Goal: Task Accomplishment & Management: Use online tool/utility

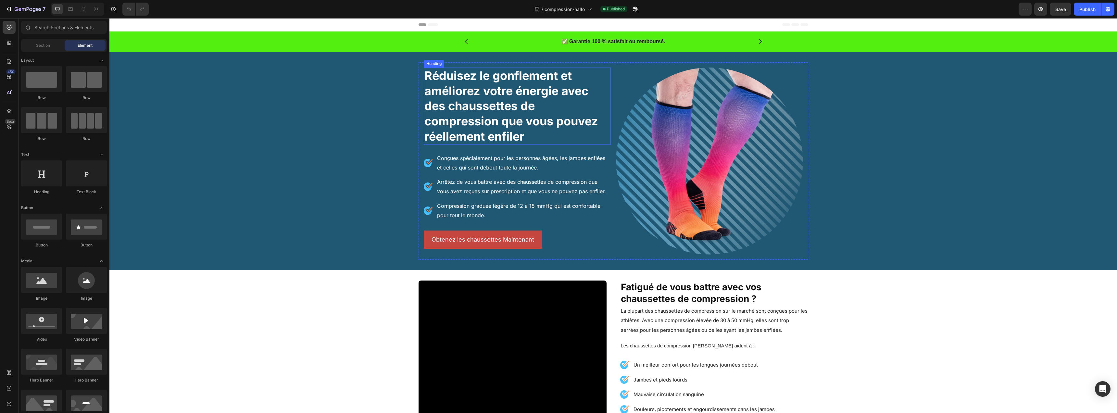
click at [497, 121] on h2 "Réduisez le gonflement et améliorez votre énergie avec des chaussettes de compr…" at bounding box center [517, 106] width 187 height 77
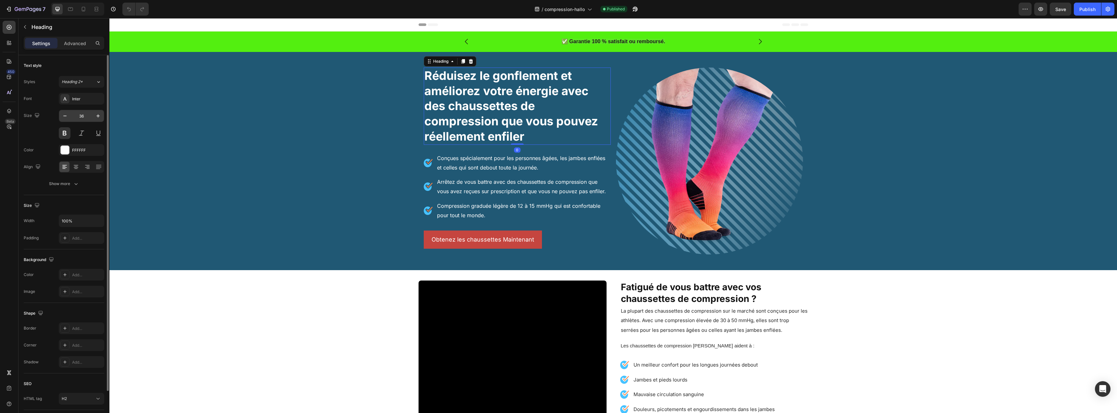
click at [87, 113] on input "36" at bounding box center [81, 116] width 21 height 12
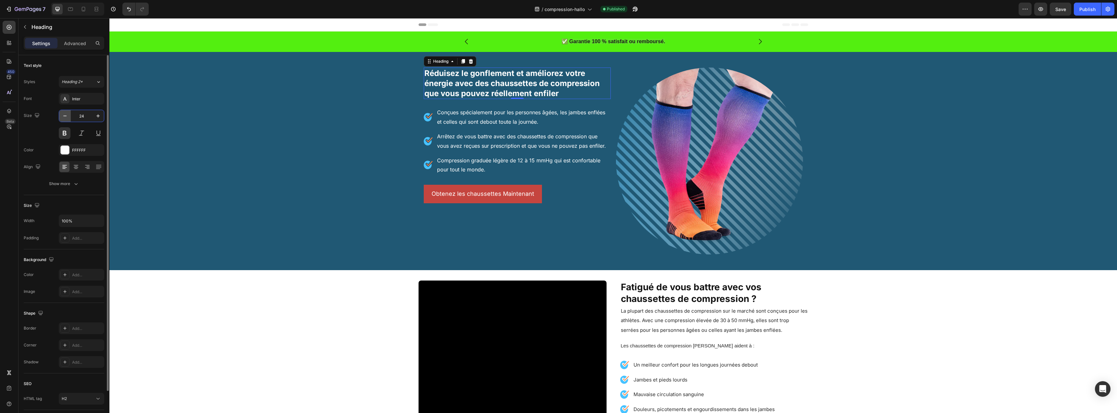
click at [67, 117] on icon "button" at bounding box center [65, 116] width 6 height 6
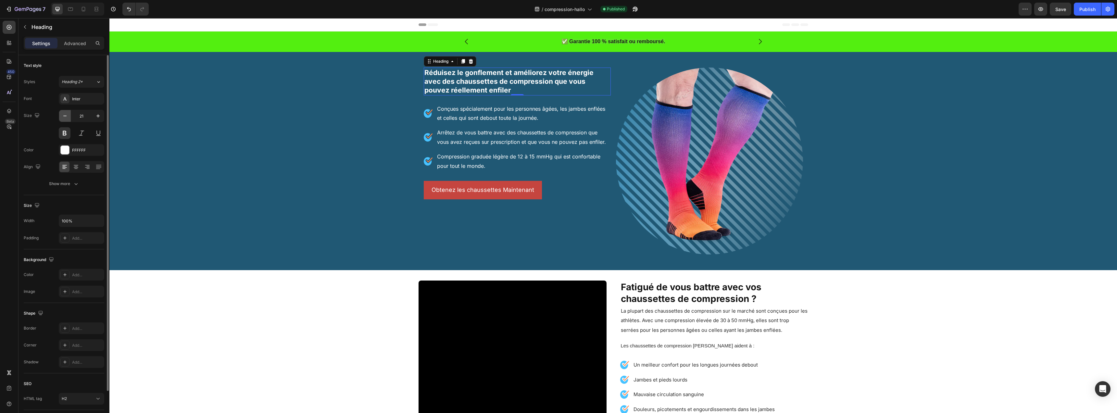
click at [67, 117] on icon "button" at bounding box center [65, 116] width 6 height 6
click at [67, 116] on icon "button" at bounding box center [65, 116] width 6 height 6
type input "18"
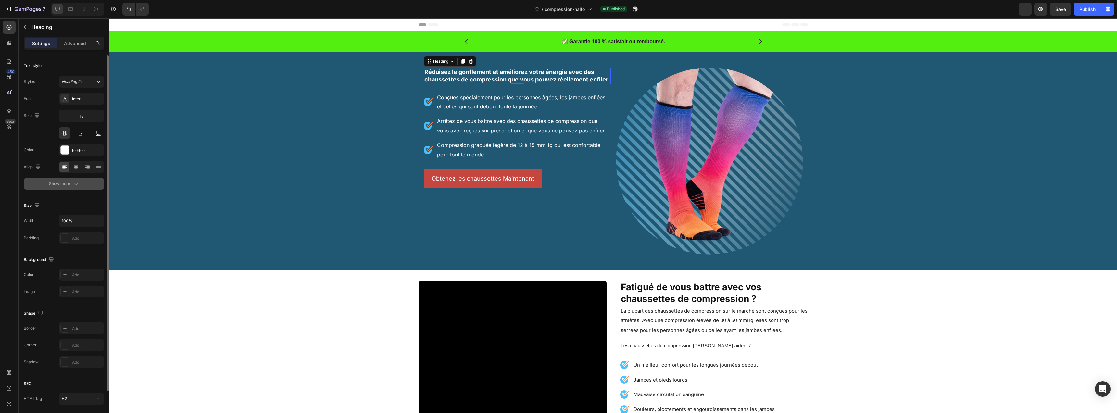
click at [70, 183] on div "Show more" at bounding box center [64, 184] width 30 height 6
click at [76, 237] on span "AA" at bounding box center [76, 236] width 6 height 6
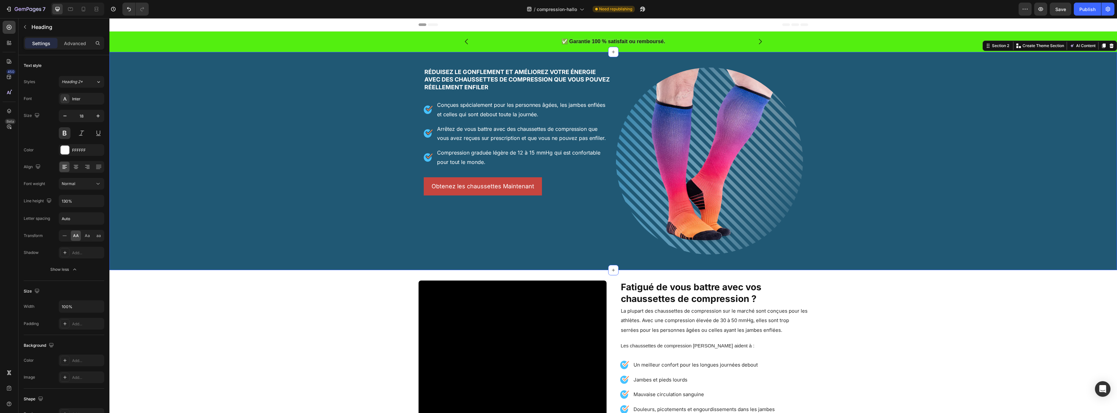
click at [269, 146] on div "Réduisez le gonflement et améliorez votre énergie avec des chaussettes de compr…" at bounding box center [613, 161] width 1008 height 198
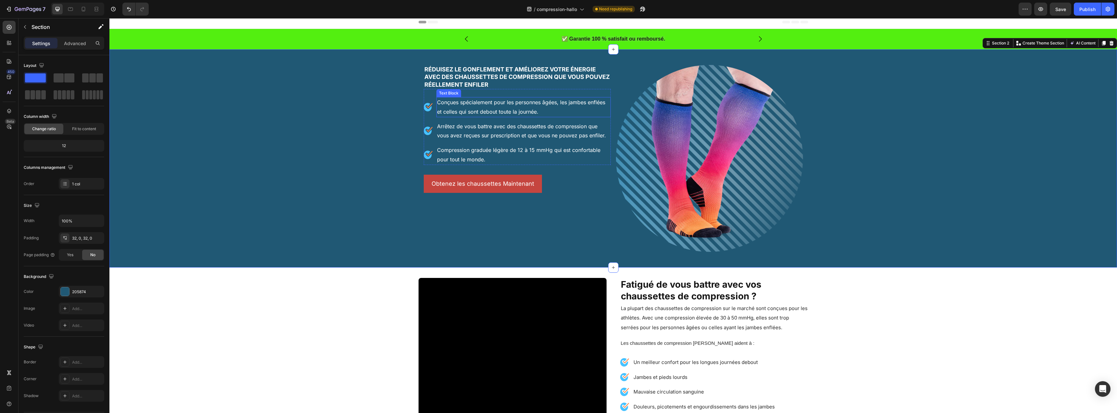
scroll to position [7, 0]
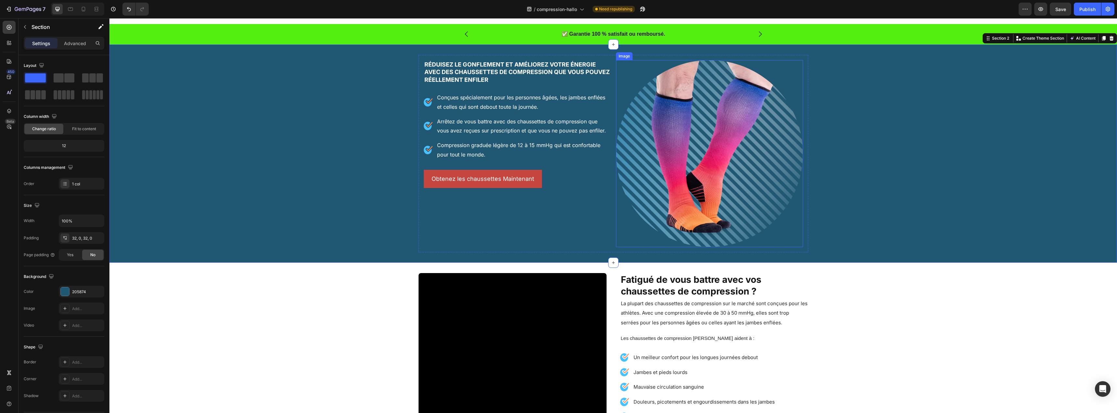
click at [690, 130] on img at bounding box center [709, 153] width 187 height 187
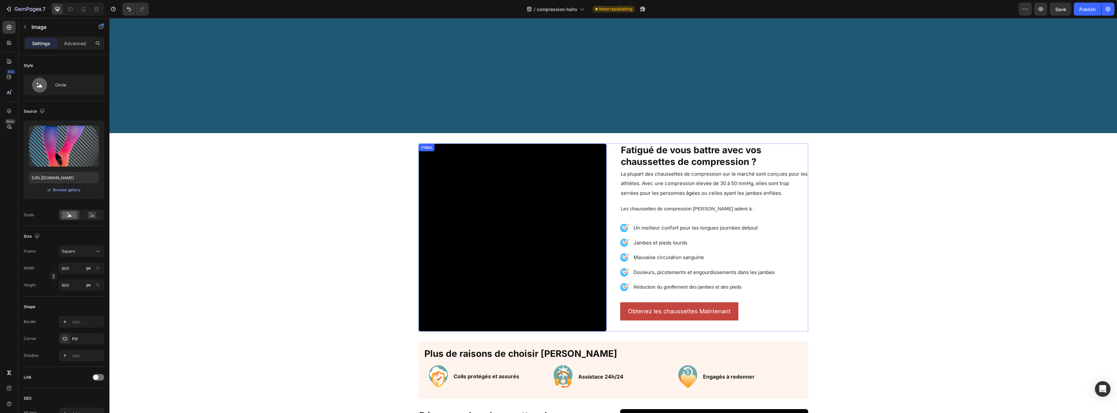
scroll to position [53, 0]
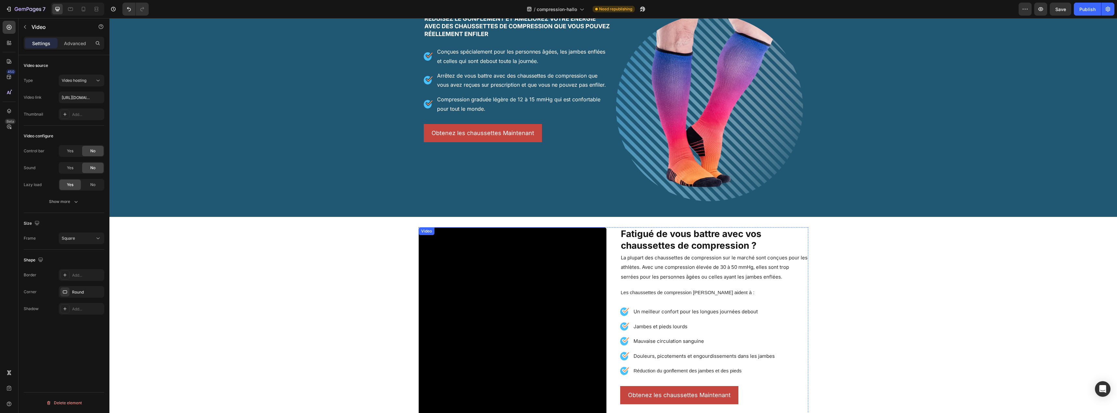
click at [548, 292] on video at bounding box center [513, 321] width 188 height 188
click at [82, 101] on input "[URL][DOMAIN_NAME]" at bounding box center [81, 98] width 45 height 12
paste input "870053f2834545579afb5cc15e5c8f7f"
type input "[URL][DOMAIN_NAME]"
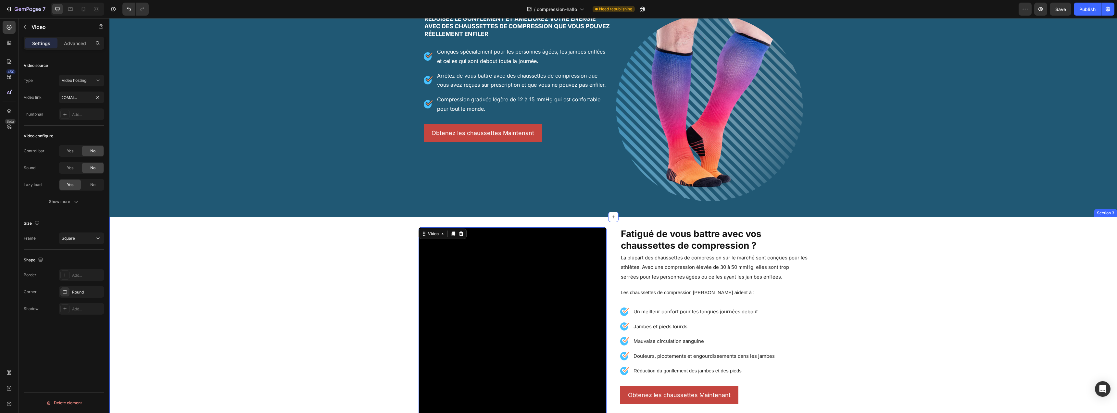
click at [237, 236] on div "Video 0 Fatigué de vous battre avec vos chaussettes de compression ? Heading La…" at bounding box center [613, 321] width 1008 height 188
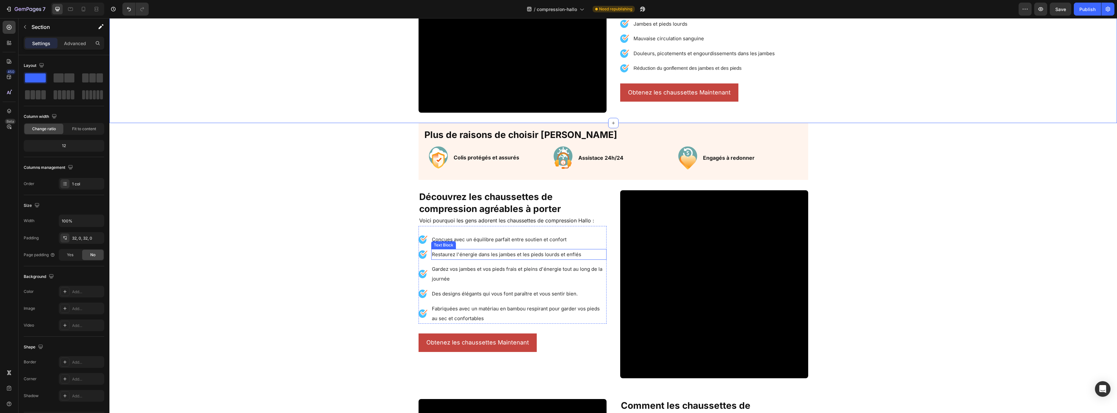
scroll to position [356, 0]
click at [643, 237] on video at bounding box center [714, 284] width 188 height 188
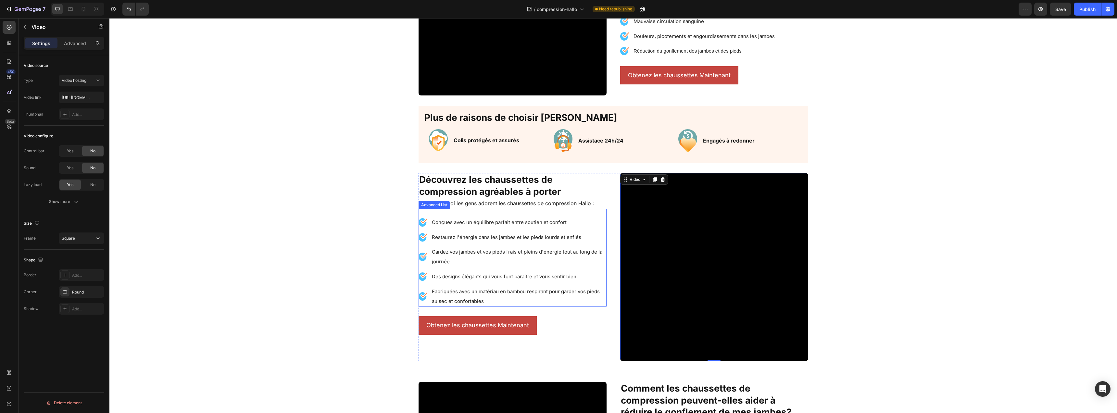
scroll to position [413, 0]
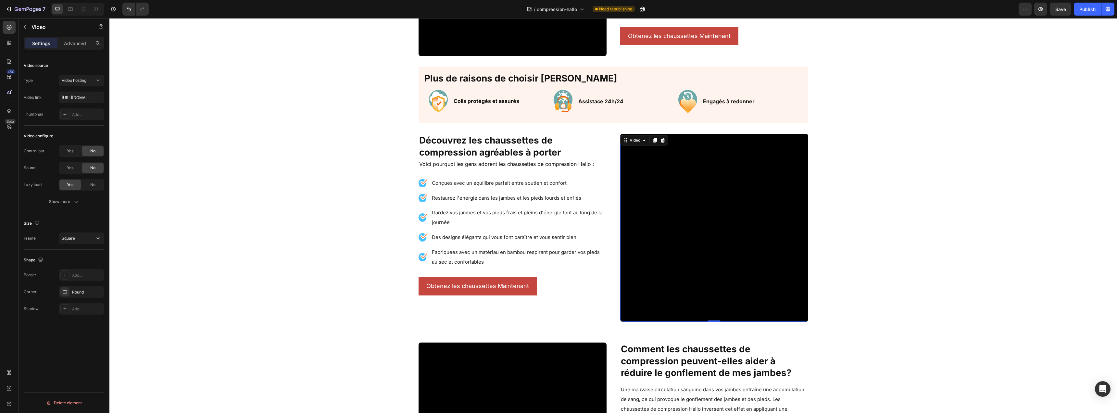
click at [717, 200] on video at bounding box center [714, 228] width 188 height 188
click at [73, 95] on input "[URL][DOMAIN_NAME]" at bounding box center [81, 98] width 45 height 12
paste input "8b06559da4a401f98656f5fd51c98f7"
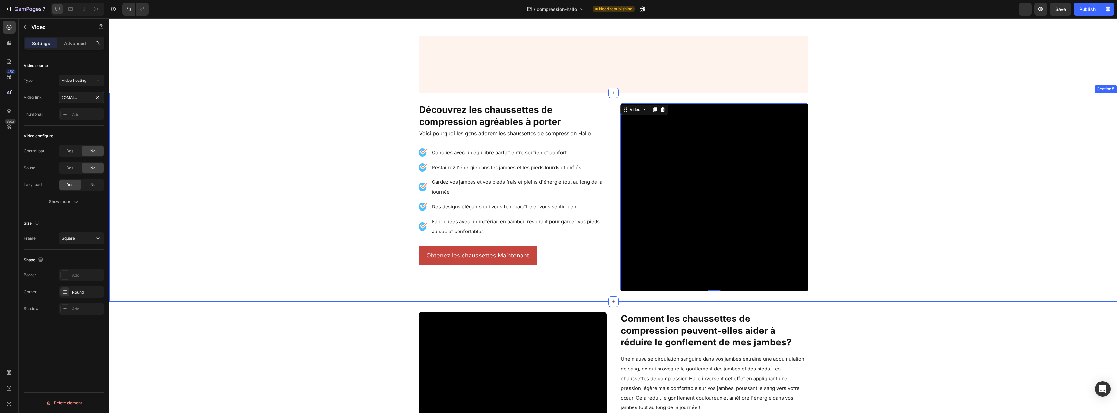
scroll to position [543, 0]
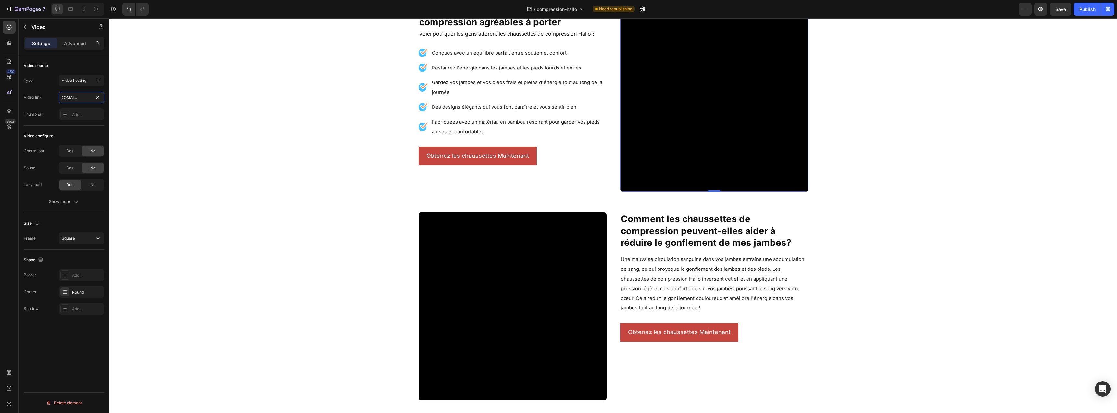
type input "[URL][DOMAIN_NAME]"
click at [528, 270] on video at bounding box center [513, 306] width 188 height 188
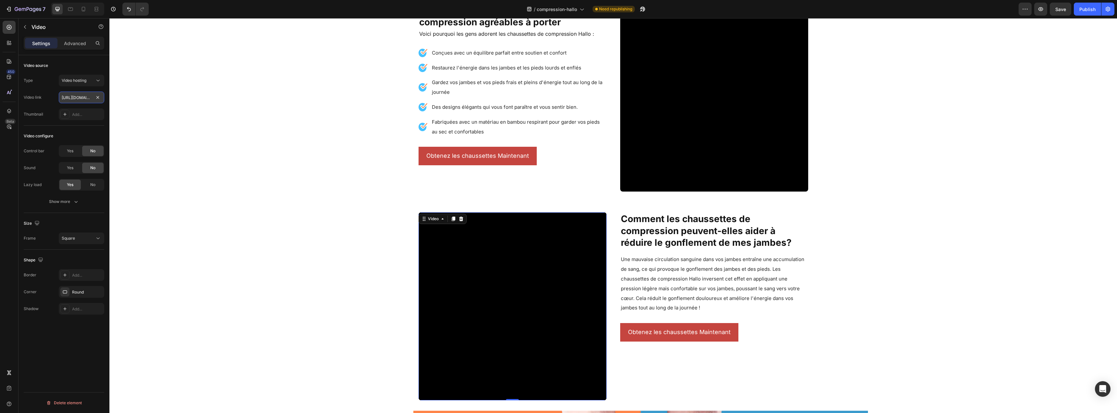
click at [70, 98] on input "[URL][DOMAIN_NAME]" at bounding box center [81, 98] width 45 height 12
paste input "cd67b4a85dbe418fac5a8a153ffa1979"
type input "[URL][DOMAIN_NAME]"
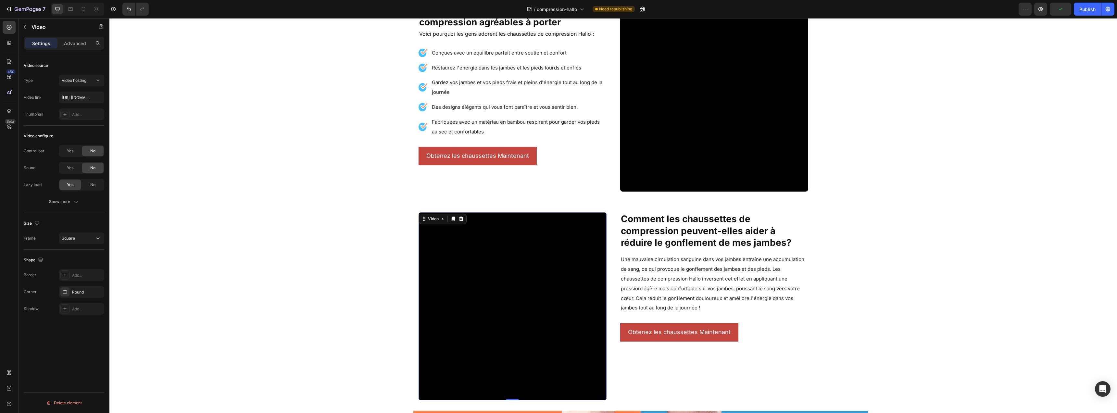
click at [48, 110] on div "Thumbnail Add..." at bounding box center [64, 115] width 81 height 12
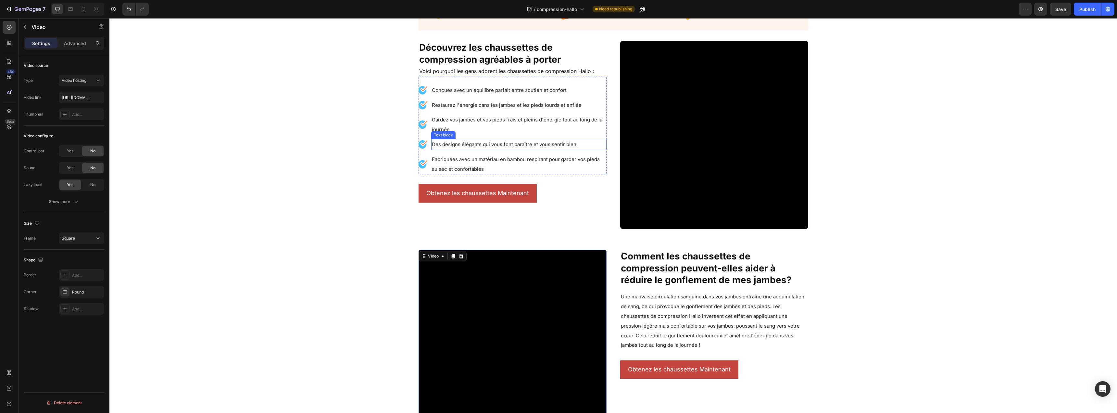
scroll to position [503, 0]
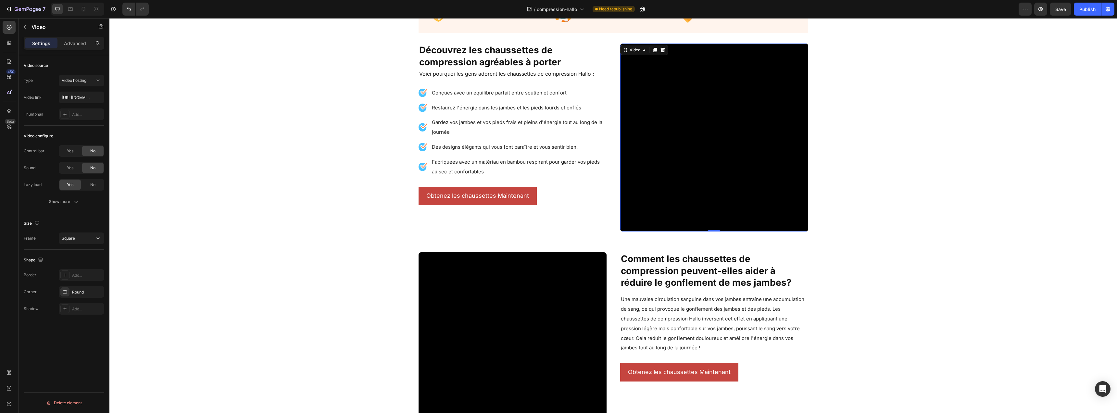
click at [735, 162] on video at bounding box center [714, 138] width 188 height 188
click at [70, 96] on input "[URL][DOMAIN_NAME]" at bounding box center [81, 98] width 45 height 12
click at [81, 96] on input "[URL][DOMAIN_NAME]" at bounding box center [81, 98] width 45 height 12
paste input "cd67b4a85dbe418fac5a8a153ffa1979"
type input "[URL][DOMAIN_NAME]"
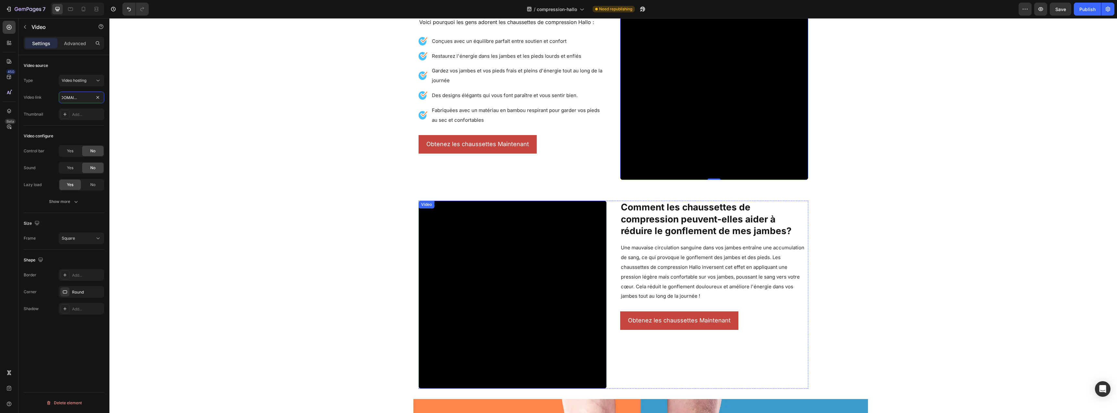
scroll to position [629, 0]
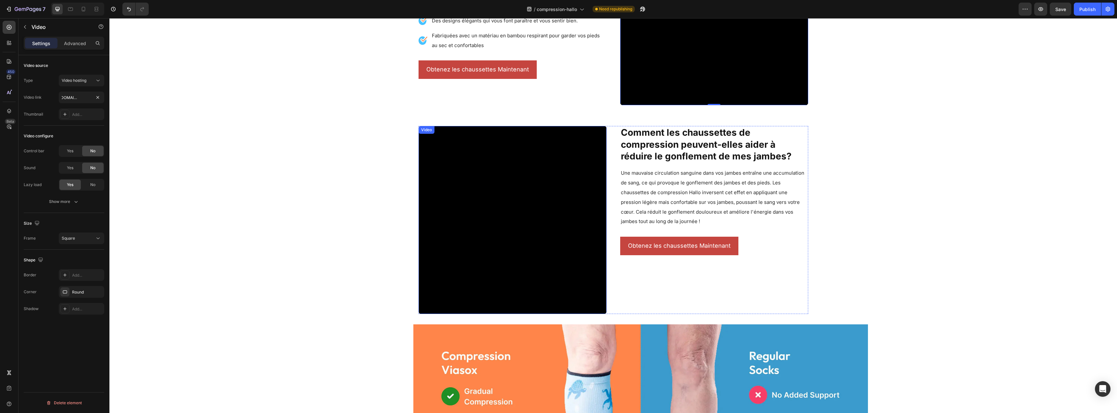
click at [548, 235] on video at bounding box center [513, 220] width 188 height 188
click at [465, 261] on video at bounding box center [513, 220] width 188 height 188
click at [76, 100] on input "[URL][DOMAIN_NAME]" at bounding box center [81, 98] width 45 height 12
paste input "3e4c8e25aa0646b8b1b14cdb7b045a80"
type input "[URL][DOMAIN_NAME]"
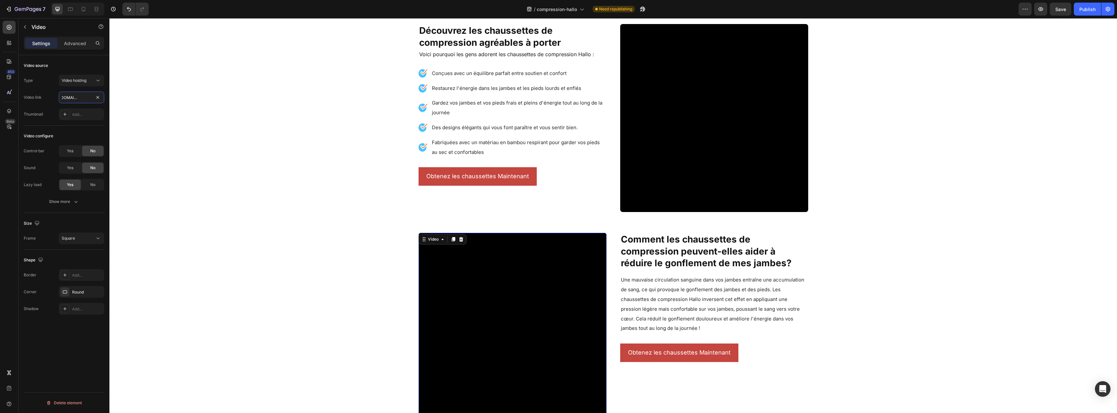
scroll to position [521, 0]
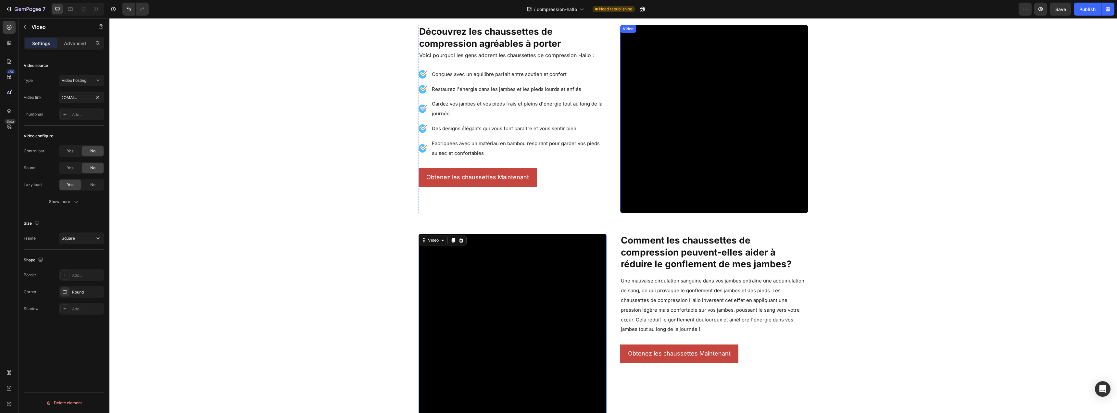
click at [676, 156] on video at bounding box center [714, 119] width 188 height 188
click at [84, 99] on input "[URL][DOMAIN_NAME]" at bounding box center [81, 98] width 45 height 12
click at [75, 9] on div at bounding box center [70, 9] width 10 height 10
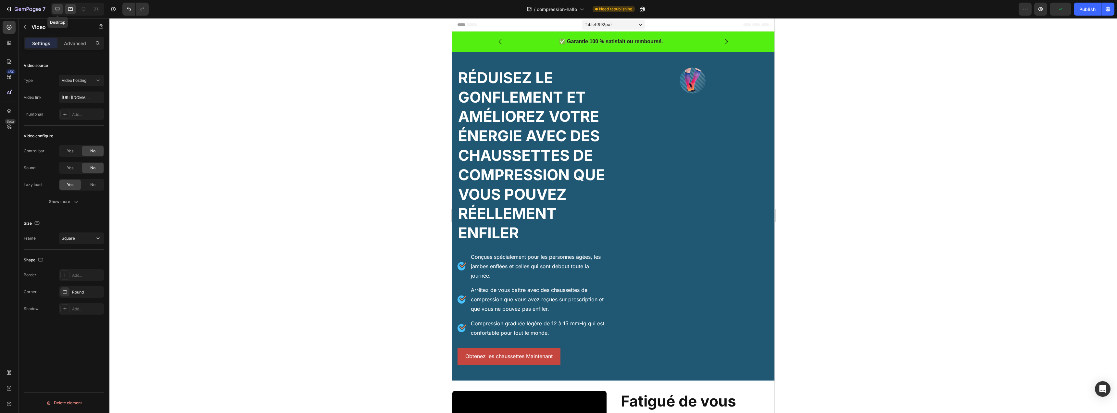
click at [60, 8] on icon at bounding box center [57, 9] width 6 height 6
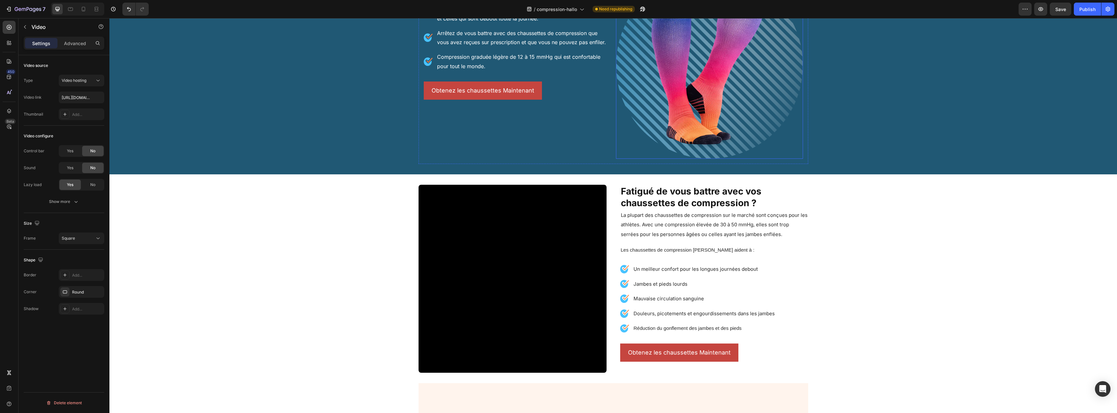
scroll to position [220, 0]
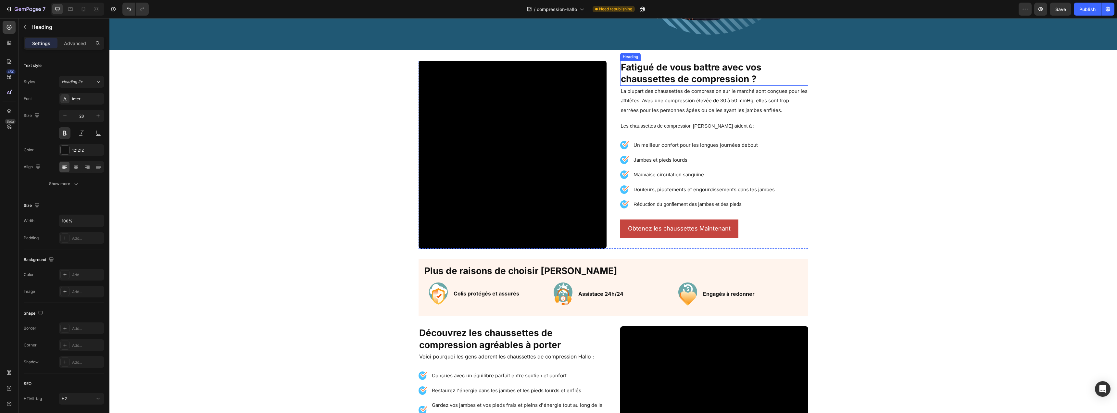
click at [701, 81] on h2 "Fatigué de vous battre avec vos chaussettes de compression ?" at bounding box center [714, 73] width 188 height 25
click at [66, 114] on icon "button" at bounding box center [65, 116] width 6 height 6
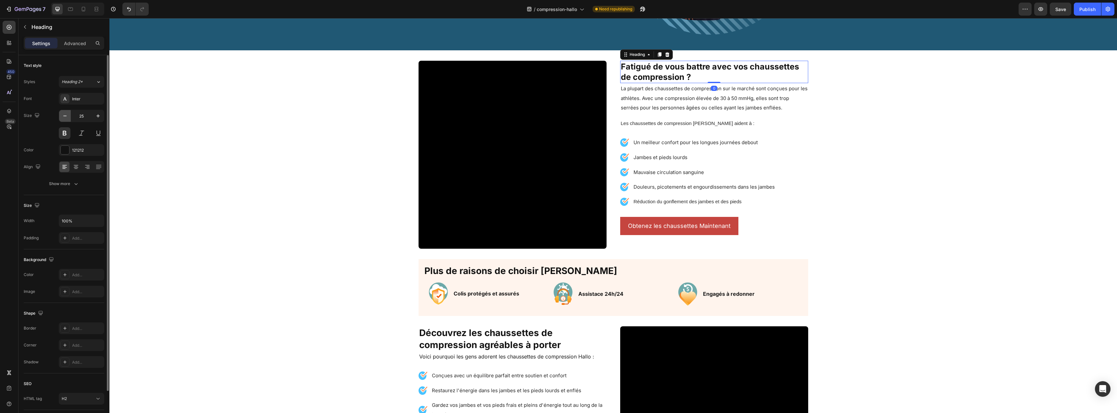
click at [66, 114] on icon "button" at bounding box center [65, 116] width 6 height 6
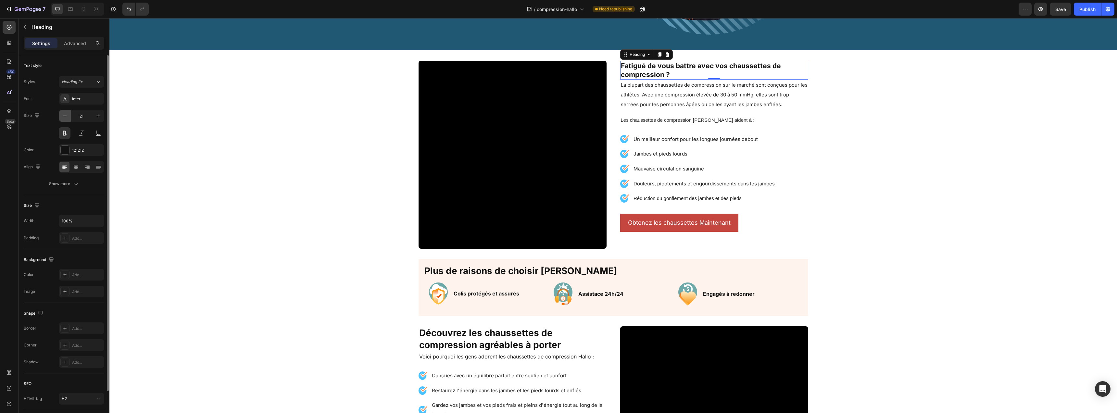
type input "20"
click at [67, 185] on div "Show more" at bounding box center [64, 184] width 30 height 6
click at [75, 235] on span "AA" at bounding box center [76, 236] width 6 height 6
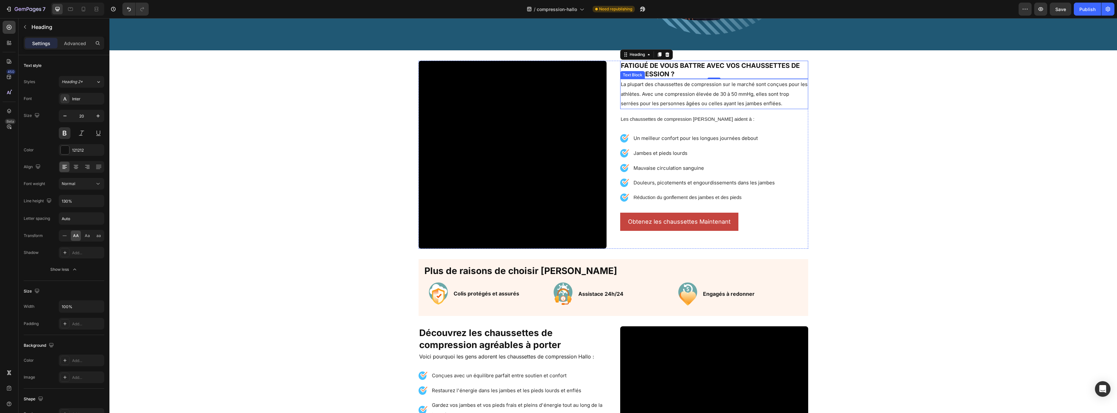
click at [650, 105] on span "La plupart des chaussettes de compression sur le marché sont conçues pour les a…" at bounding box center [714, 94] width 187 height 26
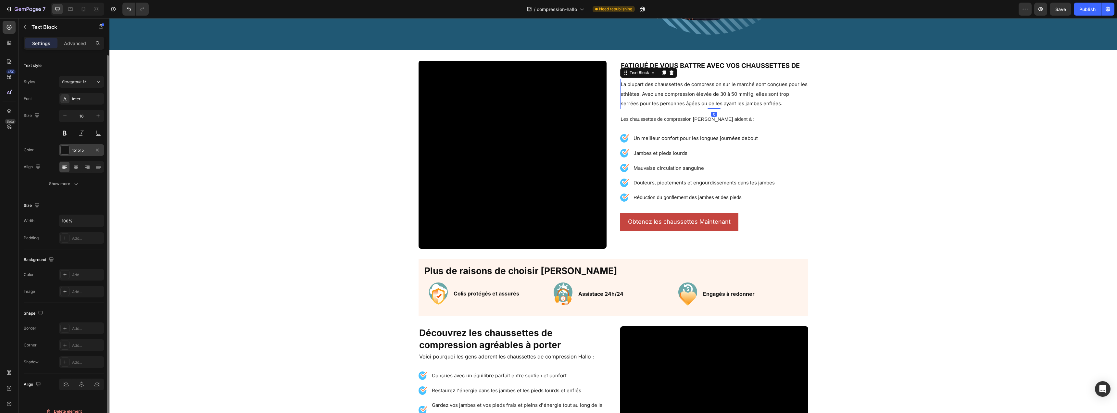
click at [64, 148] on div at bounding box center [65, 150] width 8 height 8
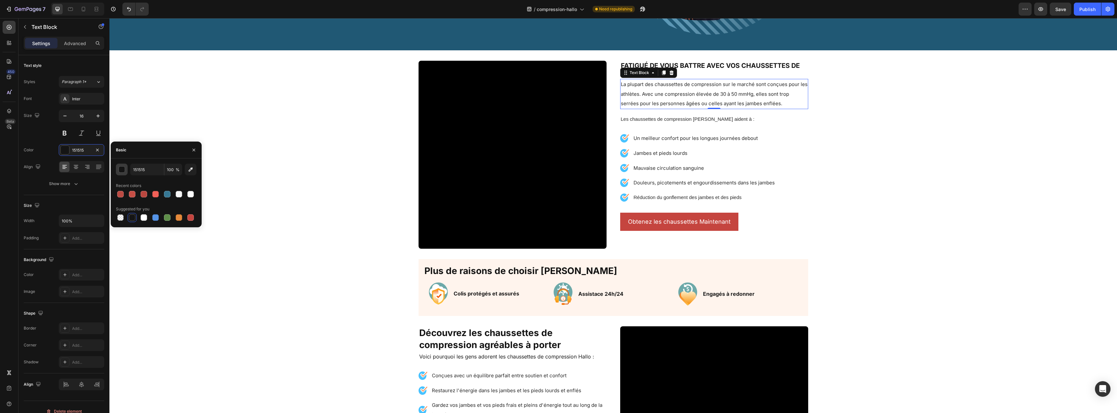
click at [121, 167] on div "button" at bounding box center [122, 170] width 6 height 6
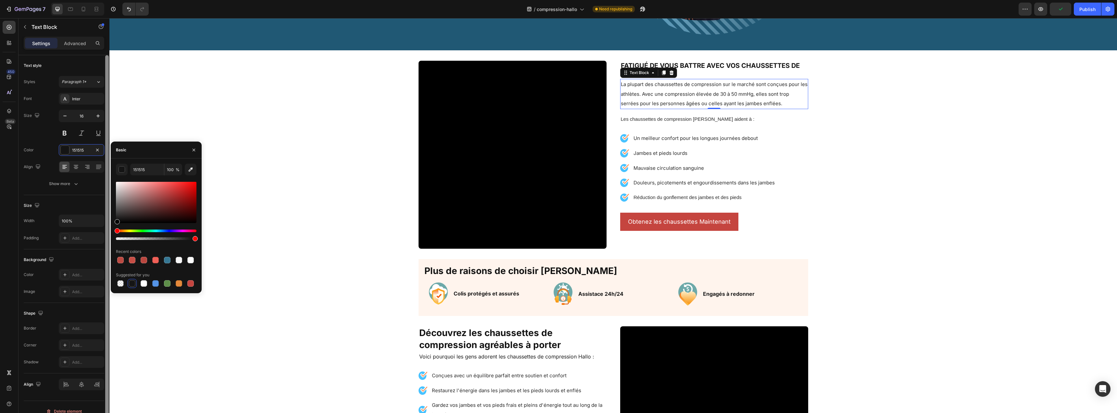
drag, startPoint x: 120, startPoint y: 221, endPoint x: 108, endPoint y: 222, distance: 11.4
click at [108, 222] on div "450 Beta Sections(18) Elements(83) Section Element Hero Section Product Detail …" at bounding box center [54, 215] width 109 height 395
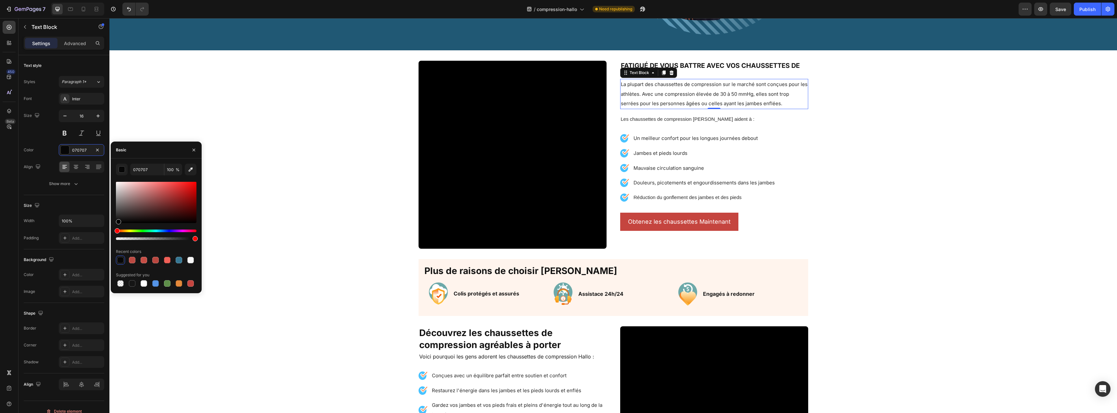
drag, startPoint x: 121, startPoint y: 222, endPoint x: 118, endPoint y: 223, distance: 3.3
click at [118, 223] on div at bounding box center [156, 202] width 81 height 41
type input "000000"
click at [696, 147] on ul "Image Un meilleur confort pour les longues journées debout Text Block Image Jam…" at bounding box center [698, 168] width 156 height 70
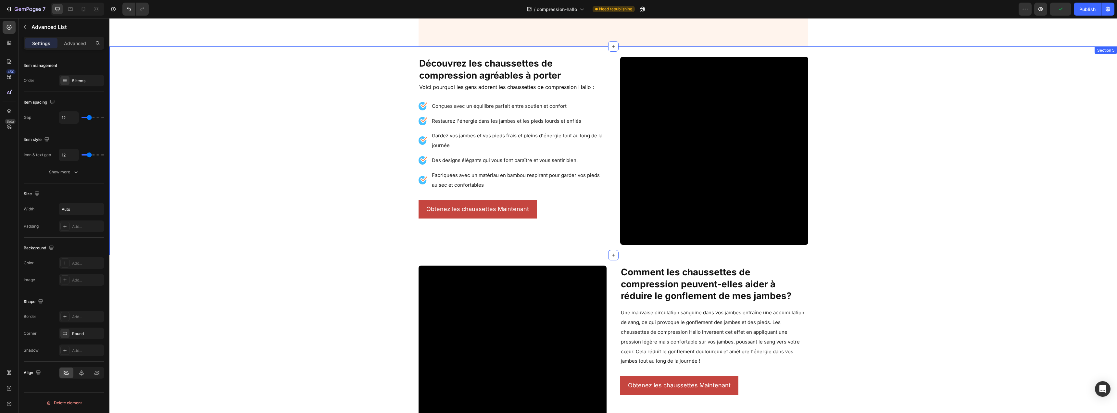
scroll to position [410, 0]
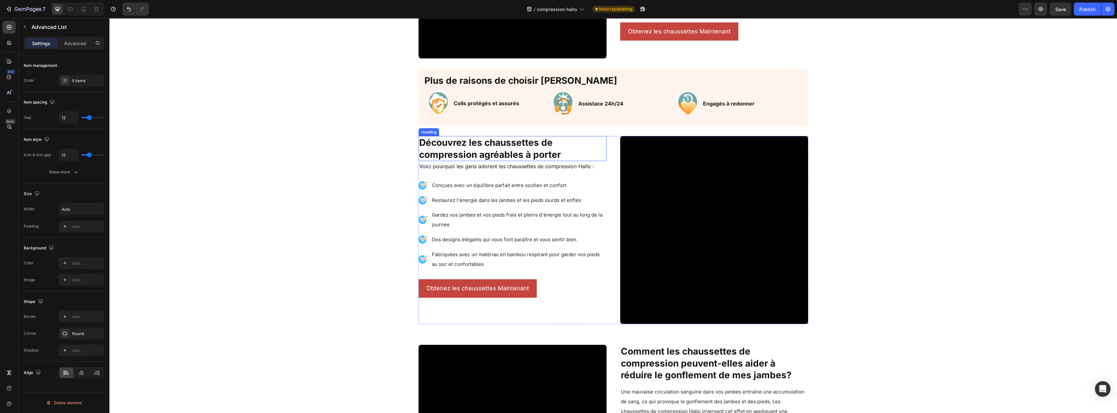
click at [562, 155] on h2 "Découvrez les chaussettes de compression agréables à porter" at bounding box center [513, 148] width 188 height 25
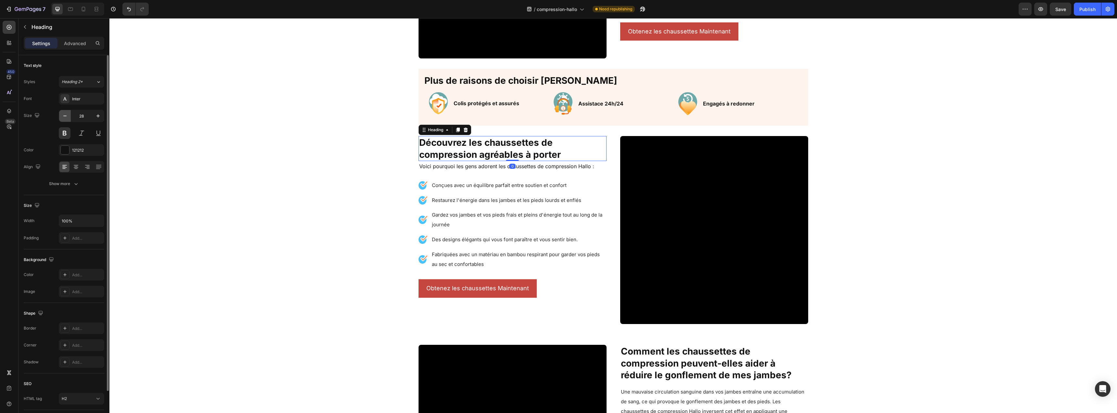
click at [59, 116] on button "button" at bounding box center [65, 116] width 12 height 12
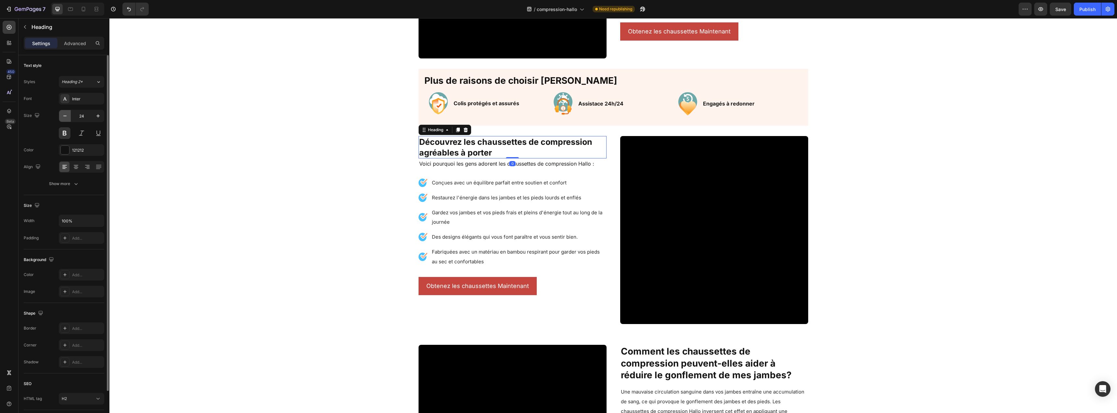
click at [59, 116] on button "button" at bounding box center [65, 116] width 12 height 12
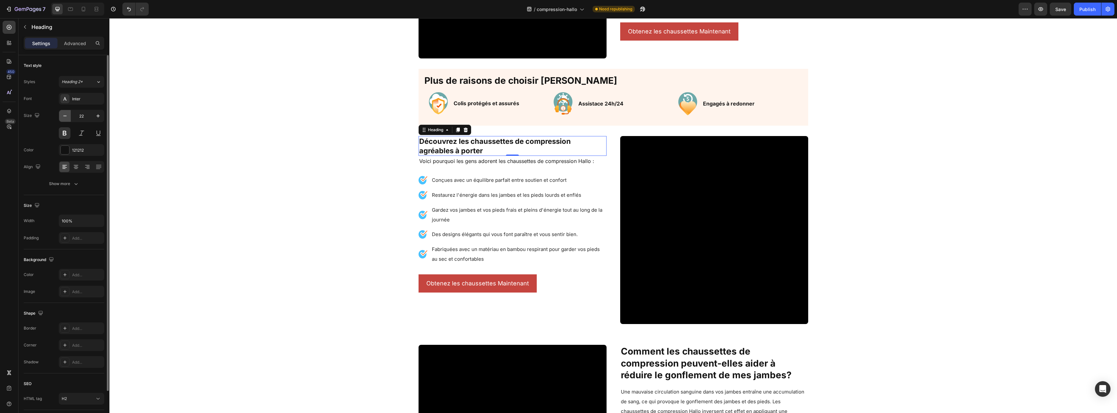
click at [59, 116] on button "button" at bounding box center [65, 116] width 12 height 12
drag, startPoint x: 100, startPoint y: 116, endPoint x: 93, endPoint y: 119, distance: 8.3
click at [100, 116] on icon "button" at bounding box center [98, 116] width 6 height 6
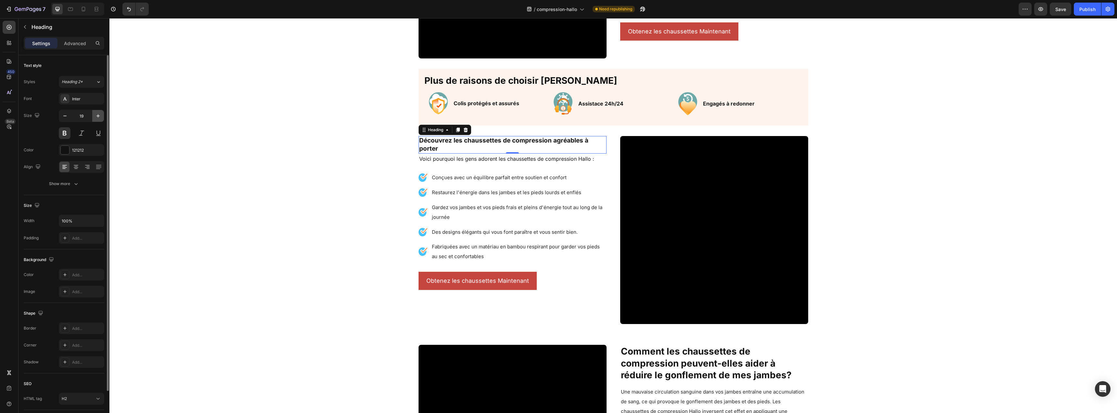
type input "20"
click at [73, 188] on button "Show more" at bounding box center [64, 184] width 81 height 12
click at [69, 150] on div at bounding box center [65, 150] width 8 height 8
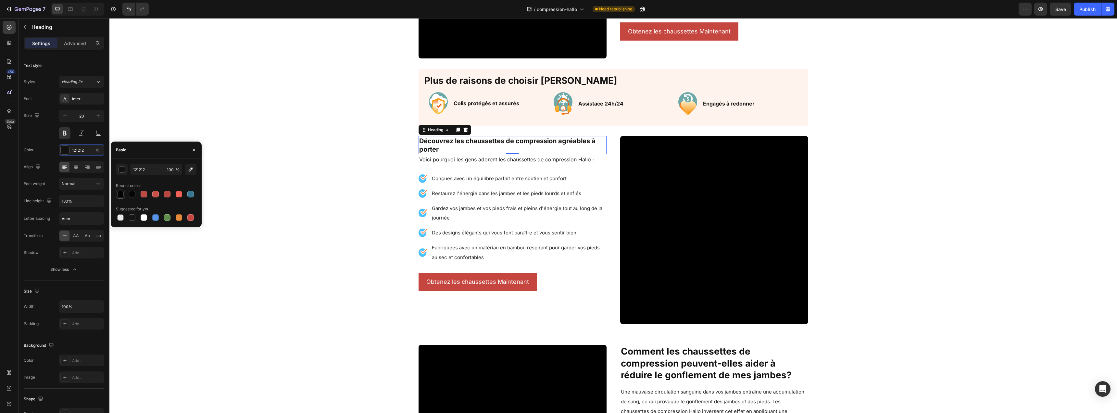
click at [119, 195] on div at bounding box center [120, 194] width 6 height 6
type input "000000"
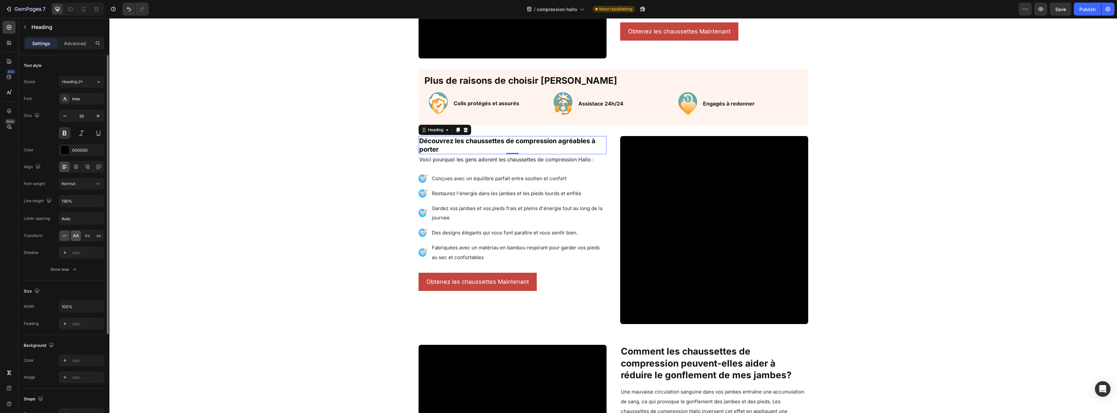
click at [76, 236] on span "AA" at bounding box center [76, 236] width 6 height 6
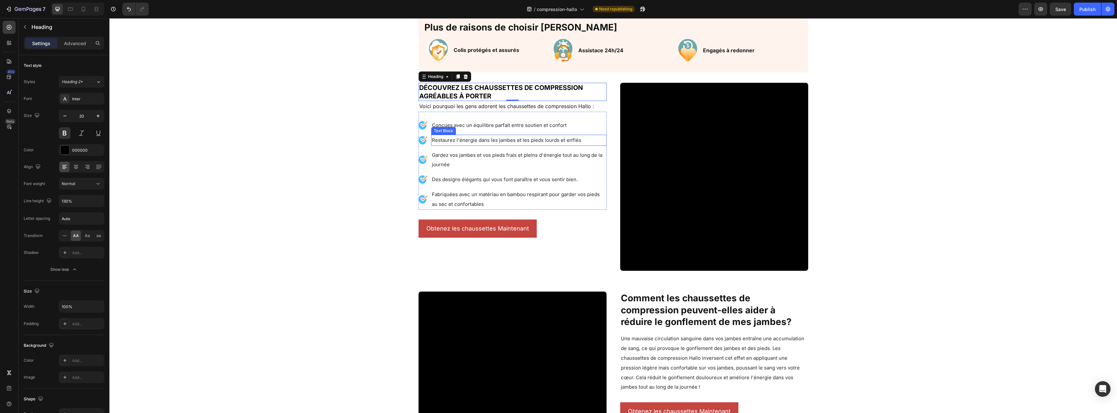
scroll to position [636, 0]
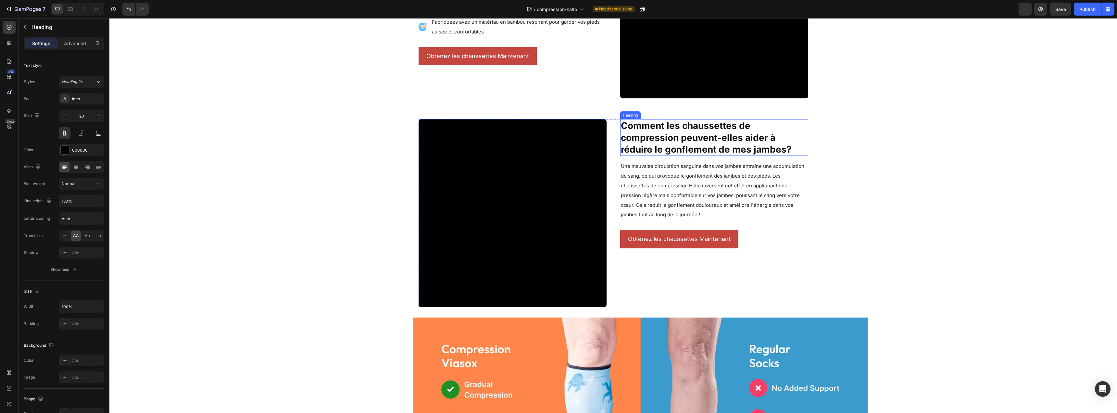
click at [687, 147] on h2 "Comment les chaussettes de compression peuvent-elles aider à réduire le gonflem…" at bounding box center [714, 137] width 188 height 37
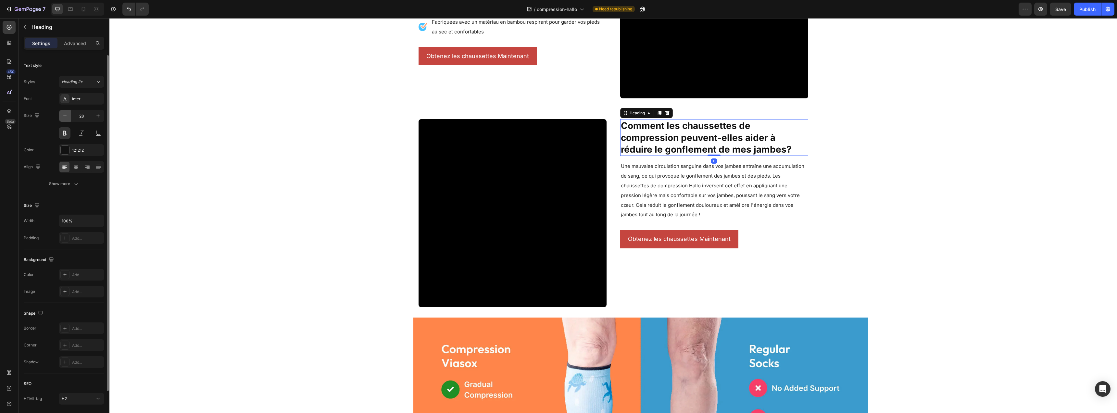
click at [59, 118] on button "button" at bounding box center [65, 116] width 12 height 12
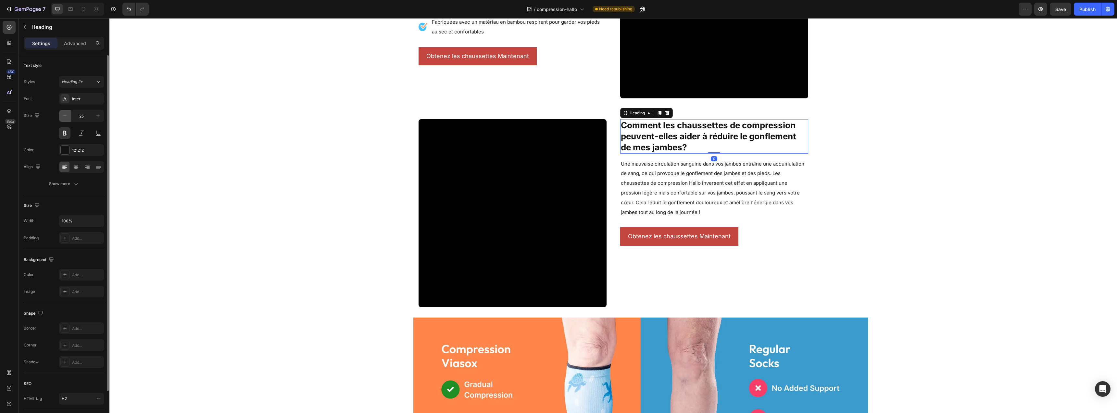
click at [59, 118] on button "button" at bounding box center [65, 116] width 12 height 12
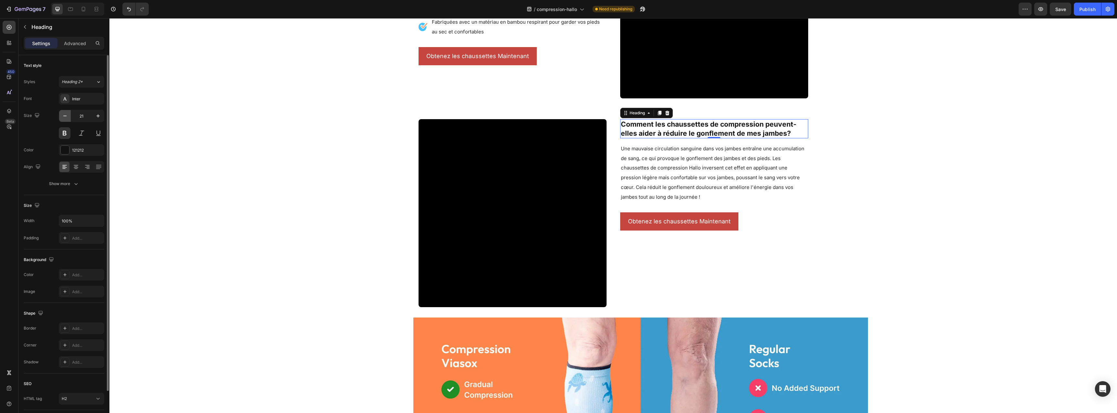
click at [59, 118] on button "button" at bounding box center [65, 116] width 12 height 12
click at [102, 117] on button "button" at bounding box center [98, 116] width 12 height 12
type input "20"
click at [64, 152] on div at bounding box center [65, 150] width 8 height 8
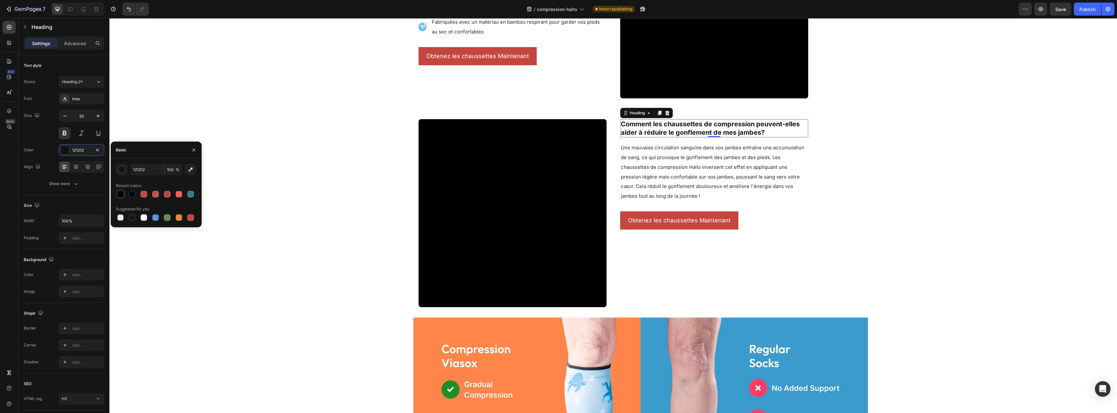
click at [123, 192] on div at bounding box center [120, 194] width 6 height 6
type input "000000"
click at [63, 186] on div "Show more" at bounding box center [64, 184] width 30 height 6
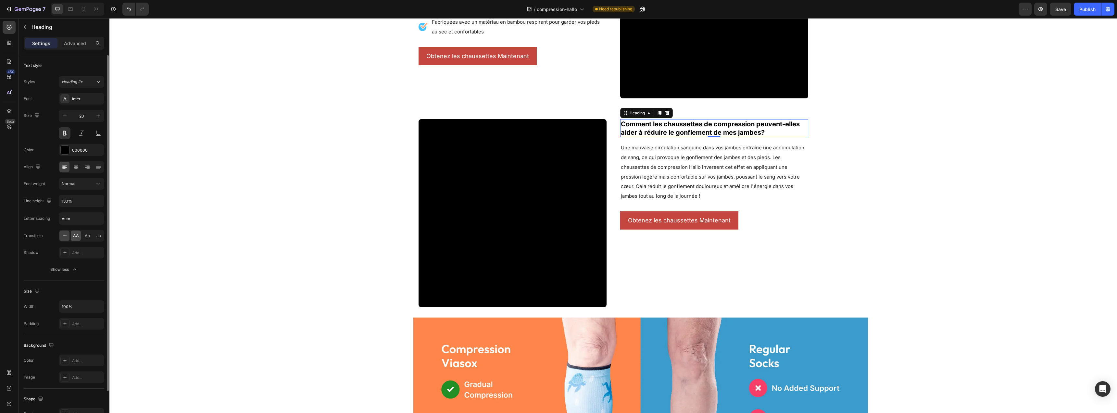
click at [77, 234] on span "AA" at bounding box center [76, 236] width 6 height 6
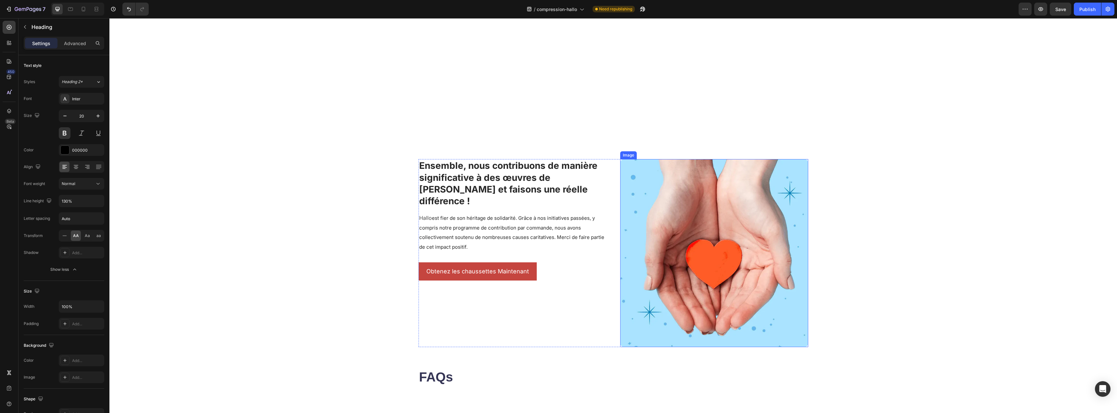
scroll to position [907, 0]
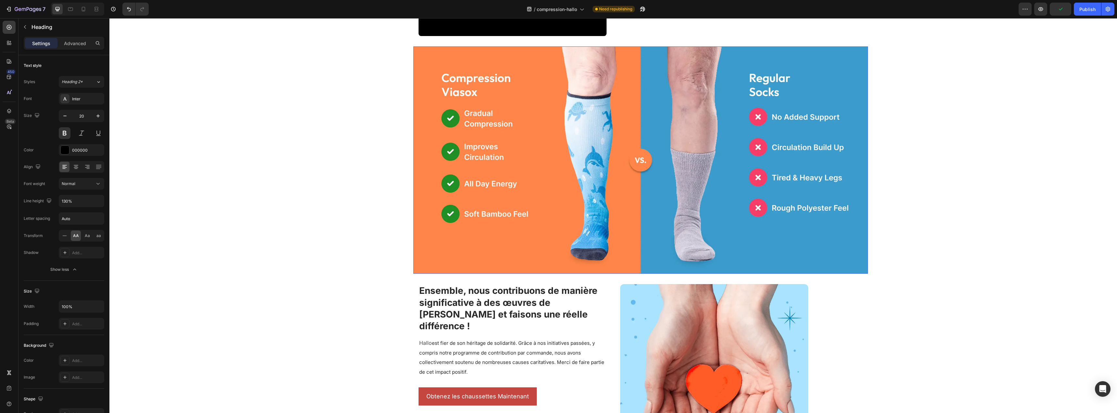
click at [800, 152] on img at bounding box center [641, 159] width 455 height 227
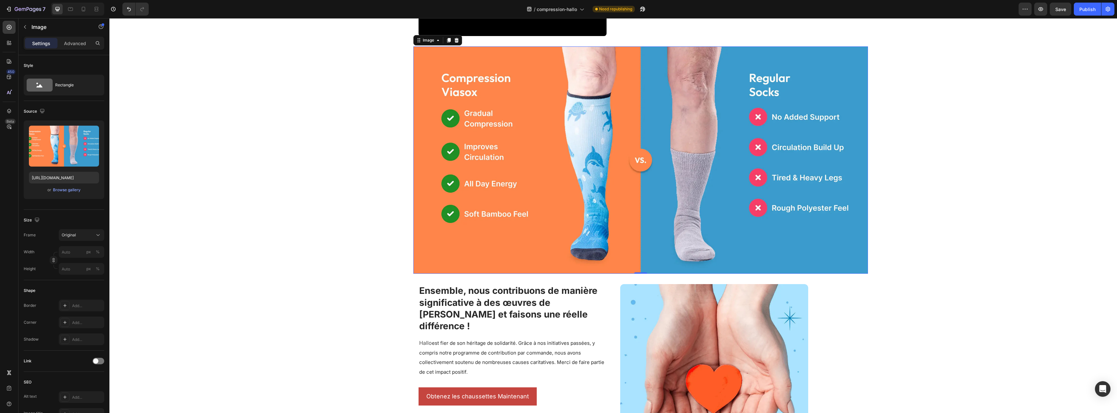
click at [823, 161] on img at bounding box center [641, 159] width 455 height 227
click at [454, 42] on icon at bounding box center [456, 40] width 5 height 5
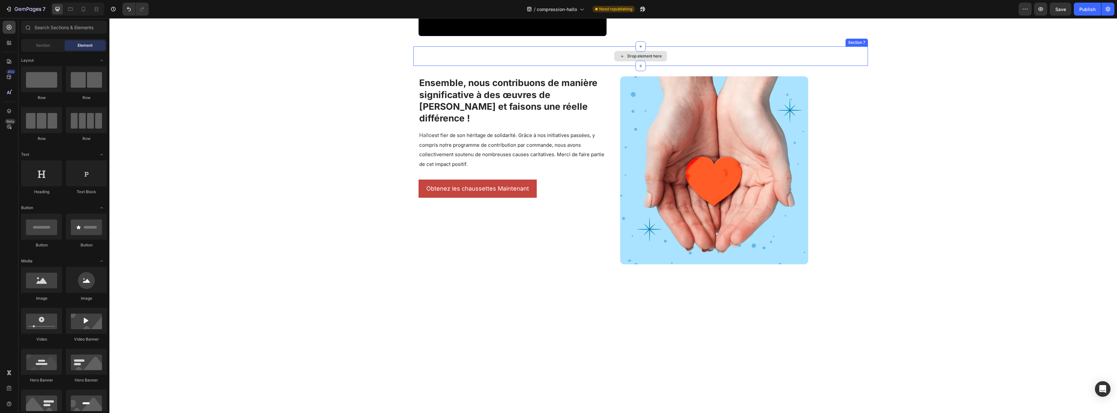
click at [582, 57] on div "Drop element here" at bounding box center [641, 55] width 455 height 19
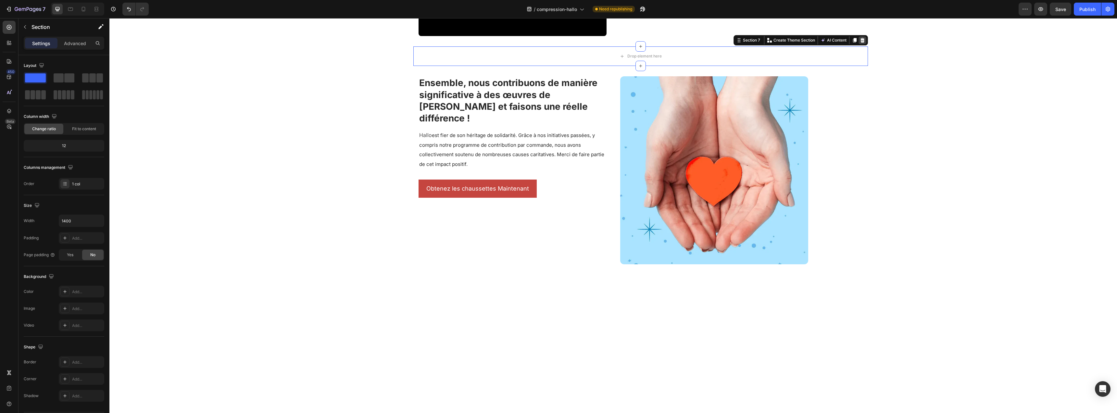
click at [862, 38] on icon at bounding box center [862, 40] width 5 height 5
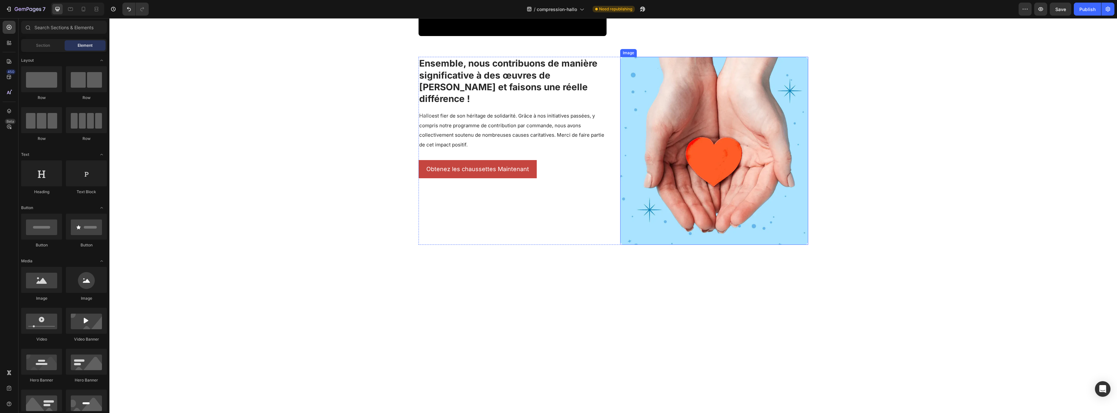
drag, startPoint x: 708, startPoint y: 101, endPoint x: 701, endPoint y: 103, distance: 7.0
click at [708, 101] on img at bounding box center [714, 151] width 188 height 188
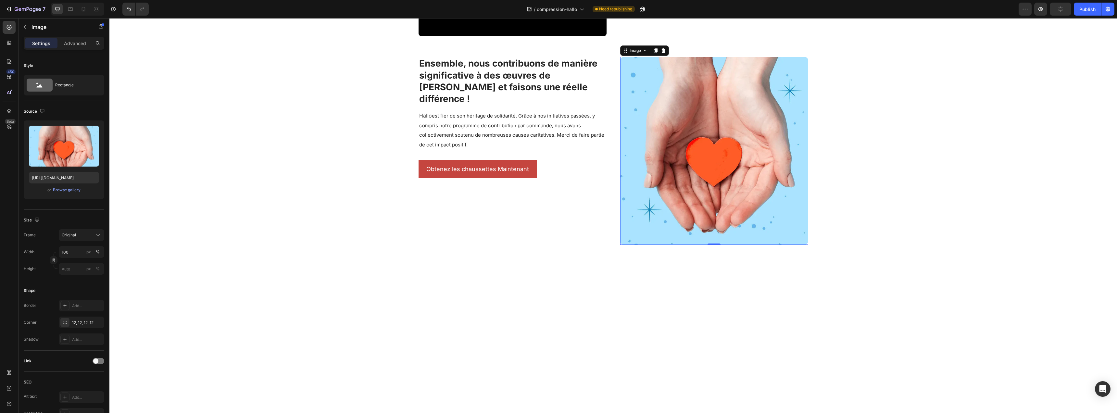
click at [655, 132] on img at bounding box center [714, 151] width 188 height 188
click at [57, 175] on input "[URL][DOMAIN_NAME]" at bounding box center [64, 178] width 70 height 12
paste input "gempages_584109555860898373-a69078f1-b42c-421d-92b9-9d8078ca3363.png?v=17588915…"
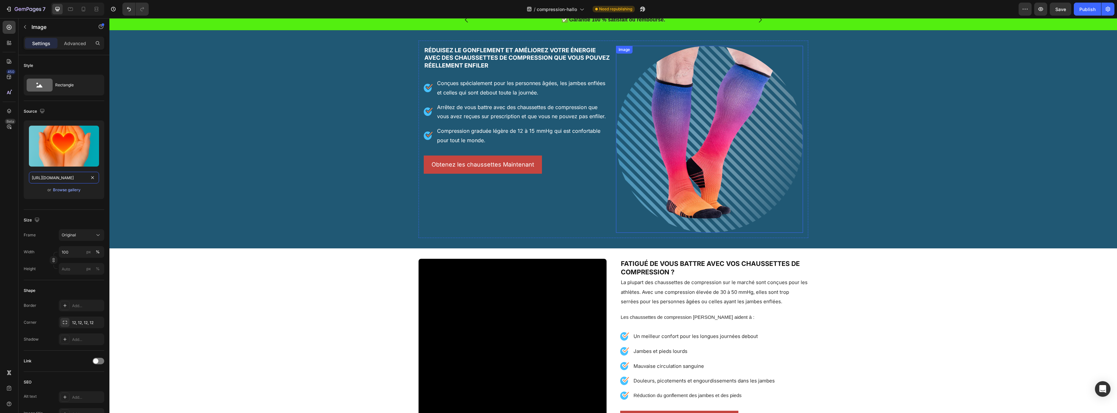
scroll to position [0, 0]
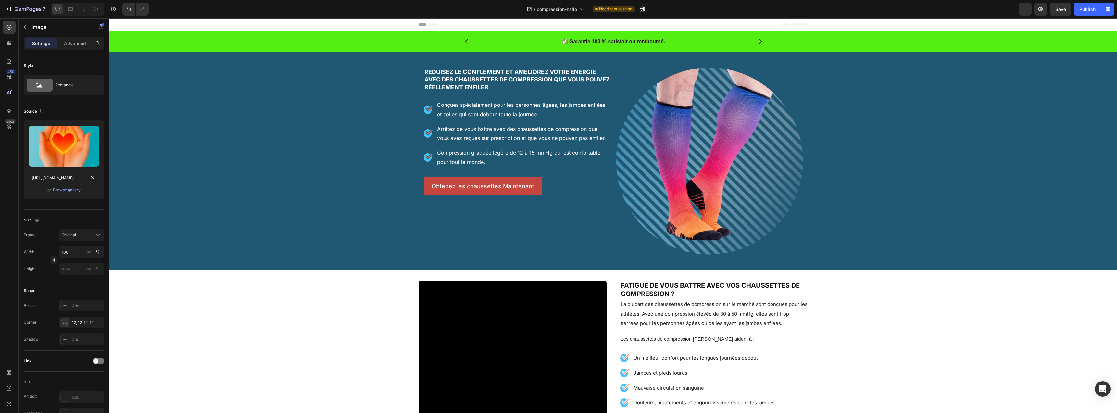
type input "[URL][DOMAIN_NAME]"
click at [487, 187] on p "Obtenez les chaussettes Maintenant" at bounding box center [483, 186] width 103 height 10
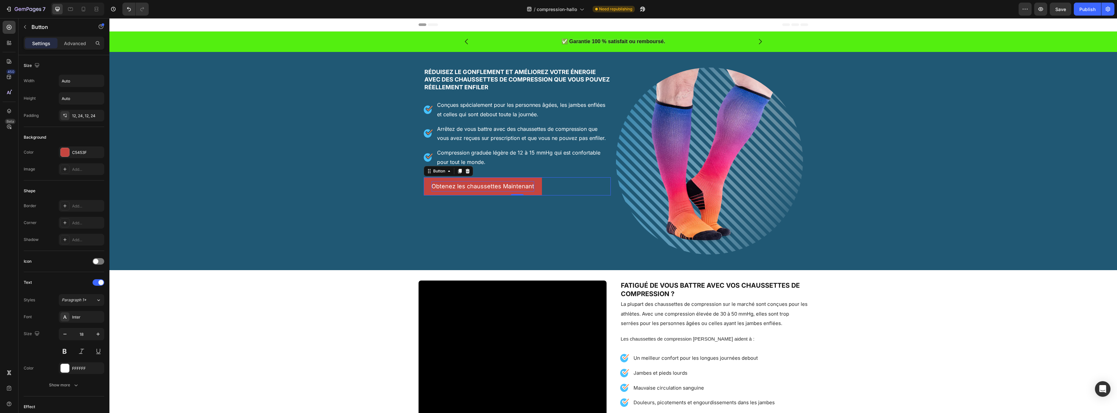
click at [487, 187] on p "Obtenez les chaussettes Maintenant" at bounding box center [483, 186] width 103 height 10
click at [424, 187] on button "Découvrir la compression HALLO maintenant" at bounding box center [494, 186] width 140 height 18
click at [83, 152] on div "C5453F" at bounding box center [81, 153] width 19 height 6
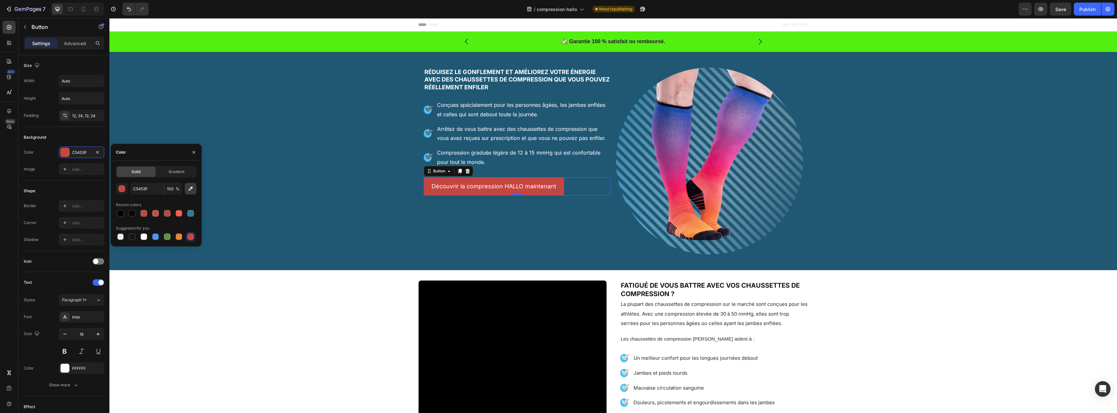
click at [187, 190] on icon "button" at bounding box center [190, 188] width 6 height 6
type input "EF6157"
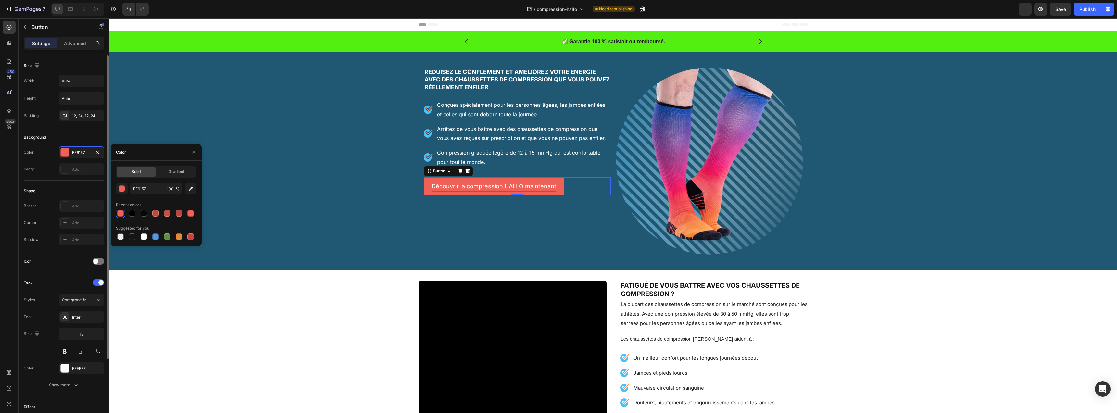
click at [95, 139] on div "Background" at bounding box center [64, 137] width 81 height 10
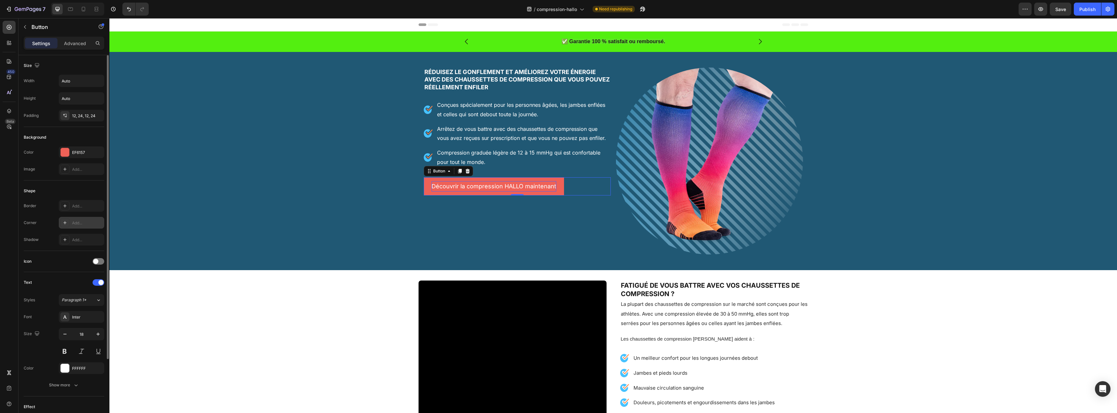
click at [62, 223] on div at bounding box center [64, 222] width 9 height 9
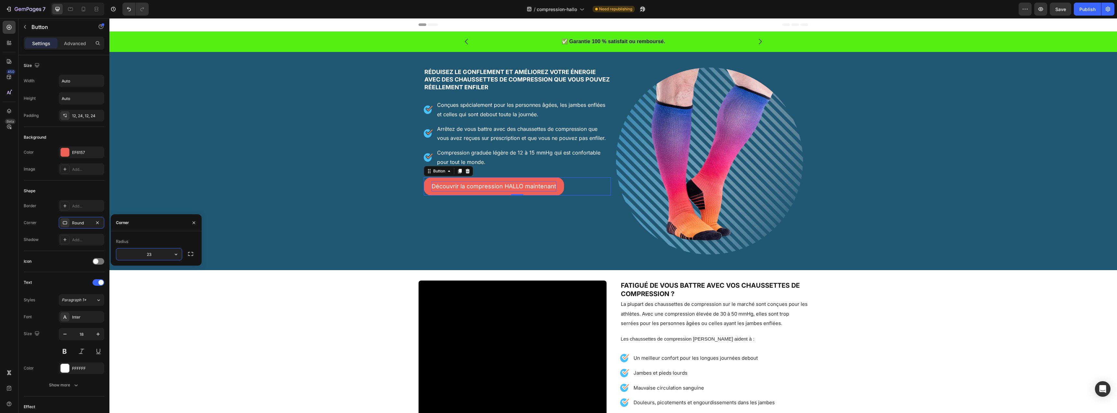
type input "24"
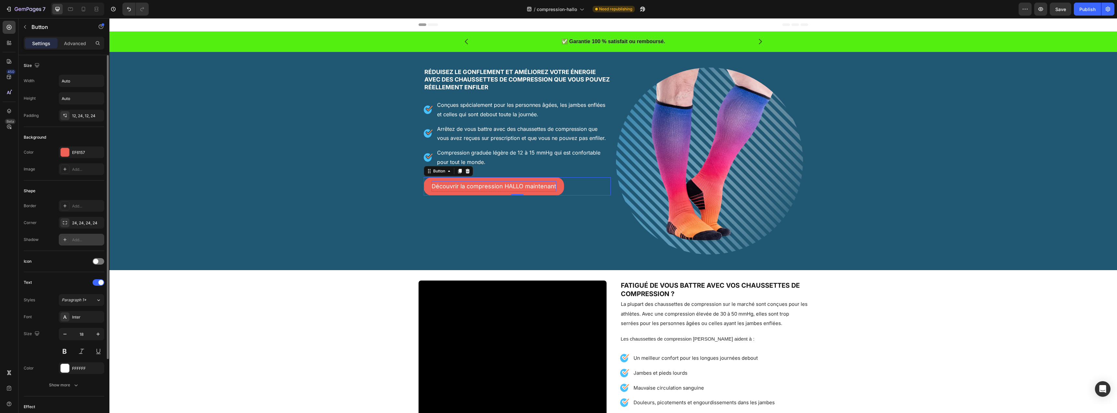
click at [60, 241] on div at bounding box center [64, 239] width 9 height 9
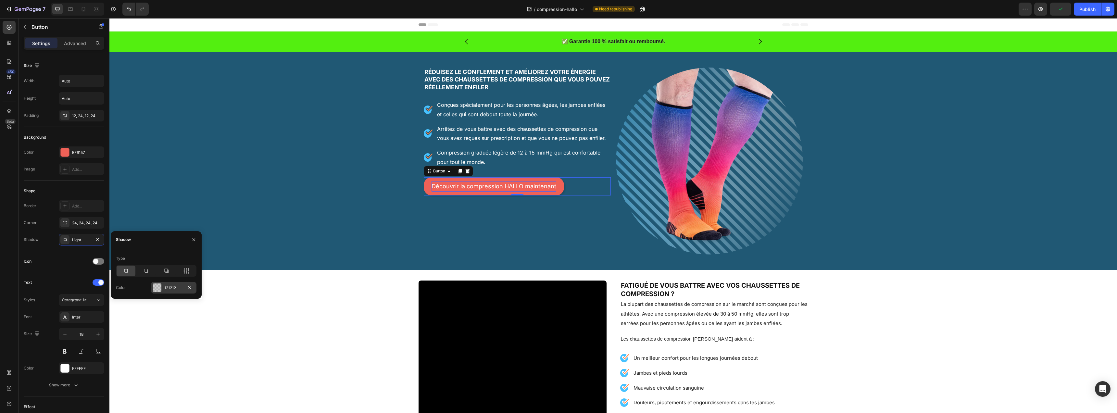
click at [158, 287] on div at bounding box center [157, 288] width 8 height 8
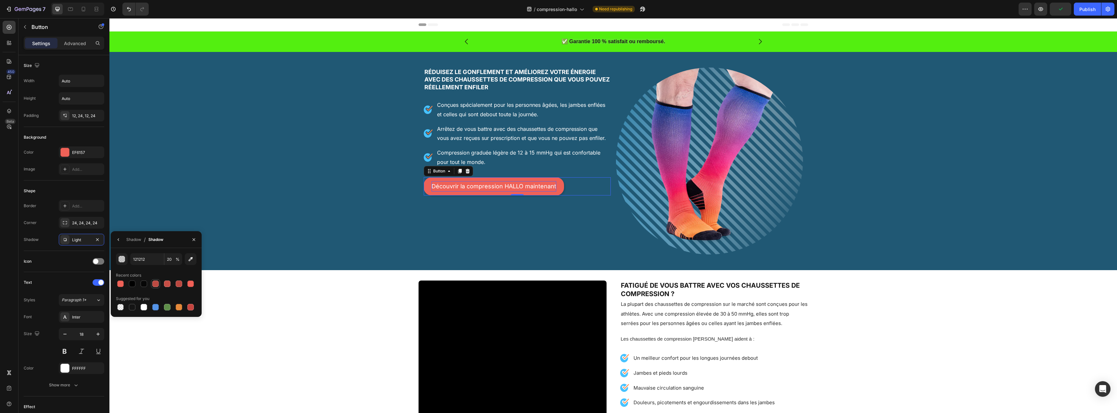
click at [156, 287] on div at bounding box center [155, 284] width 6 height 6
type input "BC4A42"
type input "100"
click at [129, 240] on div "Shadow" at bounding box center [133, 240] width 15 height 6
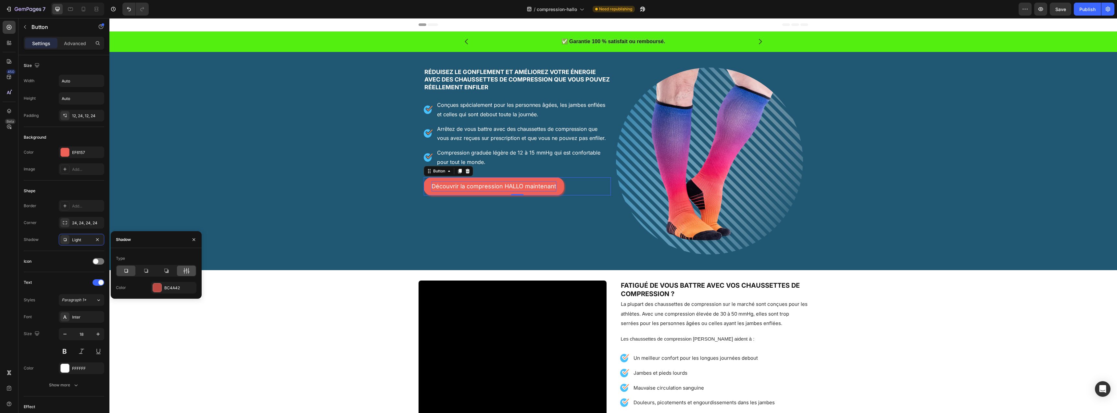
click at [188, 271] on icon at bounding box center [186, 271] width 6 height 6
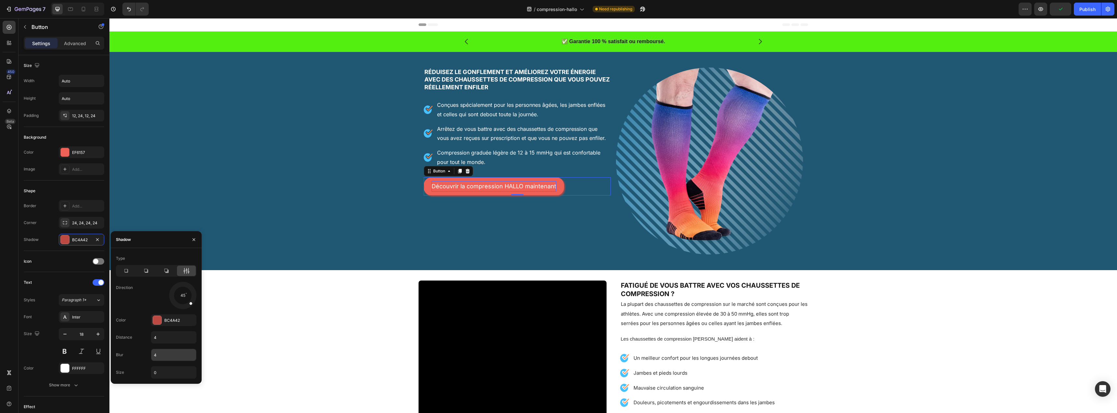
click at [166, 353] on input "4" at bounding box center [173, 355] width 45 height 12
type input "0"
click at [382, 222] on div "Réduisez le gonflement et améliorez votre énergie avec des chaussettes de compr…" at bounding box center [613, 161] width 1008 height 198
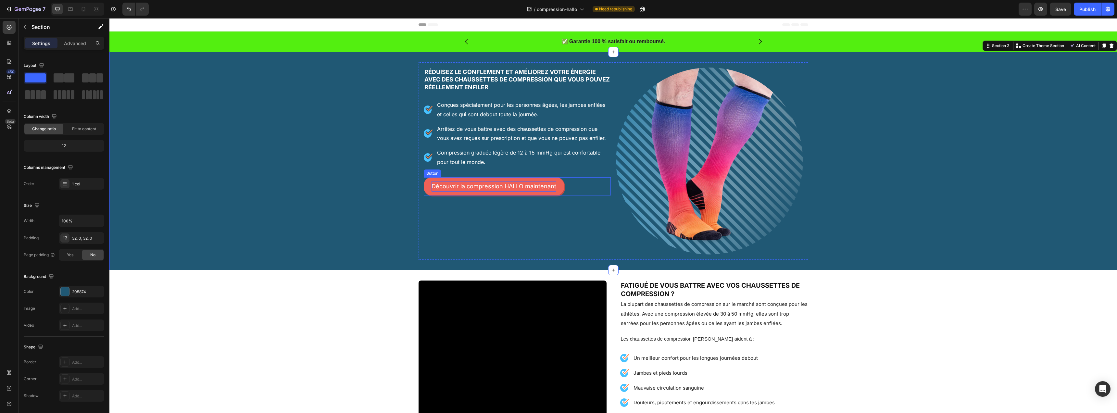
click at [461, 193] on button "Découvrir la compression HALLO maintenant" at bounding box center [494, 186] width 140 height 18
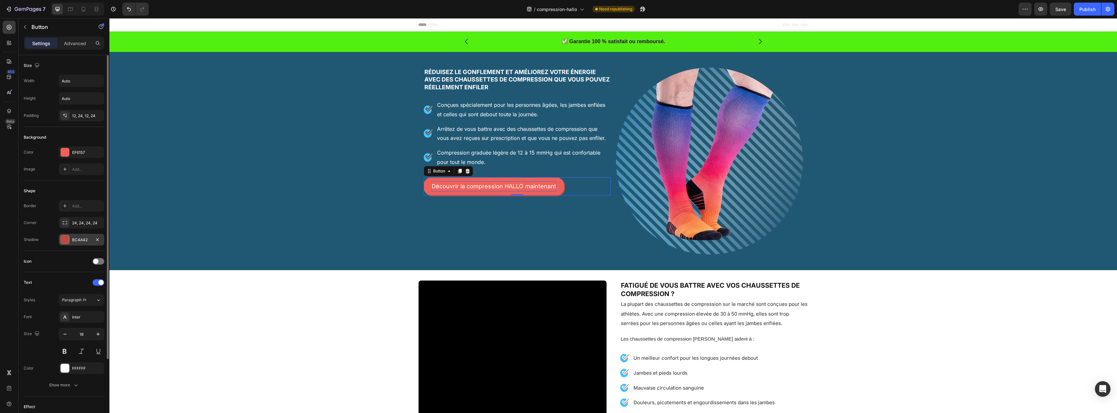
click at [67, 241] on div at bounding box center [65, 240] width 8 height 8
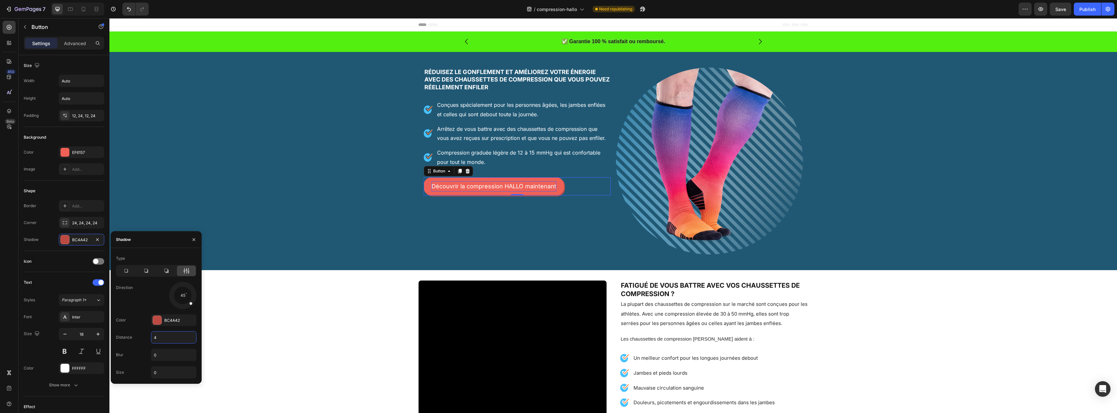
click at [163, 337] on input "4" at bounding box center [173, 338] width 45 height 12
type input "5"
click at [188, 305] on span at bounding box center [188, 305] width 4 height 4
click at [61, 239] on div at bounding box center [65, 240] width 8 height 8
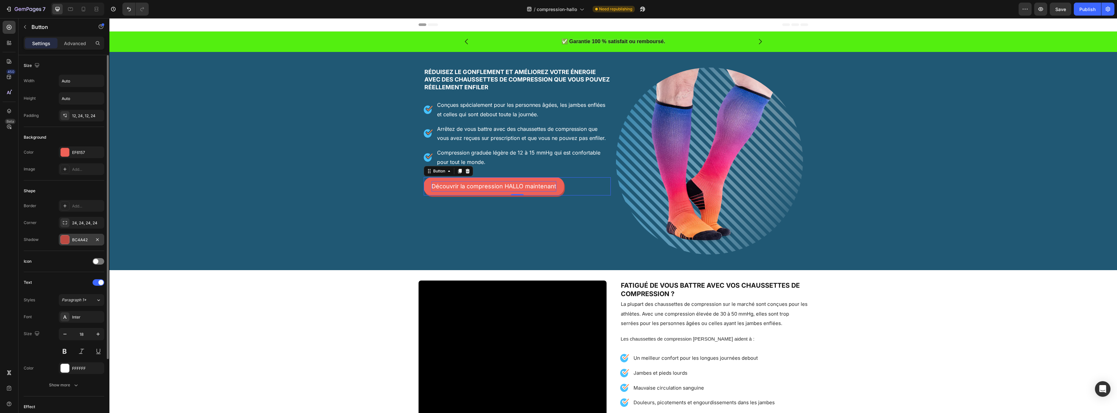
click at [62, 238] on div at bounding box center [65, 240] width 8 height 8
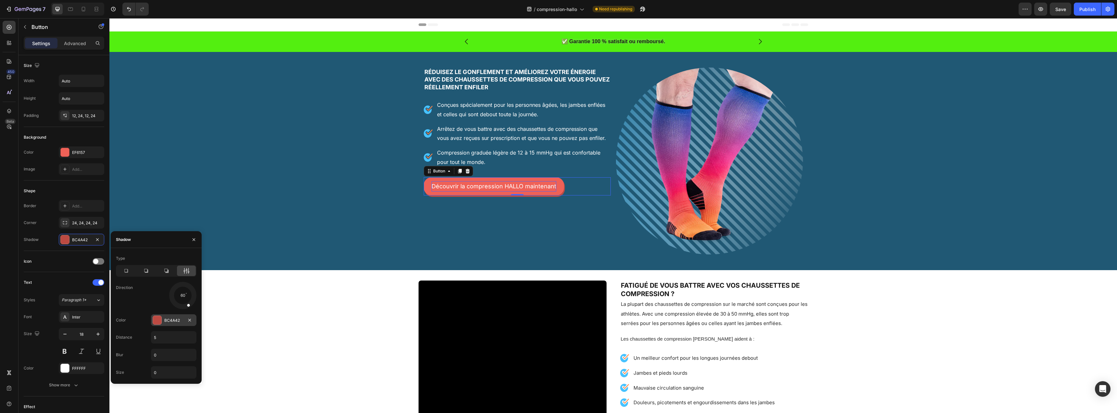
drag, startPoint x: 158, startPoint y: 316, endPoint x: 48, endPoint y: 299, distance: 111.2
click at [158, 316] on div at bounding box center [157, 320] width 8 height 8
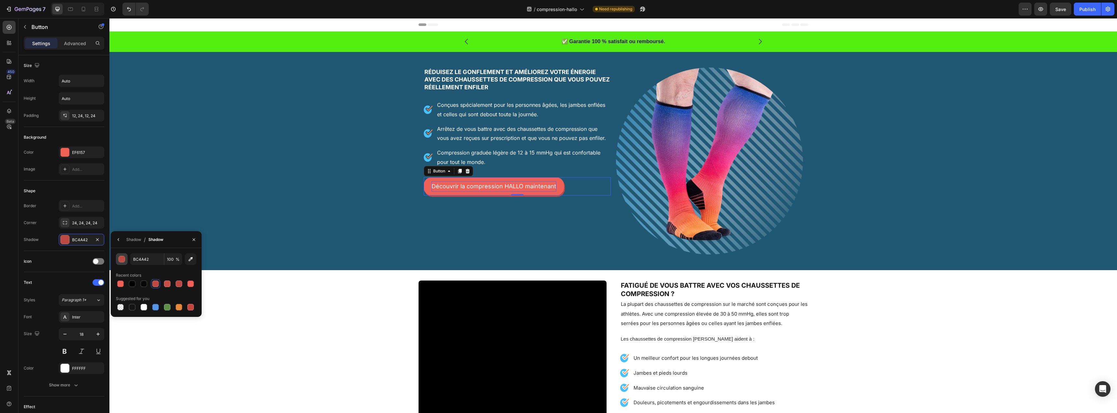
click at [121, 260] on div "button" at bounding box center [122, 259] width 6 height 6
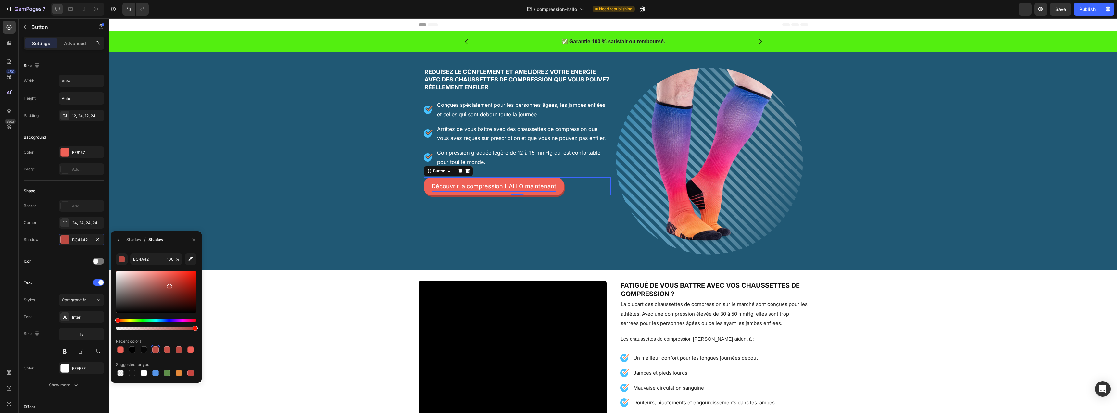
type input "A8423A"
click at [169, 286] on div at bounding box center [169, 286] width 5 height 5
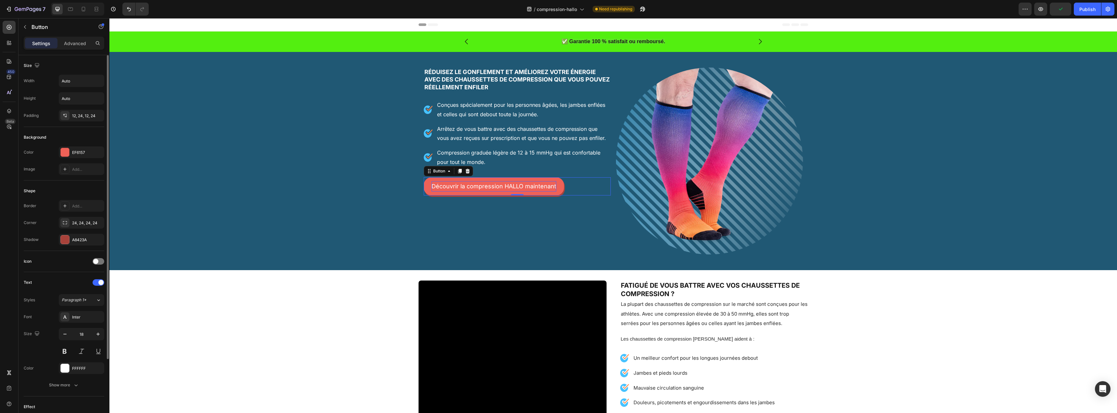
click at [45, 258] on div "Icon" at bounding box center [64, 261] width 81 height 10
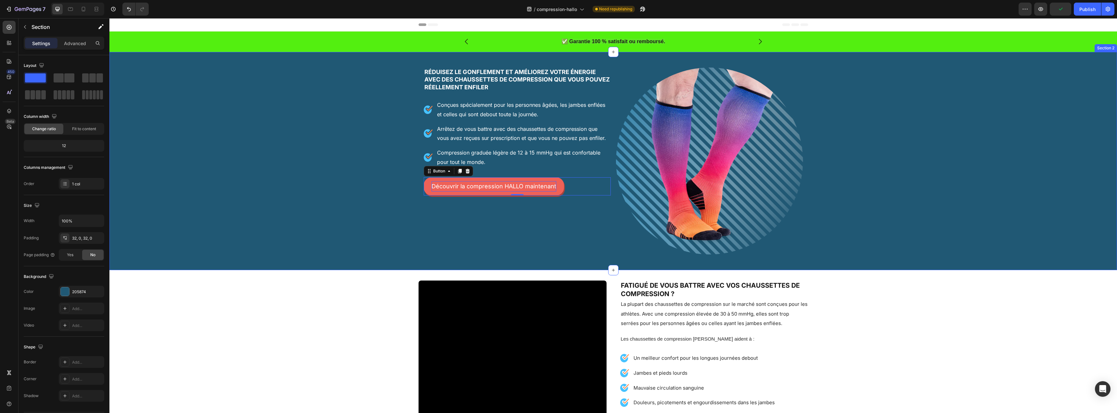
click at [355, 209] on div "Réduisez le gonflement et améliorez votre énergie avec des chaussettes de compr…" at bounding box center [613, 161] width 1008 height 198
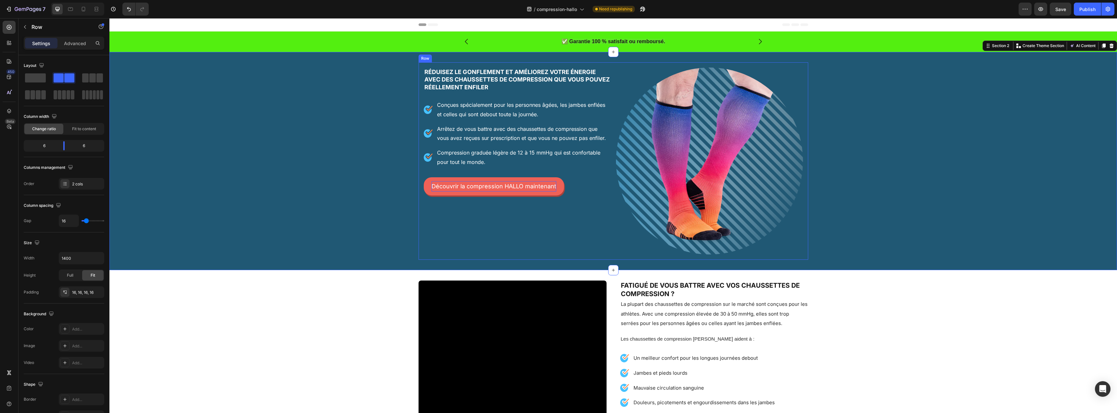
click at [515, 220] on div "Réduisez le gonflement et améliorez votre énergie avec des chaussettes de compr…" at bounding box center [517, 161] width 187 height 187
click at [531, 193] on button "Découvrir la compression HALLO maintenant" at bounding box center [494, 186] width 140 height 18
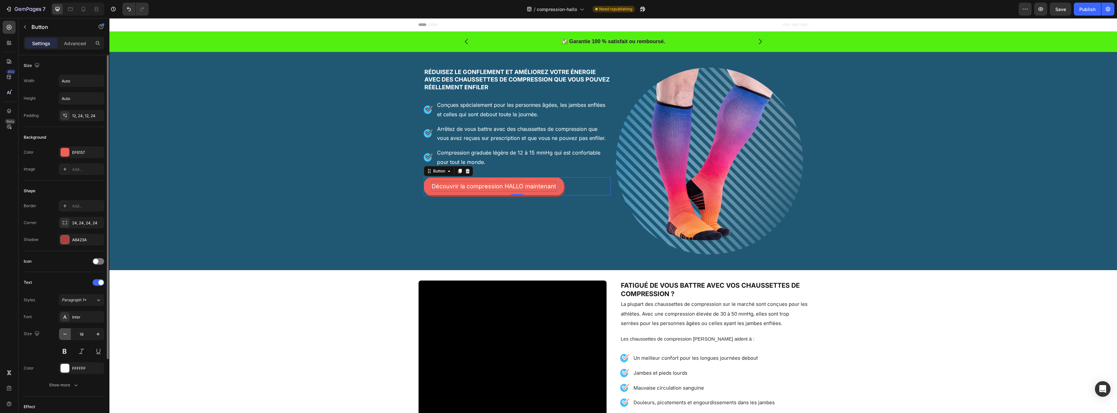
click at [64, 336] on icon "button" at bounding box center [65, 334] width 6 height 6
click at [100, 336] on icon "button" at bounding box center [98, 334] width 6 height 6
type input "18"
click at [66, 351] on button at bounding box center [65, 352] width 12 height 12
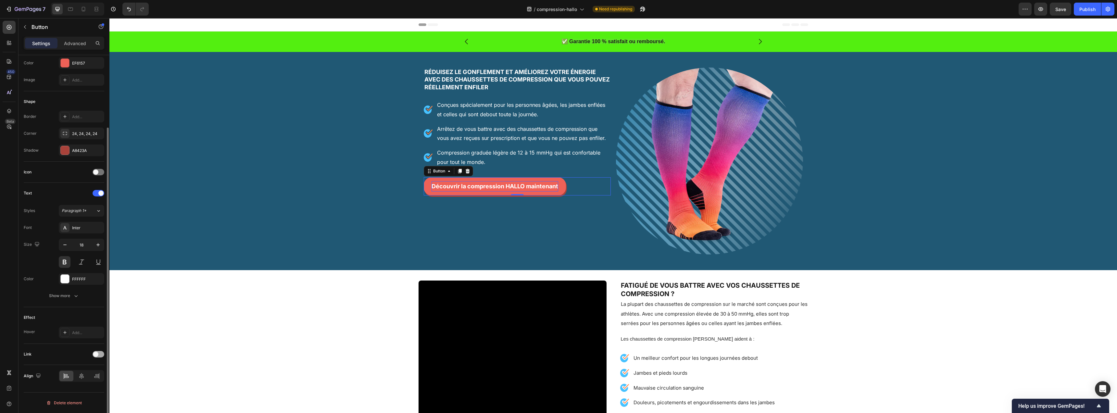
click at [99, 353] on div at bounding box center [99, 354] width 12 height 6
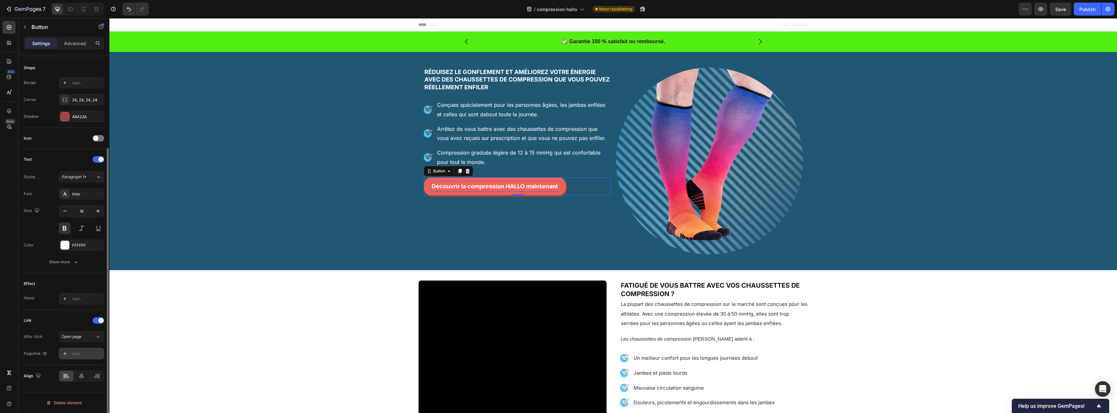
click at [86, 351] on div "Add..." at bounding box center [87, 354] width 31 height 6
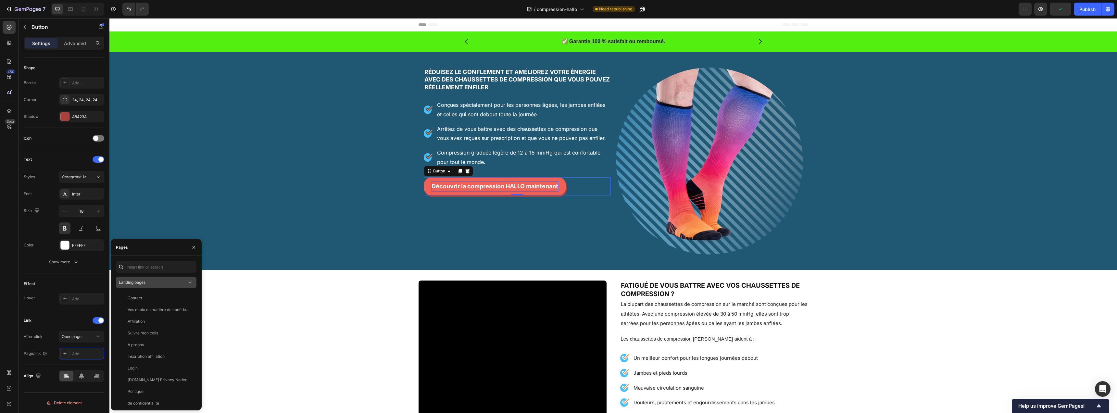
click at [160, 282] on div "Landing pages" at bounding box center [153, 283] width 68 height 6
click at [151, 323] on span "Product pages" at bounding box center [145, 323] width 27 height 6
click at [155, 378] on div "Chaussettes de compression Hallo" at bounding box center [159, 380] width 62 height 6
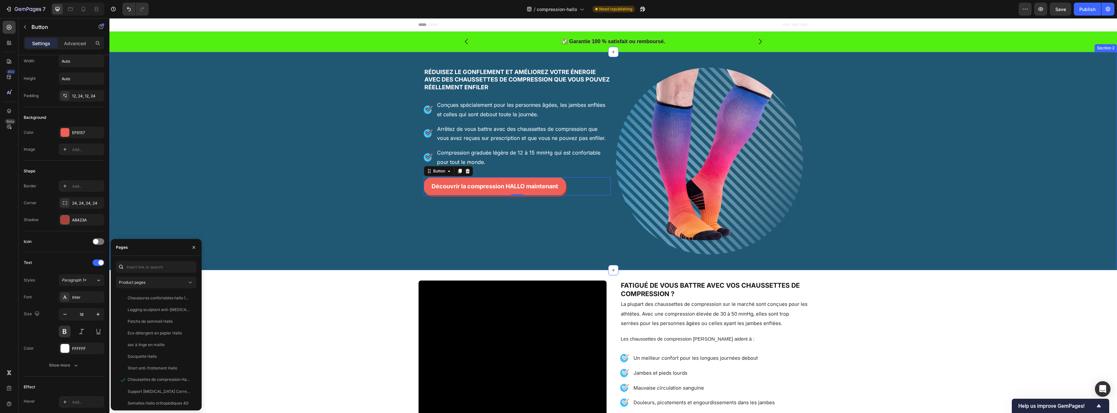
click at [275, 241] on div "Réduisez le gonflement et améliorez votre énergie avec des chaussettes de compr…" at bounding box center [613, 161] width 1008 height 198
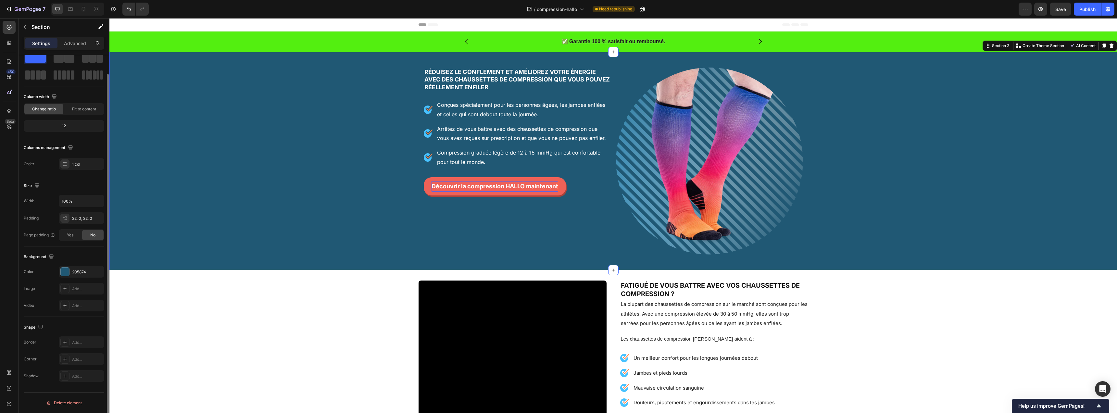
scroll to position [0, 0]
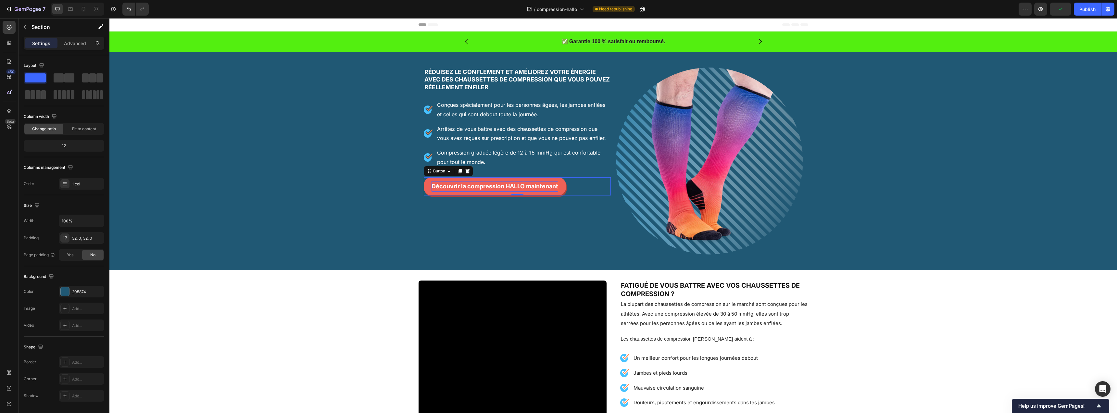
click at [452, 181] on p "Découvrir la compression HALLO maintenant" at bounding box center [495, 186] width 127 height 10
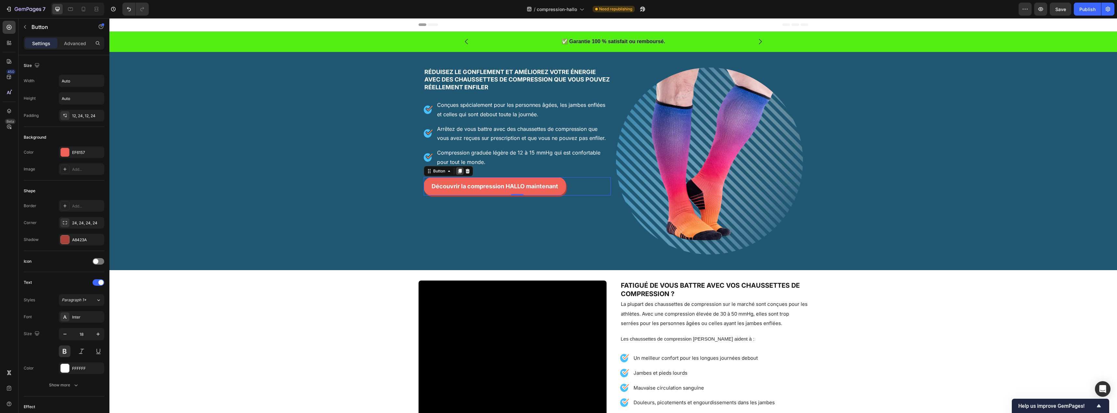
click at [459, 170] on icon at bounding box center [460, 171] width 4 height 5
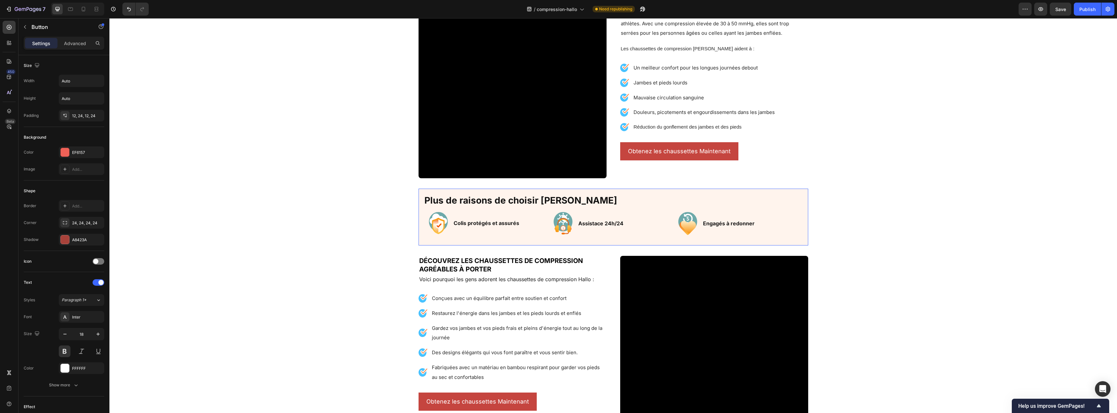
scroll to position [339, 0]
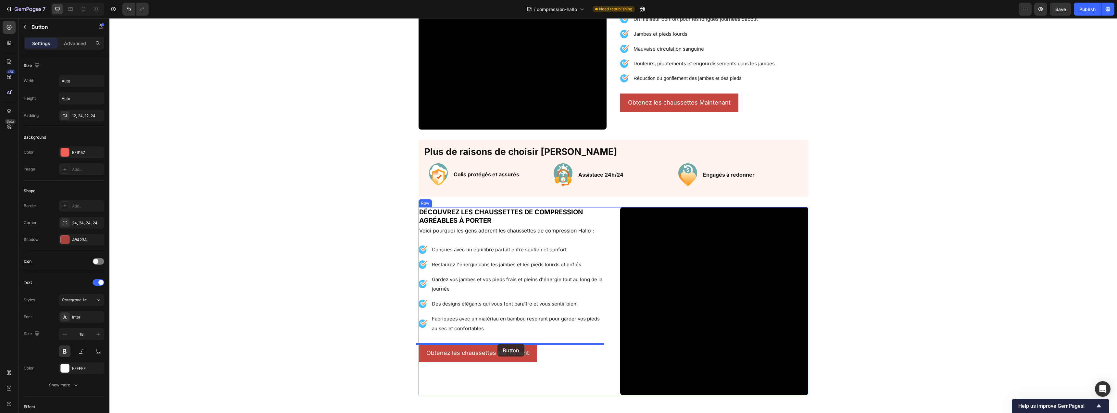
drag, startPoint x: 436, startPoint y: 200, endPoint x: 498, endPoint y: 344, distance: 156.7
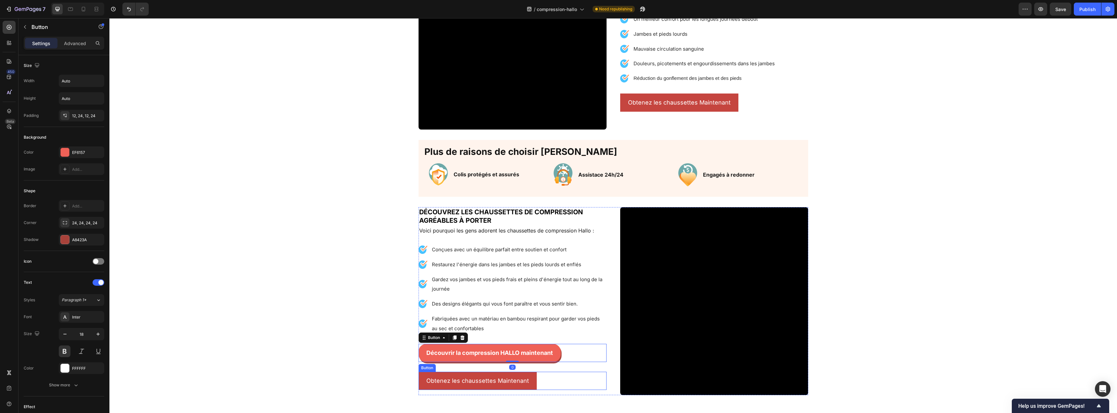
click at [530, 378] on button "Obtenez les chaussettes Maintenant" at bounding box center [478, 381] width 118 height 18
click at [459, 368] on div at bounding box center [463, 366] width 8 height 8
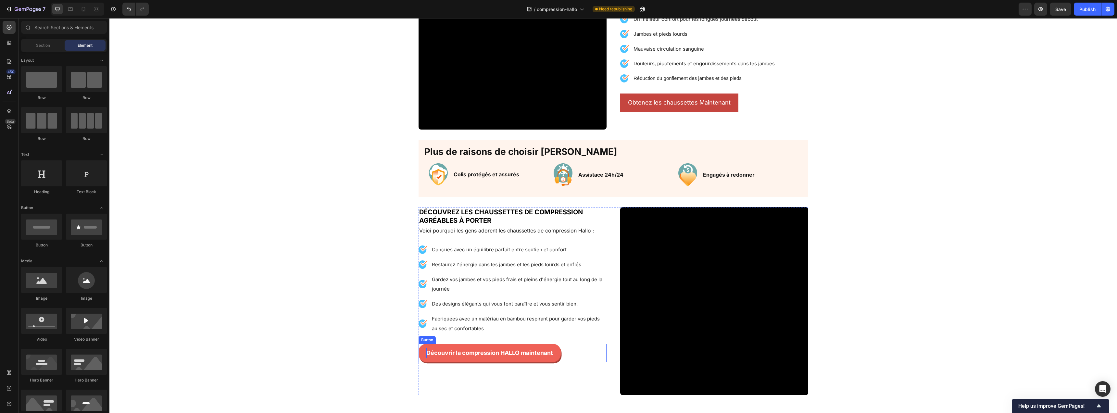
click at [474, 353] on p "Découvrir la compression HALLO maintenant" at bounding box center [490, 353] width 127 height 10
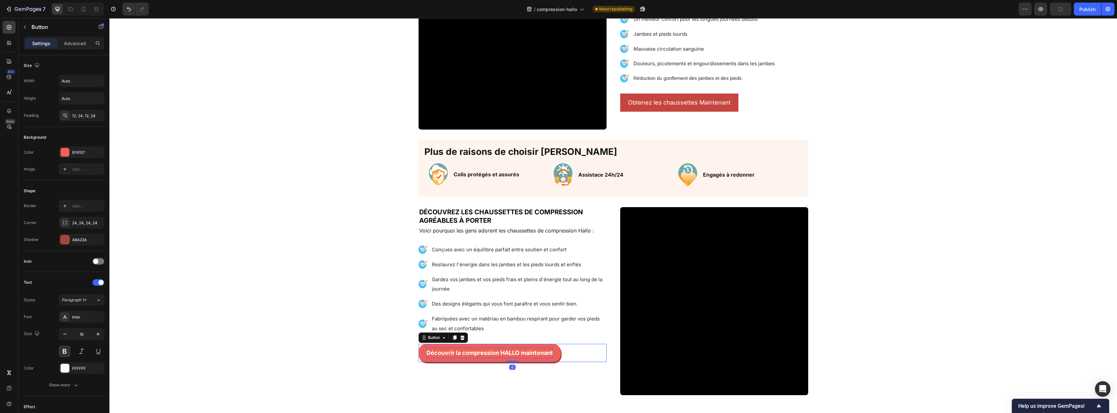
click at [440, 350] on p "Découvrir la compression HALLO maintenant" at bounding box center [490, 353] width 127 height 10
click at [486, 355] on p "Je veux tester une paire paire" at bounding box center [469, 353] width 84 height 10
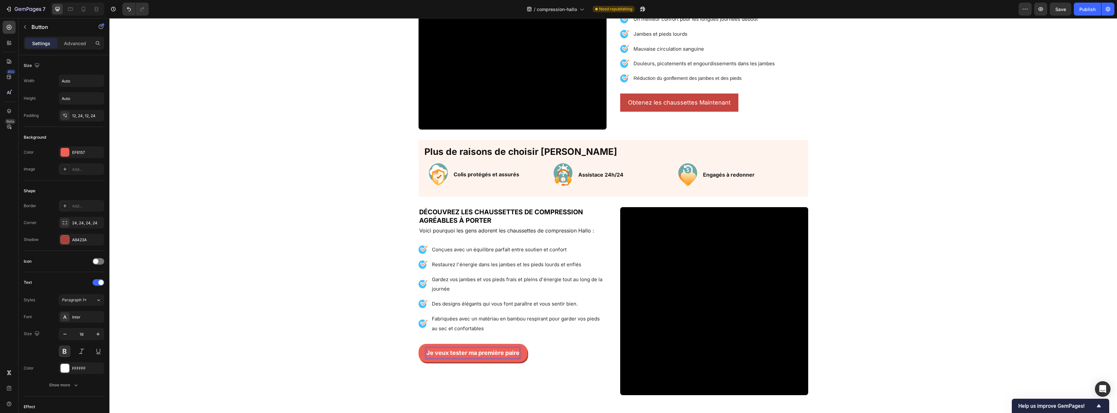
click at [534, 360] on div "Je veux tester ma première paire Button 0" at bounding box center [513, 353] width 188 height 18
click at [525, 358] on div "Je veux tester ma première paire Button 0" at bounding box center [513, 353] width 188 height 18
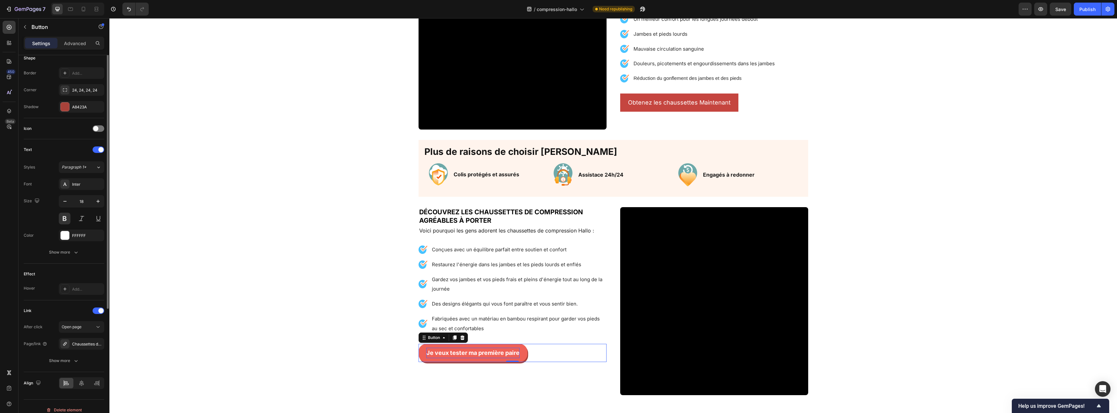
scroll to position [0, 0]
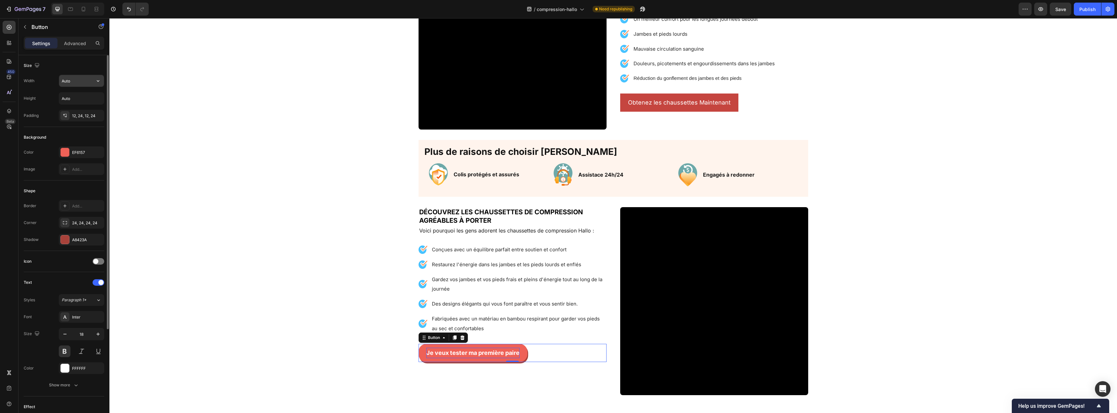
click at [74, 86] on input "Auto" at bounding box center [81, 81] width 45 height 12
click at [99, 82] on icon "button" at bounding box center [98, 81] width 6 height 6
click at [85, 110] on p "Full 100%" at bounding box center [79, 110] width 37 height 6
type input "100%"
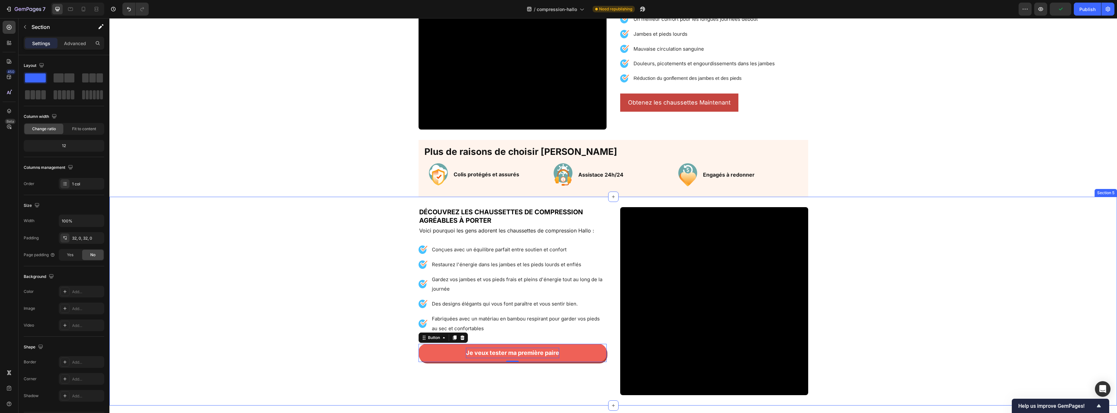
click at [188, 260] on div "Video Découvrez les chaussettes de compression agréables à porter Heading Voici…" at bounding box center [613, 301] width 1008 height 188
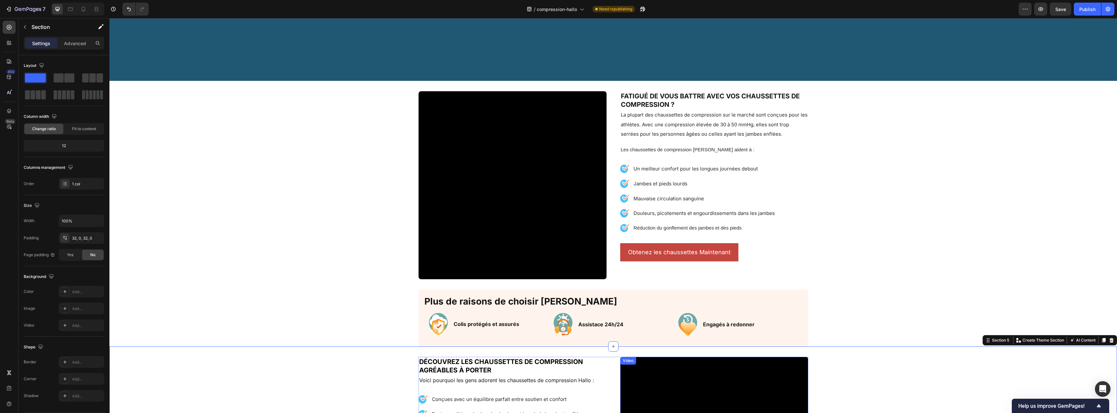
scroll to position [126, 0]
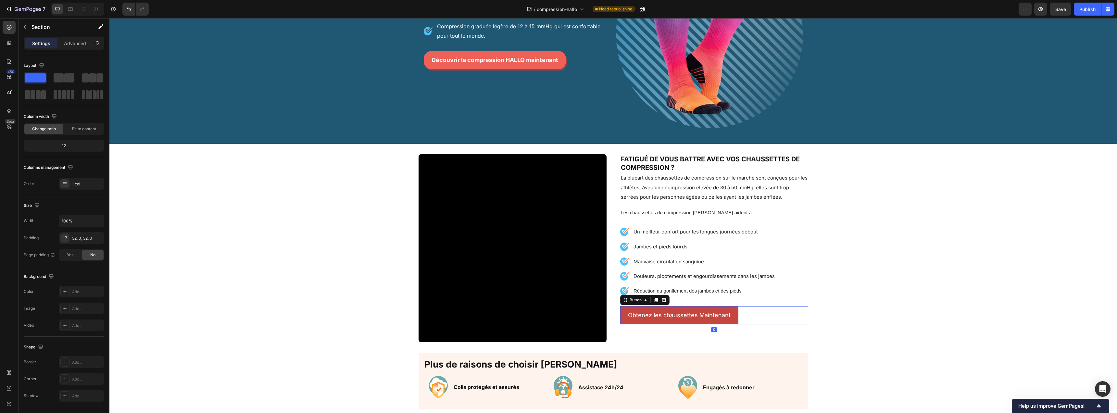
click at [735, 310] on div "Obtenez les chaussettes Maintenant Button 0" at bounding box center [714, 315] width 188 height 18
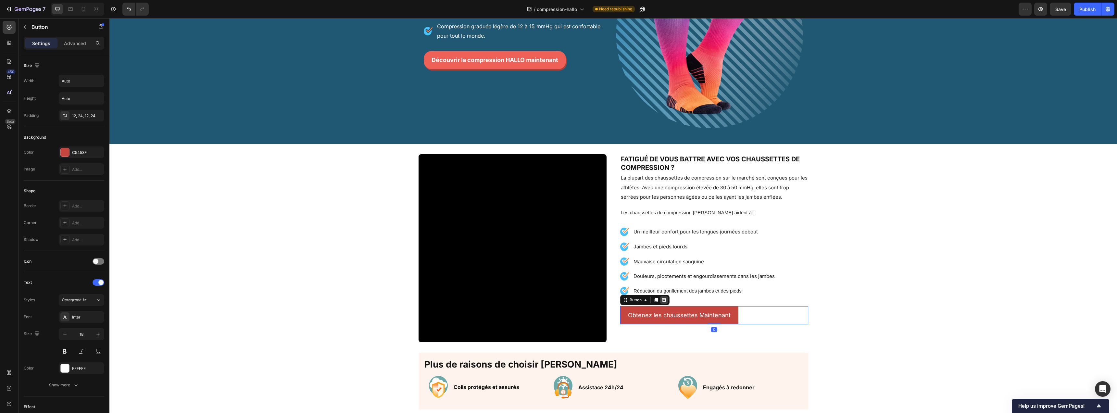
click at [663, 301] on icon at bounding box center [664, 300] width 4 height 5
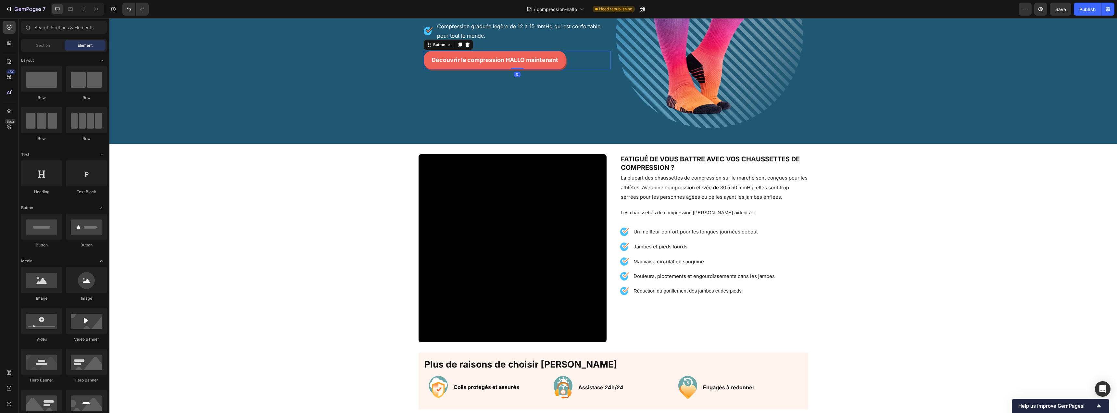
click at [573, 57] on div "Découvrir la compression HALLO maintenant Button 0" at bounding box center [517, 60] width 187 height 18
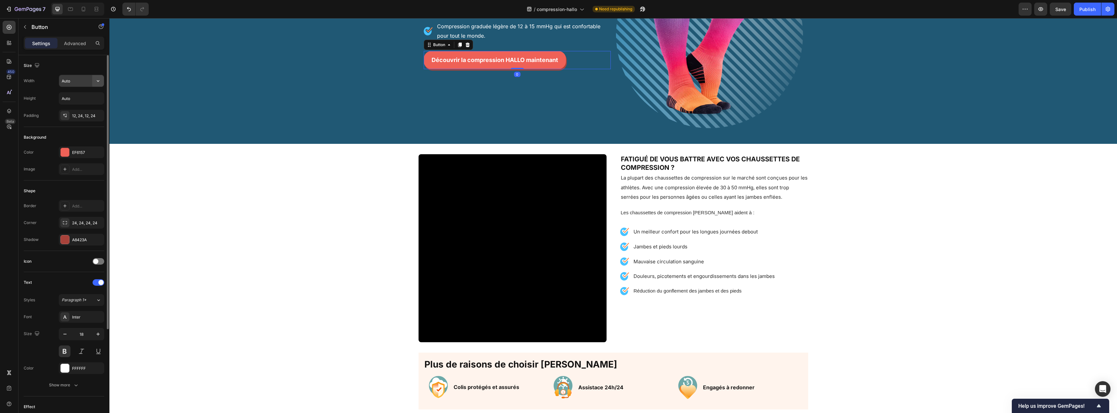
click at [97, 81] on icon "button" at bounding box center [98, 81] width 6 height 6
drag, startPoint x: 85, startPoint y: 109, endPoint x: 89, endPoint y: 110, distance: 4.7
click at [86, 109] on p "Full 100%" at bounding box center [79, 110] width 37 height 6
type input "100%"
click at [548, 113] on div "Réduisez le gonflement et améliorez votre énergie avec des chaussettes de compr…" at bounding box center [517, 34] width 187 height 187
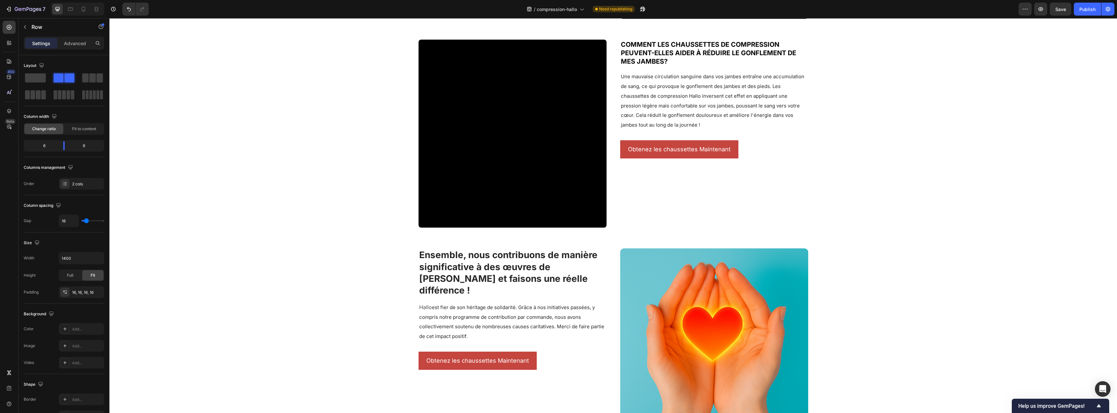
scroll to position [482, 0]
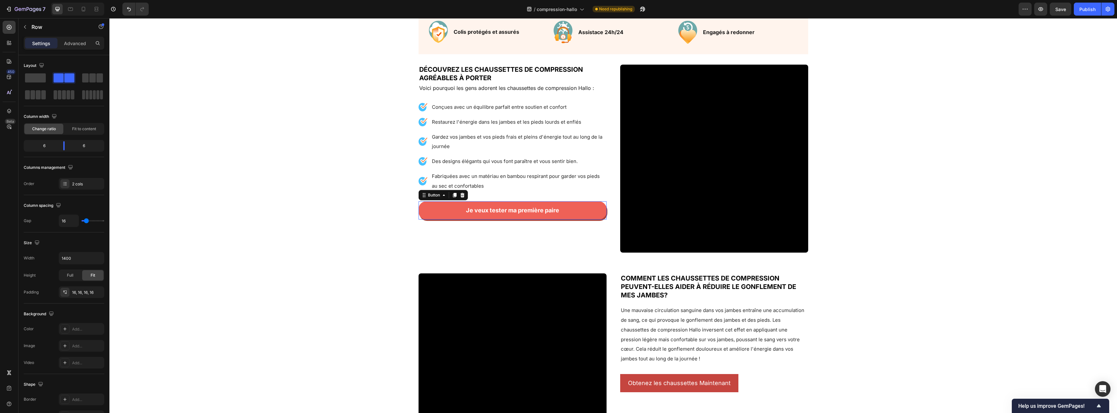
drag, startPoint x: 584, startPoint y: 217, endPoint x: 576, endPoint y: 219, distance: 8.3
click at [584, 217] on link "Je veux tester ma première paire" at bounding box center [513, 210] width 188 height 18
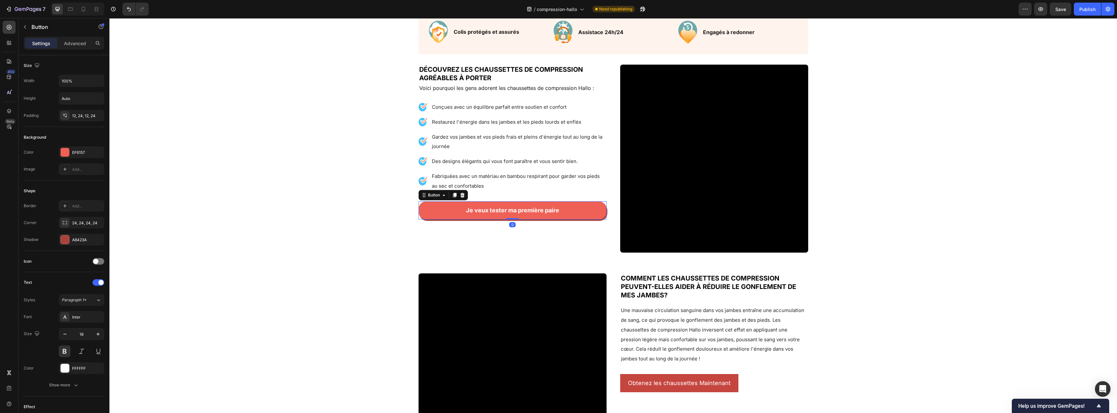
click at [454, 193] on icon at bounding box center [455, 195] width 4 height 5
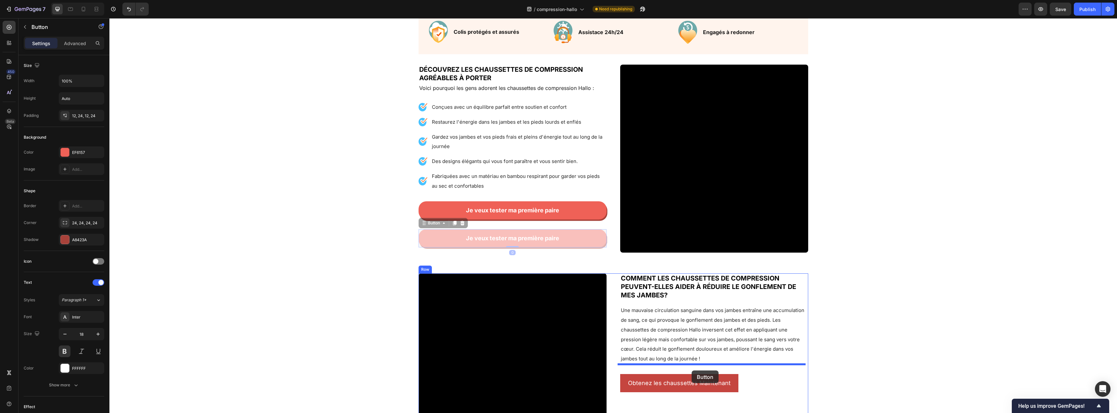
drag, startPoint x: 444, startPoint y: 227, endPoint x: 692, endPoint y: 371, distance: 286.9
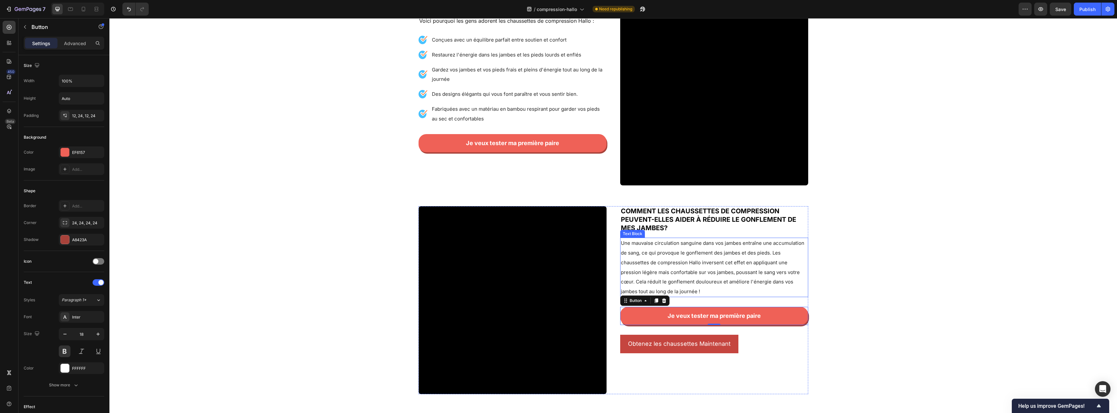
scroll to position [617, 0]
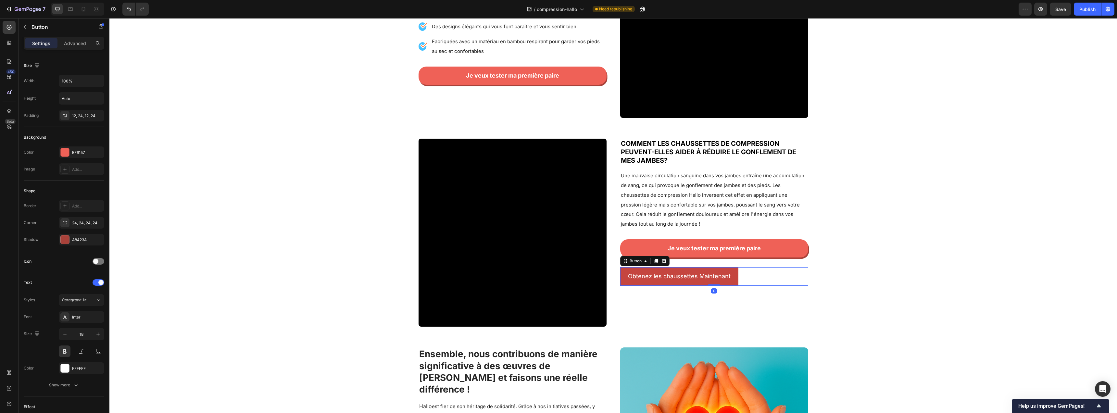
click at [744, 277] on div "Obtenez les chaussettes Maintenant Button 0" at bounding box center [714, 276] width 188 height 18
click at [664, 262] on icon at bounding box center [664, 261] width 5 height 5
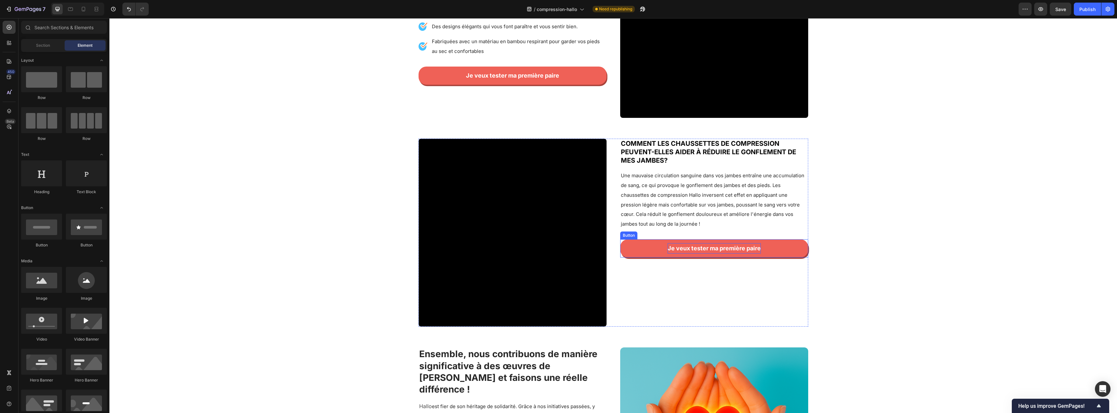
click at [687, 249] on p "Je veux tester ma première paire" at bounding box center [714, 248] width 93 height 10
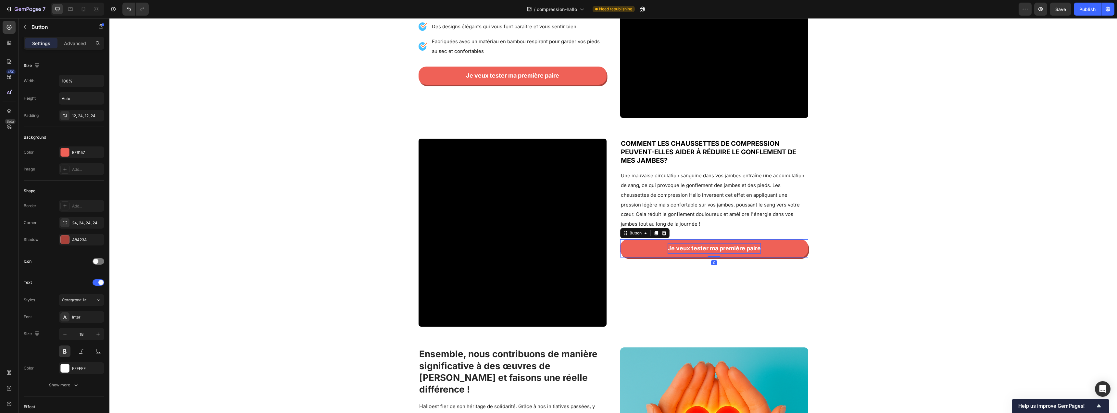
click at [686, 249] on p "Je veux tester ma première paire" at bounding box center [714, 248] width 93 height 10
click at [846, 260] on div "Video Comment les chaussettes de compression peuvent-elles aider à réduire le g…" at bounding box center [613, 233] width 1008 height 188
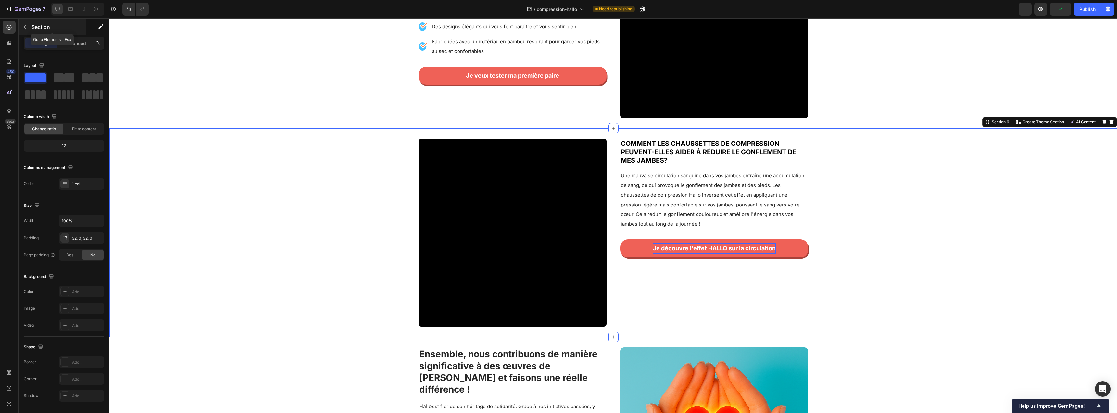
click at [34, 30] on p "Section" at bounding box center [58, 27] width 53 height 8
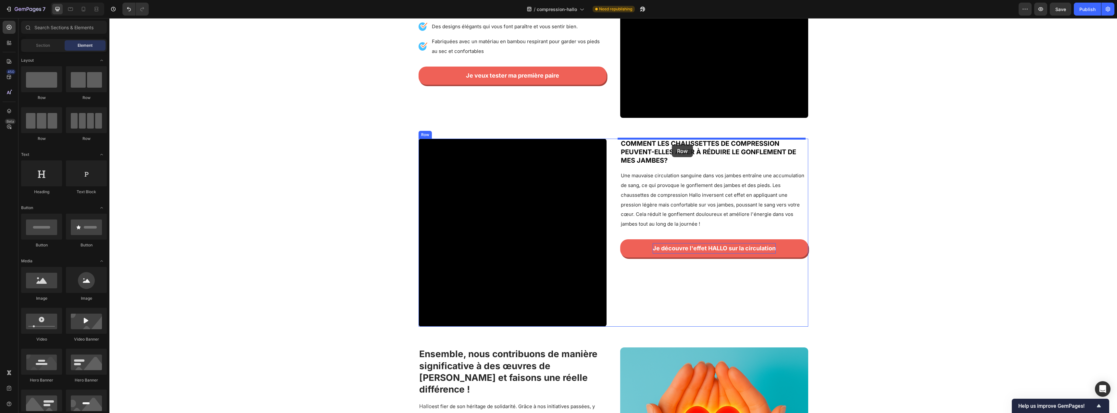
drag, startPoint x: 155, startPoint y: 100, endPoint x: 672, endPoint y: 145, distance: 519.1
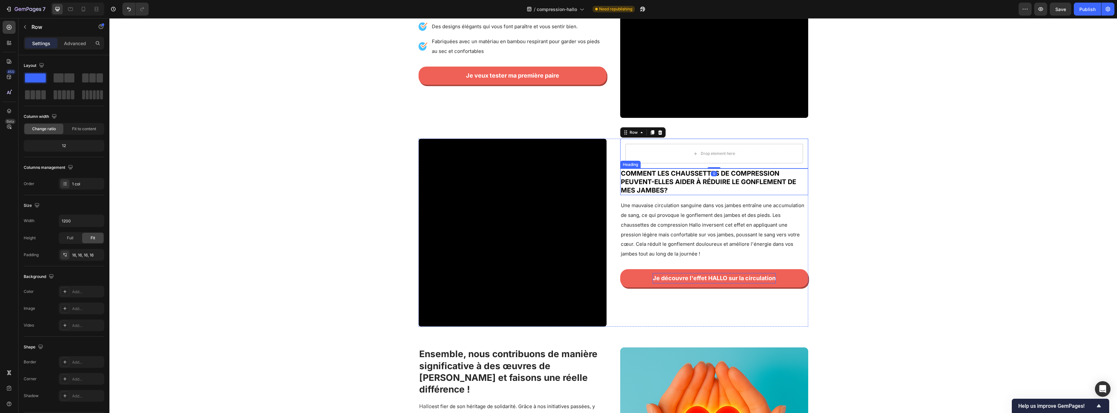
click at [658, 181] on h2 "Comment les chaussettes de compression peuvent-elles aider à réduire le gonflem…" at bounding box center [714, 182] width 188 height 27
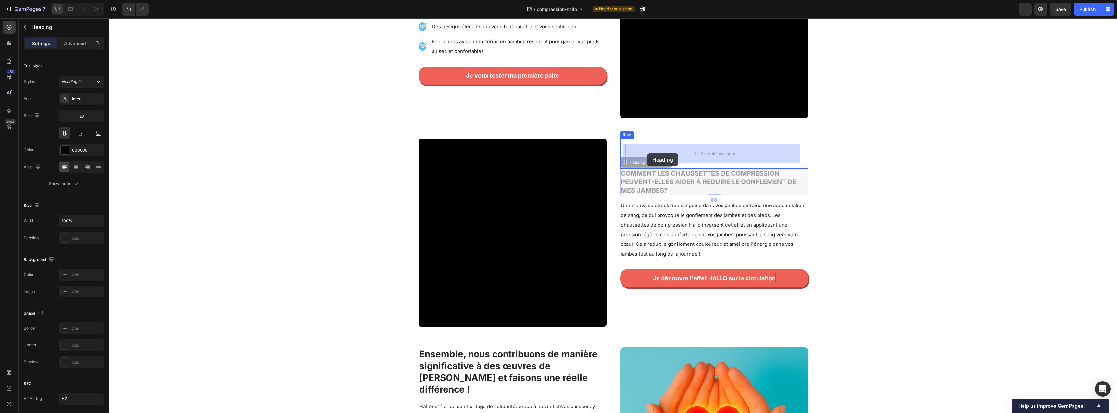
drag, startPoint x: 631, startPoint y: 164, endPoint x: 647, endPoint y: 153, distance: 19.7
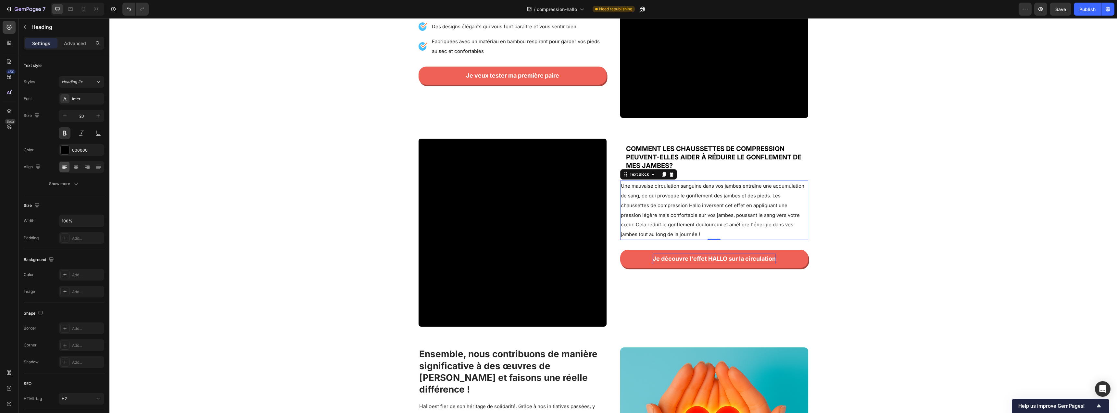
drag, startPoint x: 641, startPoint y: 193, endPoint x: 637, endPoint y: 184, distance: 9.6
click at [641, 193] on span "Une mauvaise circulation sanguine dans vos jambes entraîne une accumulation de …" at bounding box center [713, 210] width 184 height 55
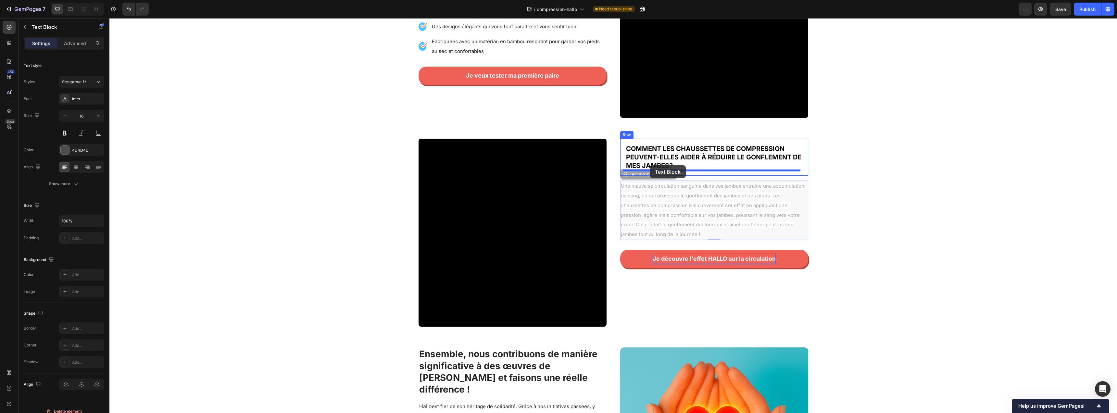
drag, startPoint x: 634, startPoint y: 176, endPoint x: 650, endPoint y: 165, distance: 19.3
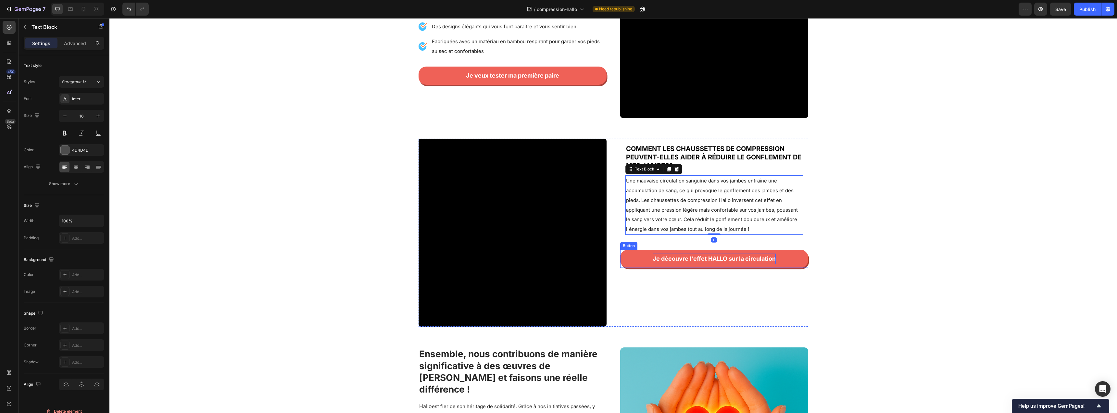
click at [631, 249] on div "Je découvre l'effet HALLO sur la circulation Button" at bounding box center [714, 254] width 188 height 28
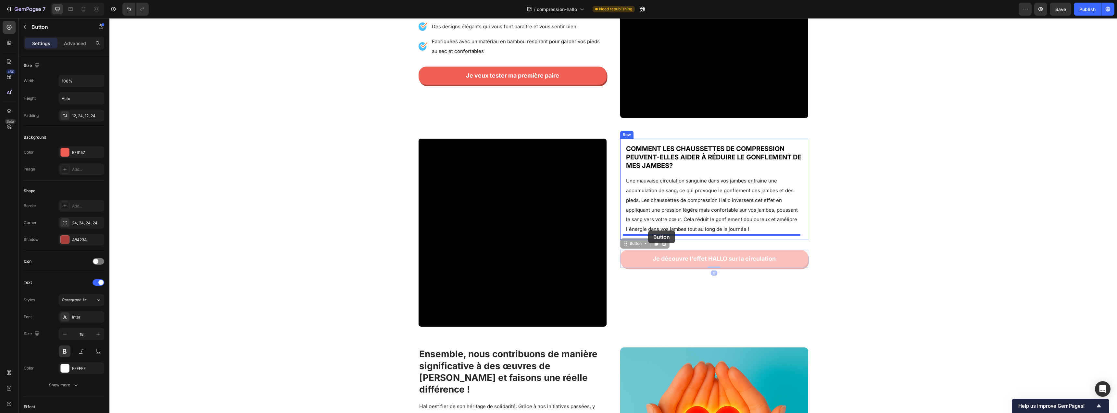
drag, startPoint x: 630, startPoint y: 244, endPoint x: 648, endPoint y: 231, distance: 22.4
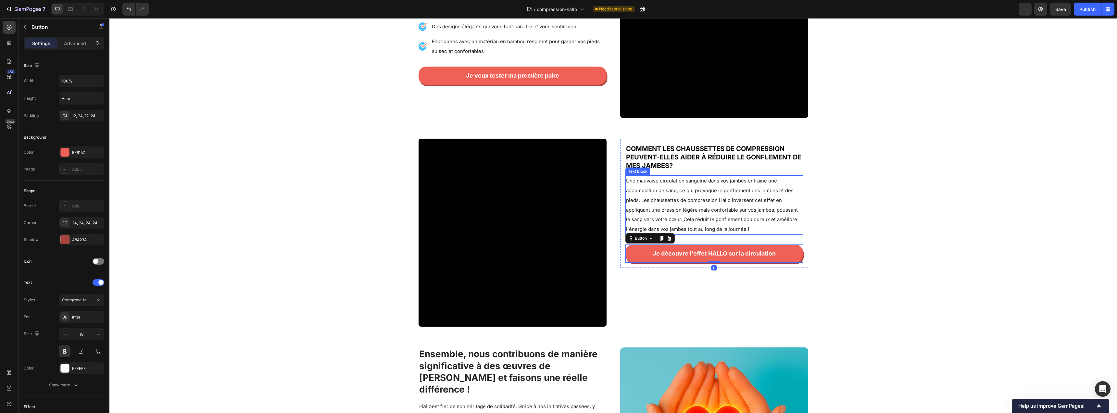
click at [677, 197] on span "Une mauvaise circulation sanguine dans vos jambes entraîne une accumulation de …" at bounding box center [712, 205] width 172 height 55
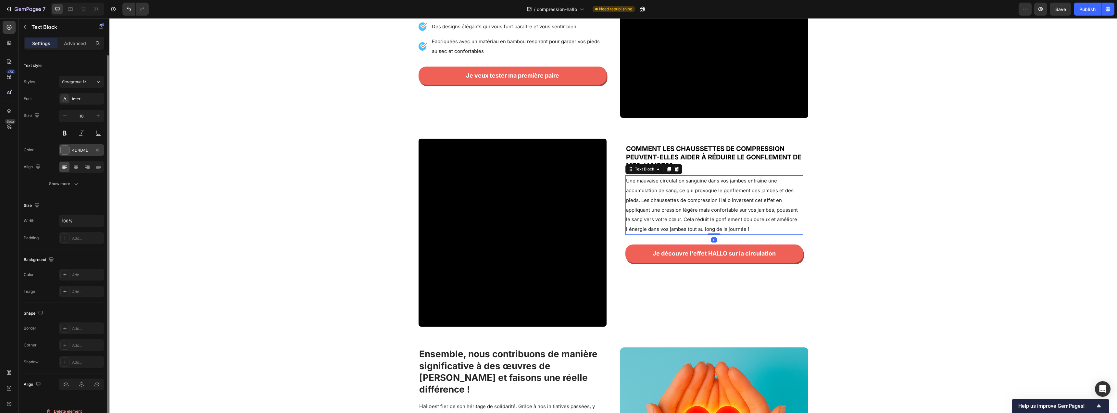
click at [62, 151] on div at bounding box center [65, 150] width 8 height 8
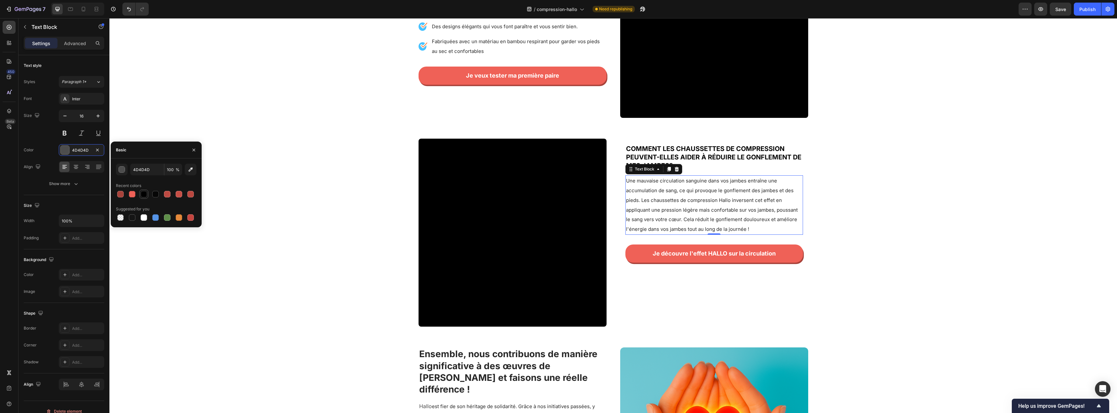
click at [145, 194] on div at bounding box center [144, 194] width 6 height 6
type input "000000"
click at [717, 203] on p "Une mauvaise circulation sanguine dans vos jambes entraîne une accumulation de …" at bounding box center [714, 205] width 176 height 58
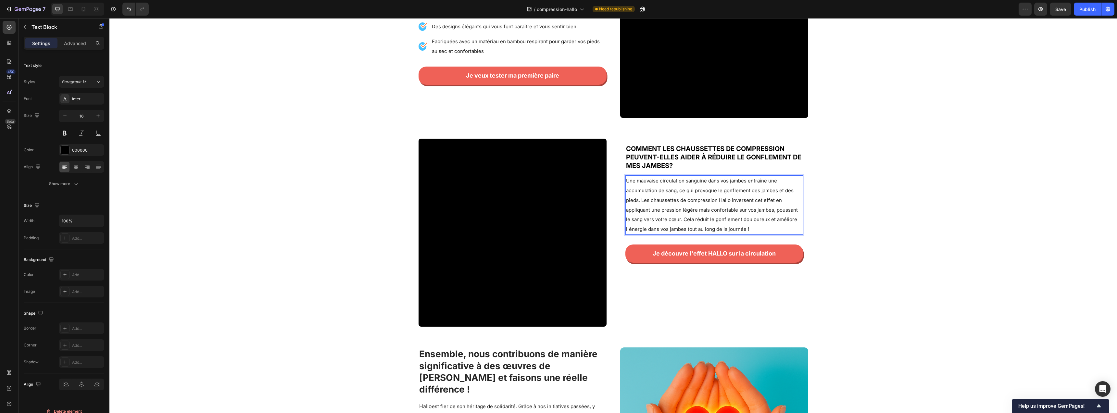
click at [639, 201] on span "Une mauvaise circulation sanguine dans vos jambes entraîne une accumulation de …" at bounding box center [712, 205] width 172 height 55
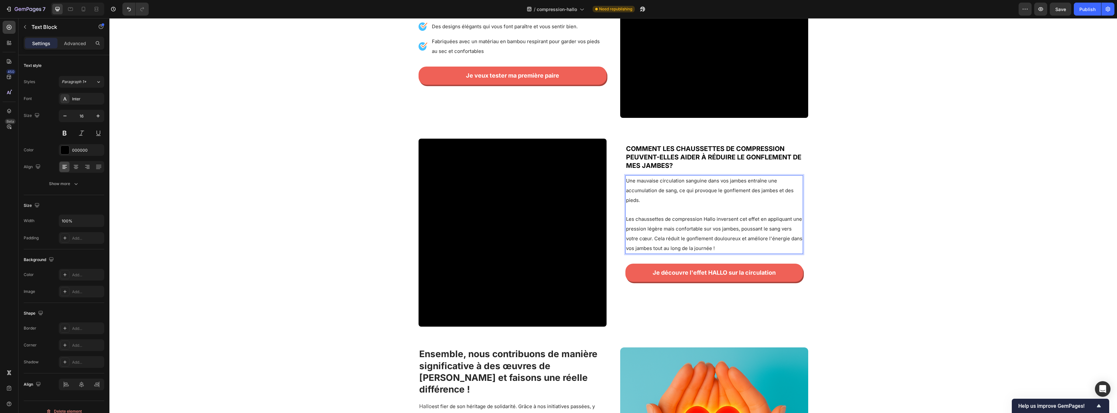
click at [651, 238] on span "Les chaussettes de compression Hallo inversent cet effet en appliquant une pres…" at bounding box center [714, 233] width 176 height 35
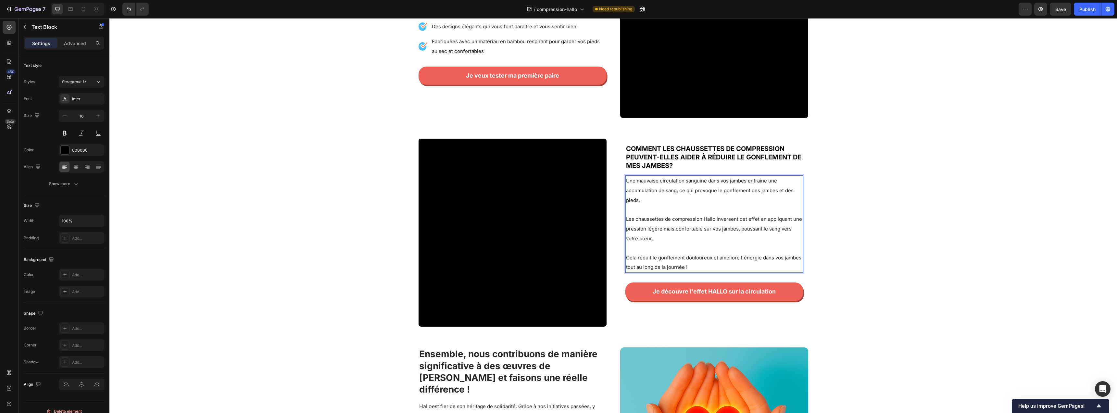
click at [893, 222] on div "Video Comment les chaussettes de compression peuvent-elles aider à réduire le g…" at bounding box center [613, 233] width 1008 height 188
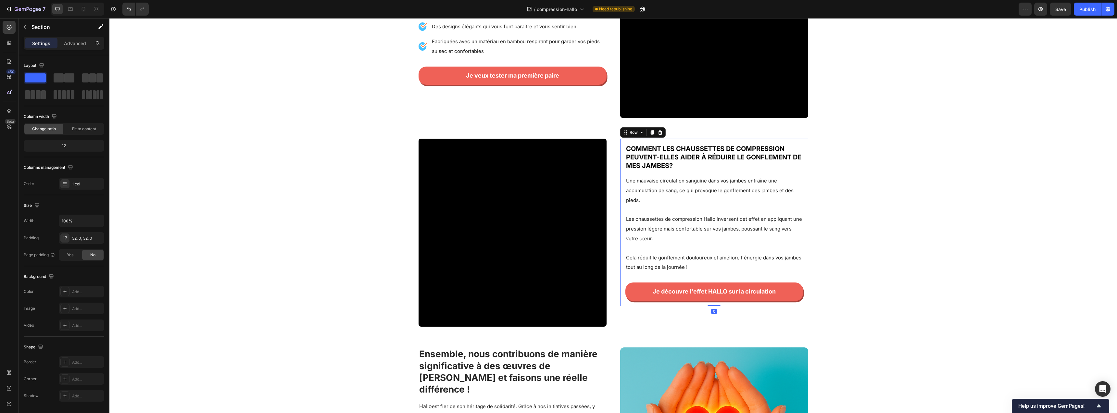
click at [622, 144] on div "Comment les chaussettes de compression peuvent-elles aider à réduire le gonflem…" at bounding box center [714, 222] width 188 height 167
click at [78, 48] on div "Settings Advanced" at bounding box center [64, 43] width 81 height 13
click at [79, 47] on div "Advanced" at bounding box center [75, 43] width 32 height 10
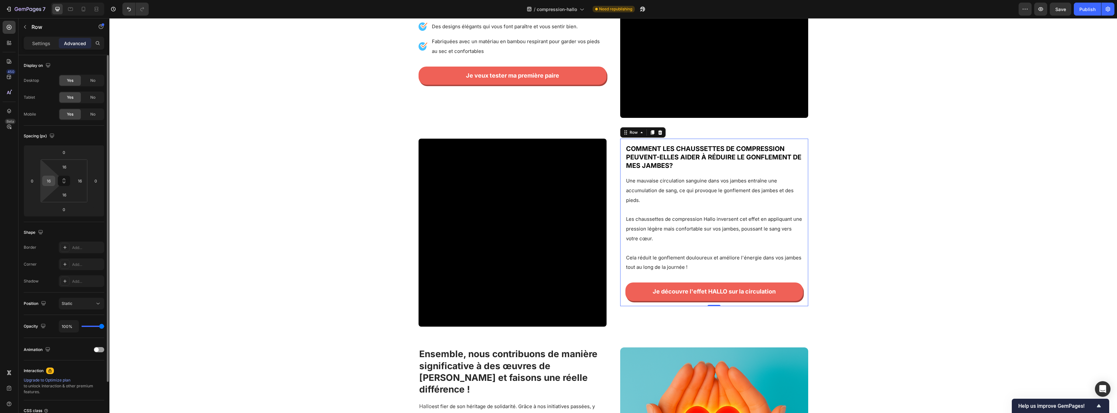
click at [54, 181] on div "16" at bounding box center [48, 181] width 13 height 10
click at [52, 182] on input "16" at bounding box center [49, 181] width 10 height 10
type input "5"
type input "6"
click at [84, 176] on div "16" at bounding box center [79, 181] width 13 height 10
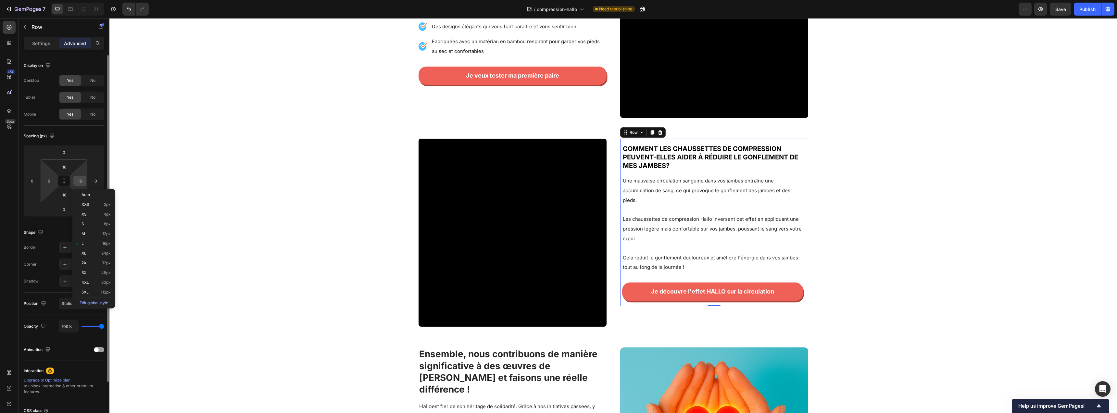
click at [82, 180] on input "16" at bounding box center [80, 181] width 10 height 10
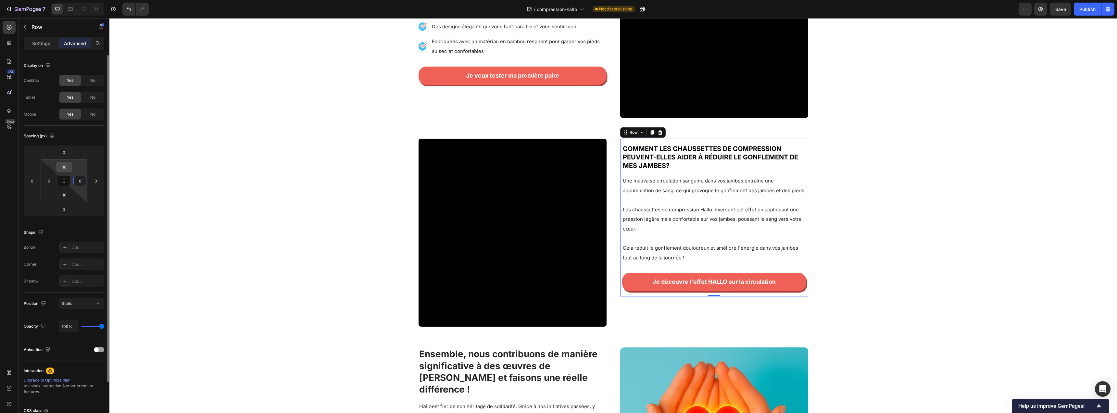
type input "6"
click at [67, 167] on input "16" at bounding box center [64, 167] width 13 height 10
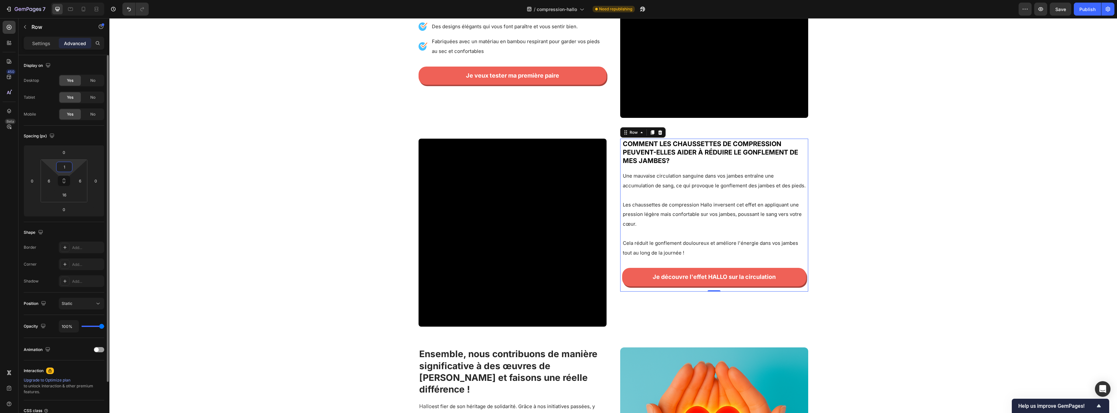
type input "14"
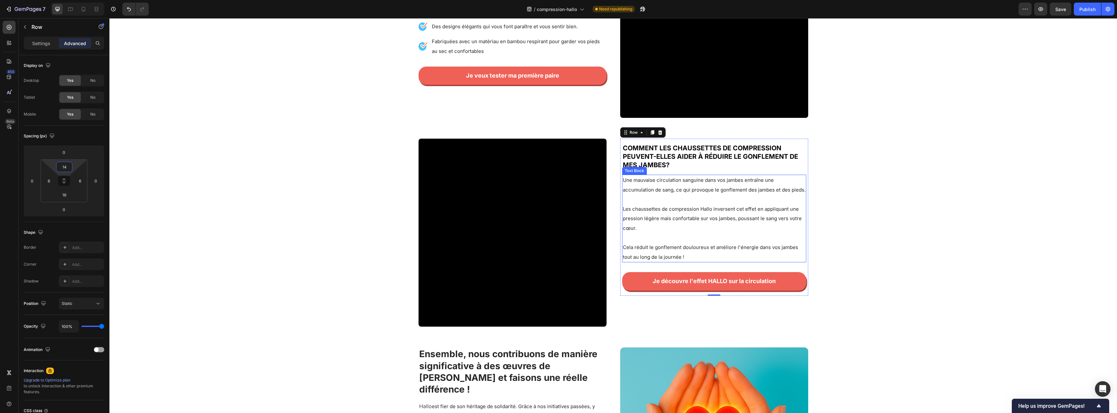
click at [967, 214] on div "Video Comment les chaussettes de compression peuvent-elles aider à réduire le g…" at bounding box center [613, 233] width 1008 height 188
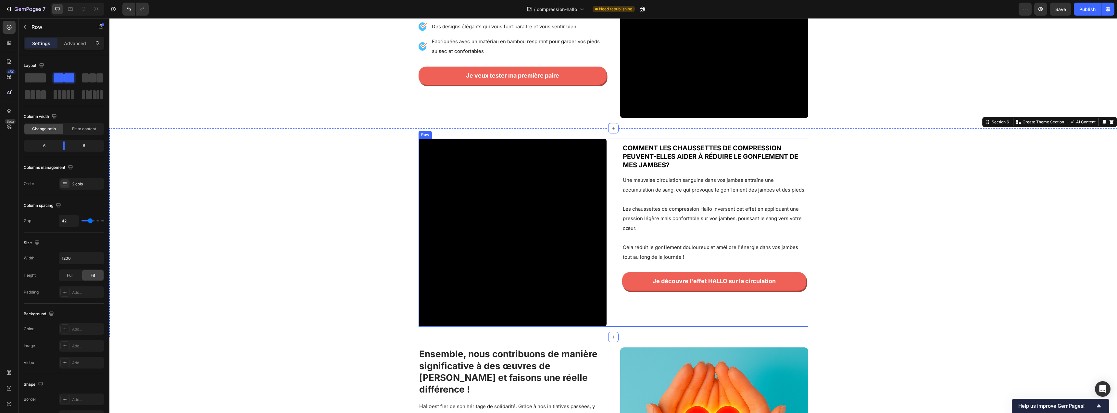
click at [612, 169] on div "Video Comment les chaussettes de compression peuvent-elles aider à réduire le g…" at bounding box center [614, 233] width 390 height 188
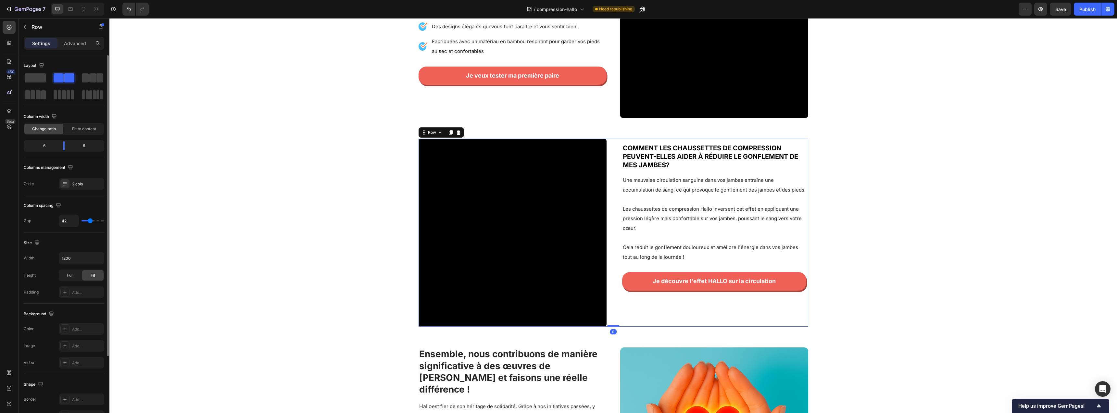
type input "40"
type input "39"
type input "38"
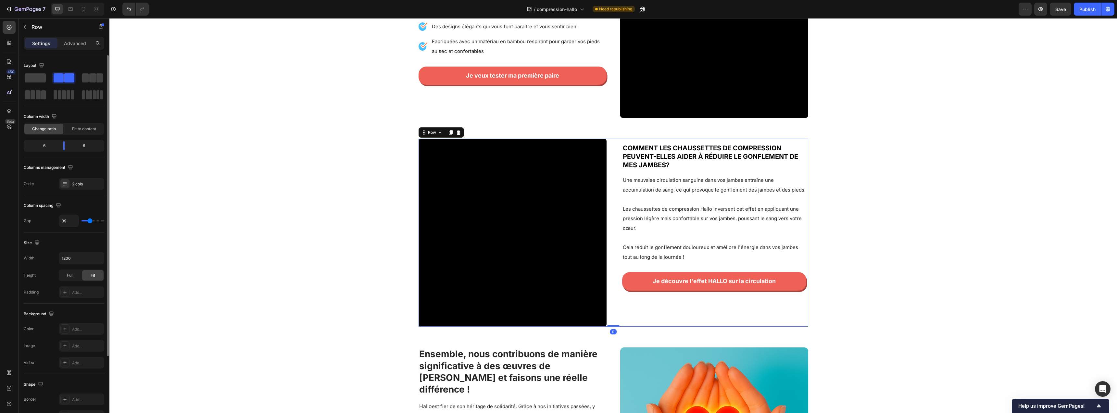
type input "38"
type input "36"
type input "35"
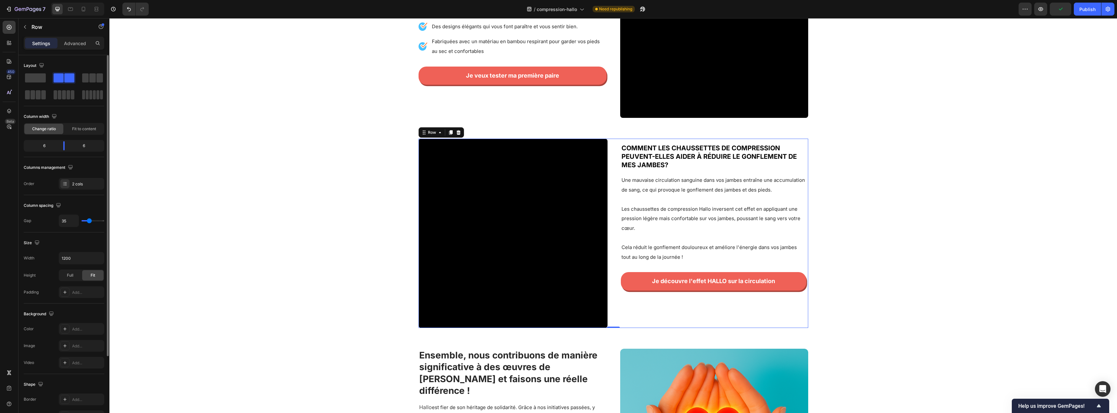
type input "33"
type input "31"
type input "29"
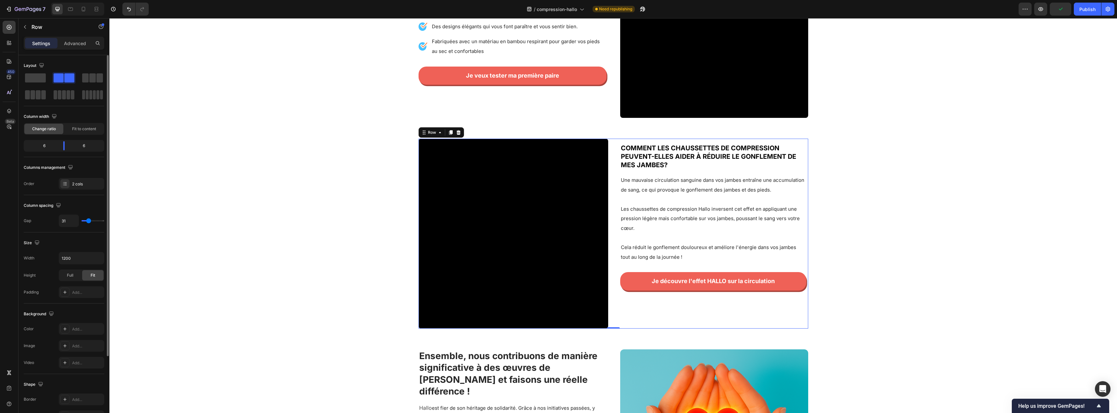
type input "29"
type input "28"
type input "26"
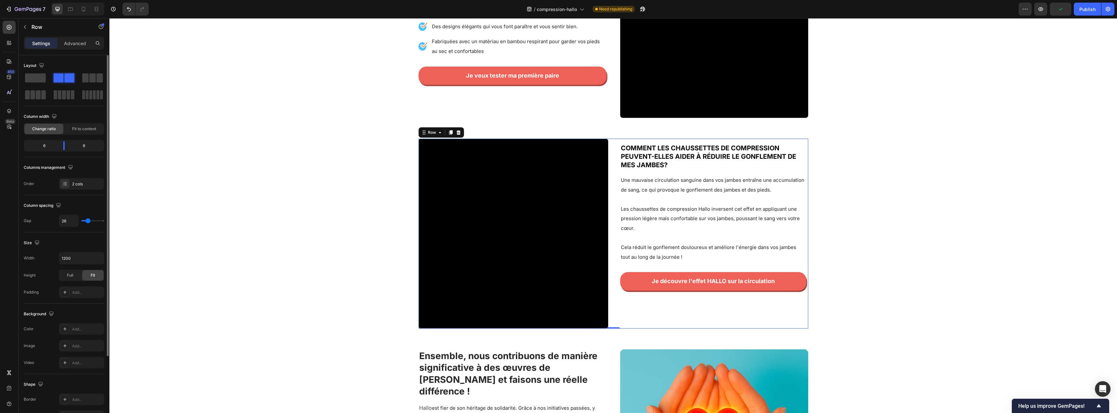
type input "24"
type input "23"
type input "22"
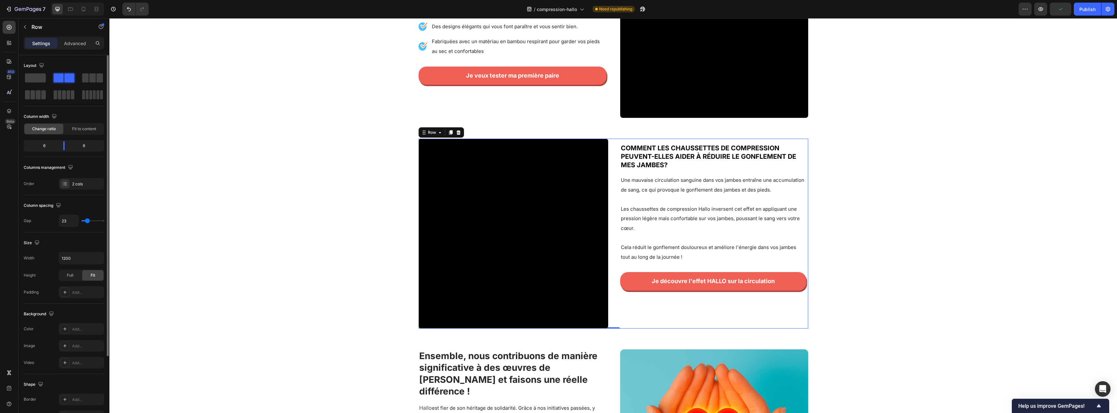
type input "22"
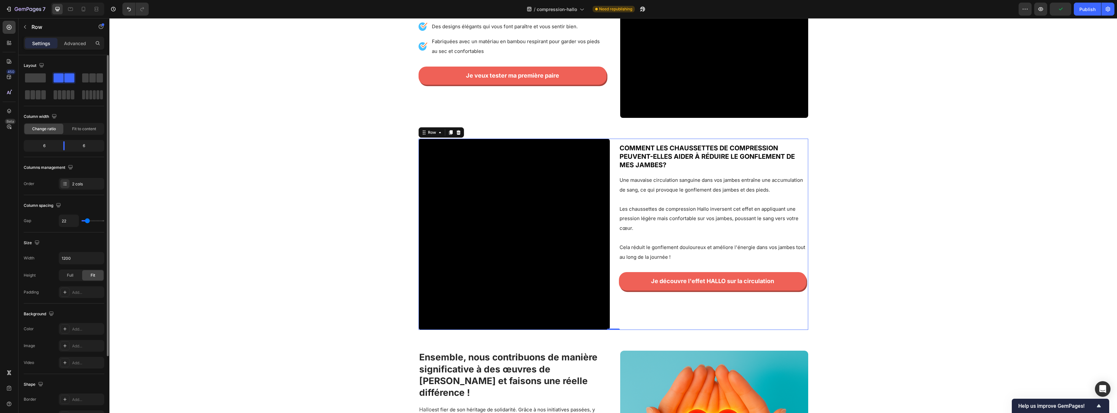
type input "21"
type input "20"
type input "19"
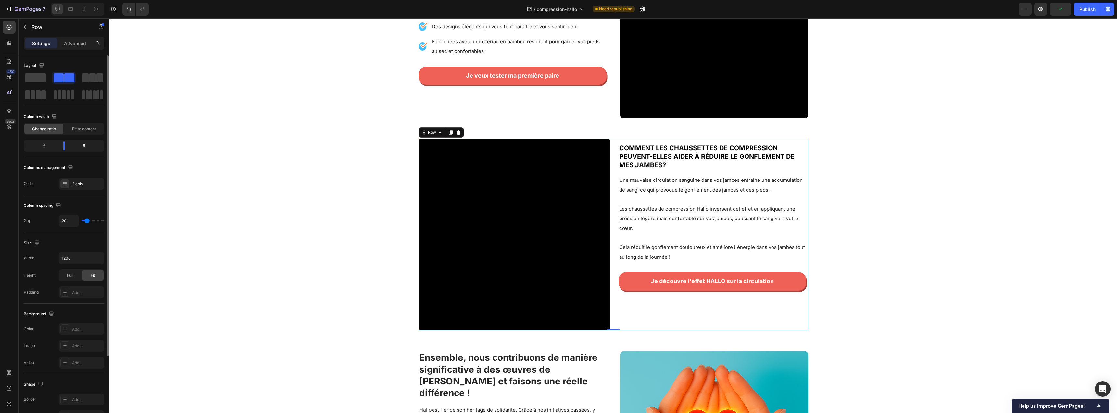
type input "19"
type input "18"
type input "17"
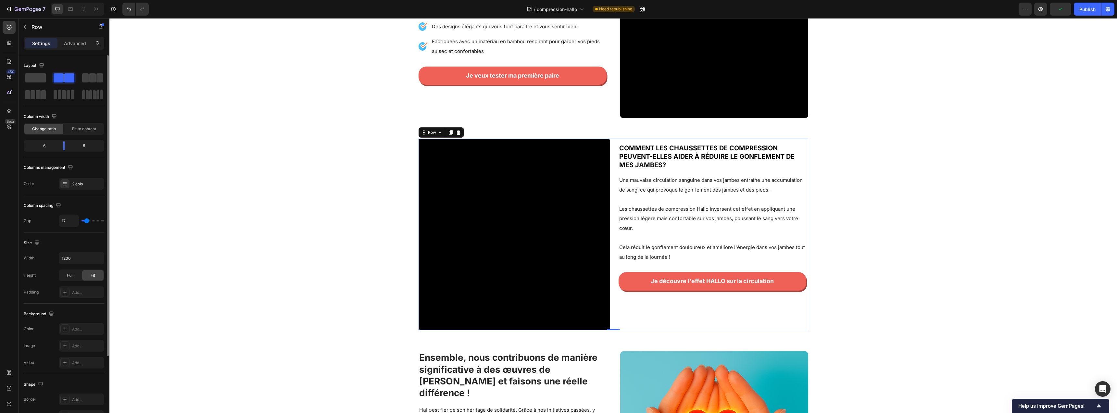
type input "16"
type input "15"
type input "14"
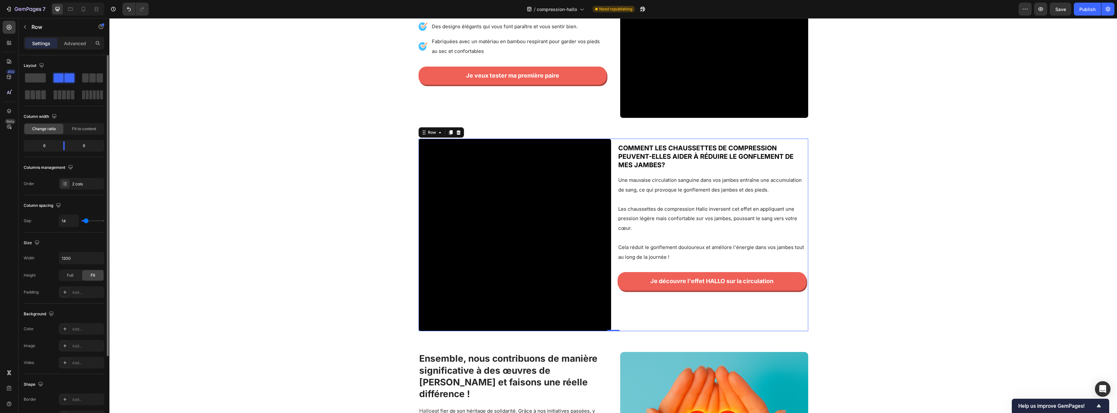
drag, startPoint x: 90, startPoint y: 222, endPoint x: 86, endPoint y: 224, distance: 5.0
type input "14"
click at [86, 222] on input "range" at bounding box center [93, 220] width 23 height 1
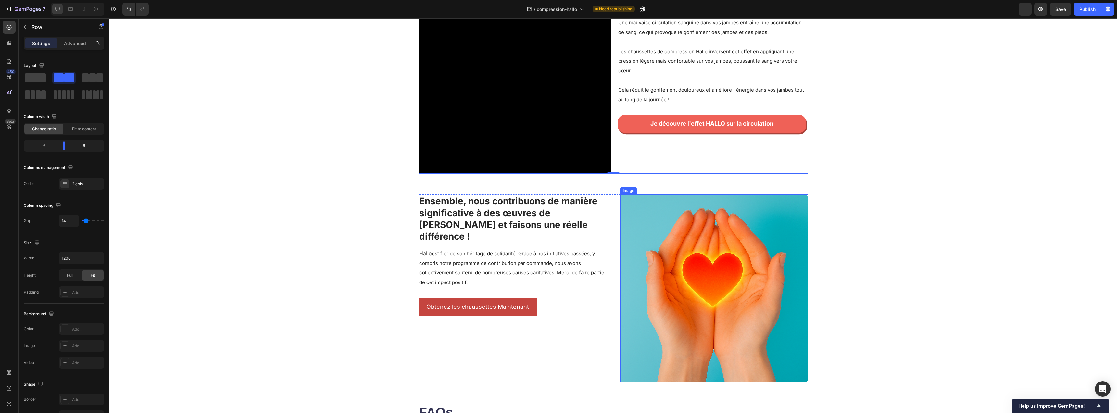
scroll to position [746, 0]
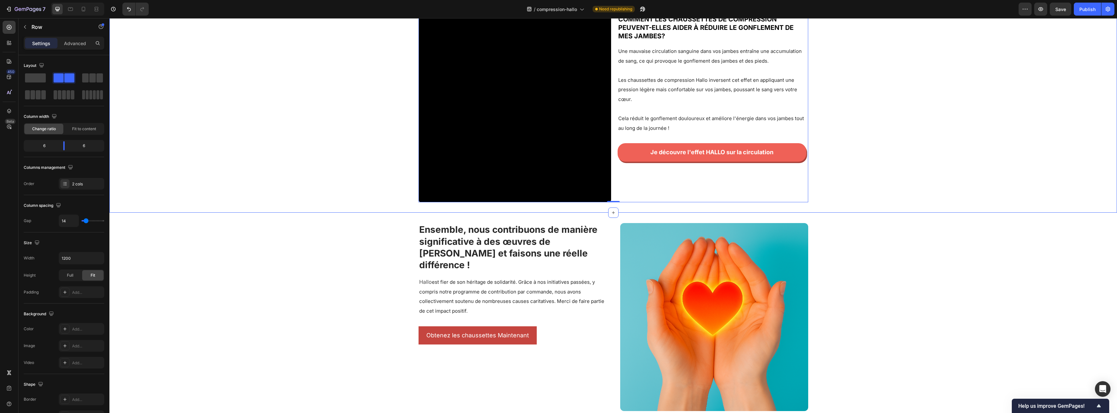
click at [1070, 189] on div "Video Comment les chaussettes de compression peuvent-elles aider à réduire le g…" at bounding box center [613, 106] width 1008 height 193
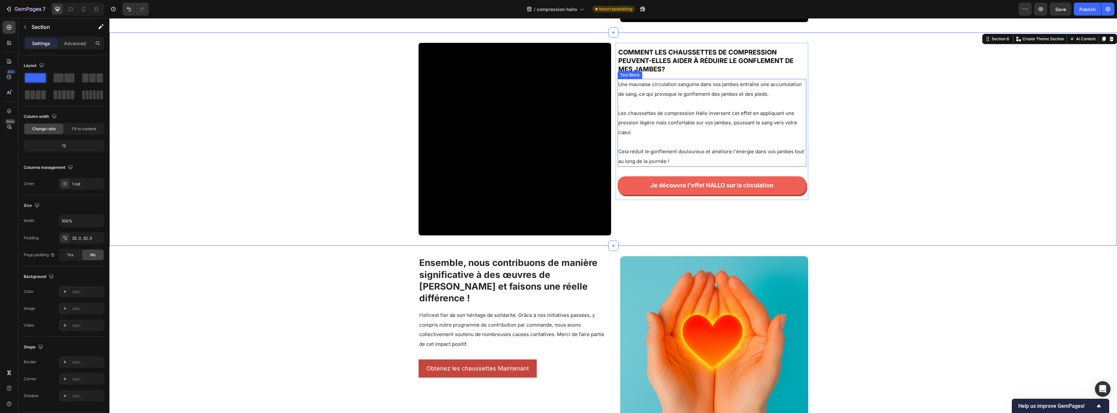
scroll to position [775, 0]
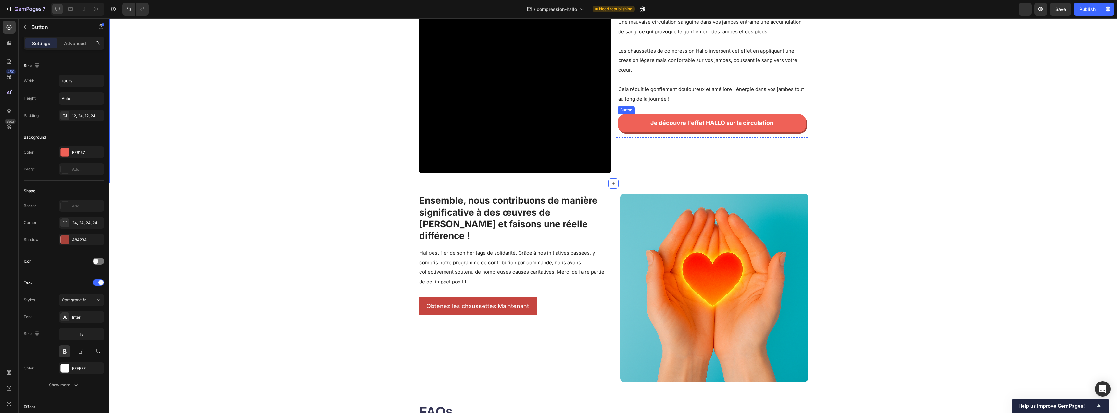
click at [649, 131] on link "Je découvre l'effet HALLO sur la circulation" at bounding box center [712, 123] width 189 height 18
click at [652, 108] on icon at bounding box center [654, 108] width 4 height 5
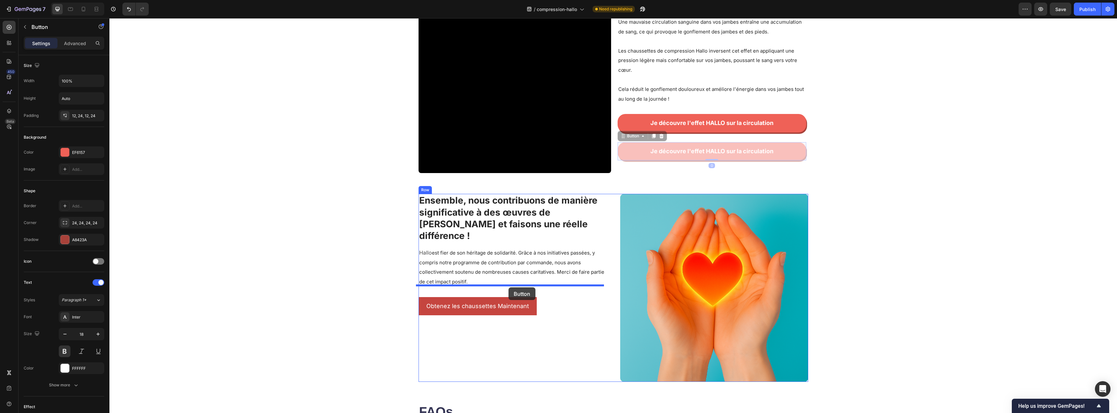
drag, startPoint x: 633, startPoint y: 137, endPoint x: 509, endPoint y: 287, distance: 195.2
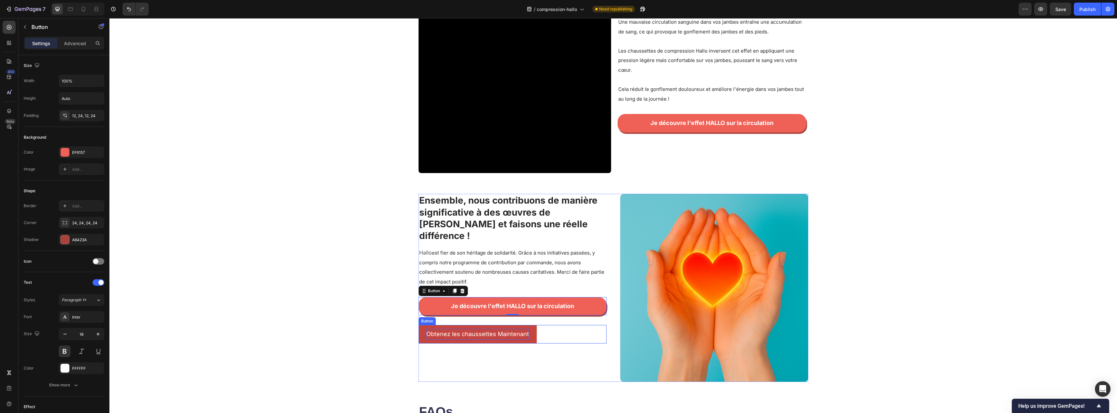
click at [489, 329] on p "Obtenez les chaussettes Maintenant" at bounding box center [478, 334] width 103 height 10
drag, startPoint x: 459, startPoint y: 306, endPoint x: 462, endPoint y: 308, distance: 3.3
click at [460, 317] on icon at bounding box center [462, 319] width 4 height 5
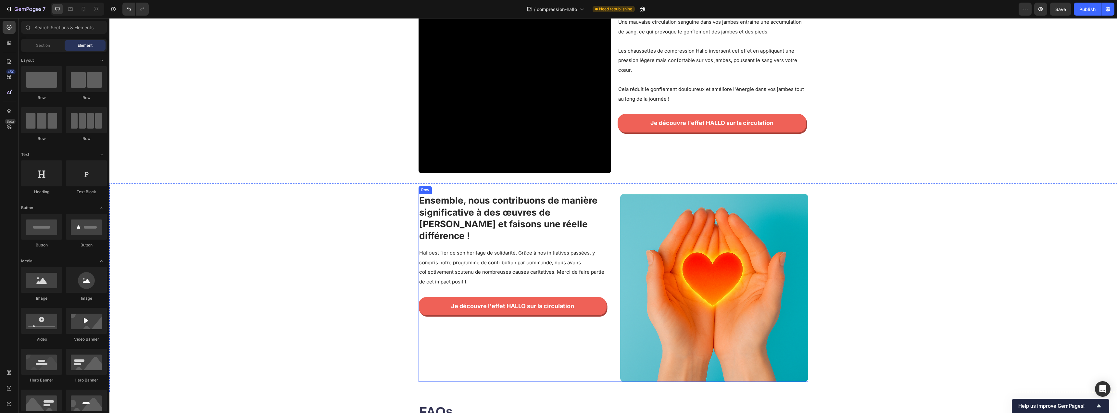
scroll to position [776, 0]
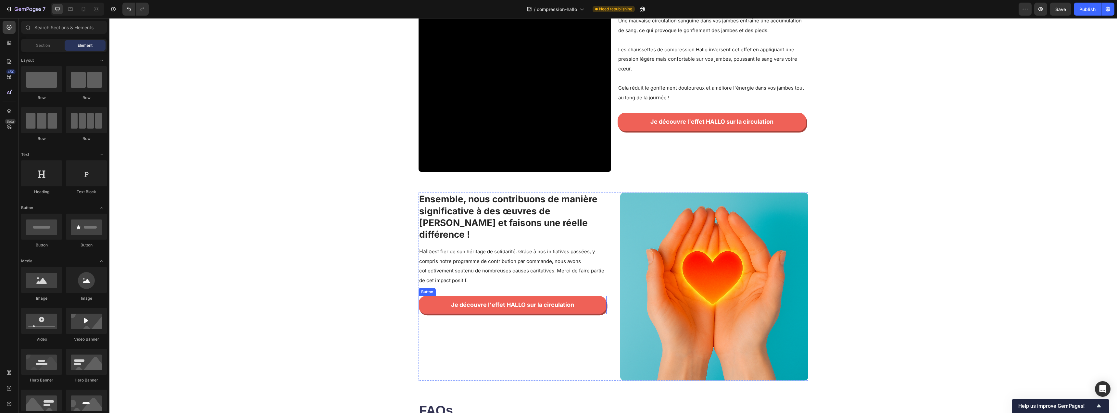
click at [505, 300] on p "Je découvre l'effet HALLO sur la circulation" at bounding box center [512, 305] width 123 height 10
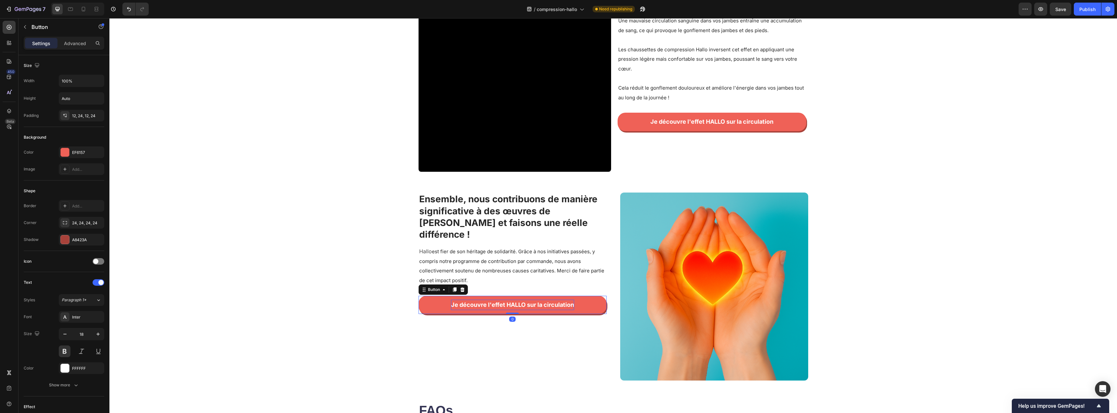
click at [505, 300] on p "Je découvre l'effet HALLO sur la circulation" at bounding box center [512, 305] width 123 height 10
click at [452, 300] on p "V Oui, je veux essayer les chaussettes HALLO" at bounding box center [513, 305] width 130 height 10
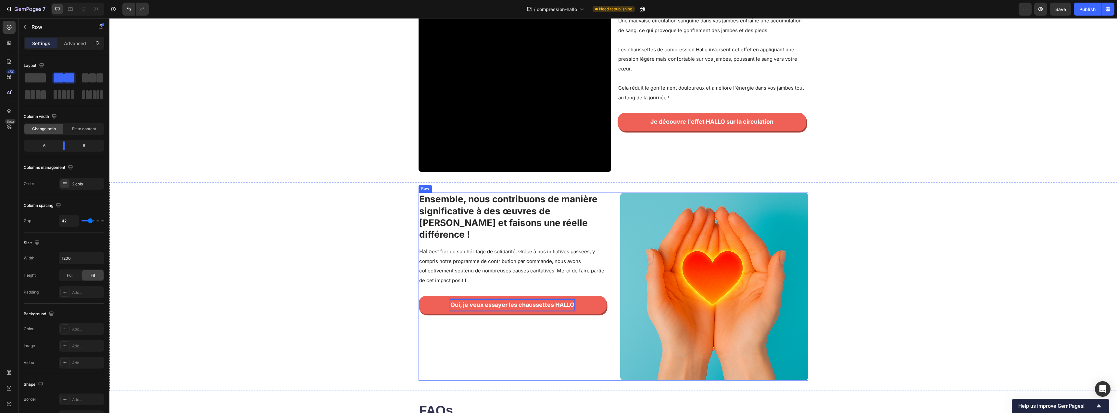
click at [482, 329] on div "Ensemble, nous contribuons de manière significative à des œuvres de [PERSON_NAM…" at bounding box center [513, 287] width 188 height 188
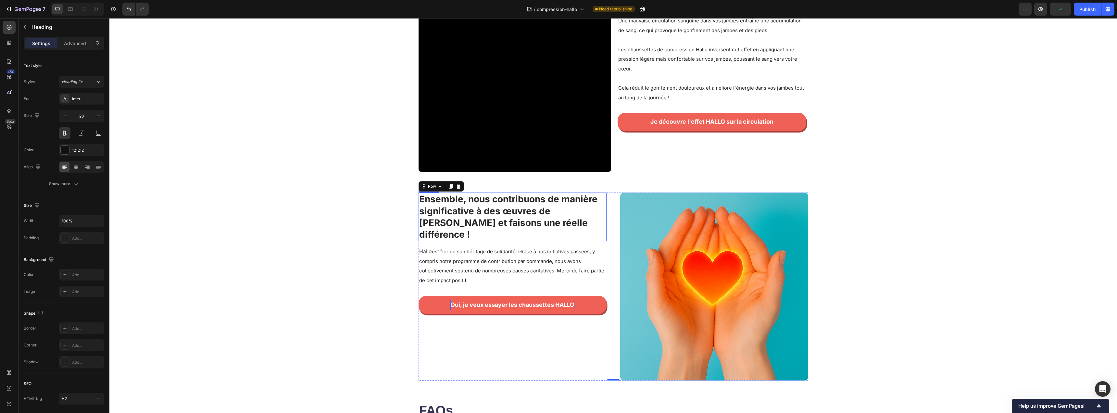
click at [505, 215] on span "Ensemble, nous contribuons de manière significative à des œuvres de [PERSON_NAM…" at bounding box center [508, 217] width 178 height 46
click at [68, 117] on icon "button" at bounding box center [65, 116] width 6 height 6
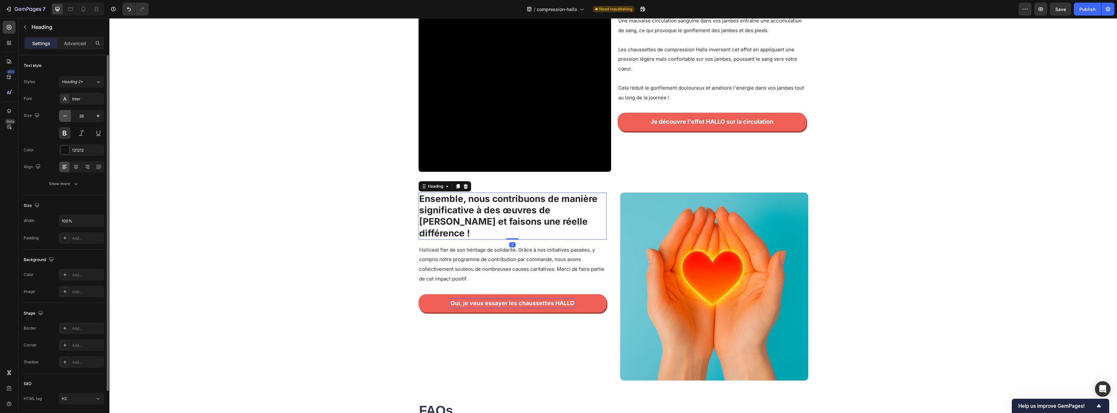
click at [68, 117] on icon "button" at bounding box center [65, 116] width 6 height 6
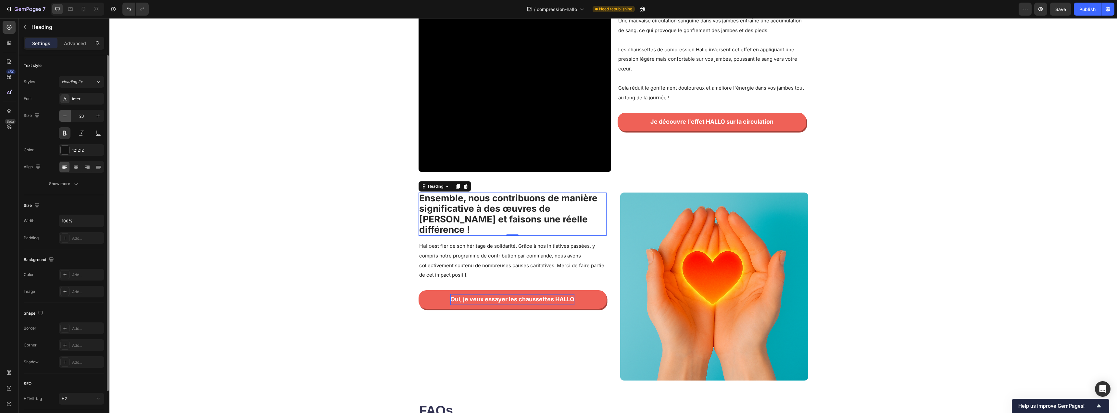
click at [68, 117] on icon "button" at bounding box center [65, 116] width 6 height 6
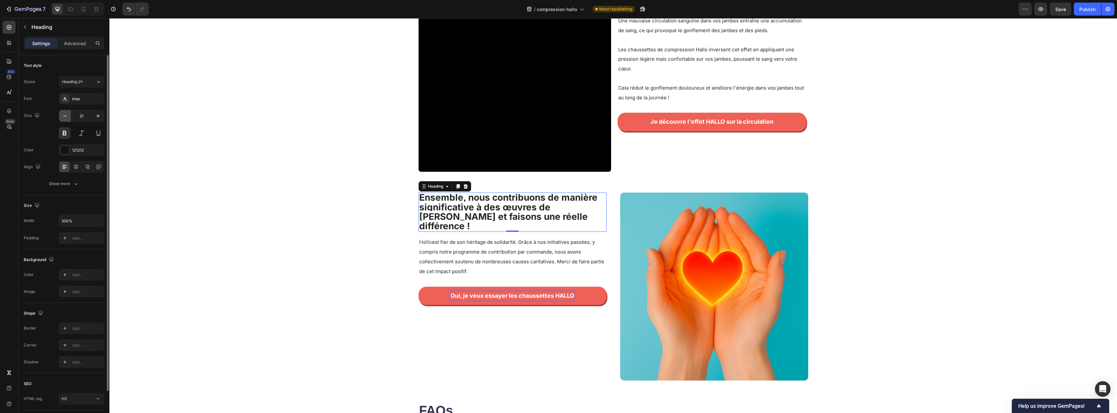
click at [67, 117] on icon "button" at bounding box center [65, 116] width 6 height 6
click at [66, 185] on div "Show more" at bounding box center [64, 184] width 30 height 6
drag, startPoint x: 77, startPoint y: 235, endPoint x: 93, endPoint y: 236, distance: 16.0
click at [77, 235] on span "AA" at bounding box center [76, 236] width 6 height 6
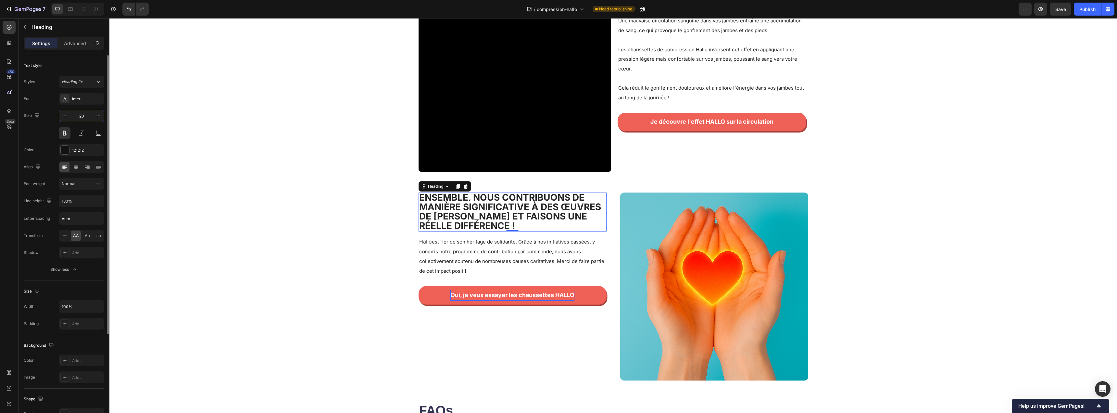
click at [71, 117] on input "20" at bounding box center [81, 116] width 21 height 12
click at [68, 117] on icon "button" at bounding box center [65, 116] width 6 height 6
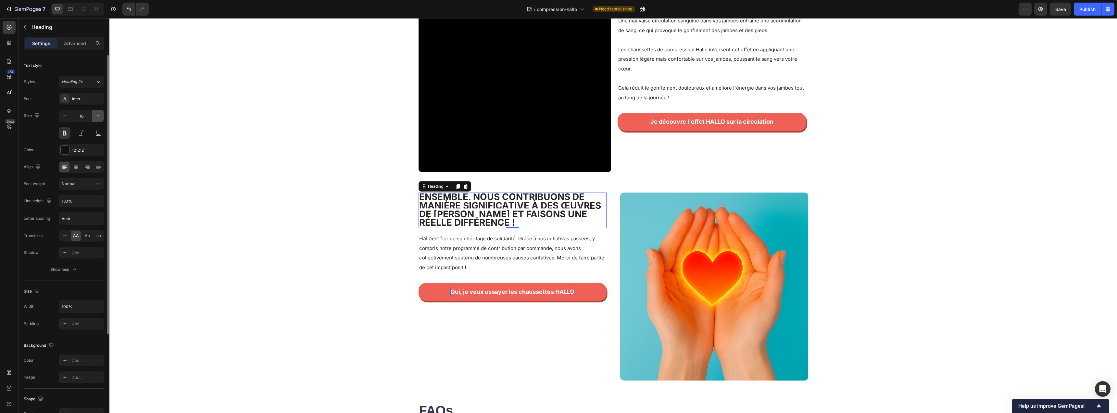
click at [96, 115] on icon "button" at bounding box center [98, 116] width 6 height 6
type input "20"
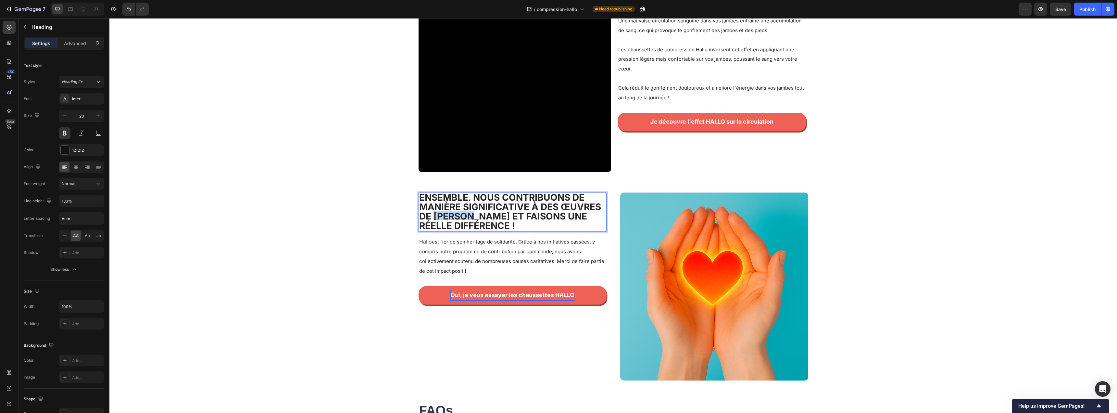
click at [462, 214] on span "Ensemble, nous contribuons de manière significative à des œuvres de [PERSON_NAM…" at bounding box center [510, 211] width 182 height 39
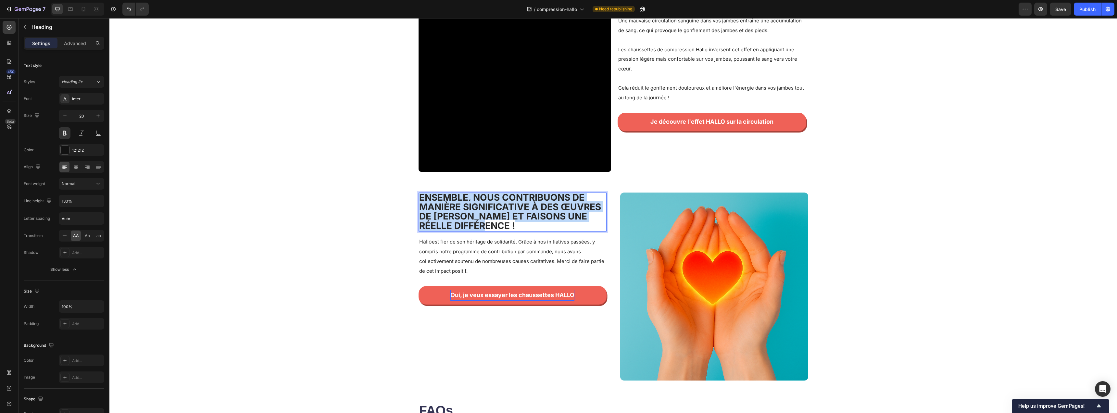
click at [462, 214] on span "Ensemble, nous contribuons de manière significative à des œuvres de [PERSON_NAM…" at bounding box center [510, 211] width 182 height 39
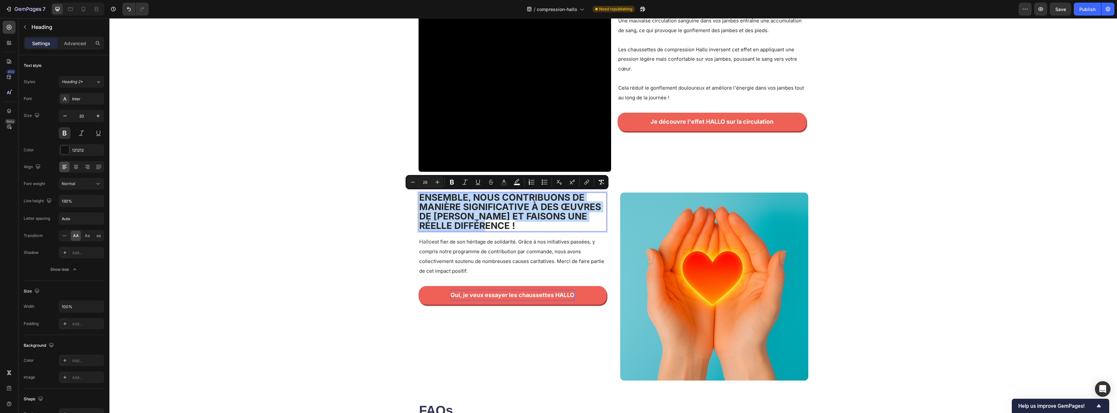
click at [406, 182] on div "Minus 28 Plus Bold Italic Underline Strikethrough color color Numbered List Bul…" at bounding box center [507, 182] width 203 height 14
click at [410, 182] on icon "Editor contextual toolbar" at bounding box center [413, 182] width 6 height 6
click at [410, 181] on icon "Editor contextual toolbar" at bounding box center [413, 182] width 6 height 6
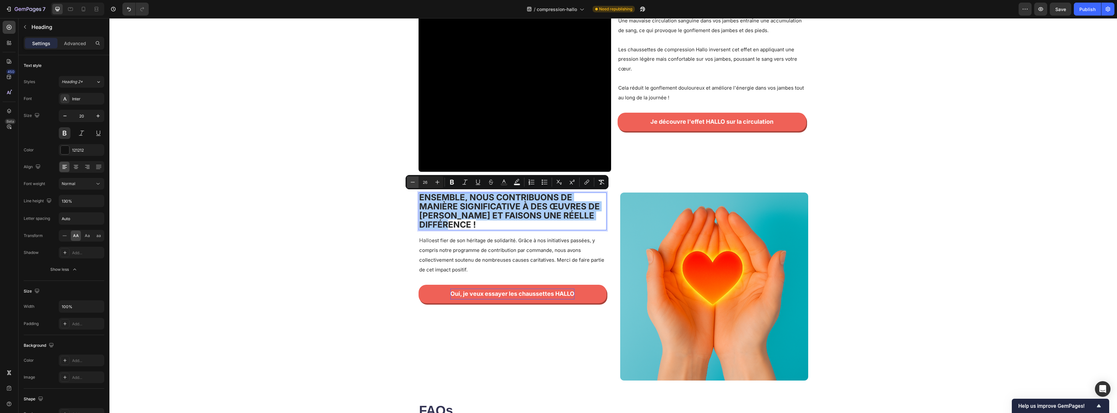
click at [410, 181] on icon "Editor contextual toolbar" at bounding box center [413, 182] width 6 height 6
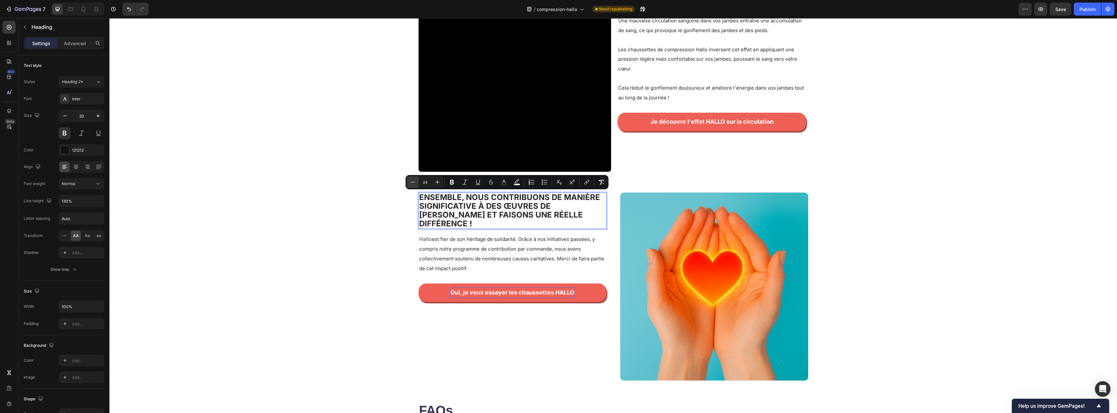
click at [410, 181] on icon "Editor contextual toolbar" at bounding box center [413, 182] width 6 height 6
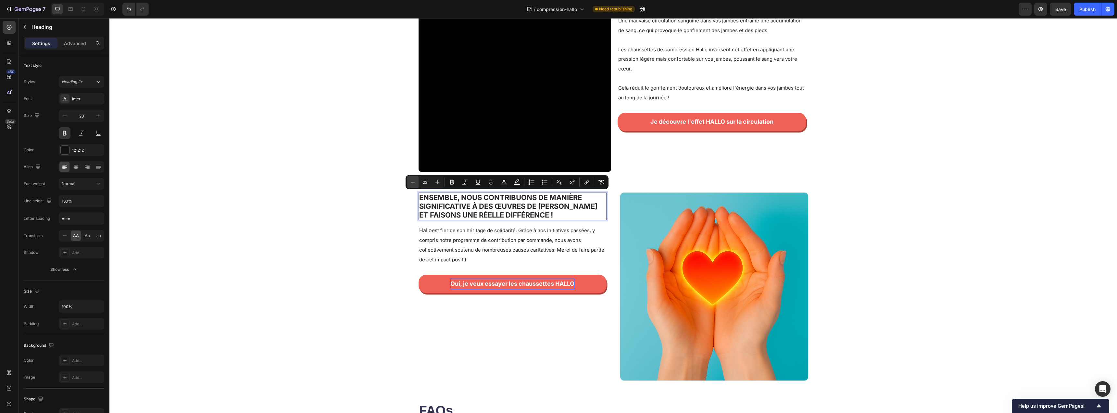
click at [410, 181] on icon "Editor contextual toolbar" at bounding box center [413, 182] width 6 height 6
type input "20"
click at [376, 216] on div "Image Ensemble, nous contribuons de manière significative à des œuvres de [PERS…" at bounding box center [613, 287] width 1008 height 188
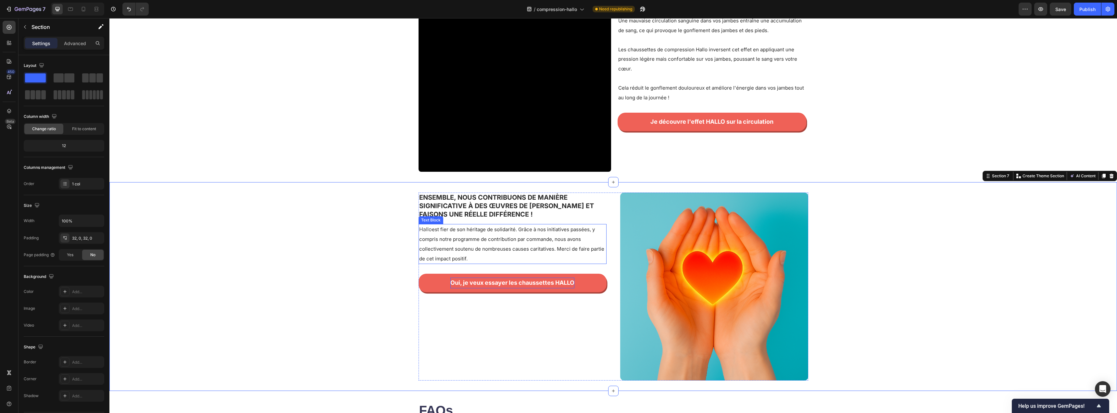
click at [507, 252] on p "Hallo est fier de son héritage de solidarité. Grâce à nos initiatives passées, …" at bounding box center [512, 244] width 187 height 39
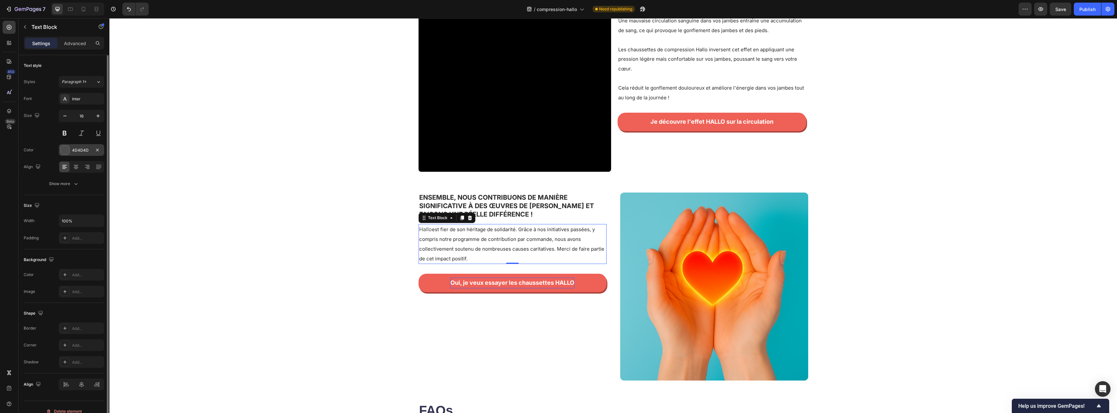
click at [59, 154] on div "4D4D4D" at bounding box center [81, 150] width 45 height 12
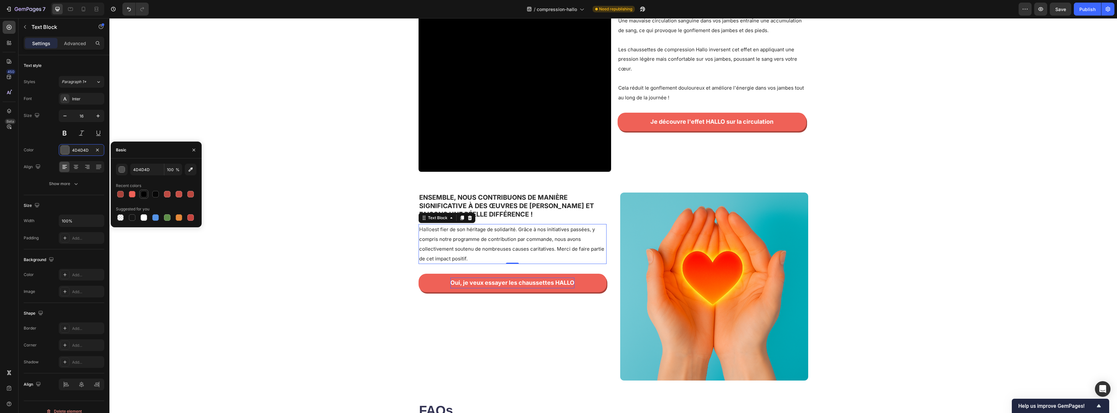
click at [142, 194] on div at bounding box center [144, 194] width 6 height 6
type input "000000"
click at [321, 295] on div "Image ⁠⁠⁠⁠⁠⁠⁠ Ensemble, nous contribuons de manière significative à des œuvres …" at bounding box center [613, 287] width 1008 height 188
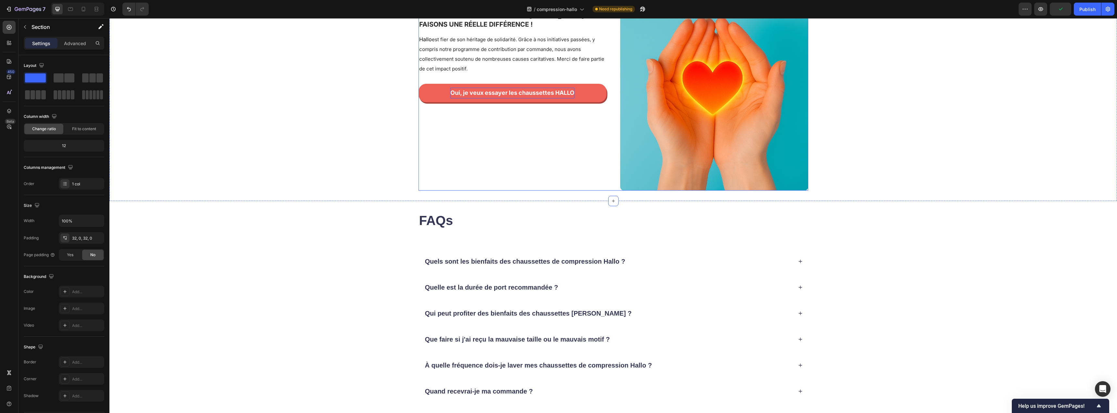
scroll to position [967, 0]
click at [798, 262] on icon at bounding box center [800, 261] width 5 height 5
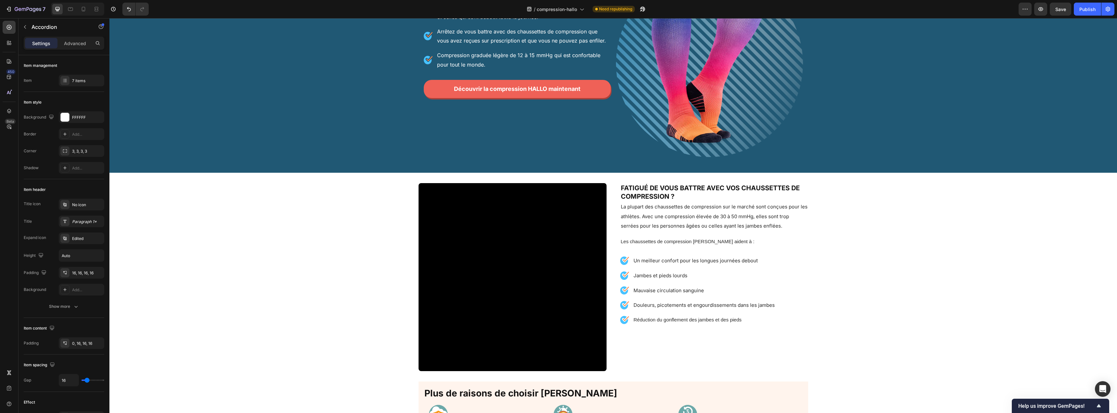
scroll to position [0, 0]
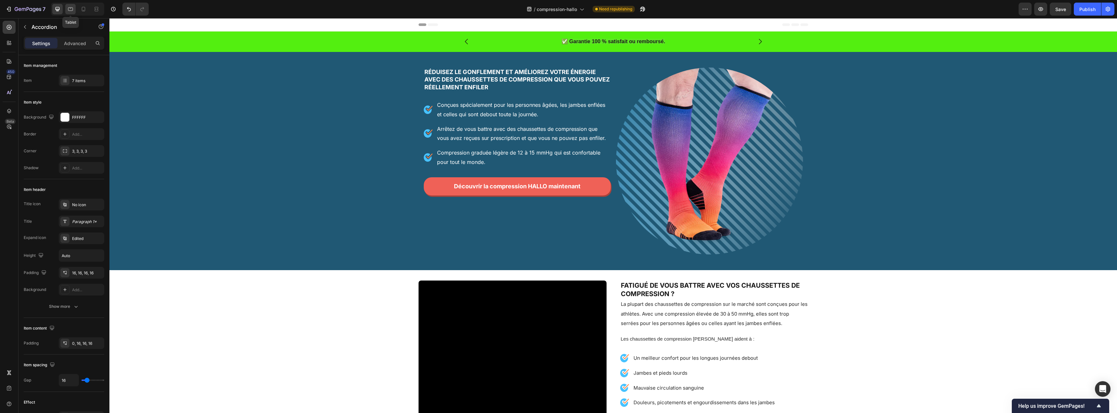
click at [70, 10] on icon at bounding box center [70, 9] width 6 height 6
type input "14"
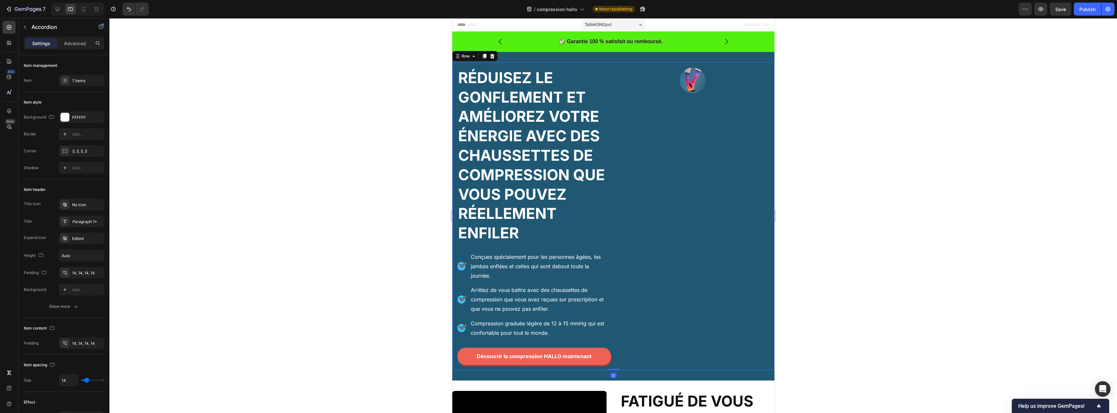
click at [657, 120] on div "Image" at bounding box center [692, 217] width 153 height 298
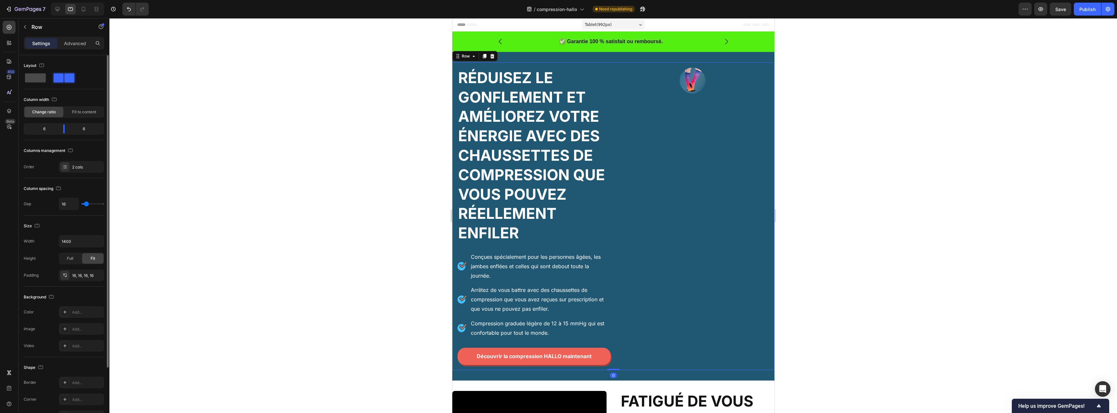
click at [36, 74] on span at bounding box center [35, 77] width 21 height 9
type input "0"
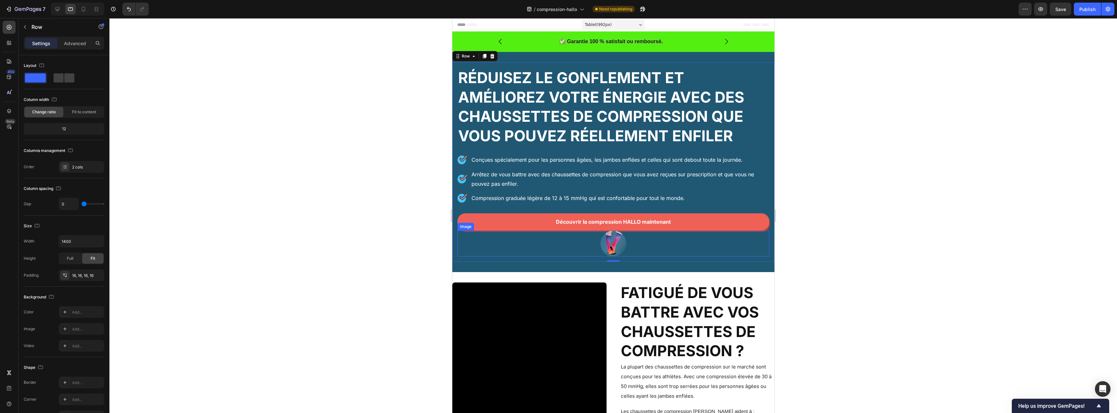
click at [567, 247] on div at bounding box center [613, 244] width 312 height 26
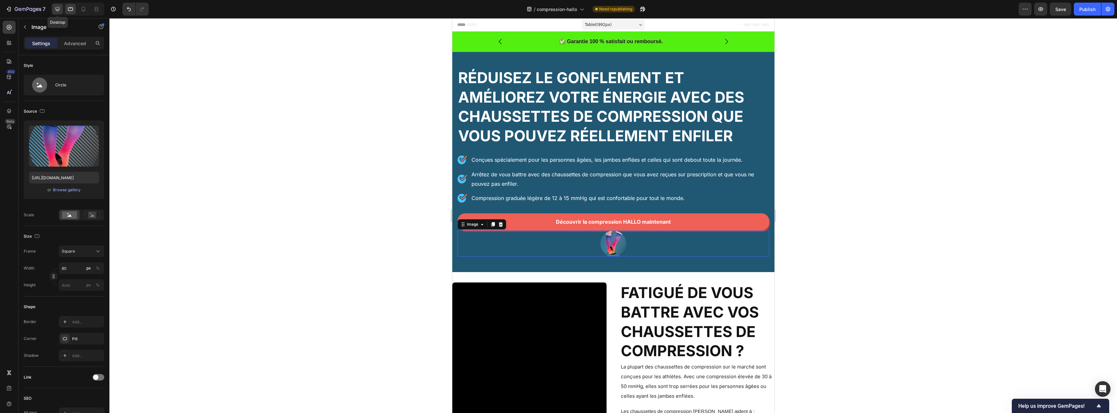
click at [55, 10] on icon at bounding box center [57, 9] width 6 height 6
type input "600"
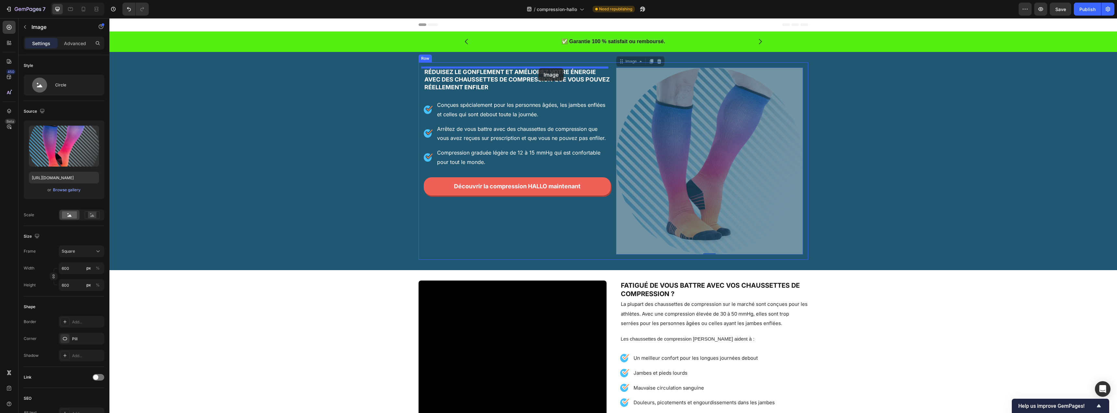
drag, startPoint x: 624, startPoint y: 36, endPoint x: 539, endPoint y: 68, distance: 91.7
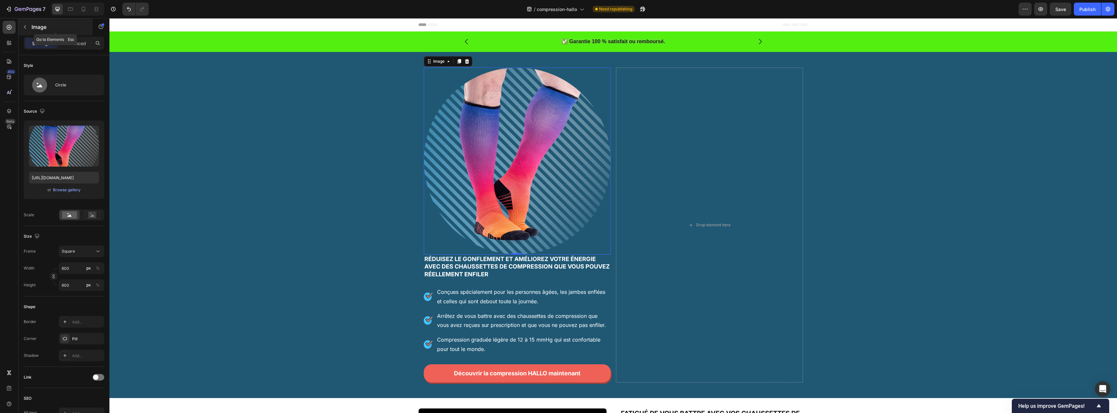
click at [39, 30] on p "Image" at bounding box center [59, 27] width 55 height 8
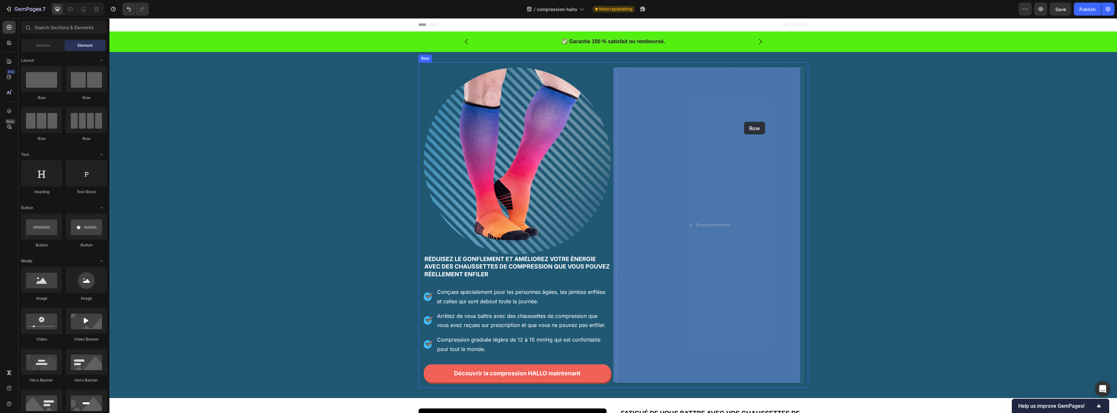
drag, startPoint x: 152, startPoint y: 96, endPoint x: 739, endPoint y: 121, distance: 587.5
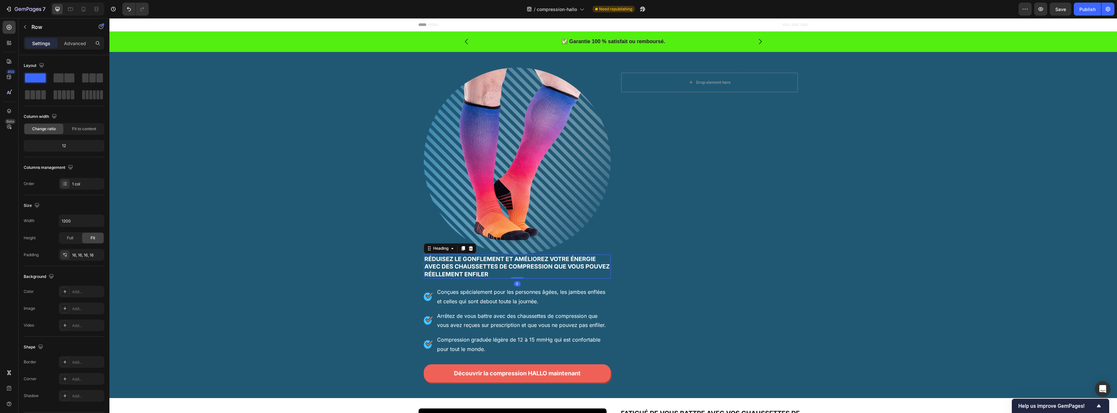
click at [471, 270] on h2 "Réduisez le gonflement et améliorez votre énergie avec des chaussettes de compr…" at bounding box center [517, 267] width 187 height 24
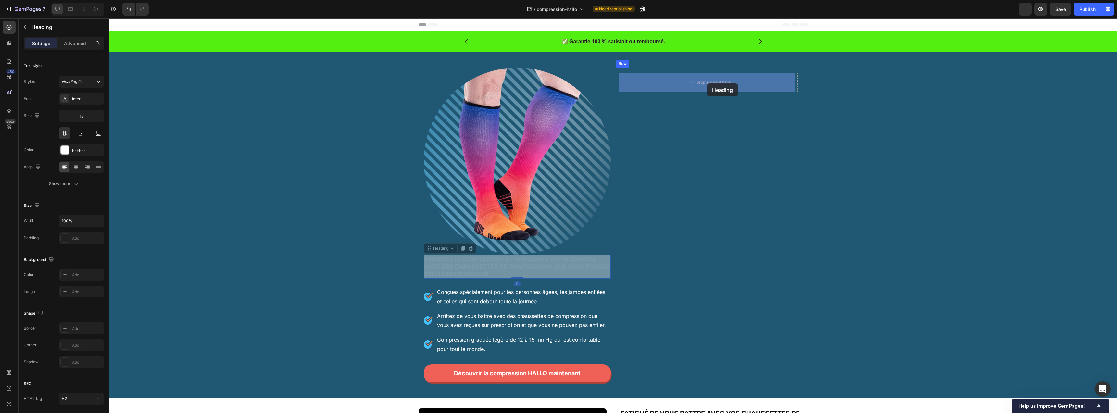
drag, startPoint x: 429, startPoint y: 250, endPoint x: 707, endPoint y: 83, distance: 324.5
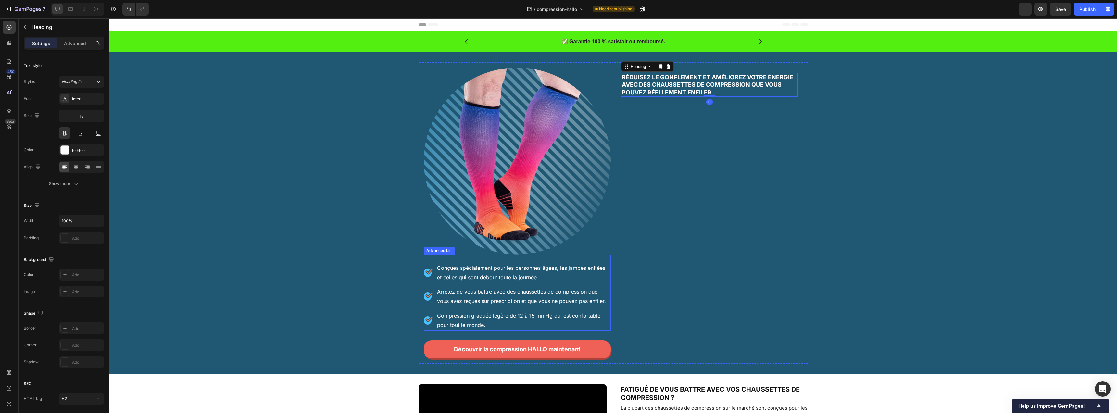
click at [429, 259] on div "Image Conçues spécialement pour les personnes âgées, les jambes enflées et cell…" at bounding box center [517, 293] width 187 height 76
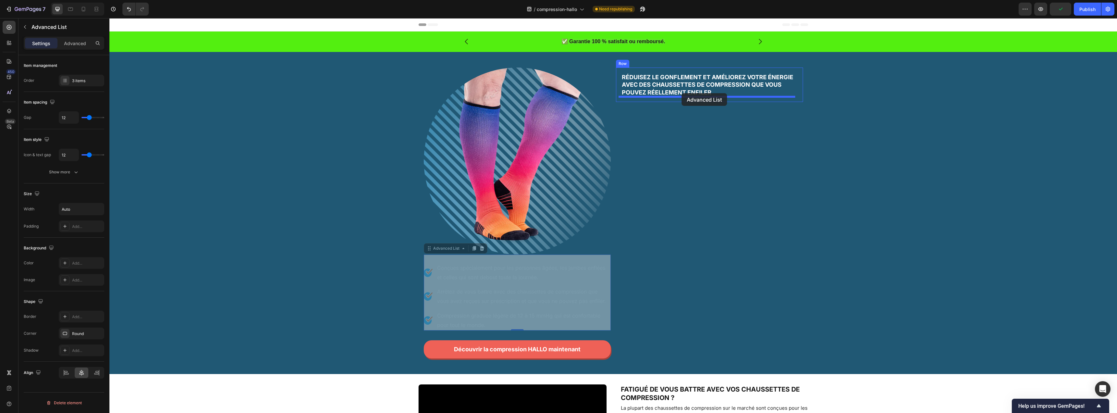
drag, startPoint x: 433, startPoint y: 250, endPoint x: 682, endPoint y: 93, distance: 294.1
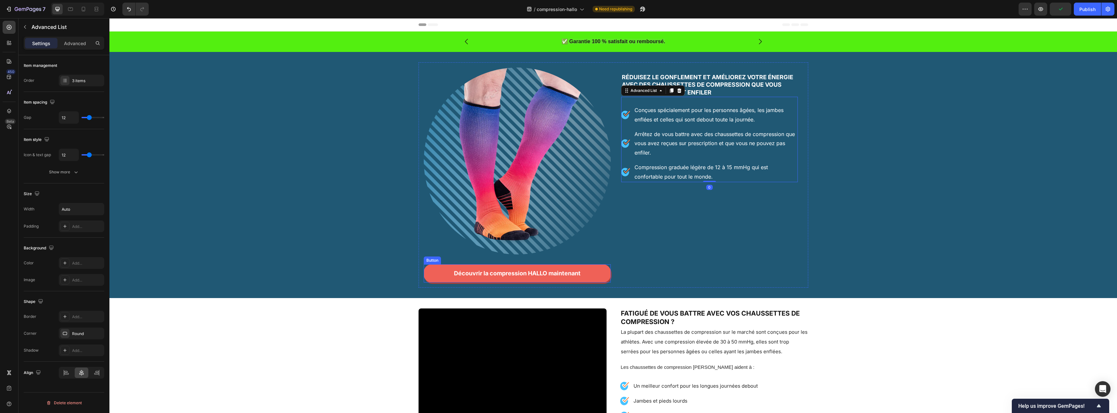
click at [440, 276] on link "Découvrir la compression HALLO maintenant" at bounding box center [517, 273] width 187 height 18
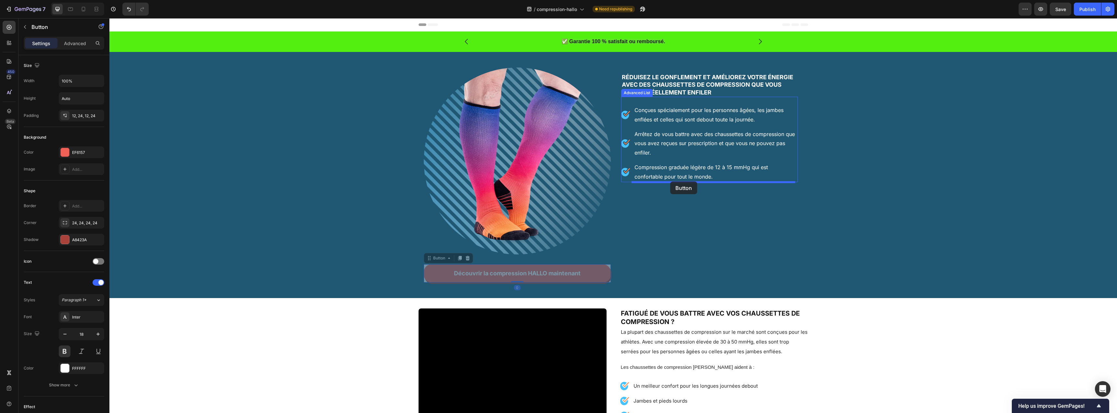
drag, startPoint x: 447, startPoint y: 254, endPoint x: 670, endPoint y: 182, distance: 235.3
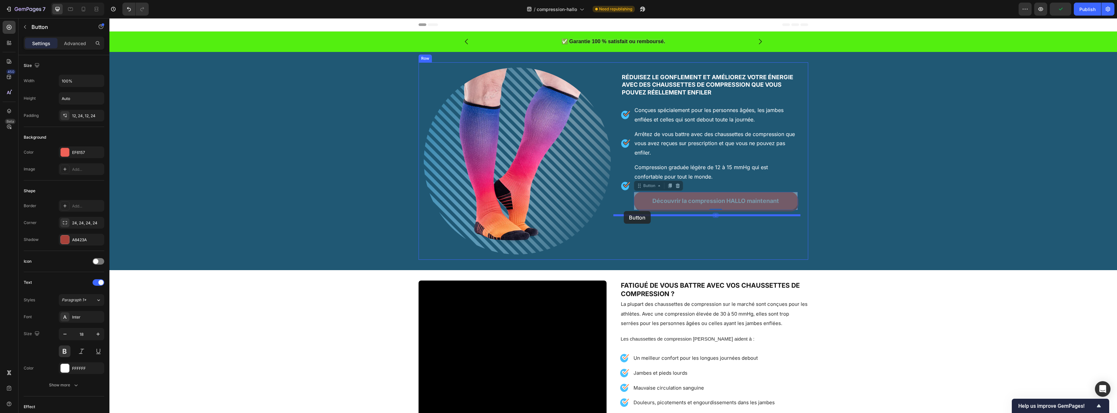
drag, startPoint x: 642, startPoint y: 187, endPoint x: 624, endPoint y: 211, distance: 29.0
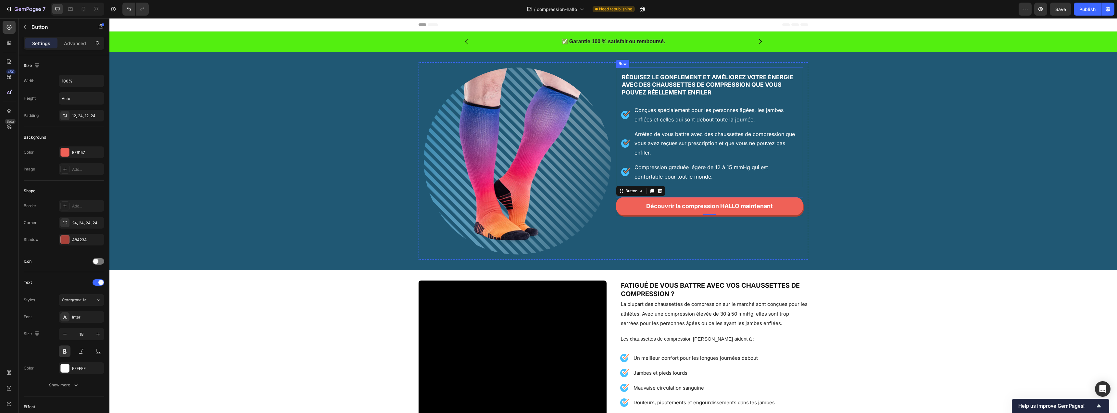
click at [617, 93] on div "Réduisez le gonflement et améliorez votre énergie avec des chaussettes de compr…" at bounding box center [709, 128] width 187 height 120
click at [626, 206] on link "Découvrir la compression HALLO maintenant" at bounding box center [709, 206] width 187 height 18
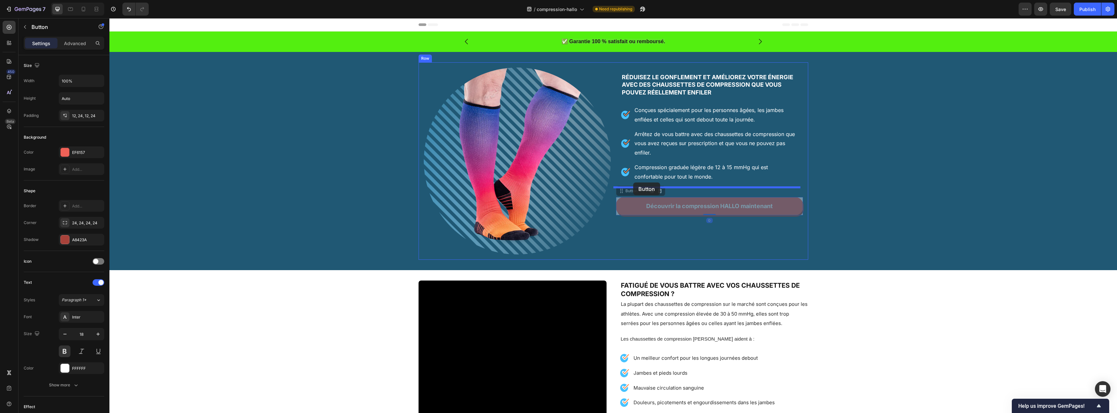
drag, startPoint x: 622, startPoint y: 190, endPoint x: 633, endPoint y: 183, distance: 13.7
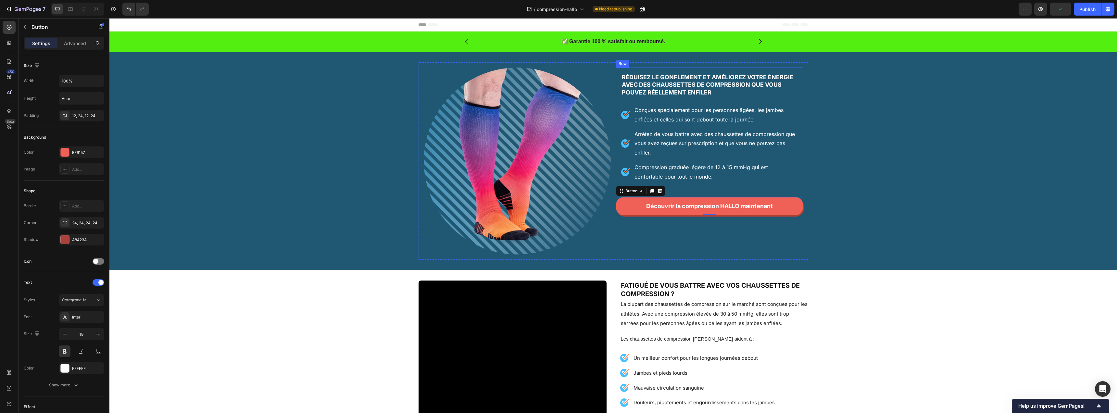
click at [618, 163] on div "Réduisez le gonflement et améliorez votre énergie avec des chaussettes de compr…" at bounding box center [709, 128] width 187 height 120
click at [630, 201] on link "Découvrir la compression HALLO maintenant" at bounding box center [709, 206] width 187 height 18
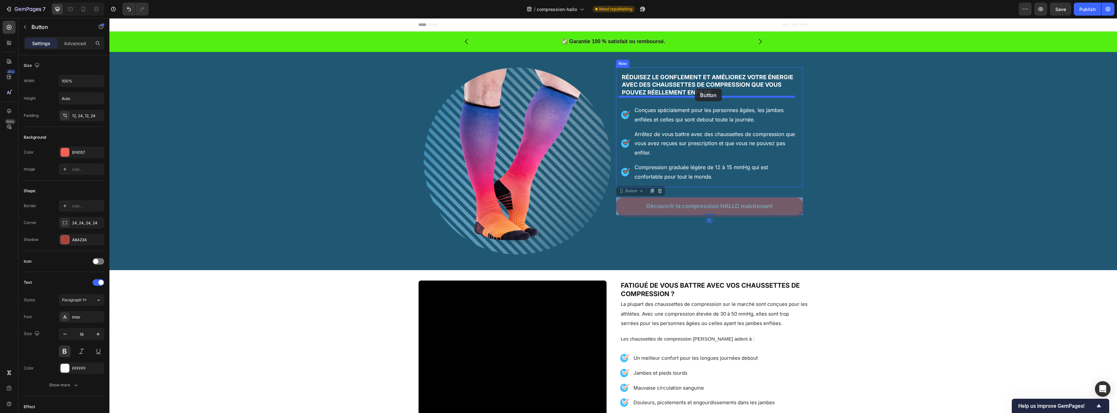
drag, startPoint x: 627, startPoint y: 194, endPoint x: 695, endPoint y: 89, distance: 125.0
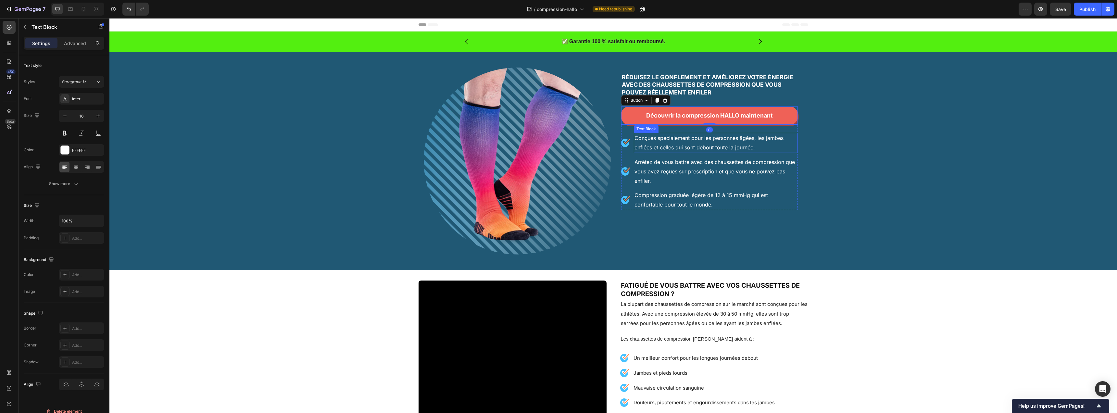
click at [640, 133] on div "Conçues spécialement pour les personnes âgées, les jambes enflées et celles qui…" at bounding box center [716, 143] width 164 height 20
click at [627, 132] on div "Image Conçues spécialement pour les personnes âgées, les jambes enflées et cell…" at bounding box center [709, 167] width 177 height 85
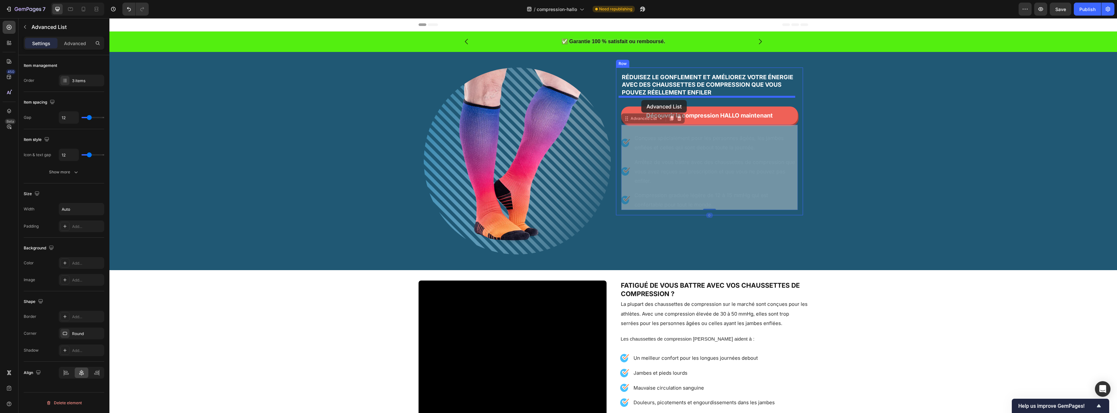
drag, startPoint x: 629, startPoint y: 120, endPoint x: 642, endPoint y: 100, distance: 23.4
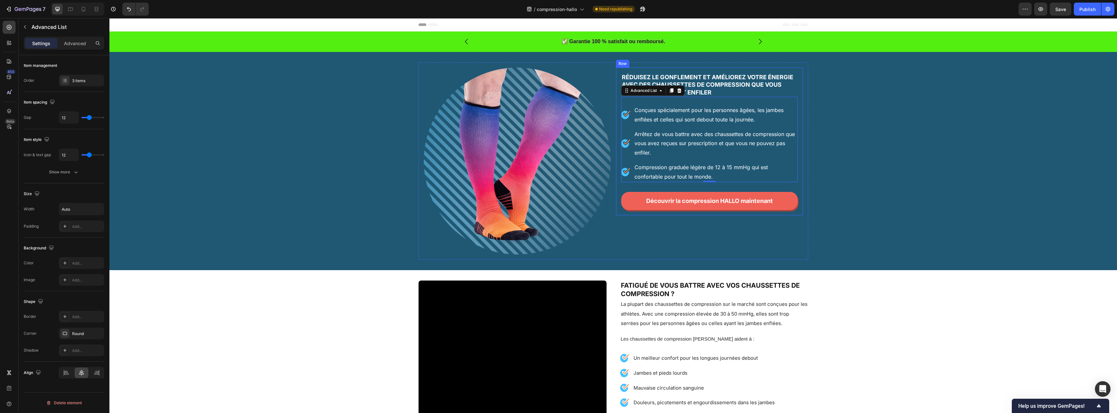
click at [621, 188] on div "Découvrir la compression HALLO maintenant Button" at bounding box center [709, 196] width 177 height 28
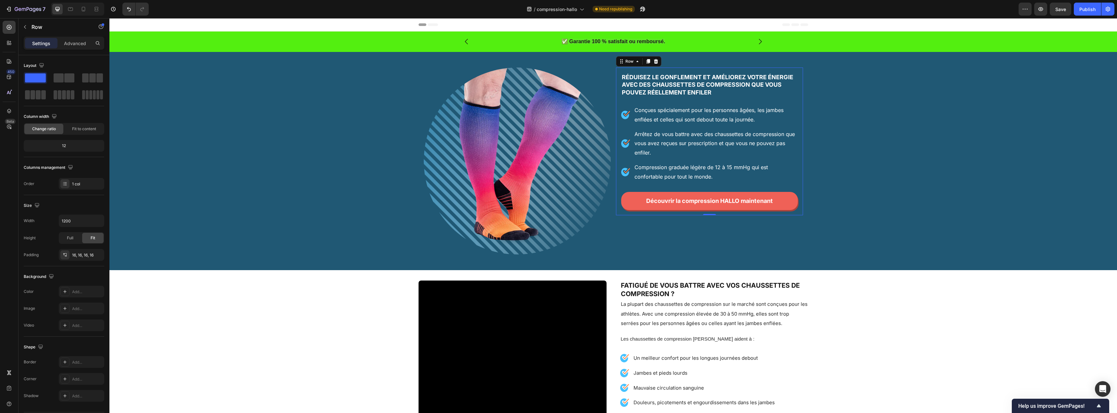
click at [621, 186] on div "Découvrir la compression HALLO maintenant Button" at bounding box center [709, 196] width 177 height 28
click at [73, 41] on p "Advanced" at bounding box center [75, 43] width 22 height 7
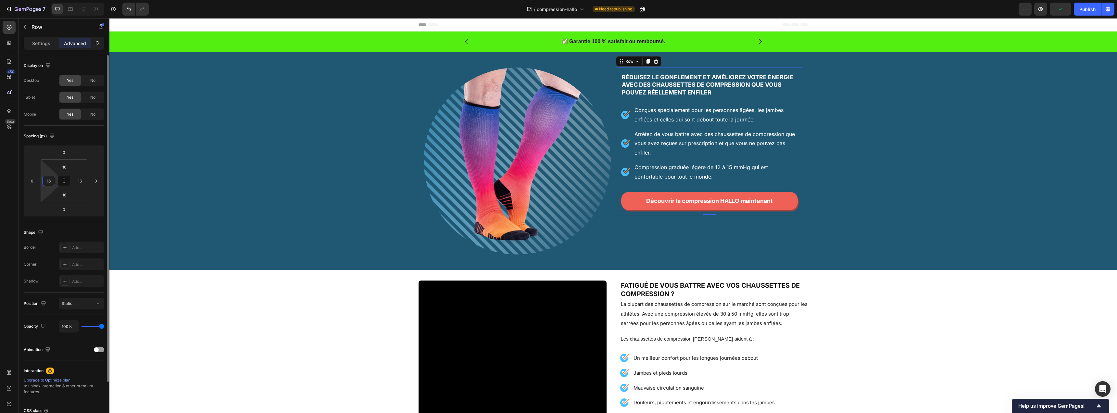
click at [53, 181] on input "16" at bounding box center [49, 181] width 10 height 10
type input "6"
click at [78, 183] on input "16" at bounding box center [80, 181] width 10 height 10
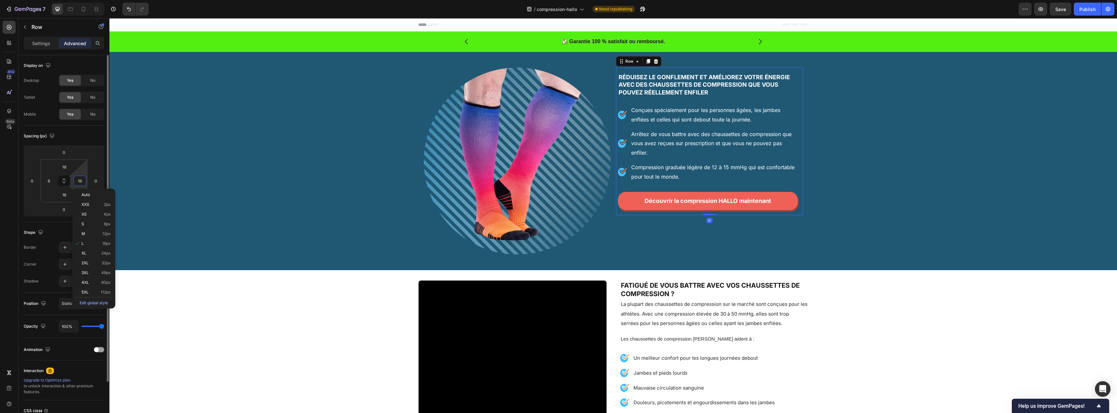
type input "6"
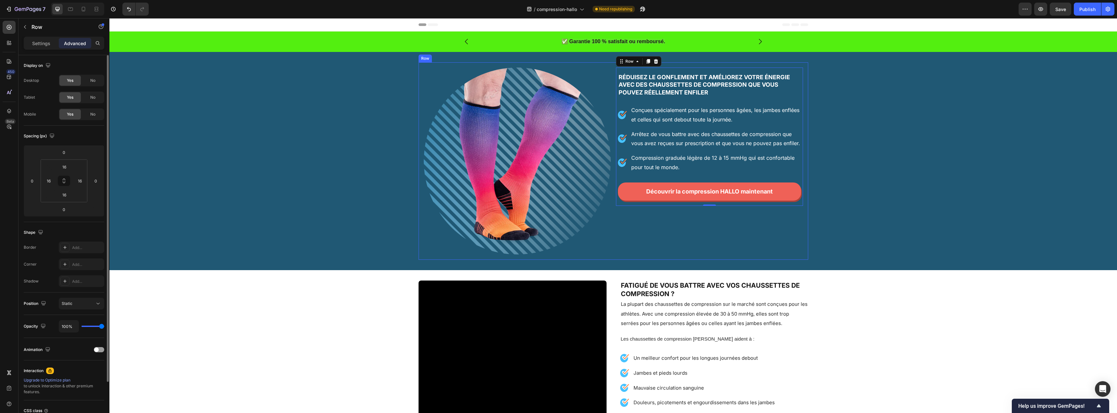
click at [701, 235] on div "Réduisez le gonflement et améliorez votre énergie avec des chaussettes de compr…" at bounding box center [709, 161] width 187 height 187
click at [70, 13] on div at bounding box center [70, 9] width 10 height 10
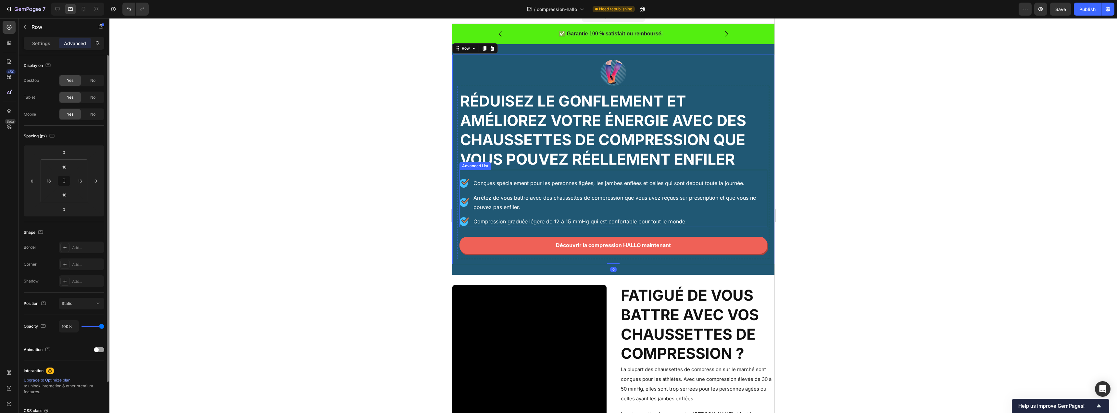
scroll to position [21, 0]
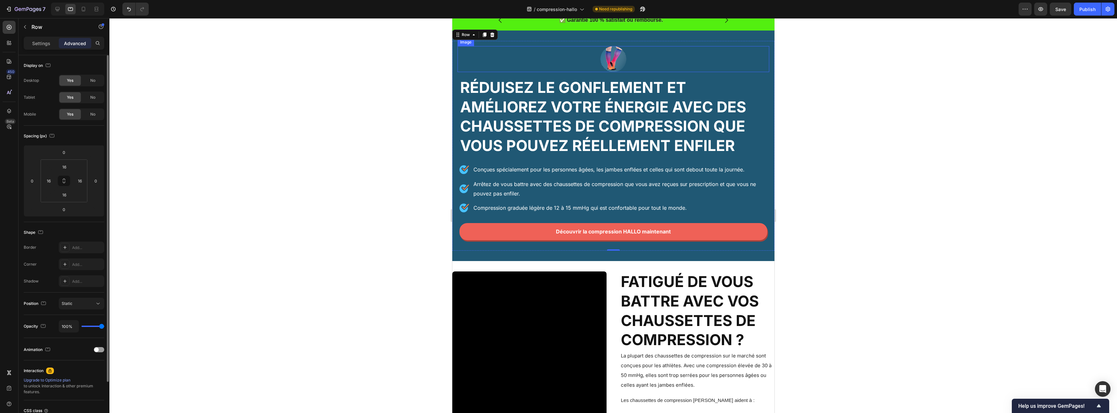
click at [653, 66] on div at bounding box center [613, 59] width 312 height 26
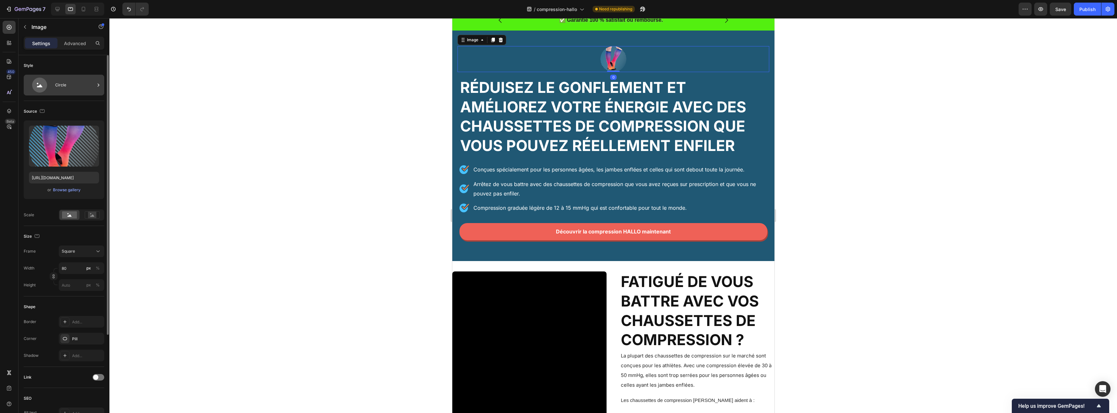
click at [77, 88] on div "Circle" at bounding box center [75, 85] width 40 height 15
click at [77, 87] on div "Circle" at bounding box center [75, 85] width 40 height 15
click at [84, 249] on div "Square" at bounding box center [78, 252] width 32 height 6
click at [85, 250] on div "Square" at bounding box center [78, 252] width 32 height 6
click at [75, 268] on input "80" at bounding box center [81, 268] width 45 height 12
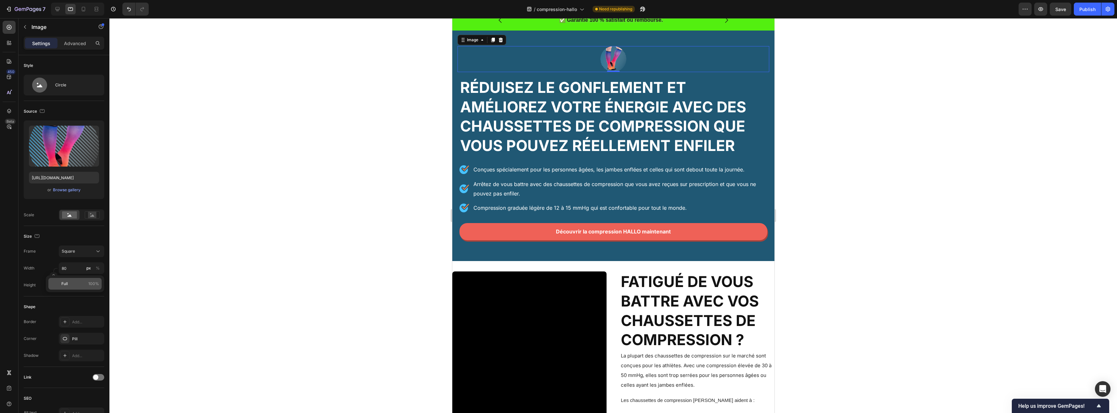
click at [80, 283] on p "Full 100%" at bounding box center [80, 284] width 38 height 6
type input "100"
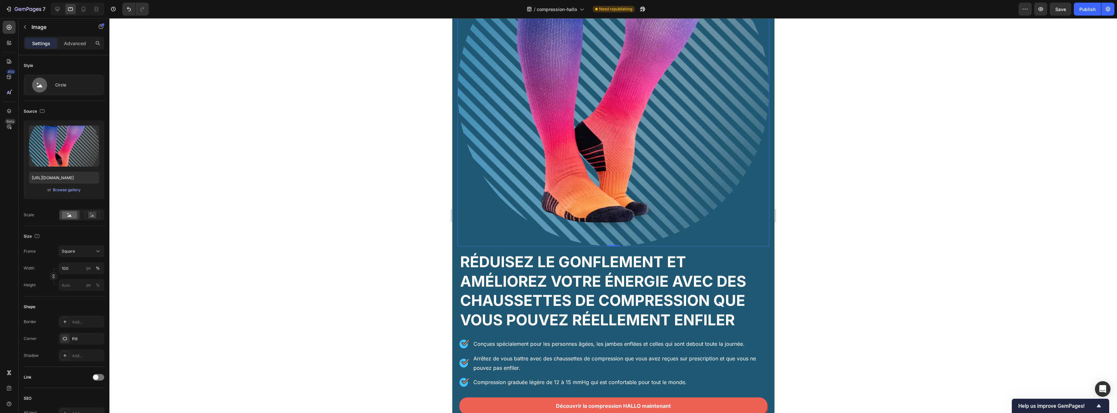
scroll to position [242, 0]
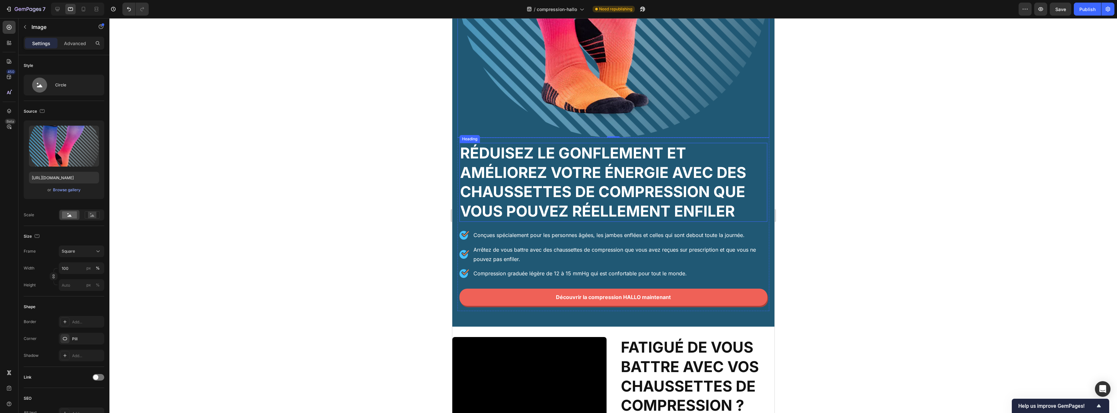
click at [616, 161] on h2 "Réduisez le gonflement et améliorez votre énergie avec des chaussettes de compr…" at bounding box center [613, 182] width 308 height 79
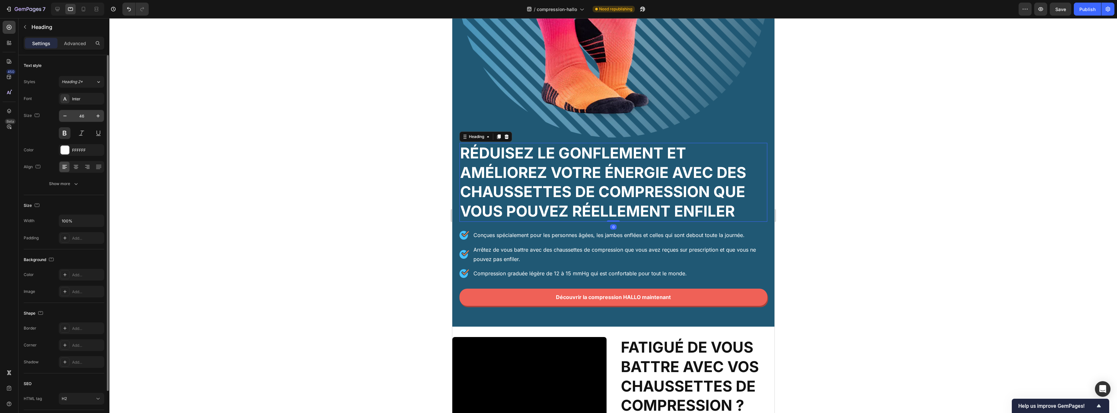
click at [83, 113] on input "46" at bounding box center [81, 116] width 21 height 12
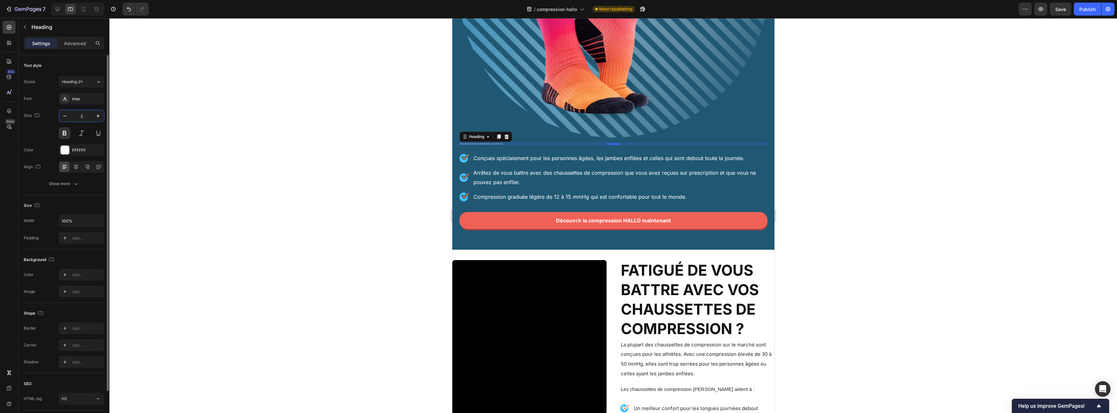
type input "20"
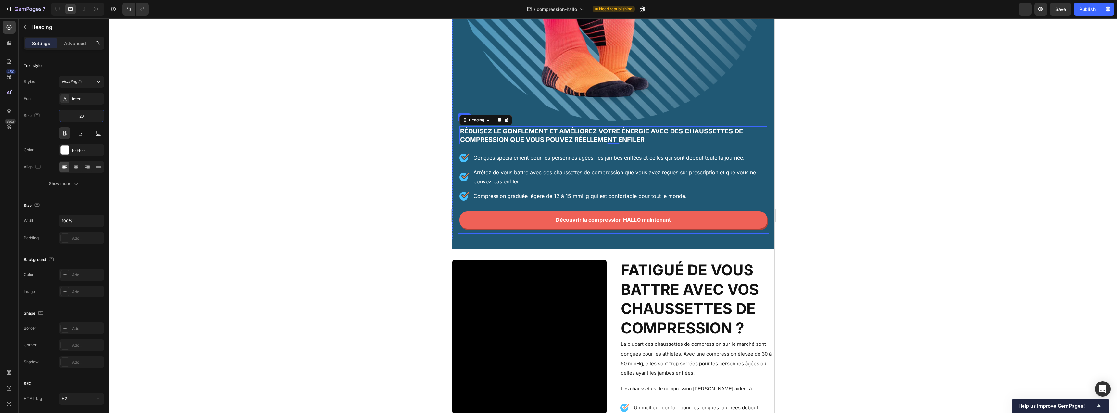
scroll to position [372, 0]
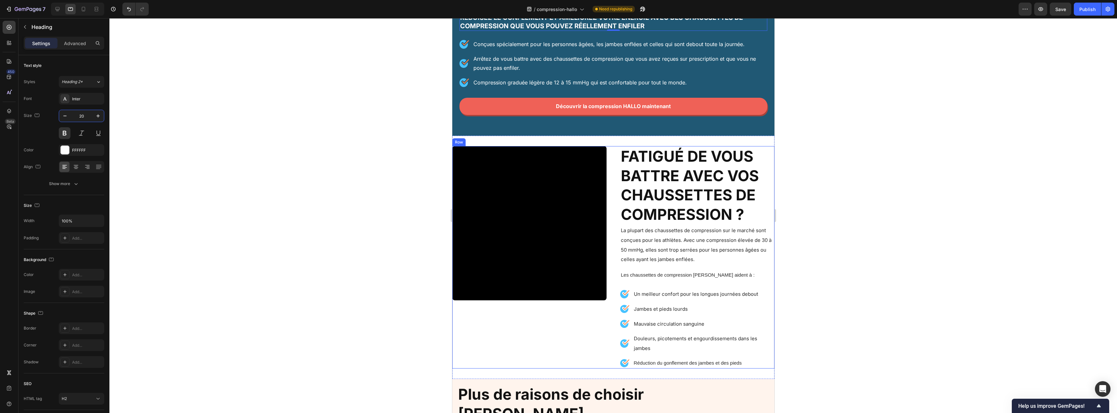
click at [562, 338] on div "Video" at bounding box center [529, 257] width 154 height 223
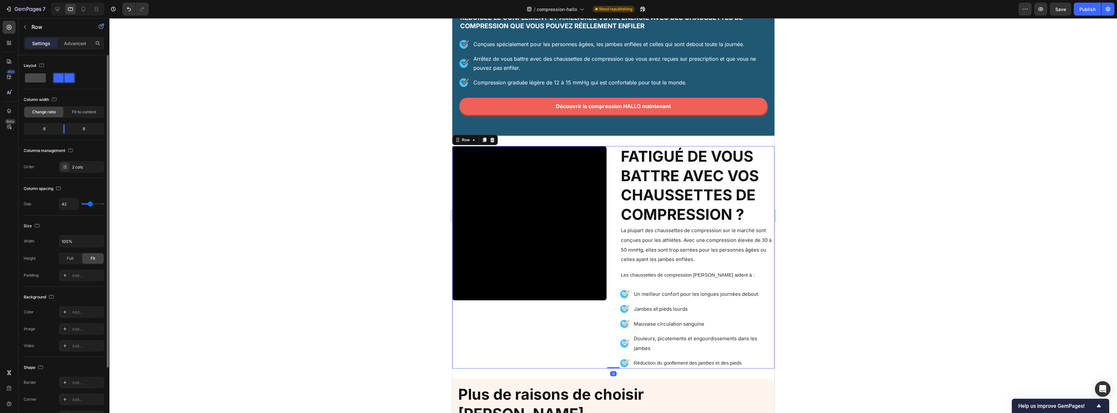
click at [41, 80] on span at bounding box center [35, 77] width 21 height 9
type input "16"
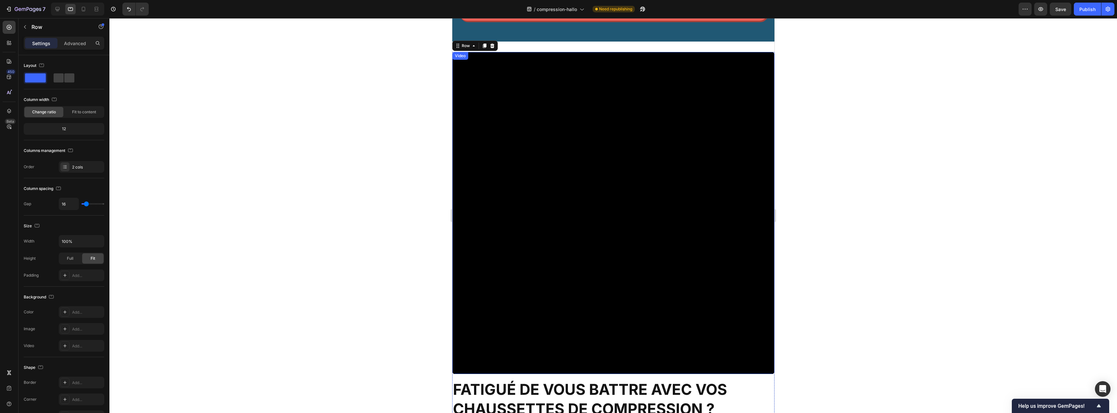
scroll to position [512, 0]
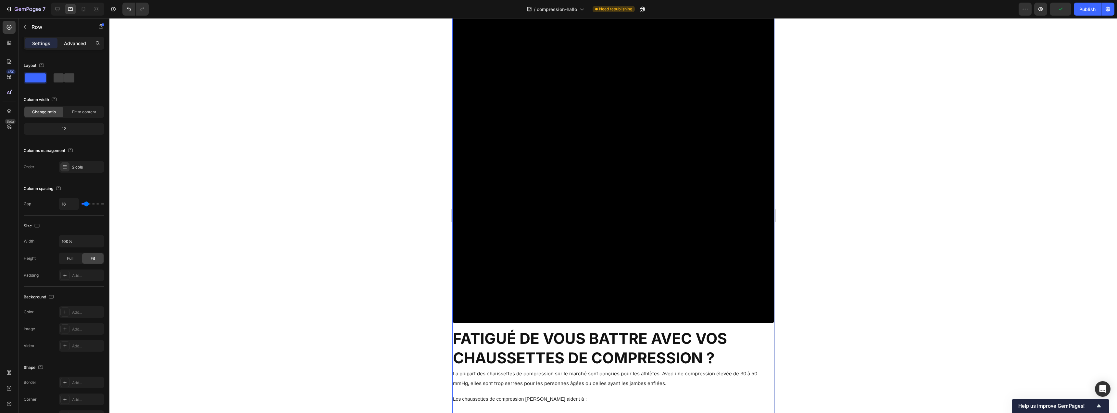
click at [75, 46] on div "Advanced" at bounding box center [75, 43] width 32 height 10
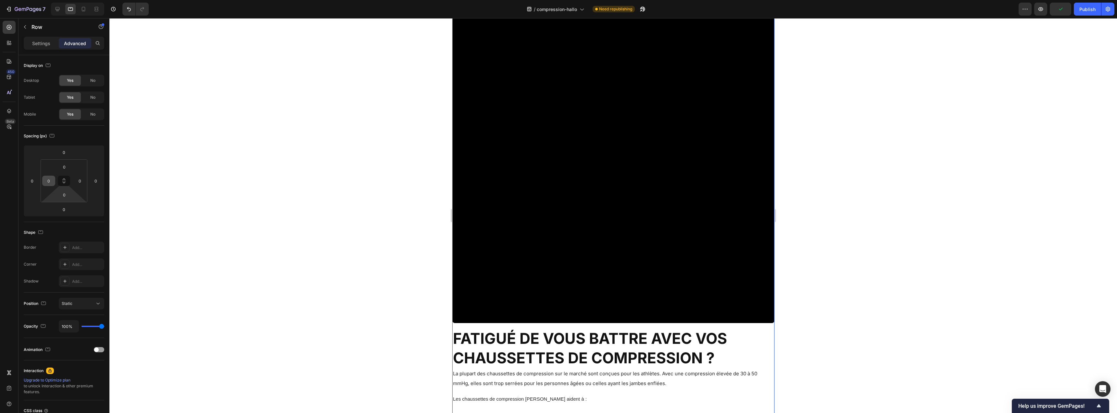
click at [47, 185] on input "0" at bounding box center [49, 181] width 10 height 10
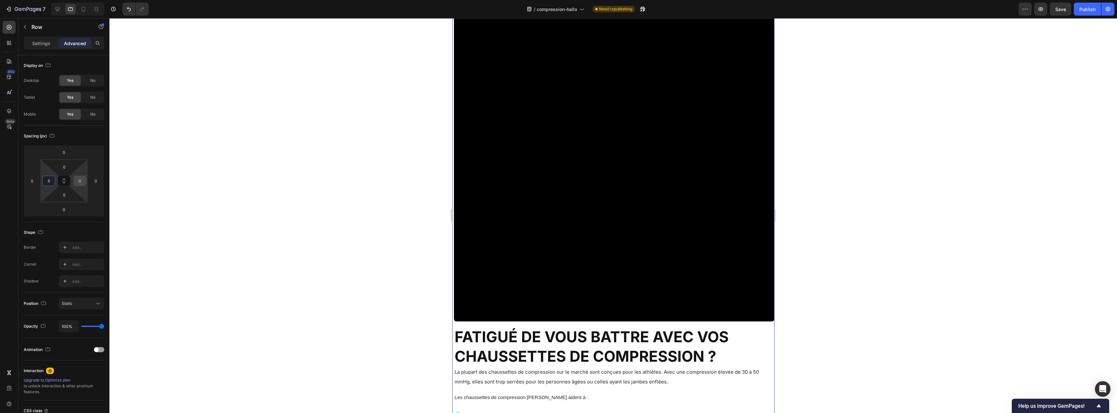
type input "5"
click at [81, 180] on input "0" at bounding box center [80, 181] width 10 height 10
type input "5"
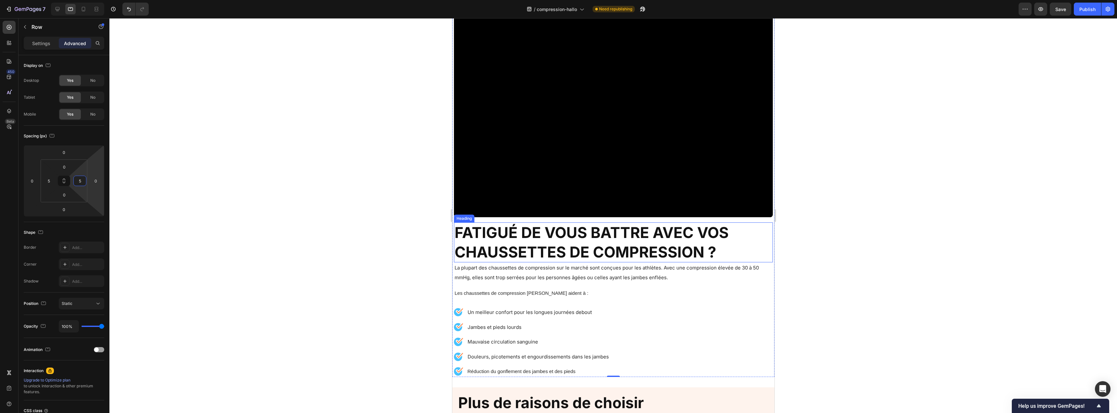
scroll to position [730, 0]
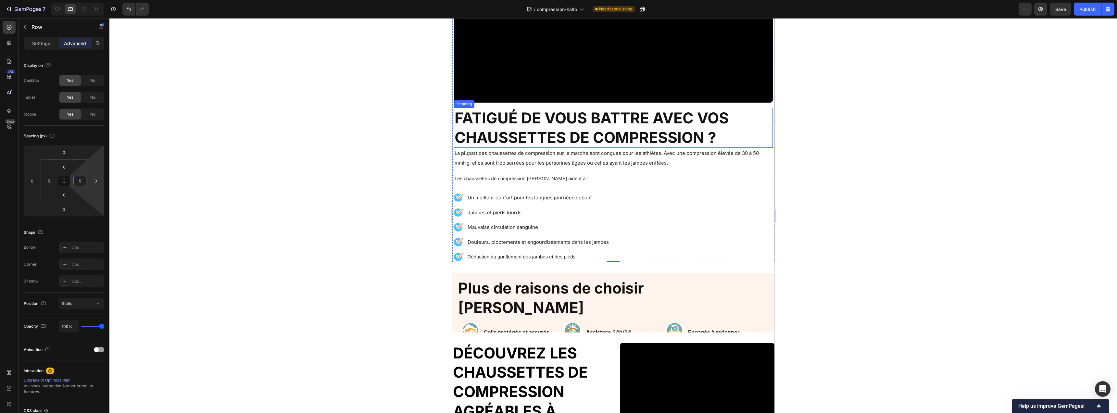
click at [584, 123] on h2 "Fatigué de vous battre avec vos chaussettes de compression ?" at bounding box center [613, 128] width 319 height 40
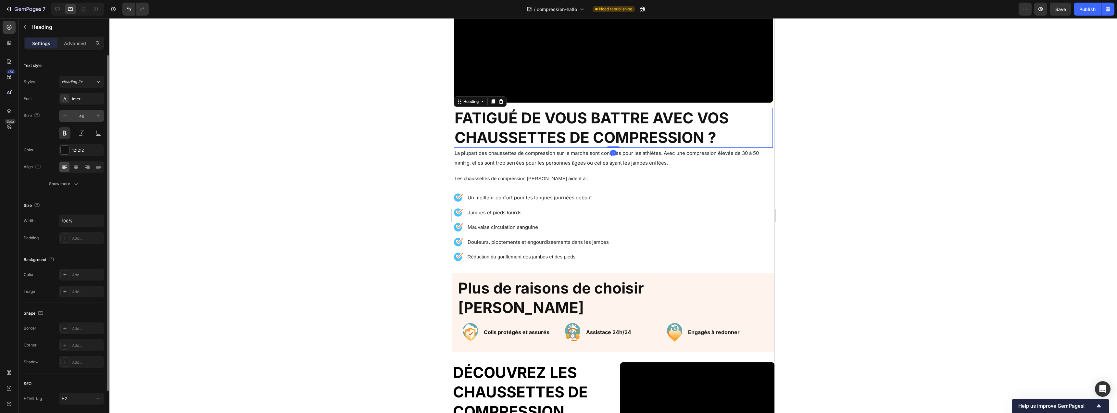
click at [83, 116] on input "46" at bounding box center [81, 116] width 21 height 12
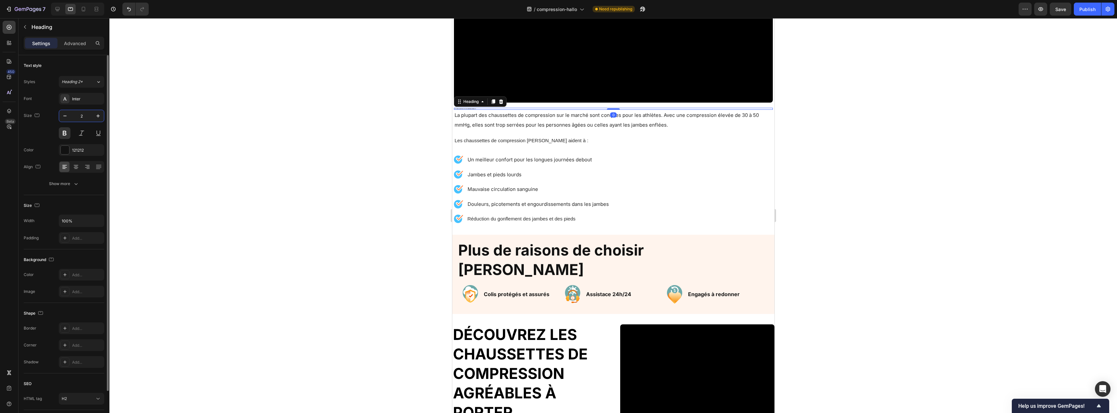
type input "20"
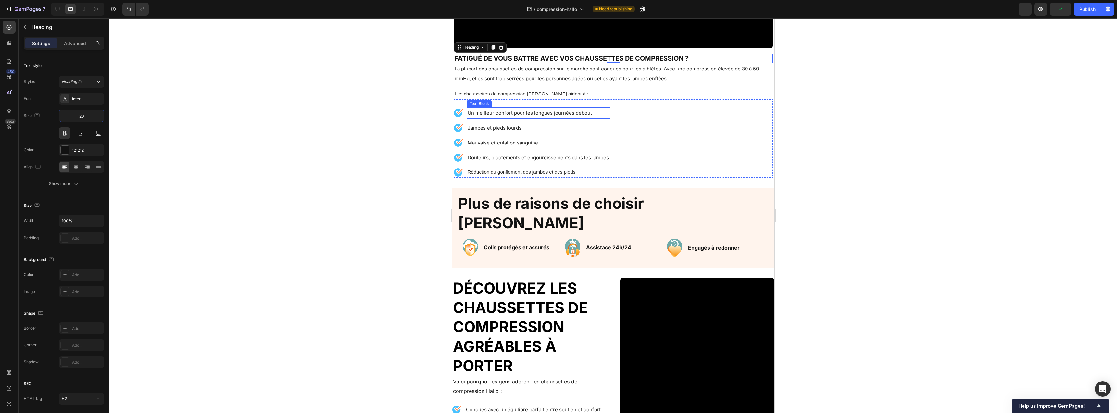
scroll to position [860, 0]
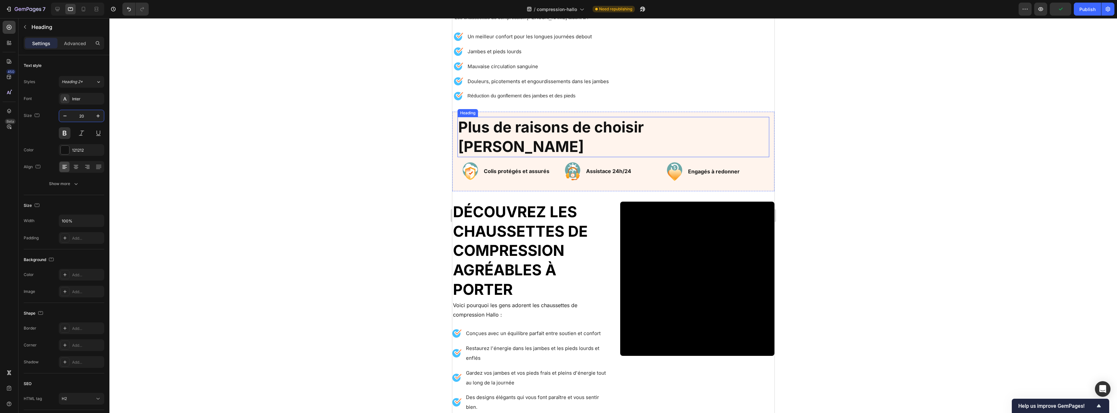
click at [535, 126] on h2 "Plus de raisons de choisir [PERSON_NAME]" at bounding box center [613, 137] width 312 height 40
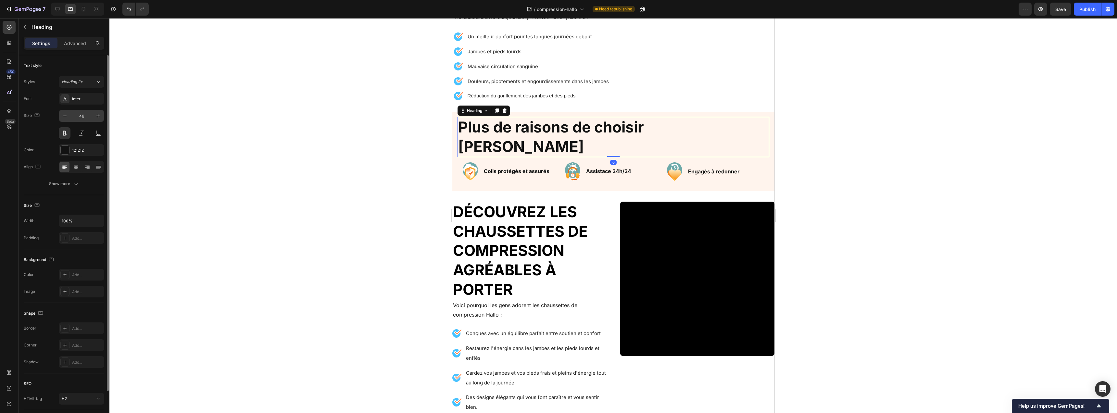
click at [84, 120] on input "46" at bounding box center [81, 116] width 21 height 12
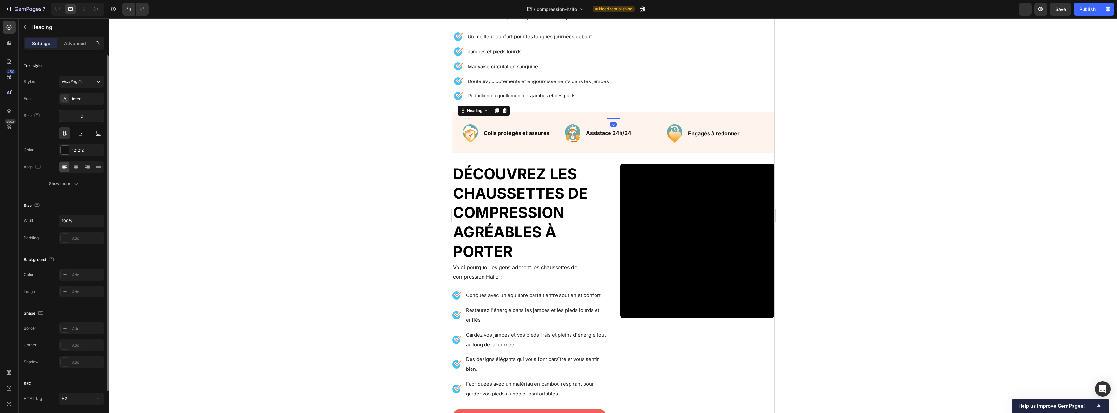
type input "24"
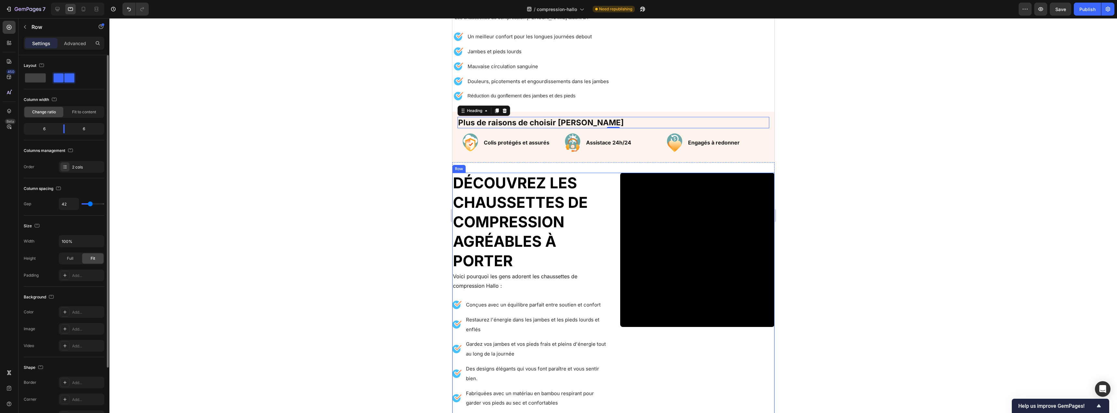
click at [611, 176] on div "Video Découvrez les chaussettes de compression agréables à porter Heading Voici…" at bounding box center [613, 304] width 322 height 263
click at [42, 79] on span at bounding box center [35, 77] width 21 height 9
type input "16"
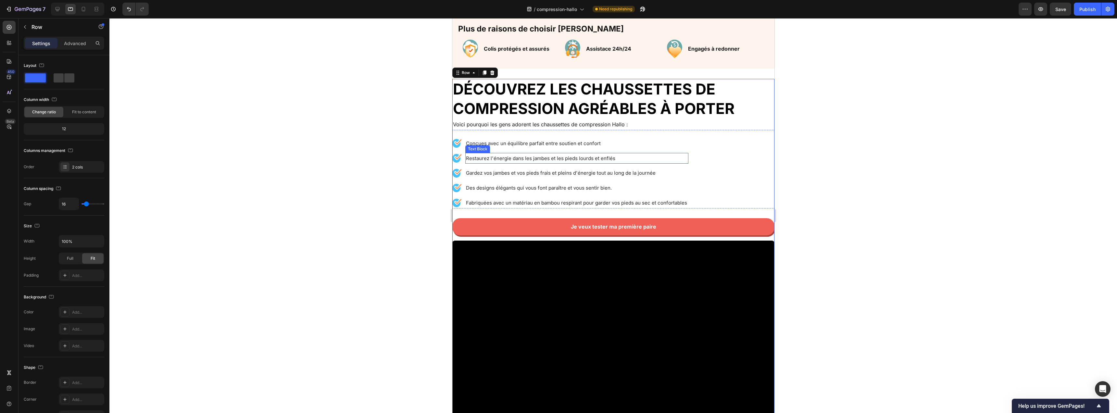
scroll to position [995, 0]
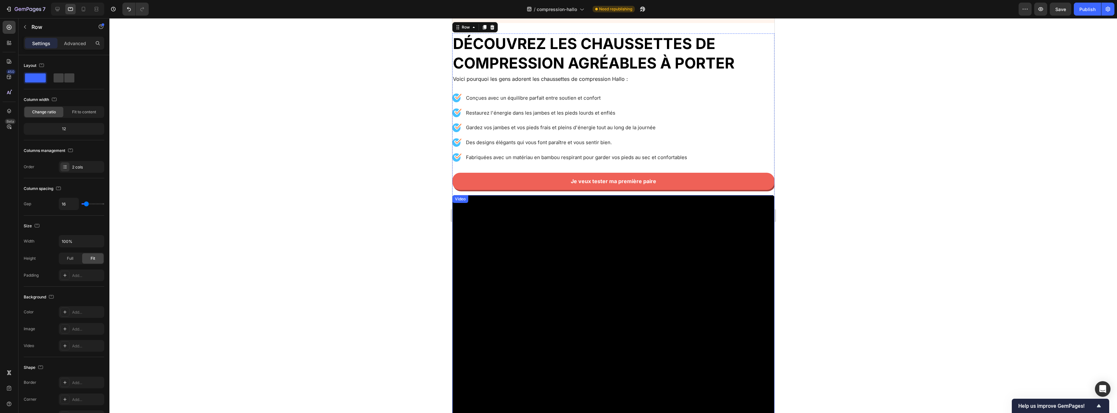
click at [546, 216] on video at bounding box center [613, 356] width 322 height 322
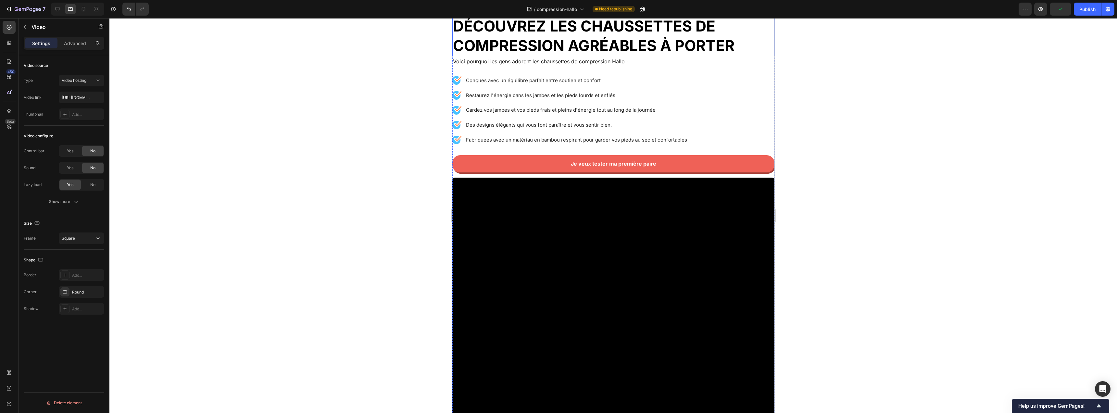
scroll to position [1077, 0]
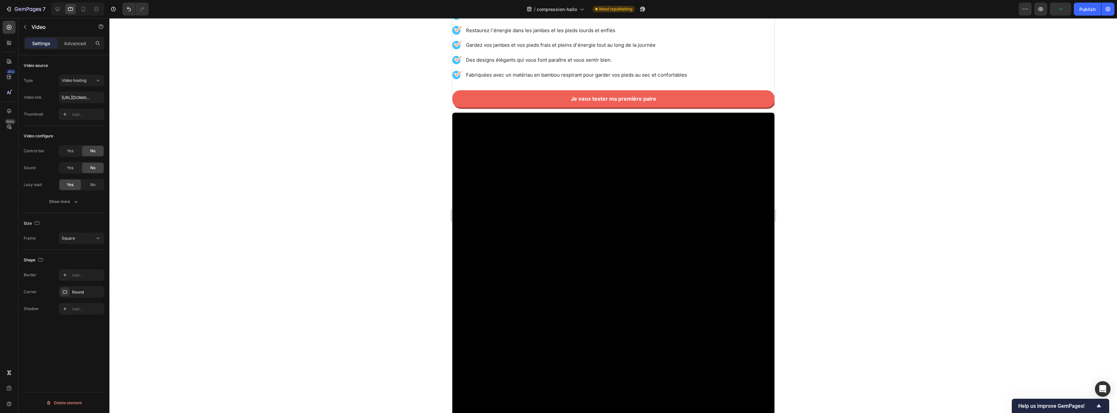
click at [507, 155] on video at bounding box center [613, 274] width 322 height 322
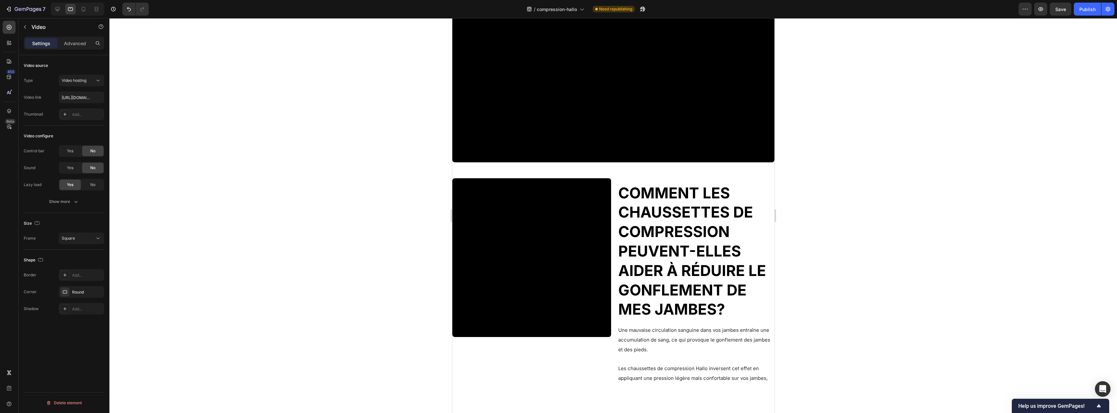
scroll to position [1109, 0]
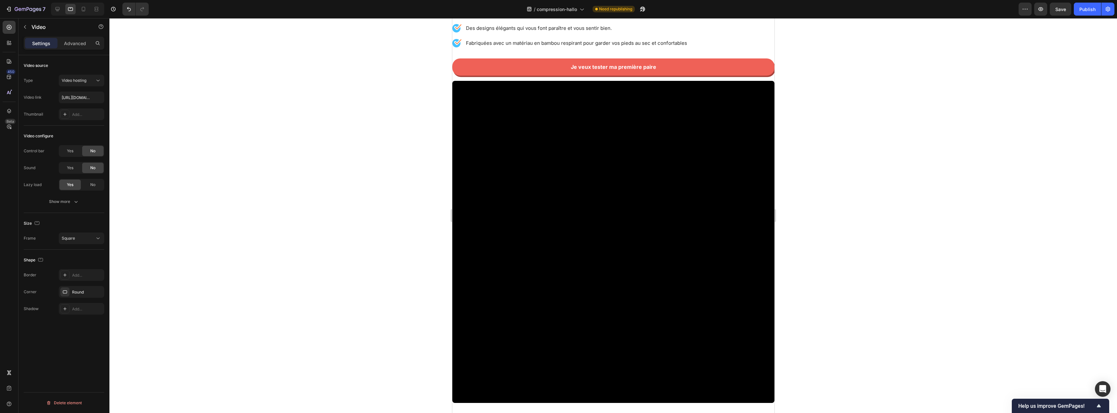
click at [516, 125] on video at bounding box center [613, 242] width 322 height 322
click at [468, 86] on video at bounding box center [613, 242] width 322 height 322
click at [238, 139] on div at bounding box center [613, 215] width 1008 height 395
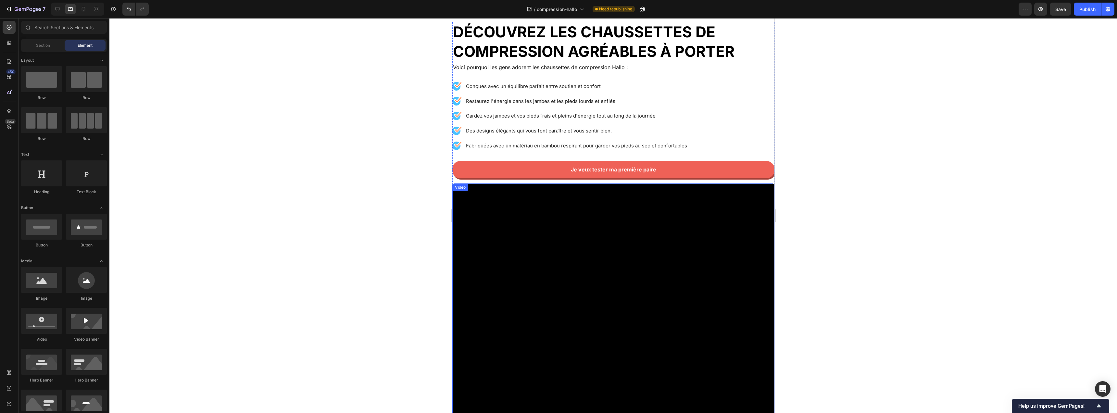
scroll to position [991, 0]
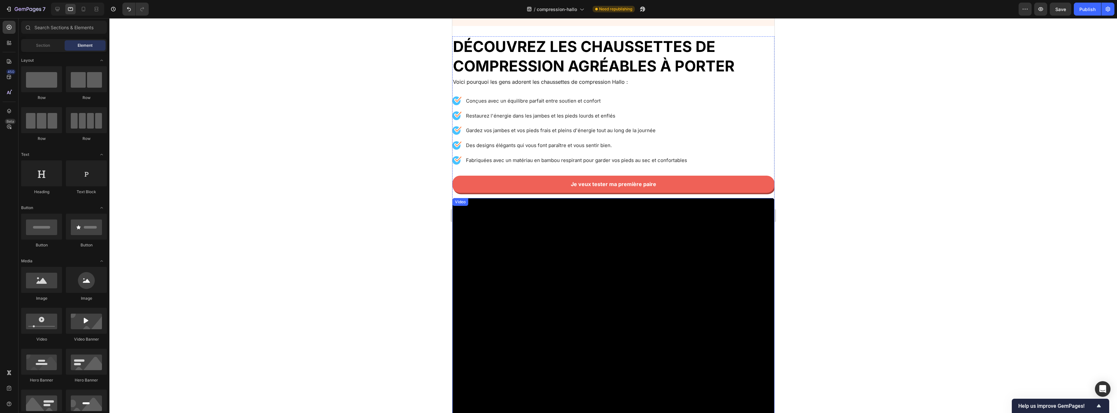
click at [500, 219] on video at bounding box center [613, 359] width 322 height 322
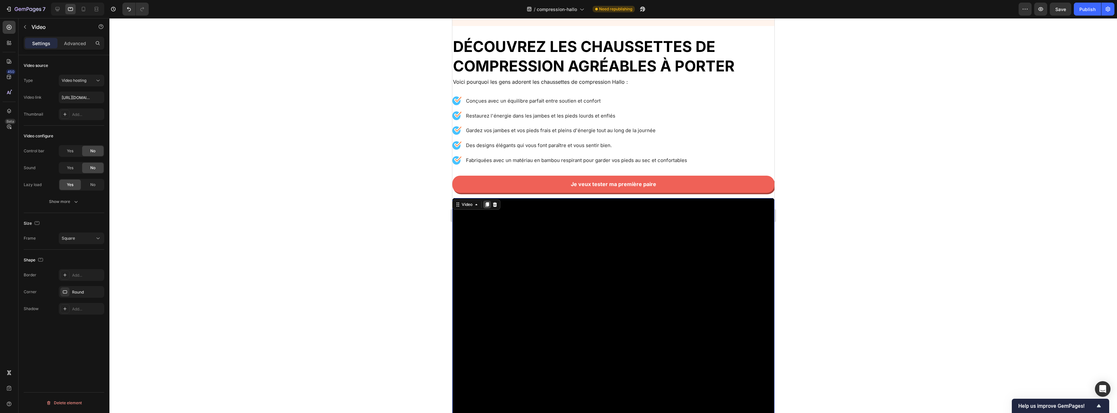
click at [488, 205] on icon at bounding box center [487, 204] width 4 height 5
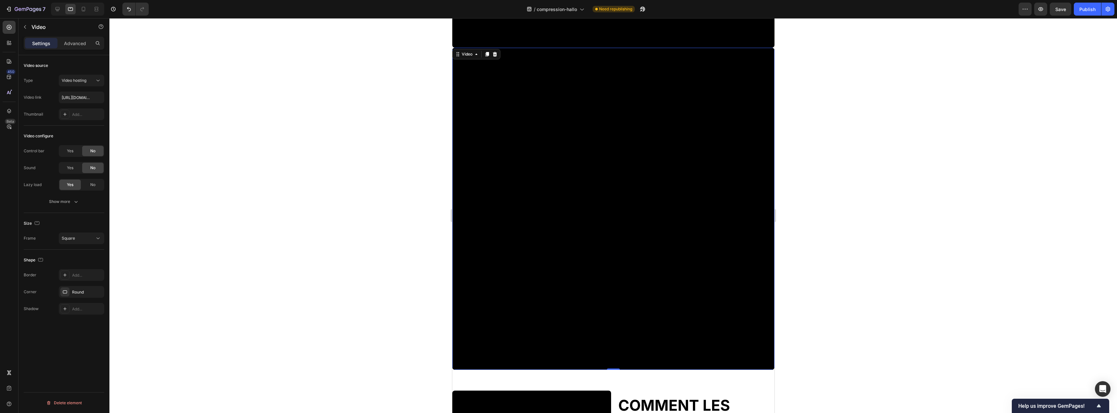
scroll to position [1466, 0]
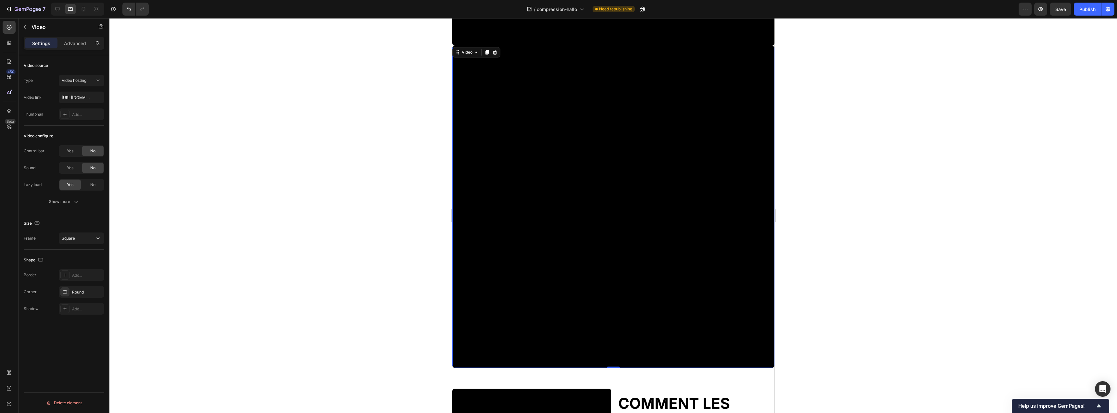
click at [505, 190] on video at bounding box center [613, 207] width 322 height 322
click at [83, 41] on p "Advanced" at bounding box center [75, 43] width 22 height 7
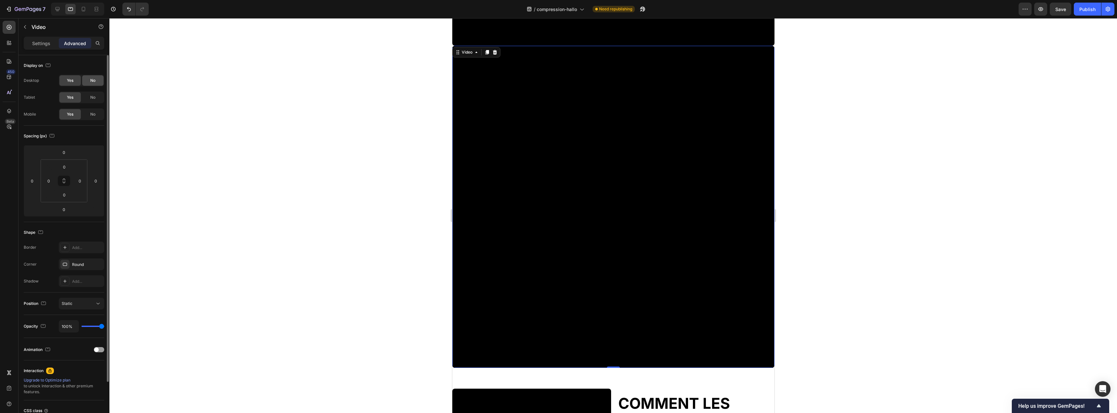
click at [92, 81] on span "No" at bounding box center [92, 81] width 5 height 6
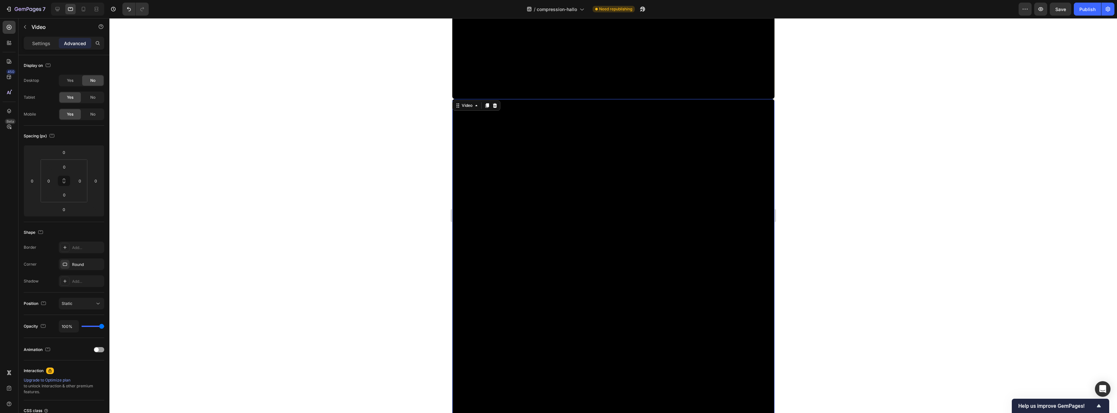
scroll to position [1412, 0]
click at [92, 98] on span "No" at bounding box center [92, 98] width 5 height 6
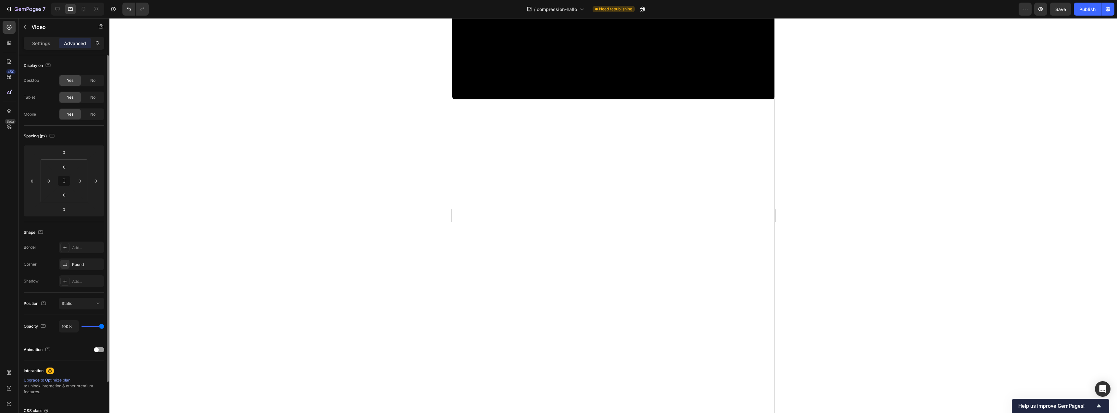
scroll to position [1095, 0]
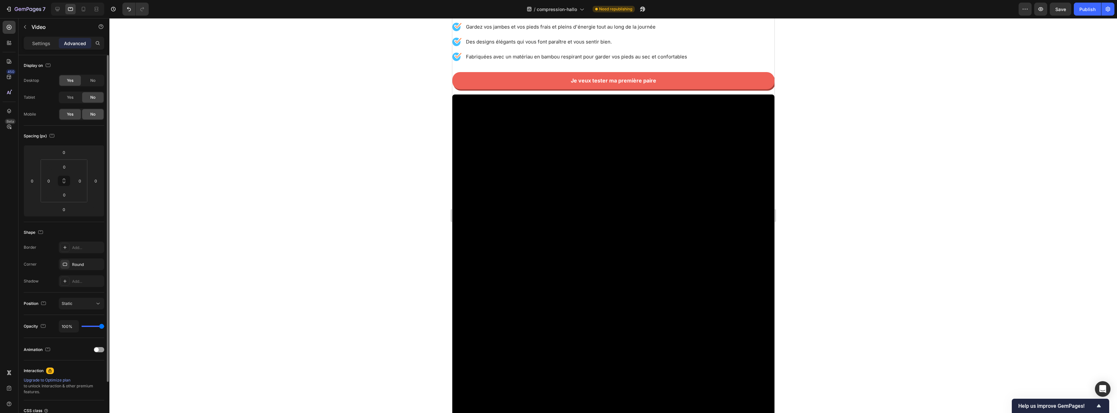
click at [93, 112] on span "No" at bounding box center [92, 114] width 5 height 6
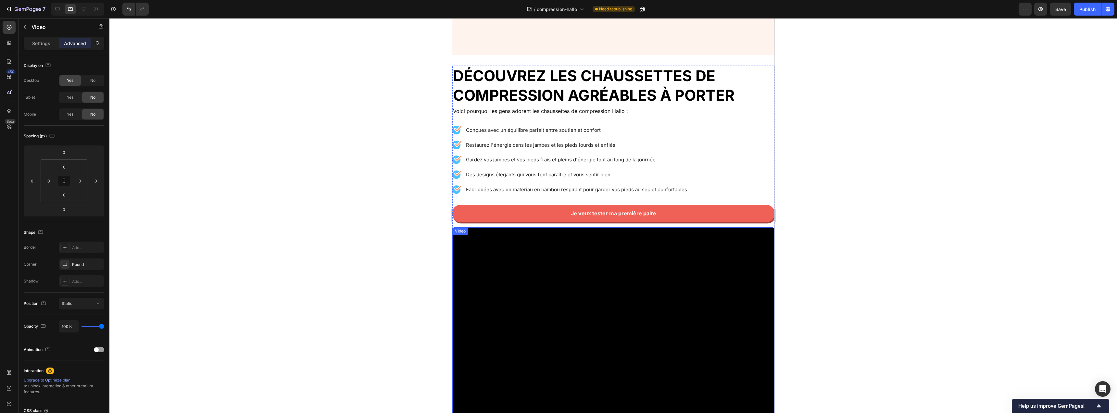
scroll to position [878, 0]
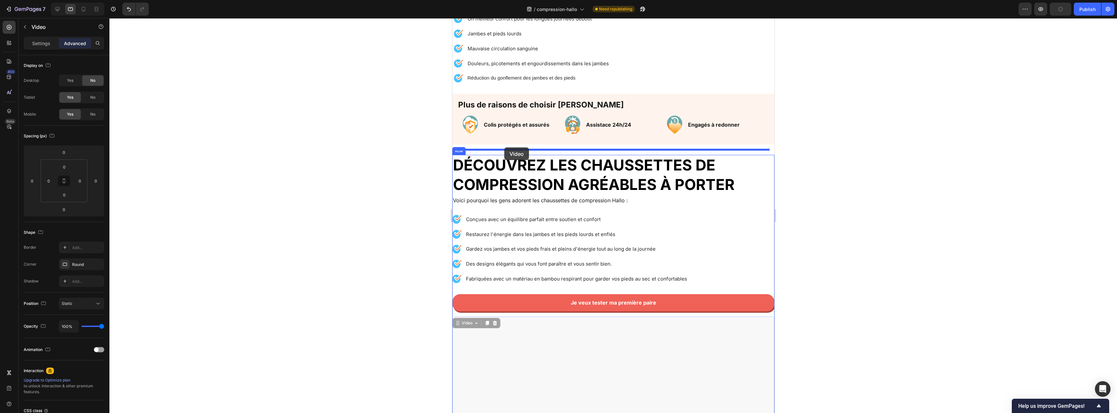
drag, startPoint x: 463, startPoint y: 318, endPoint x: 504, endPoint y: 148, distance: 175.5
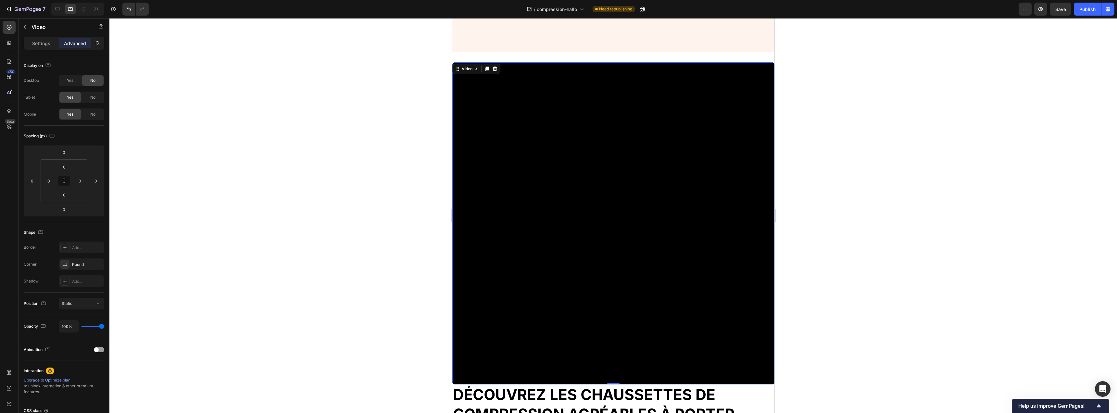
scroll to position [885, 0]
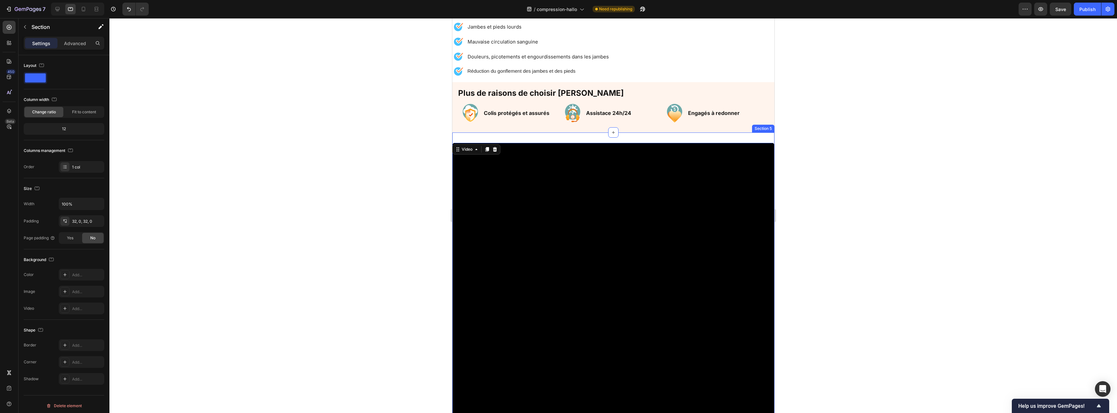
click at [493, 136] on div "Video Video 0 Découvrez les chaussettes de compression agréables à porter Headi…" at bounding box center [613, 385] width 322 height 504
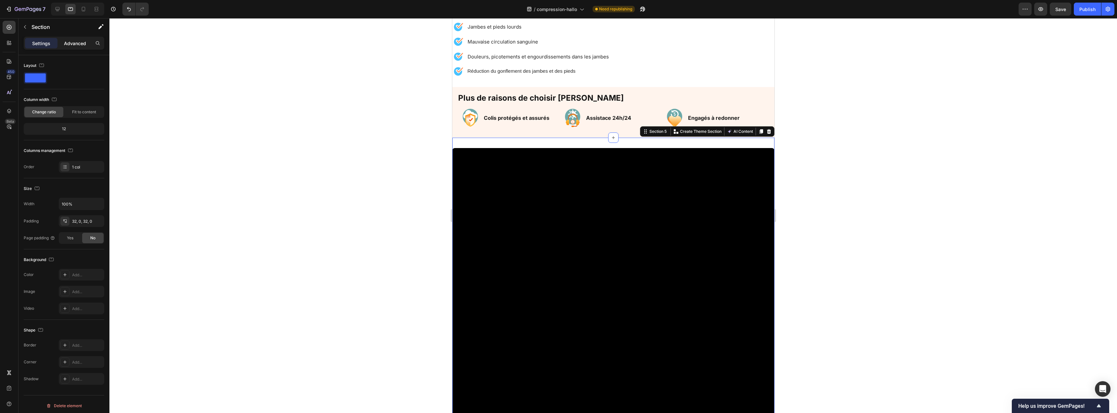
click at [77, 43] on p "Advanced" at bounding box center [75, 43] width 22 height 7
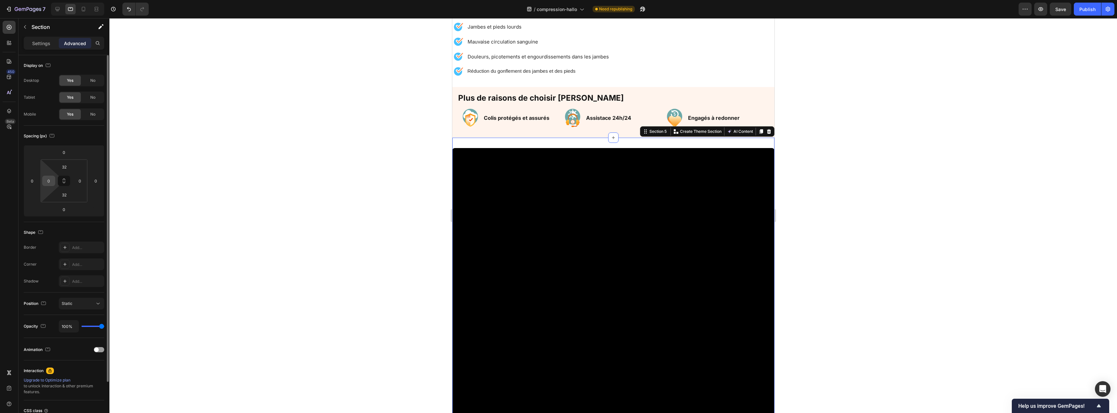
click at [51, 177] on input "0" at bounding box center [49, 181] width 10 height 10
click at [55, 178] on div "0" at bounding box center [48, 181] width 13 height 10
click at [50, 182] on input "0" at bounding box center [49, 181] width 10 height 10
type input "5"
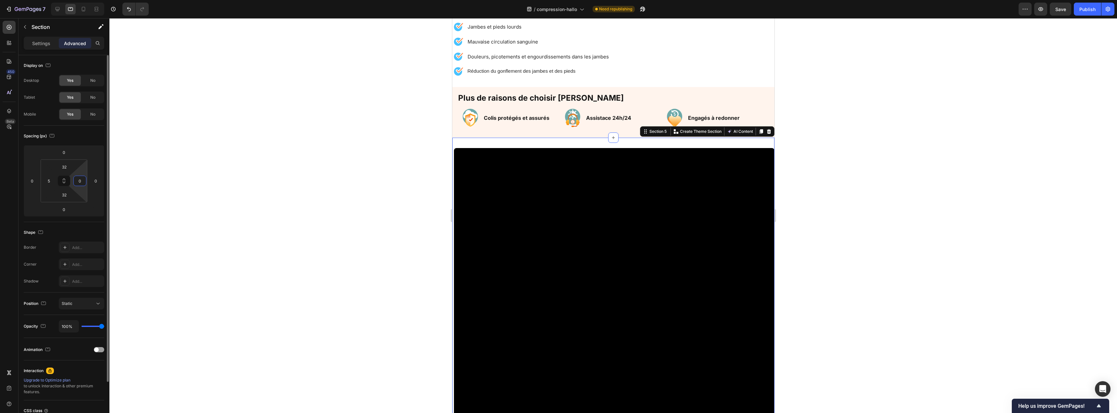
click at [81, 179] on input "0" at bounding box center [80, 181] width 10 height 10
type input "5"
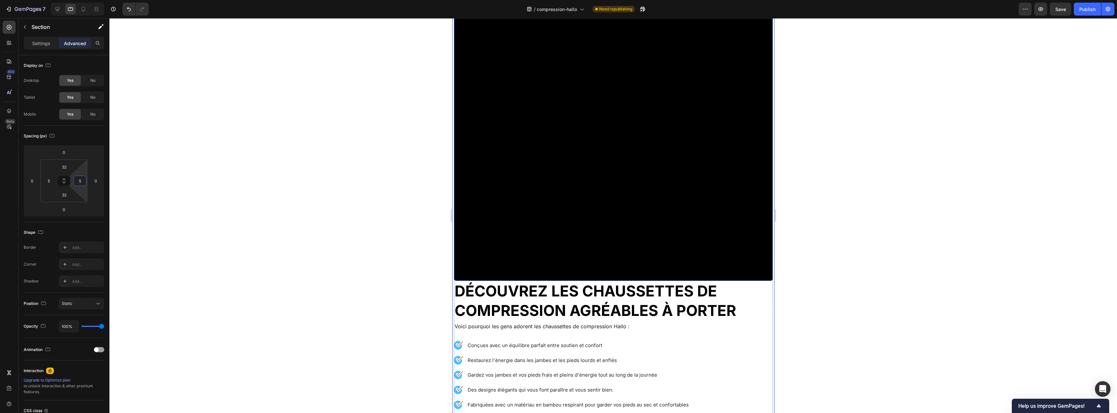
scroll to position [1143, 0]
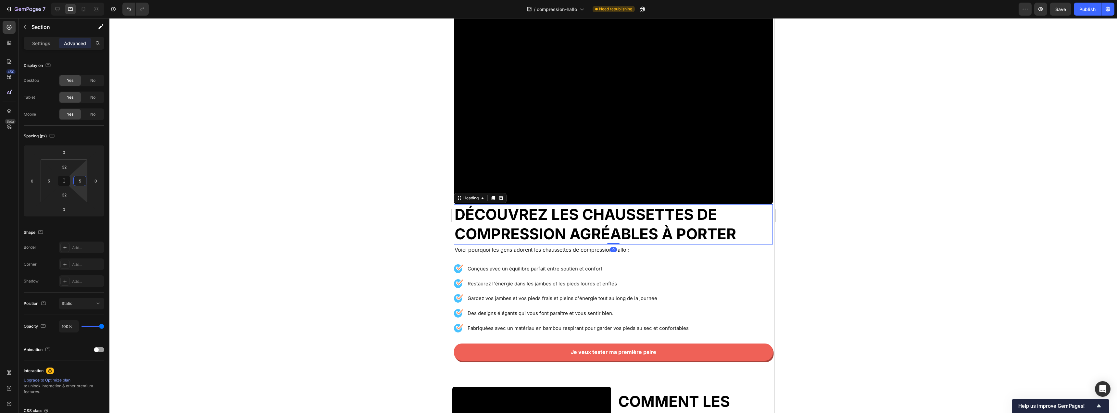
drag, startPoint x: 528, startPoint y: 208, endPoint x: 508, endPoint y: 214, distance: 20.6
click at [528, 208] on h2 "Découvrez les chaussettes de compression agréables à porter" at bounding box center [613, 224] width 319 height 40
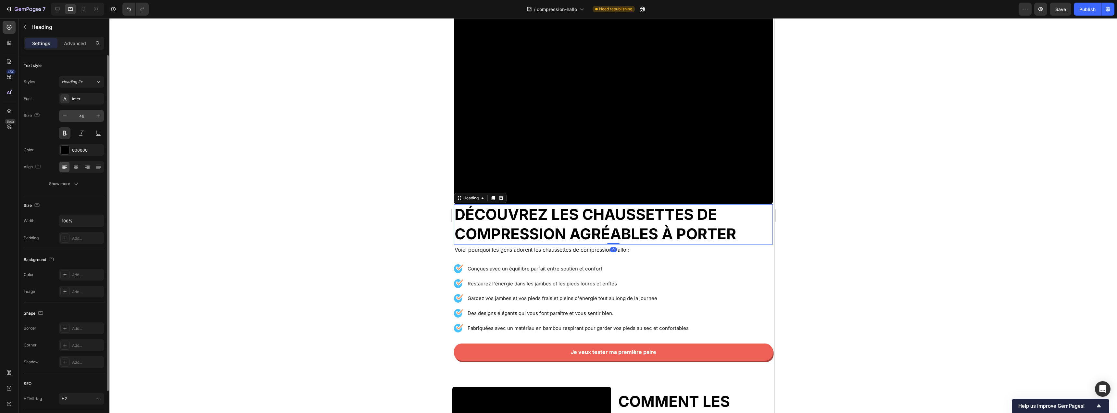
click at [87, 115] on input "46" at bounding box center [81, 116] width 21 height 12
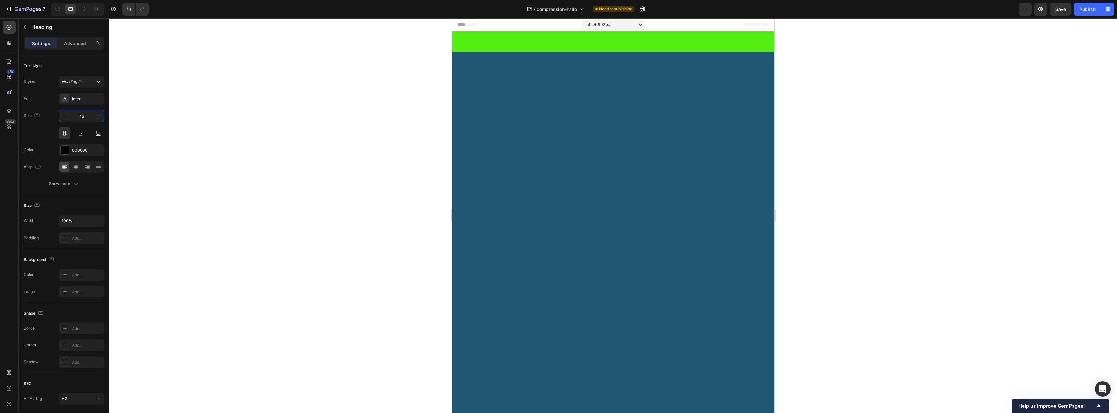
scroll to position [1143, 0]
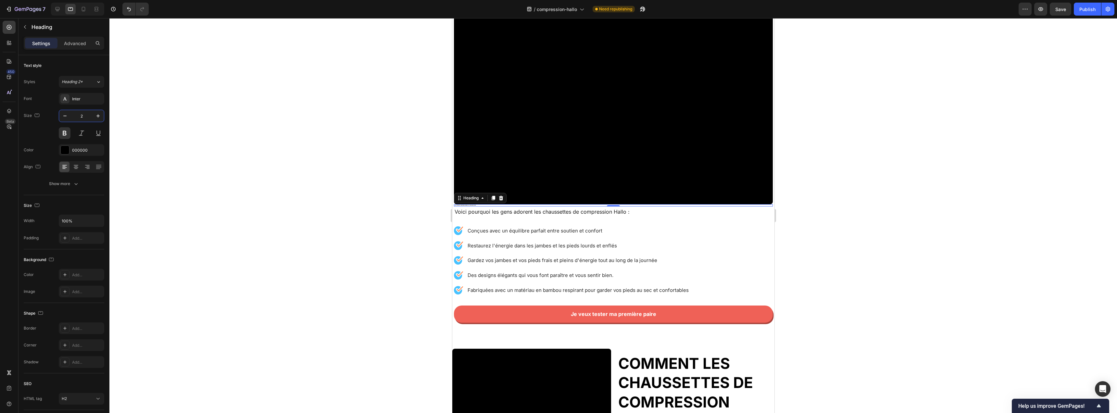
type input "20"
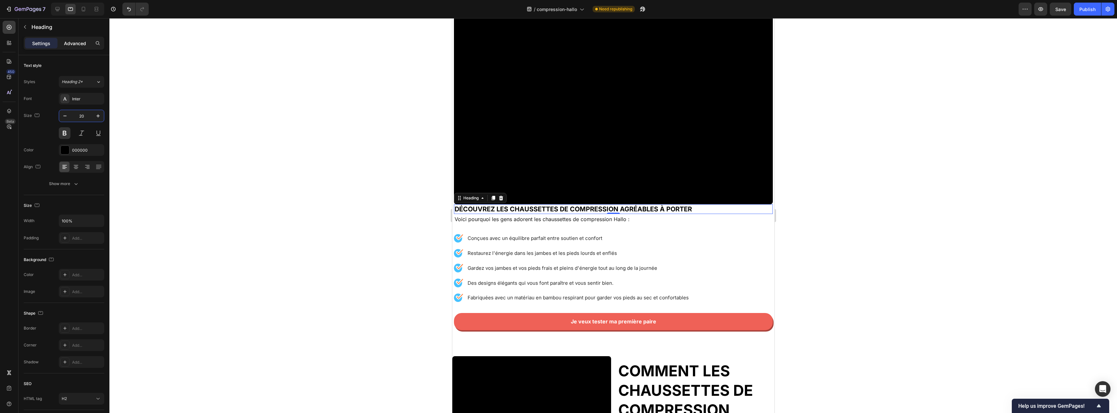
click at [80, 46] on p "Advanced" at bounding box center [75, 43] width 22 height 7
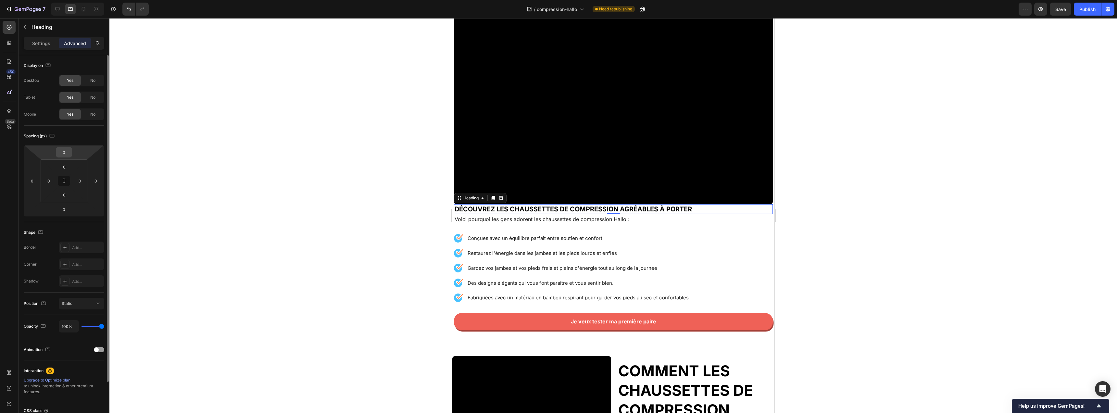
click at [70, 152] on div "0" at bounding box center [64, 152] width 16 height 10
click at [64, 150] on input "0" at bounding box center [63, 152] width 13 height 10
type input "15"
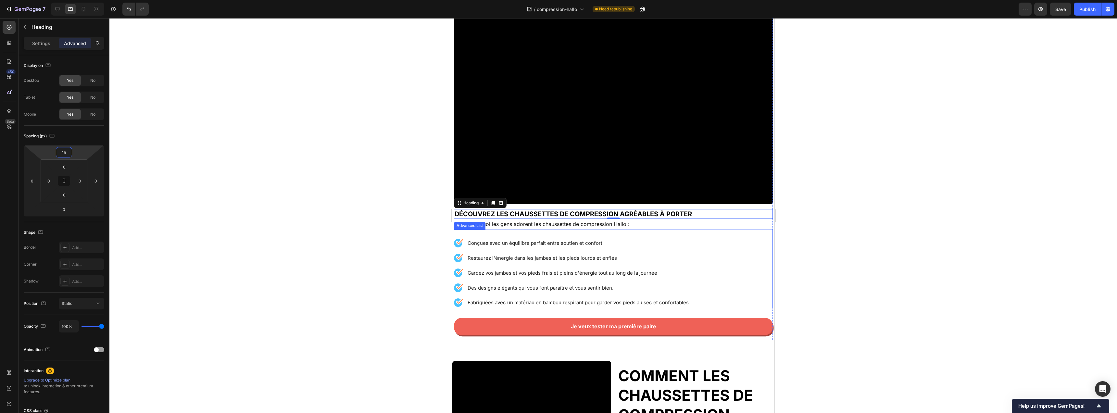
click at [650, 230] on div "Image Conçues avec un équilibre parfait entre soutien et confort Text Block Ima…" at bounding box center [613, 269] width 319 height 79
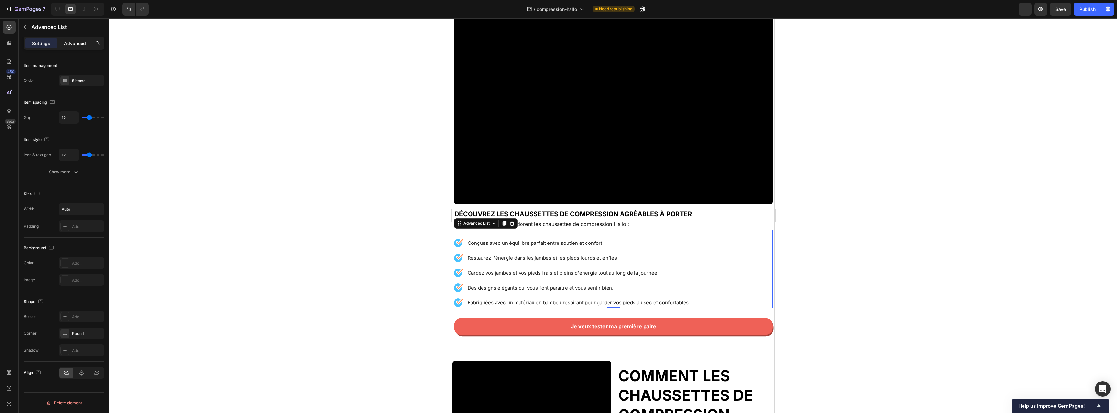
click at [77, 46] on p "Advanced" at bounding box center [75, 43] width 22 height 7
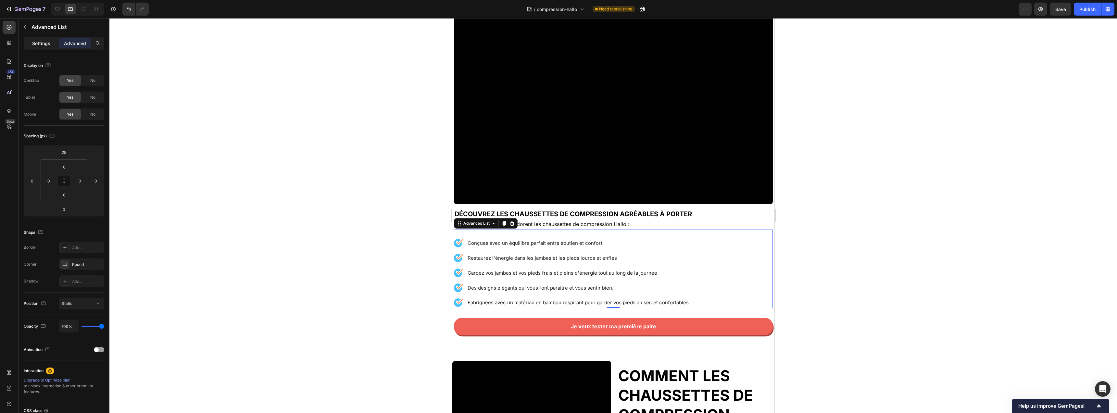
click at [52, 46] on div "Settings" at bounding box center [41, 43] width 32 height 10
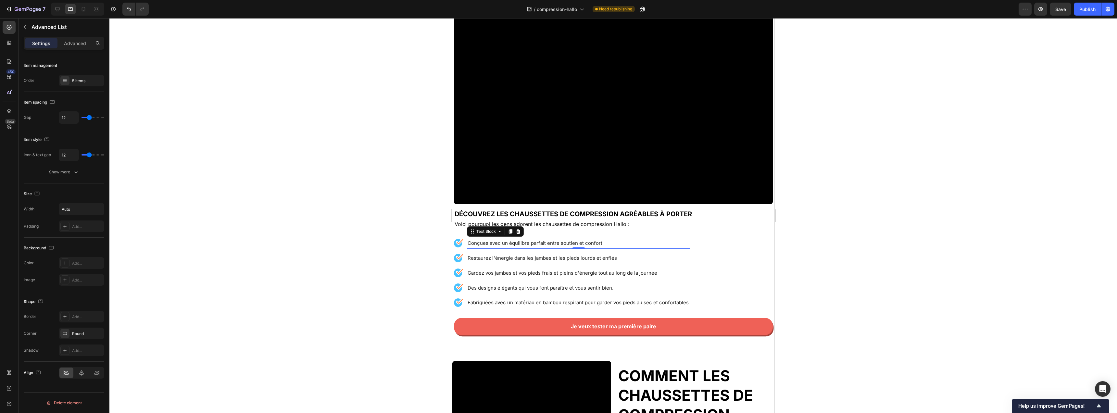
click at [590, 240] on span "Conçues avec un équilibre parfait entre soutien et confort" at bounding box center [534, 243] width 135 height 6
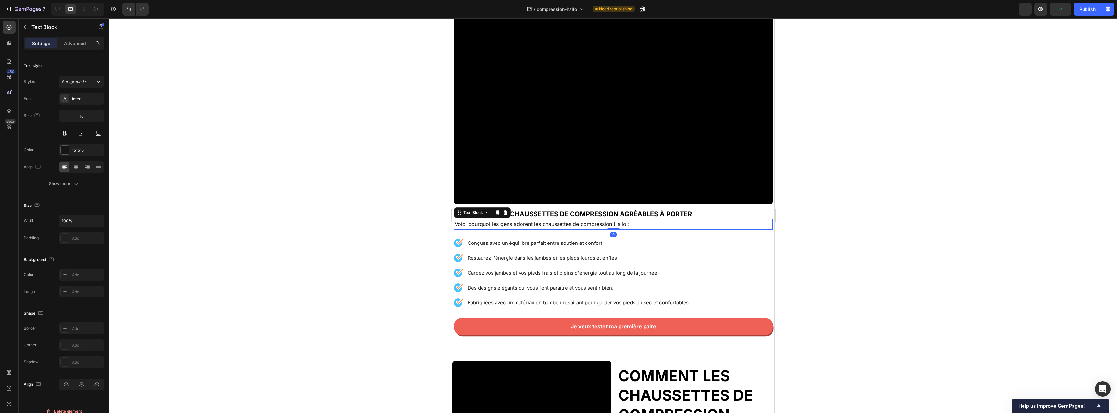
click at [619, 221] on p "Voici pourquoi les gens adorent les chaussettes de compression Hallo :" at bounding box center [613, 224] width 318 height 9
click at [72, 150] on div "151515" at bounding box center [81, 150] width 19 height 6
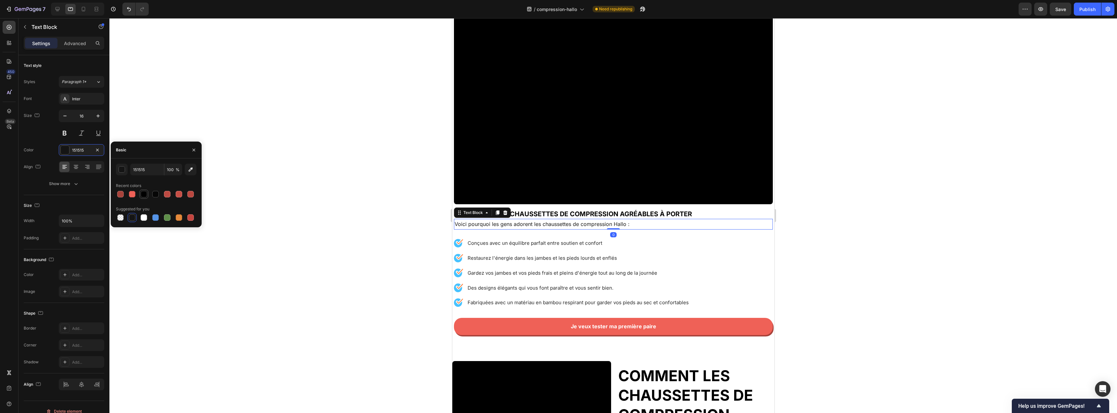
click at [144, 190] on div at bounding box center [144, 194] width 8 height 8
type input "000000"
click at [637, 238] on p "Conçues avec un équilibre parfait entre soutien et confort" at bounding box center [578, 243] width 222 height 10
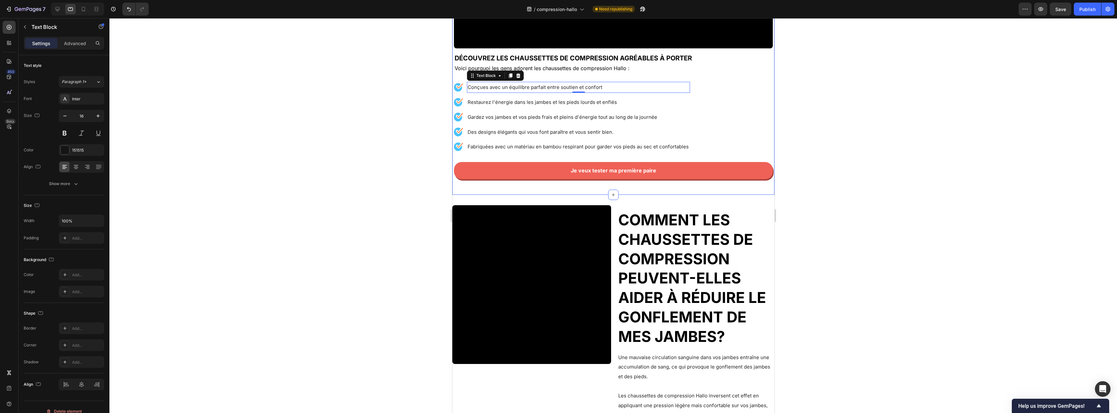
scroll to position [1336, 0]
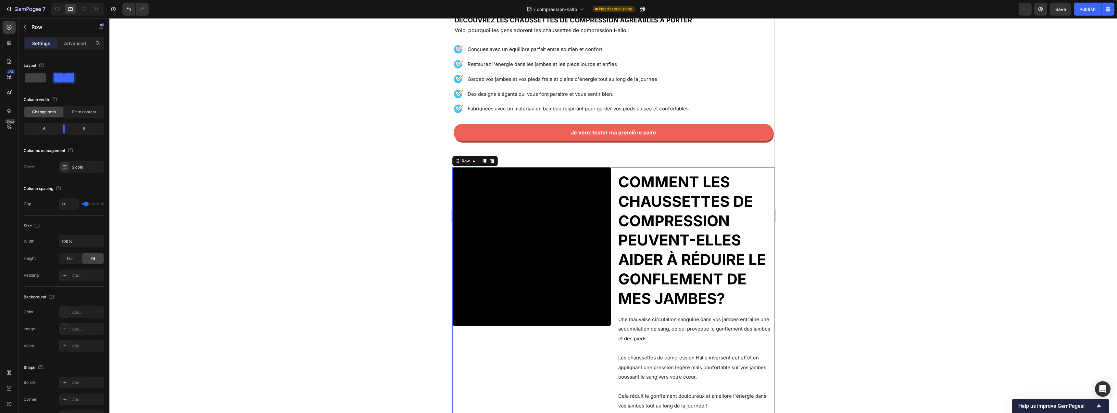
click at [591, 336] on div "Video" at bounding box center [531, 305] width 159 height 276
click at [44, 79] on span at bounding box center [35, 77] width 21 height 9
type input "16"
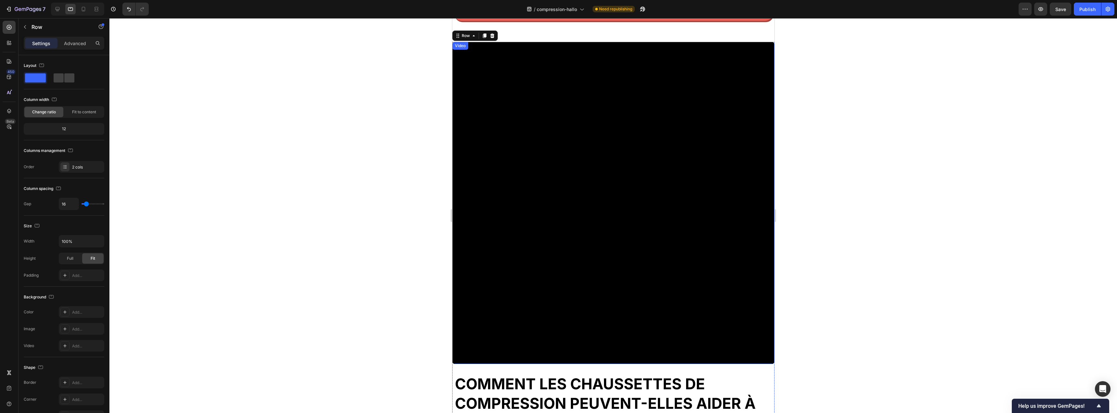
scroll to position [1354, 0]
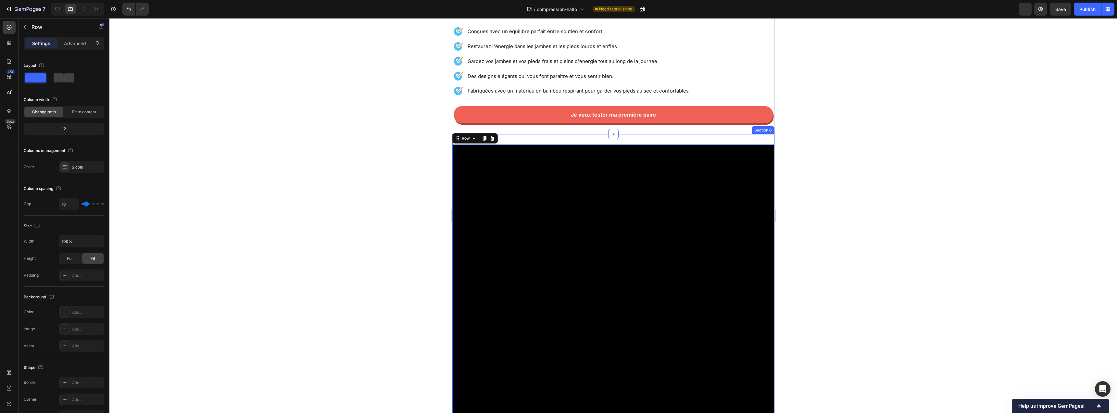
click at [559, 140] on div "Video Comment les chaussettes de compression peuvent-elles aider à réduire le g…" at bounding box center [613, 402] width 322 height 537
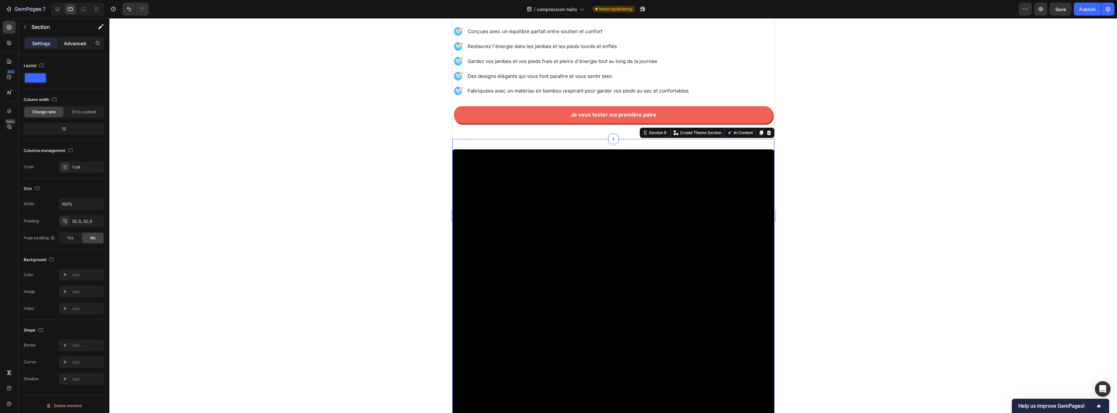
click at [73, 42] on p "Advanced" at bounding box center [75, 43] width 22 height 7
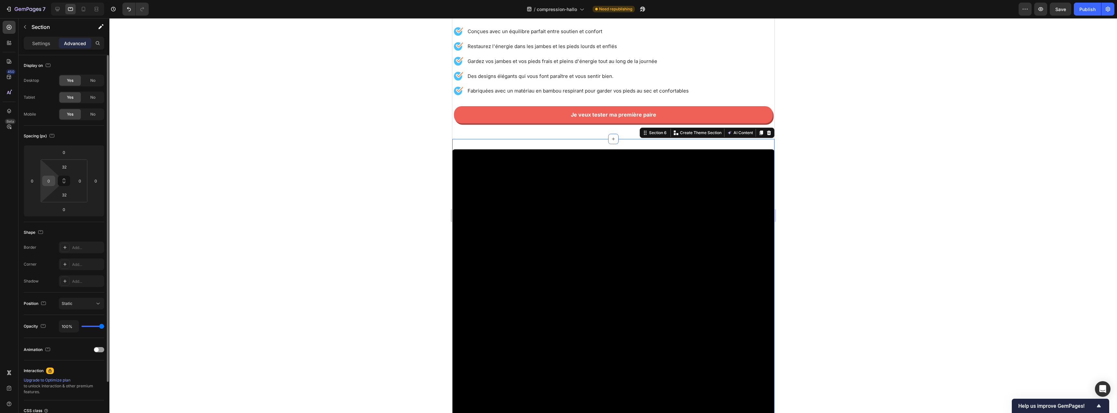
click at [53, 178] on input "0" at bounding box center [49, 181] width 10 height 10
type input "5"
click at [72, 0] on html "7 Version history / compression-hallo Need republishing Preview Save Publish 45…" at bounding box center [558, 0] width 1117 height 0
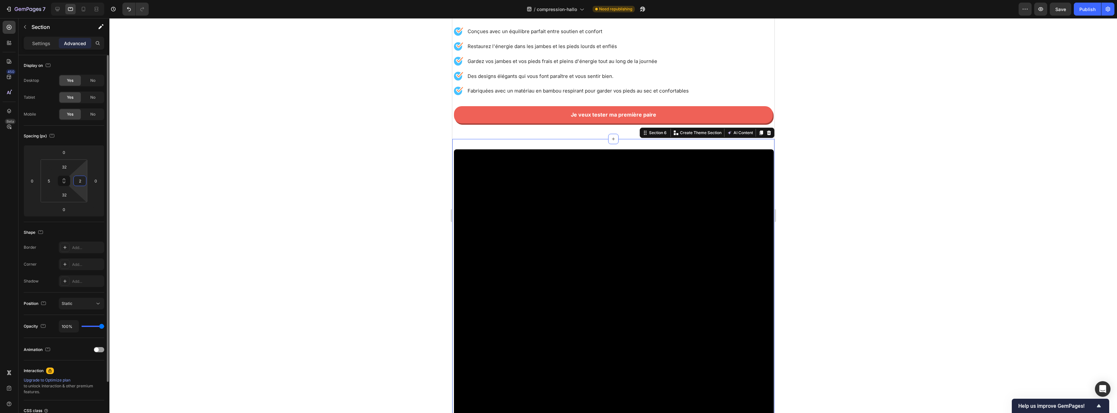
type input "5"
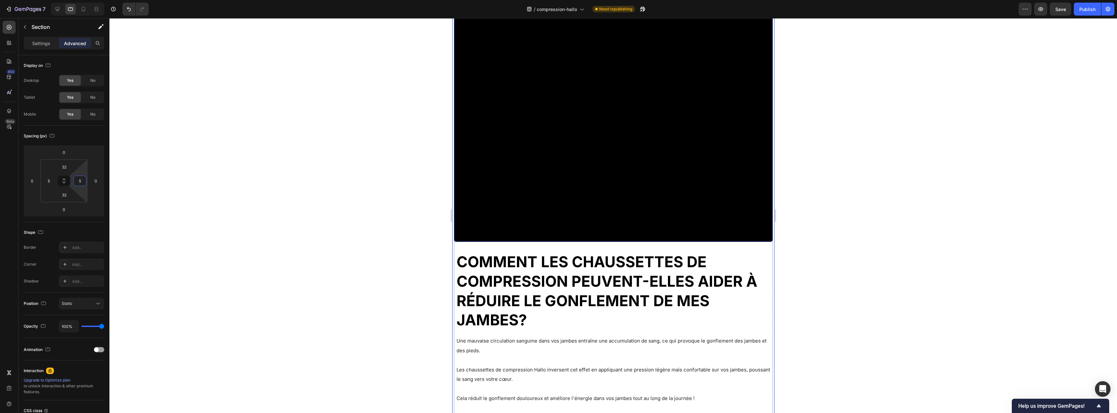
scroll to position [1707, 0]
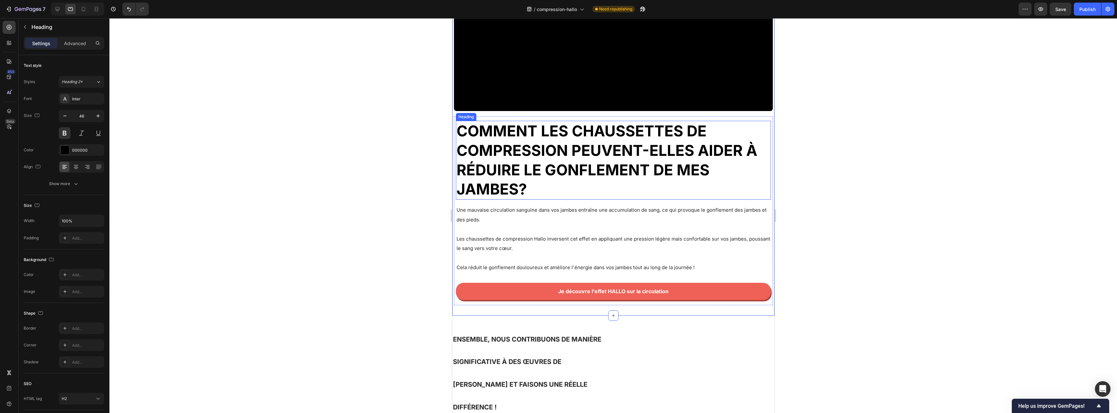
click at [543, 151] on h2 "Comment les chaussettes de compression peuvent-elles aider à réduire le gonflem…" at bounding box center [613, 160] width 315 height 79
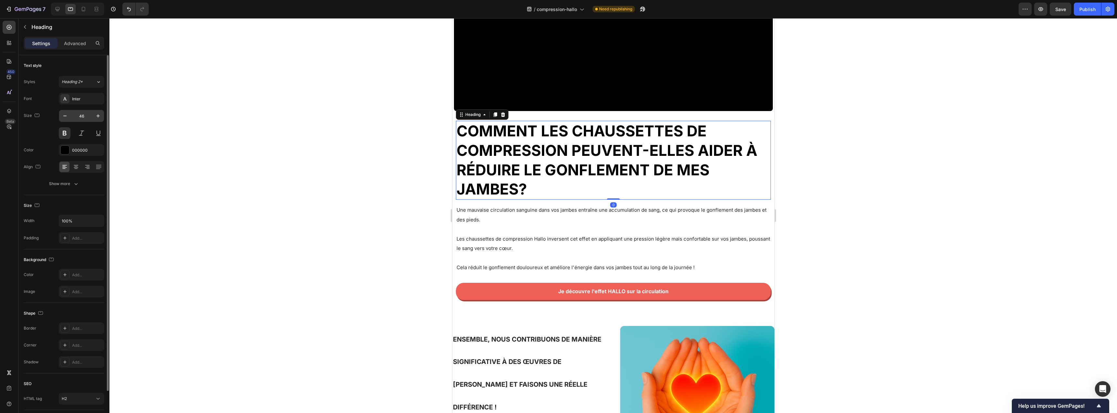
click at [86, 118] on input "46" at bounding box center [81, 116] width 21 height 12
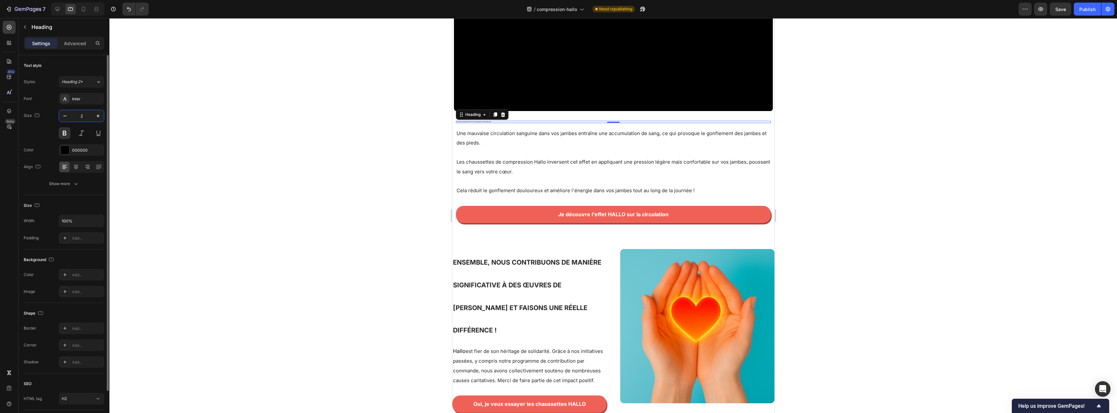
type input "20"
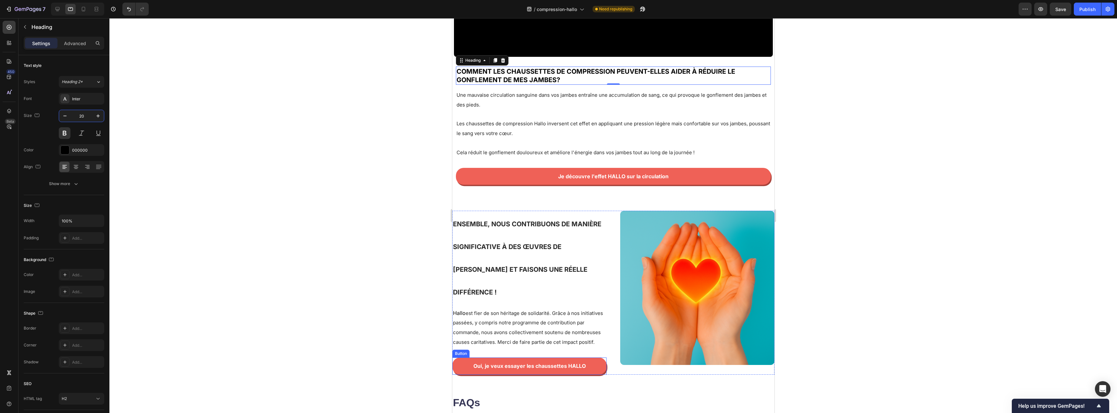
scroll to position [1838, 0]
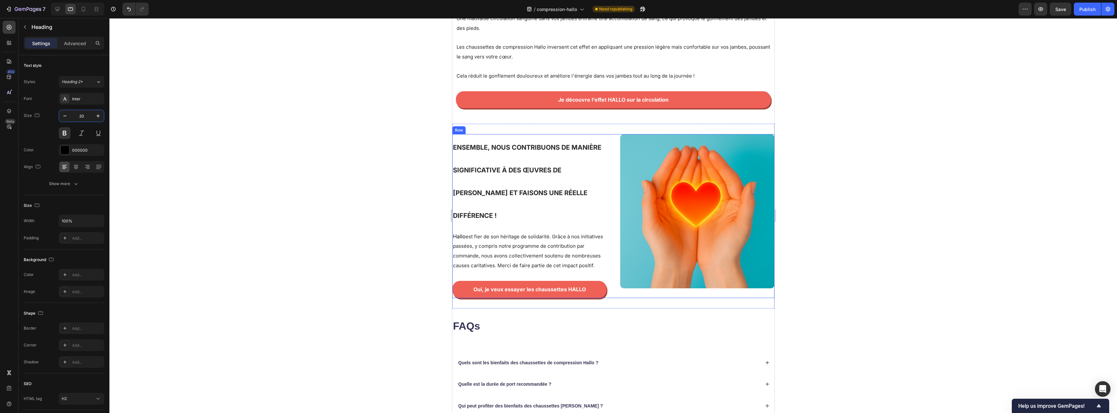
click at [611, 211] on div "Image Ensemble, nous contribuons de manière significative à des œuvres de chari…" at bounding box center [613, 216] width 322 height 164
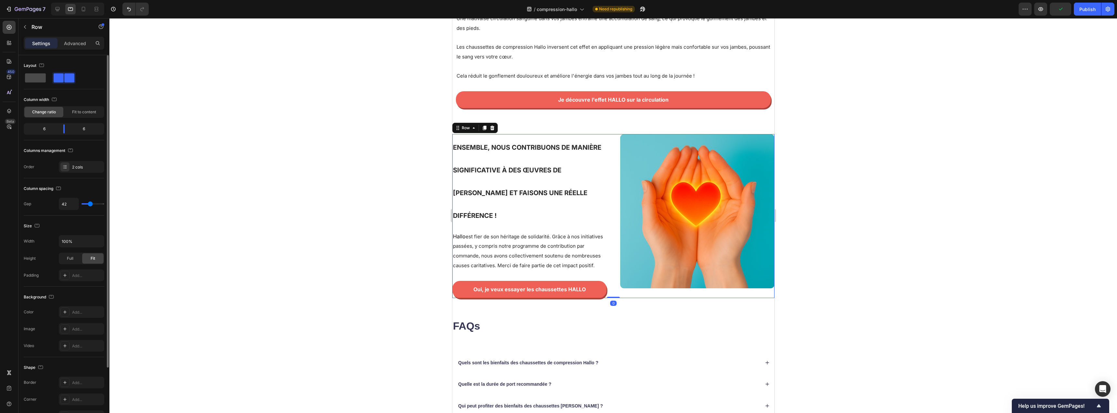
click at [37, 80] on span at bounding box center [35, 77] width 21 height 9
type input "16"
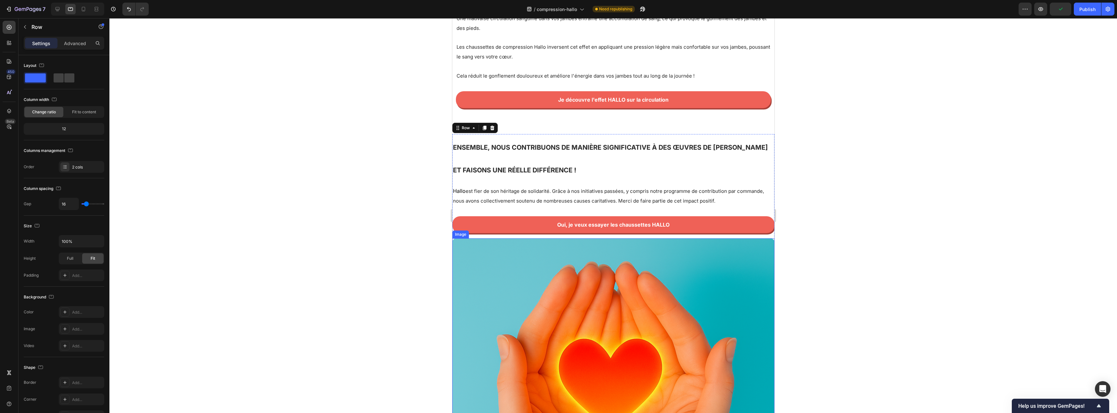
drag, startPoint x: 564, startPoint y: 284, endPoint x: 532, endPoint y: 276, distance: 32.9
click at [564, 284] on img at bounding box center [613, 399] width 322 height 322
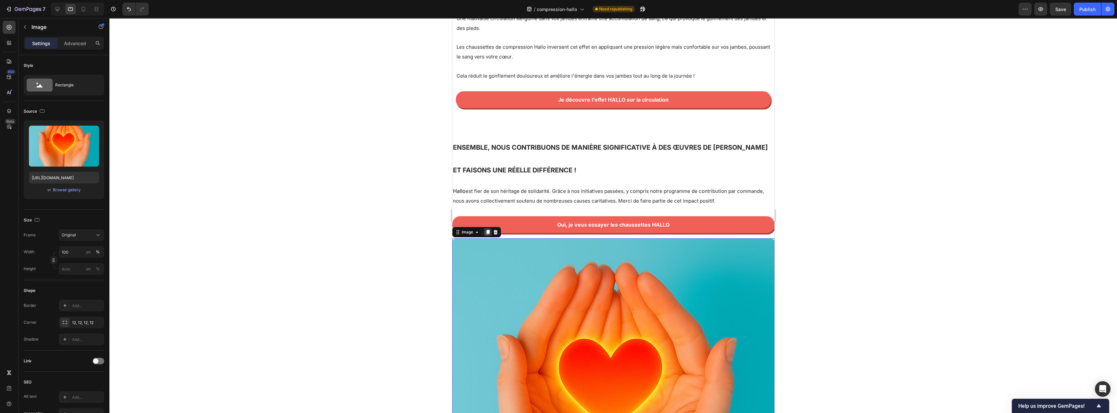
click at [489, 230] on icon at bounding box center [488, 232] width 4 height 5
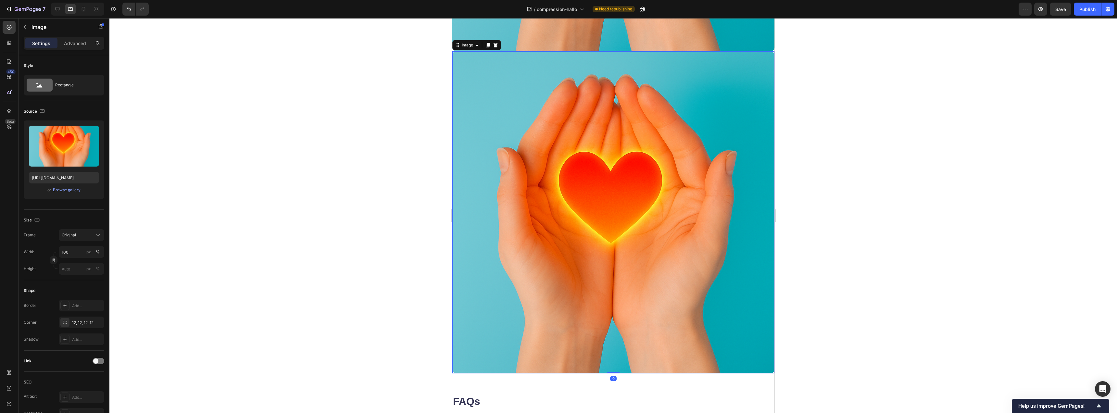
click at [539, 230] on img at bounding box center [613, 212] width 322 height 322
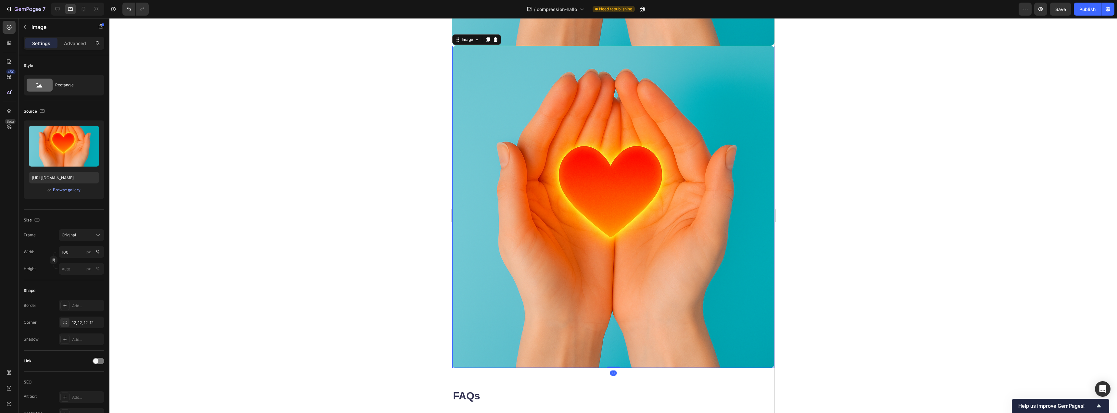
click at [79, 48] on div "Settings Advanced" at bounding box center [64, 43] width 81 height 13
click at [83, 47] on div "Advanced" at bounding box center [75, 43] width 32 height 10
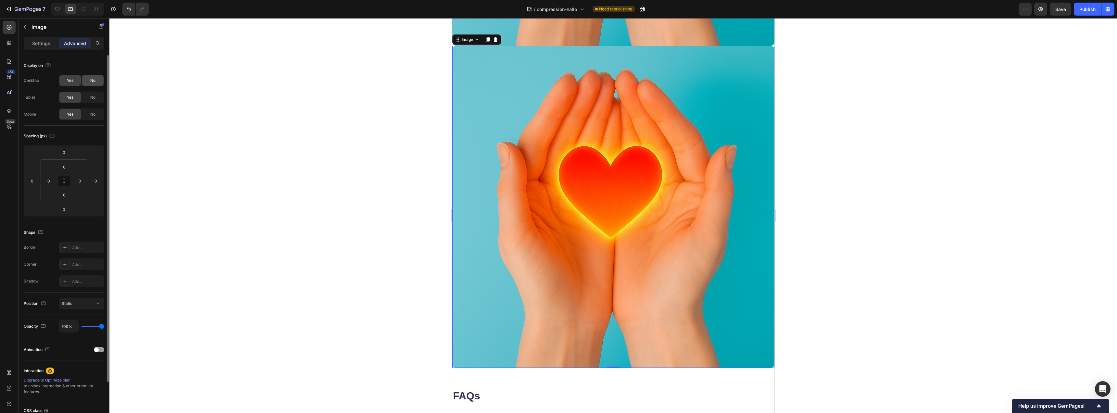
click at [93, 81] on span "No" at bounding box center [92, 81] width 5 height 6
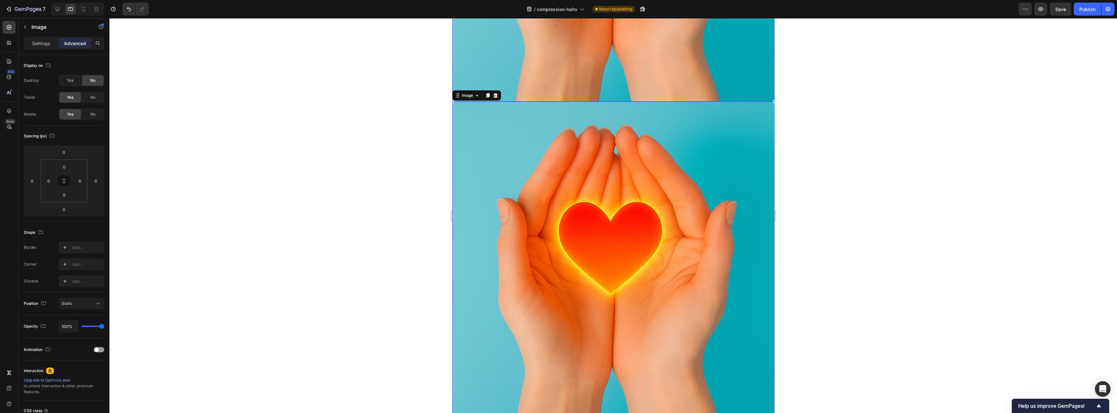
scroll to position [2291, 0]
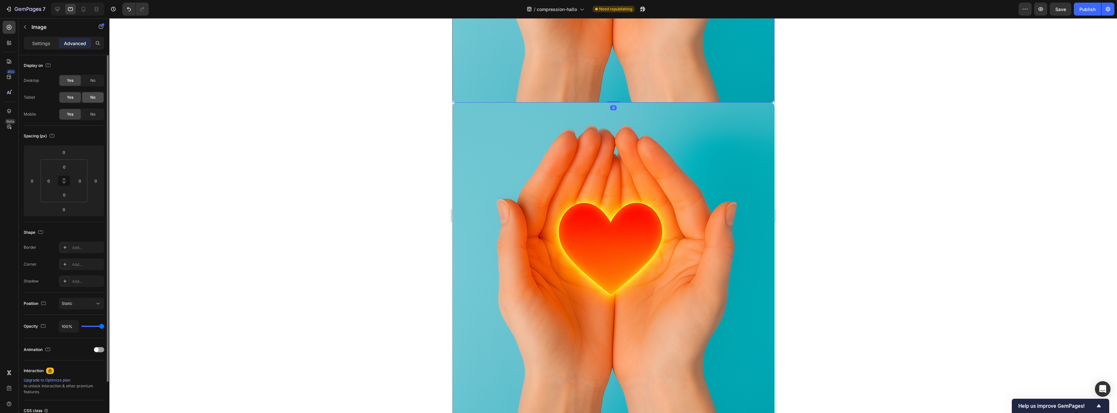
click at [88, 101] on div "No" at bounding box center [92, 97] width 21 height 10
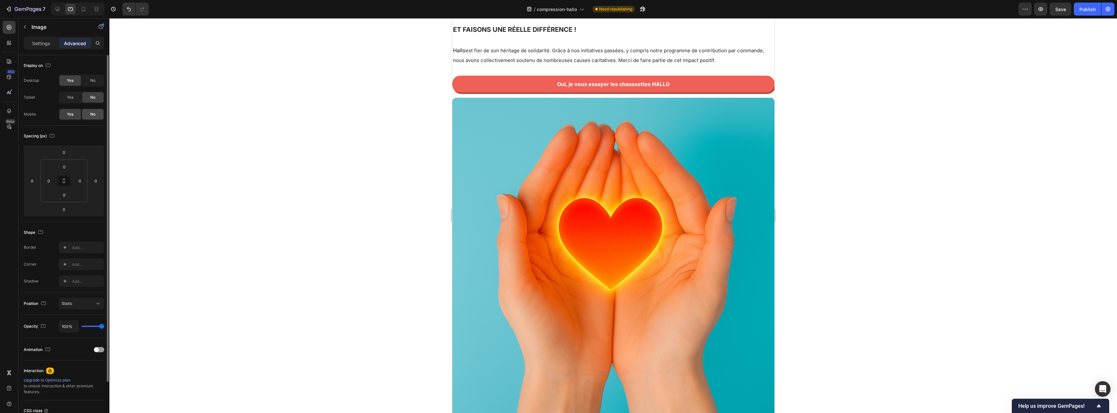
click at [94, 115] on span "No" at bounding box center [92, 114] width 5 height 6
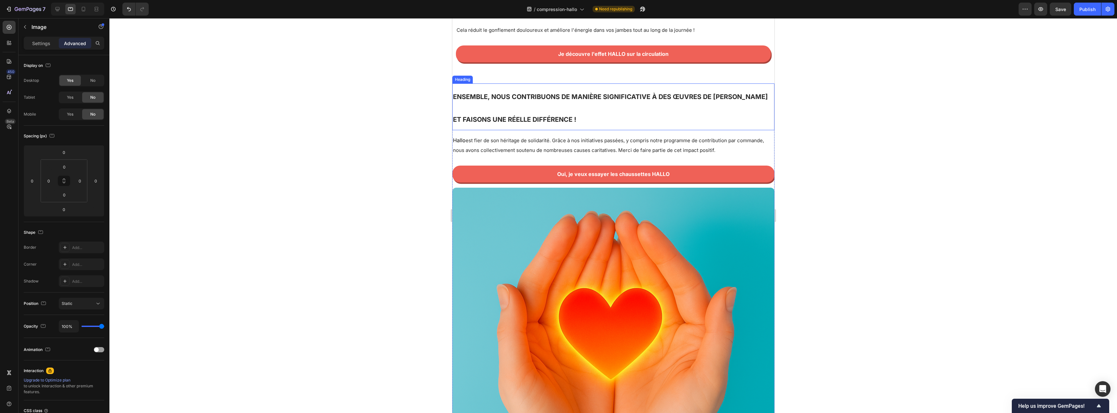
scroll to position [1841, 0]
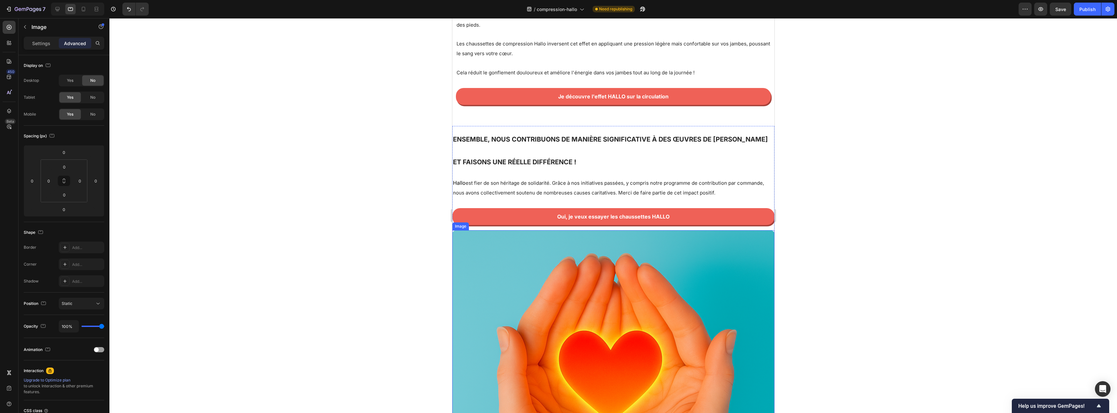
click at [476, 245] on img at bounding box center [613, 391] width 322 height 322
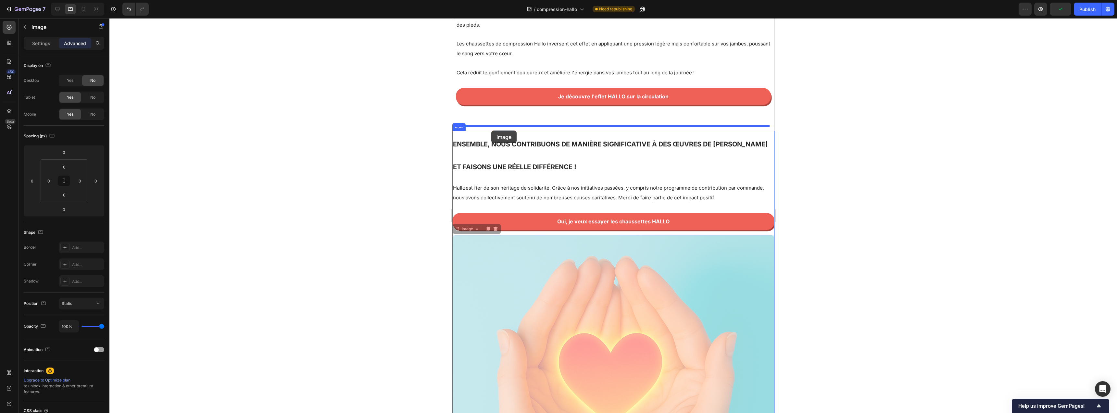
drag, startPoint x: 469, startPoint y: 224, endPoint x: 491, endPoint y: 131, distance: 96.2
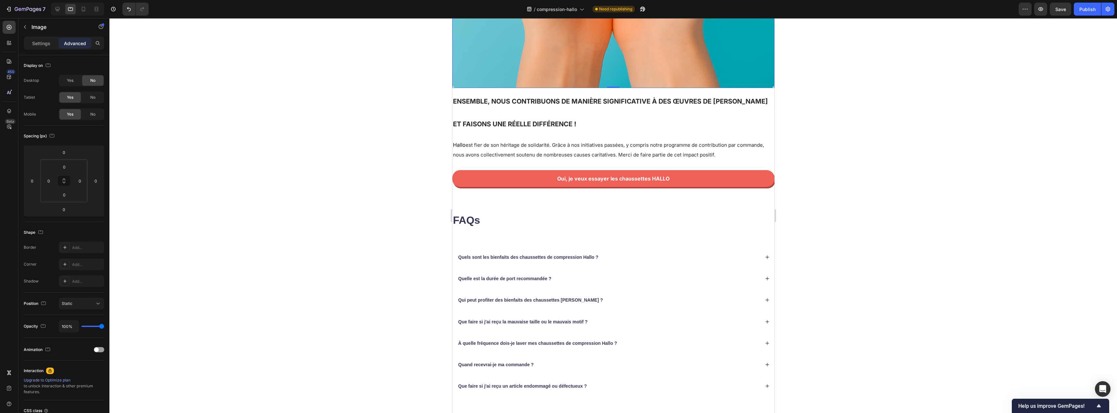
scroll to position [2092, 0]
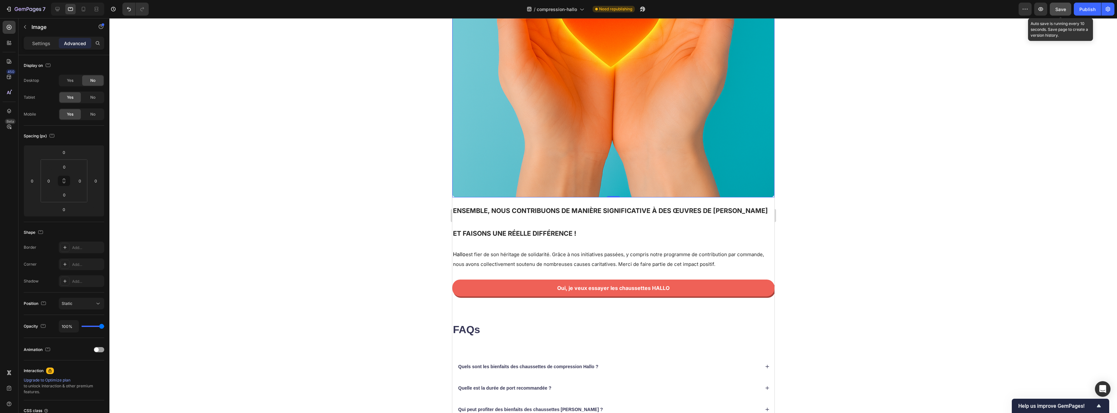
click at [1057, 9] on span "Save" at bounding box center [1061, 9] width 11 height 6
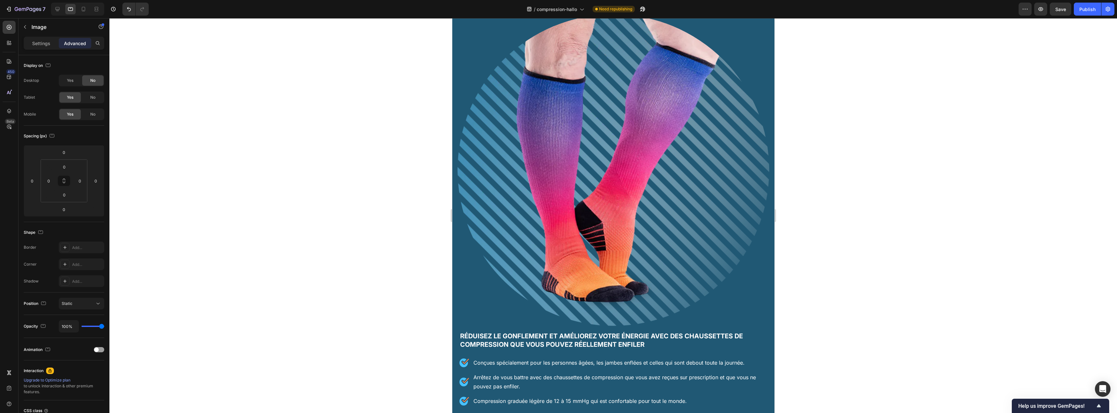
scroll to position [0, 0]
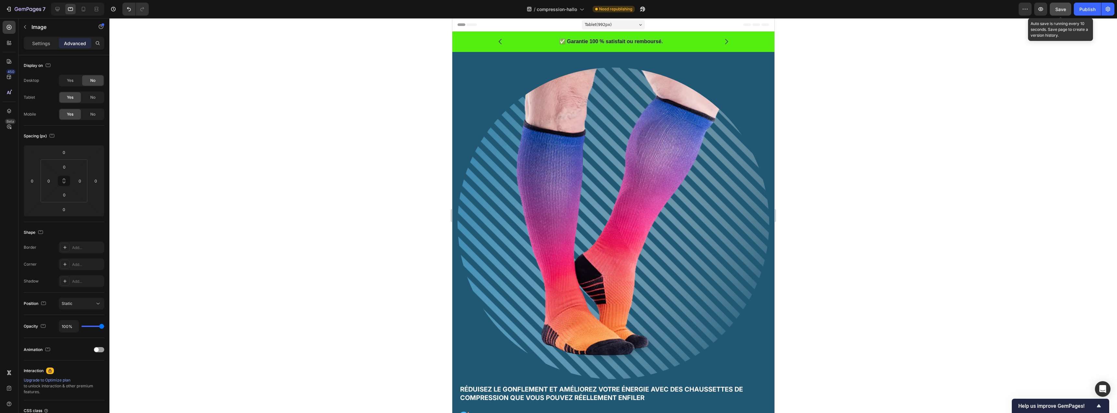
click at [1069, 10] on button "Save" at bounding box center [1060, 9] width 21 height 13
click at [1068, 8] on button "Save" at bounding box center [1060, 9] width 21 height 13
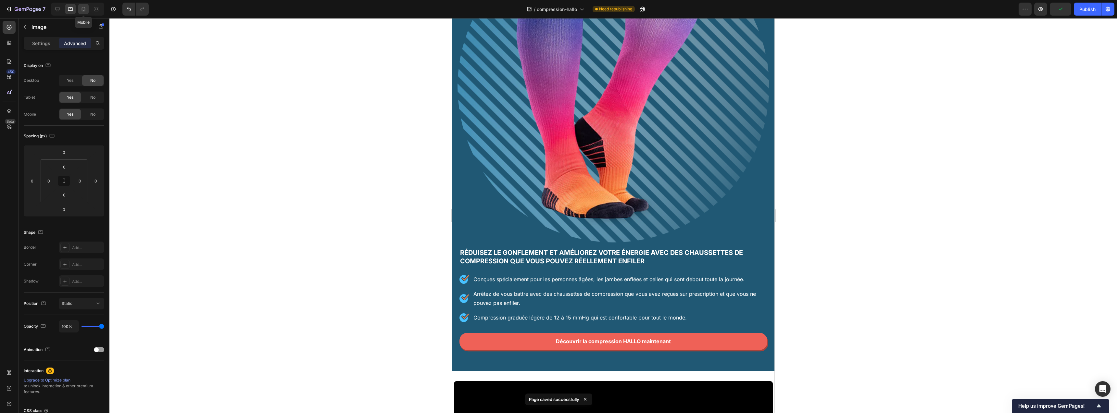
click at [82, 10] on icon at bounding box center [83, 9] width 6 height 6
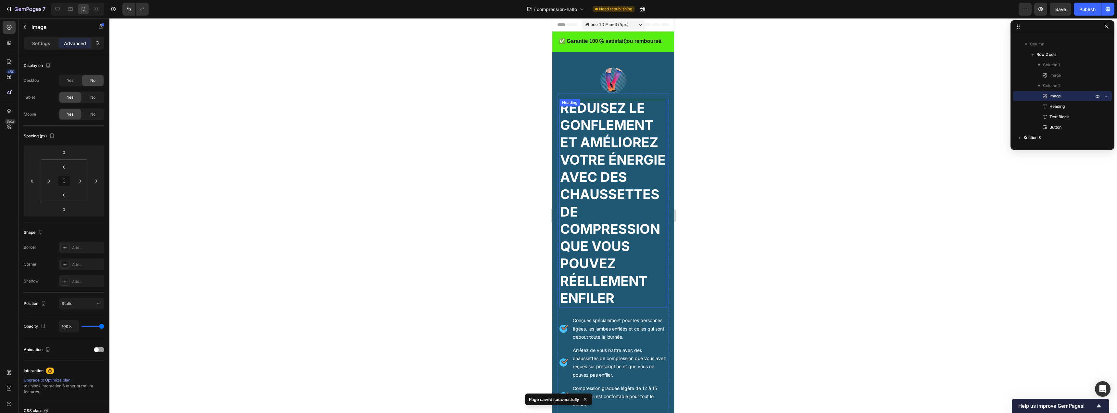
click at [614, 116] on h2 "Réduisez le gonflement et améliorez votre énergie avec des chaussettes de compr…" at bounding box center [614, 203] width 108 height 209
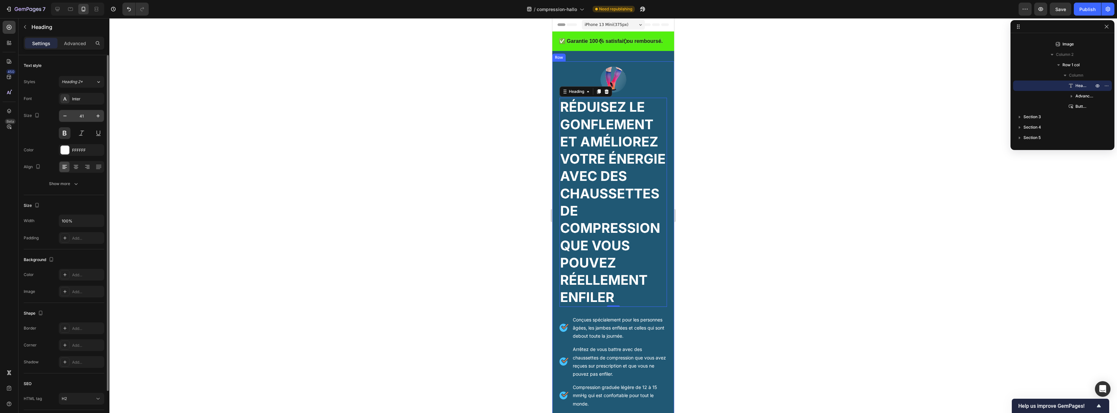
click at [86, 116] on input "41" at bounding box center [81, 116] width 21 height 12
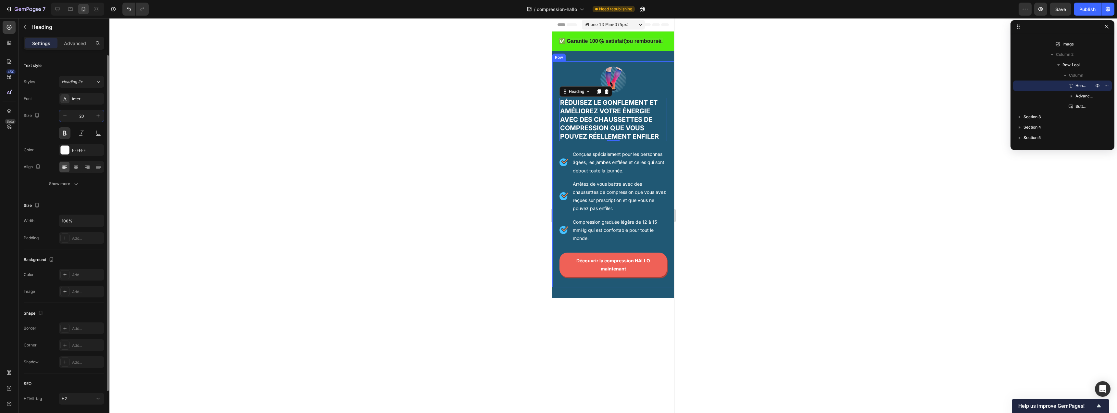
click at [86, 116] on input "20" at bounding box center [81, 116] width 21 height 12
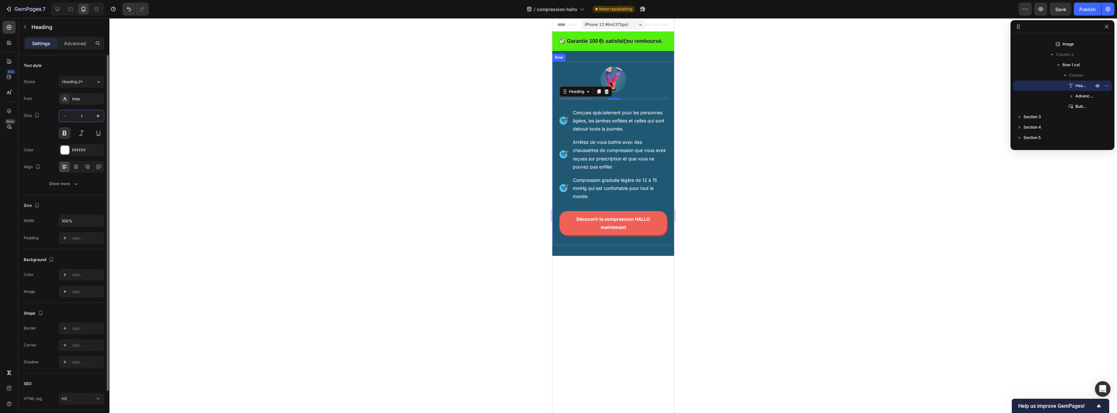
type input "18"
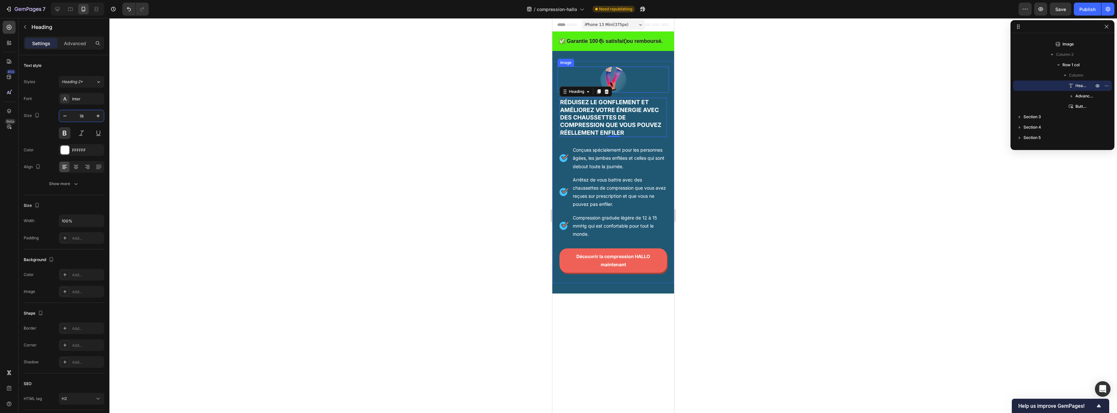
click at [558, 71] on div at bounding box center [613, 80] width 111 height 26
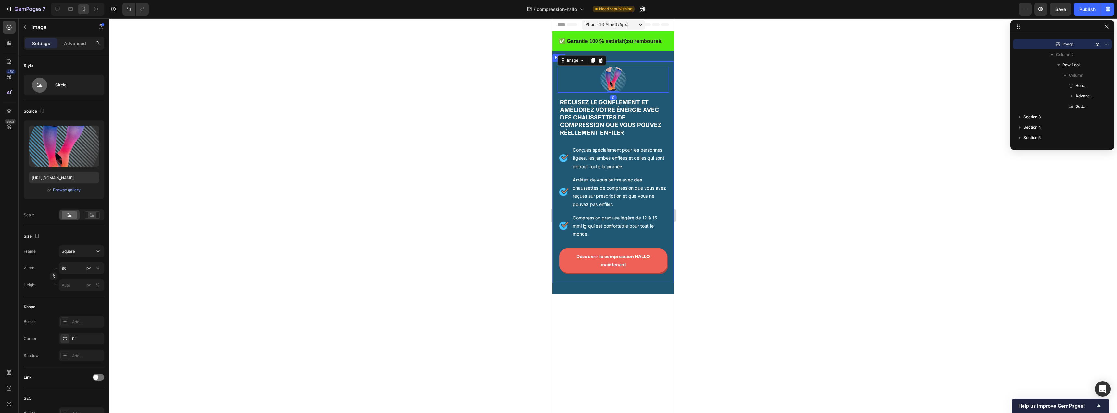
click at [556, 77] on div "Image 0 Réduisez le gonflement et améliorez votre énergie avec des chaussettes …" at bounding box center [614, 172] width 122 height 222
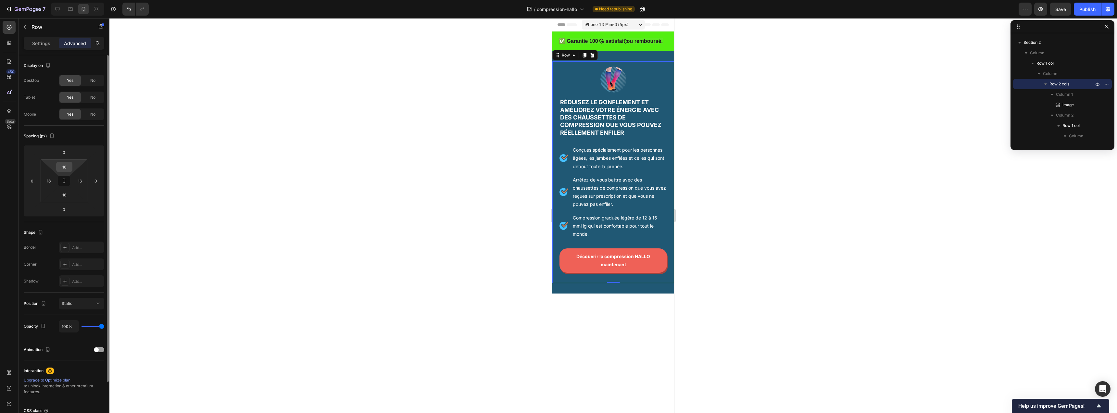
click at [68, 167] on input "16" at bounding box center [64, 167] width 13 height 10
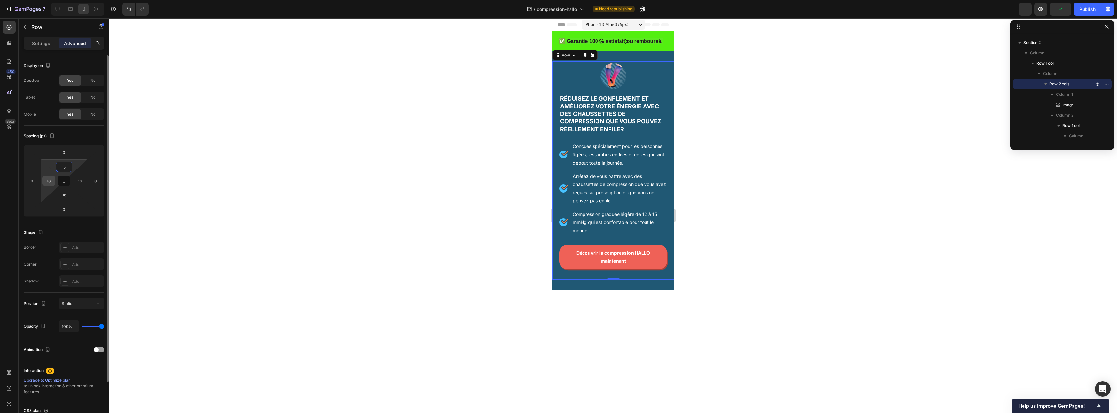
type input "5"
click at [48, 180] on input "16" at bounding box center [49, 181] width 10 height 10
type input "5"
click at [77, 179] on input "16" at bounding box center [80, 181] width 10 height 10
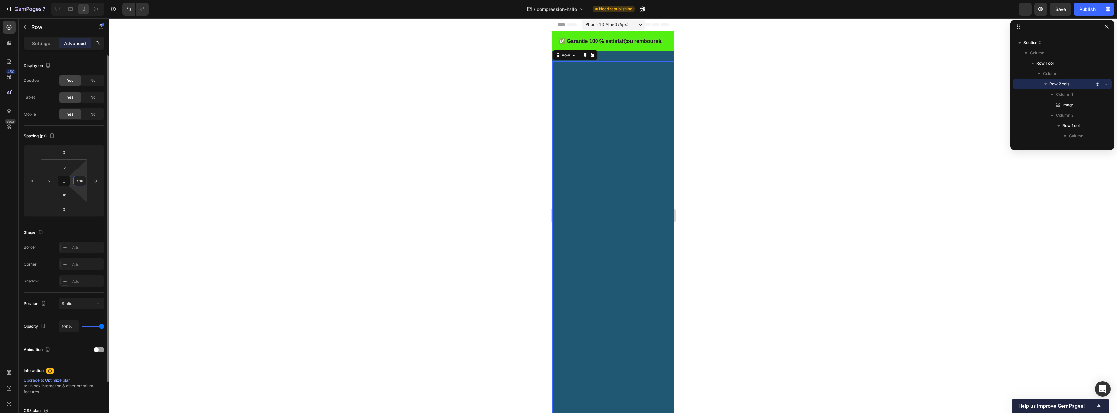
click at [81, 181] on input "516" at bounding box center [80, 181] width 10 height 10
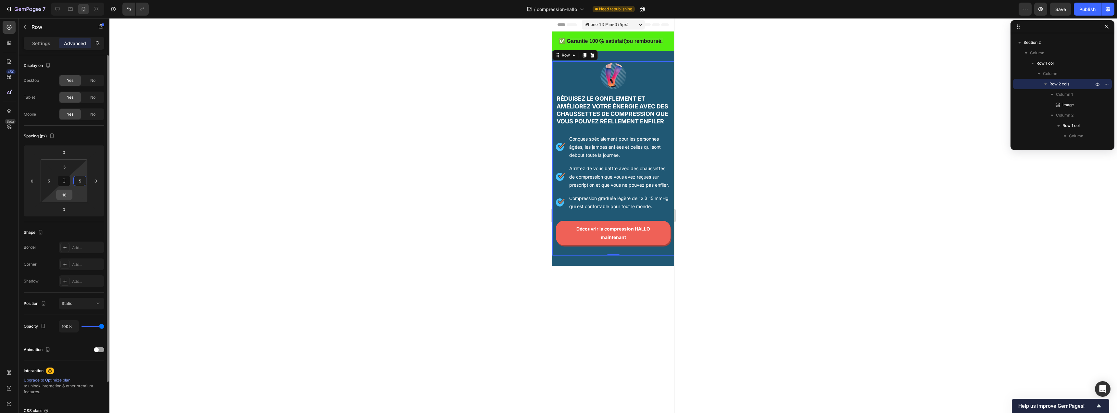
type input "5"
click at [67, 196] on input "16" at bounding box center [64, 195] width 13 height 10
type input "5"
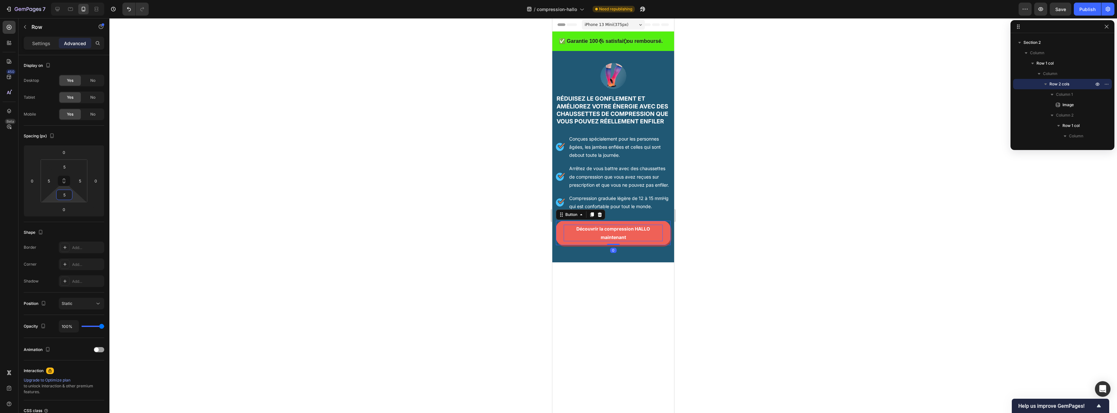
click at [595, 241] on p "Découvrir la compression HALLO maintenant" at bounding box center [613, 233] width 99 height 16
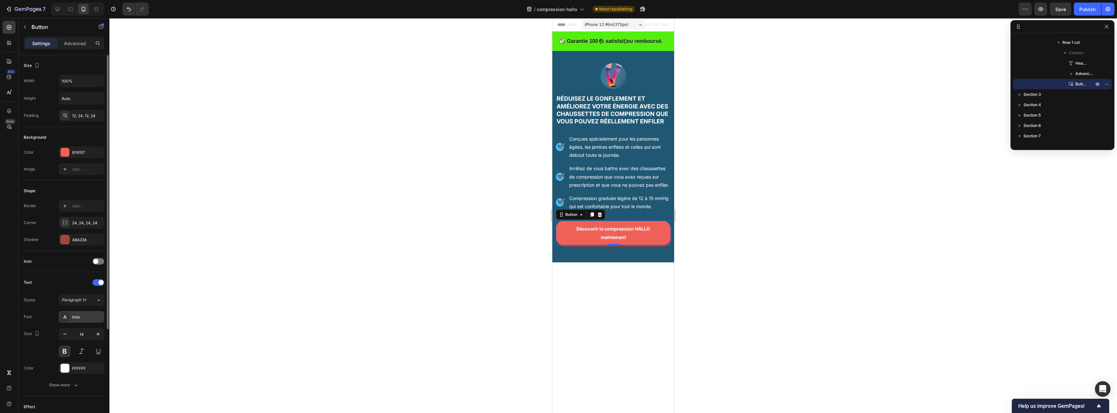
scroll to position [58, 0]
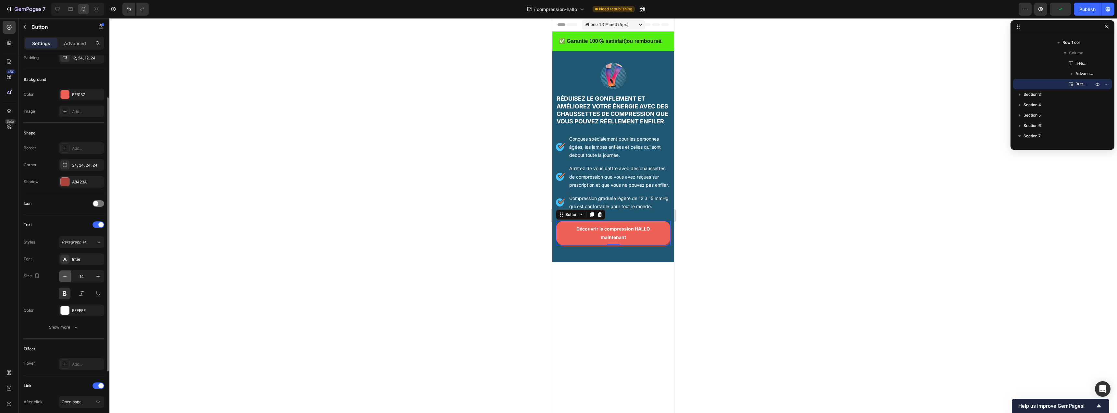
click at [66, 276] on icon "button" at bounding box center [65, 276] width 6 height 6
type input "12"
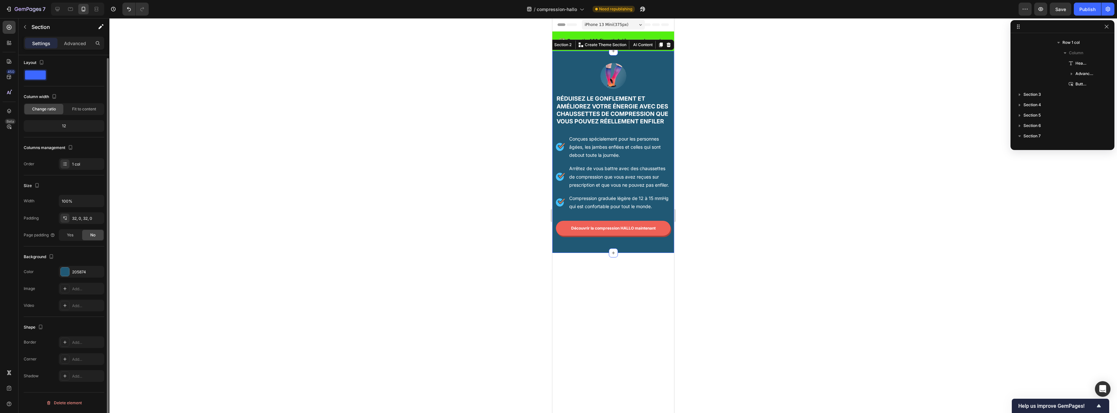
click at [592, 253] on div "Image Réduisez le gonflement et améliorez votre énergie avec des chaussettes de…" at bounding box center [614, 152] width 122 height 202
click at [78, 42] on p "Advanced" at bounding box center [75, 43] width 22 height 7
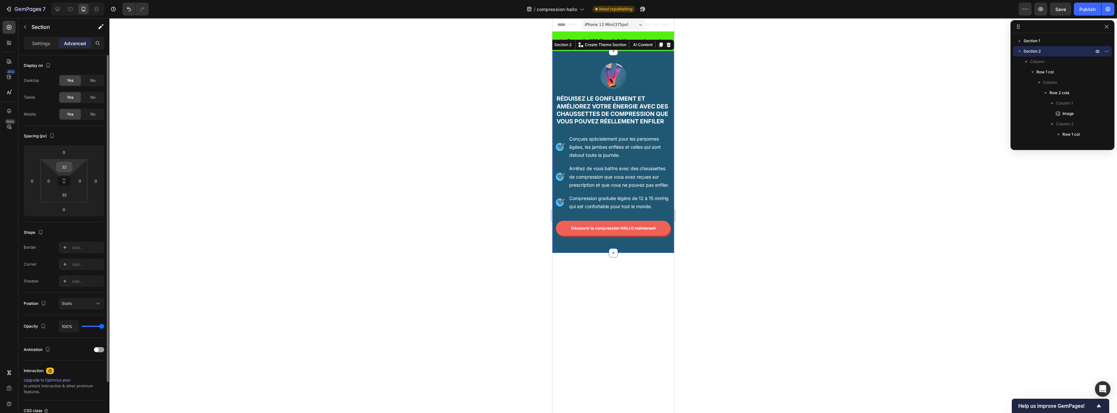
click at [68, 171] on input "32" at bounding box center [64, 167] width 13 height 10
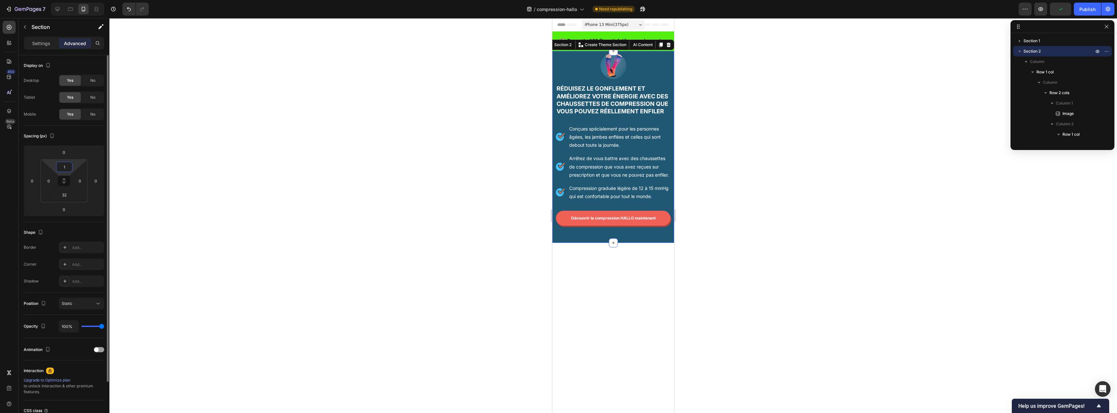
type input "15"
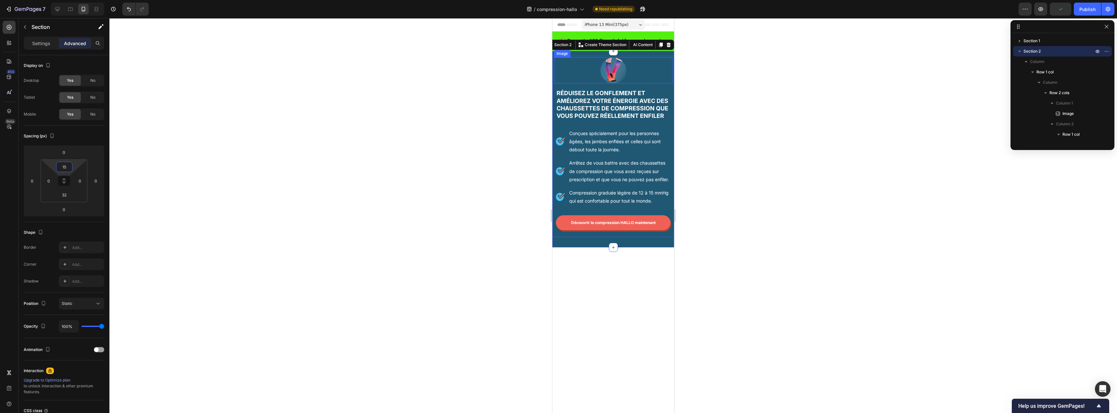
click at [588, 70] on div at bounding box center [613, 70] width 119 height 26
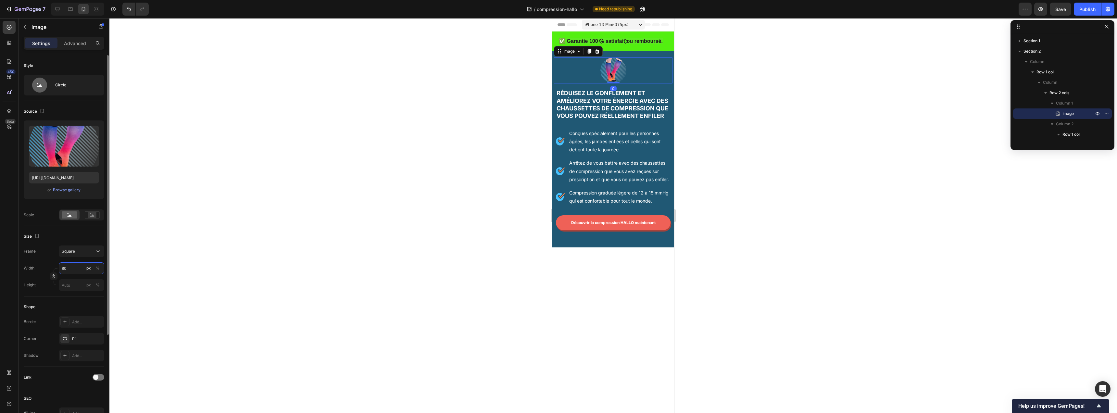
click at [80, 267] on input "80" at bounding box center [81, 268] width 45 height 12
click at [84, 283] on p "Full 100%" at bounding box center [80, 284] width 38 height 6
type input "100"
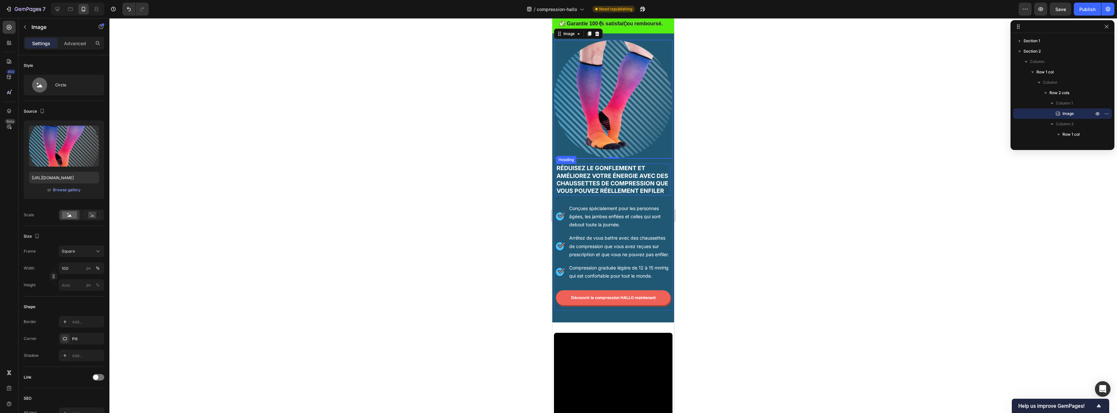
scroll to position [56, 0]
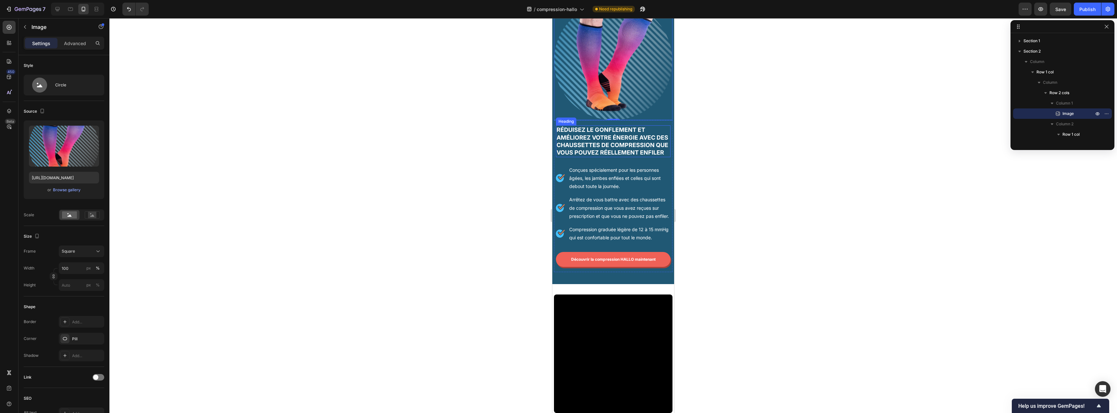
click at [636, 129] on h2 "Réduisez le gonflement et améliorez votre énergie avec des chaussettes de compr…" at bounding box center [613, 141] width 115 height 32
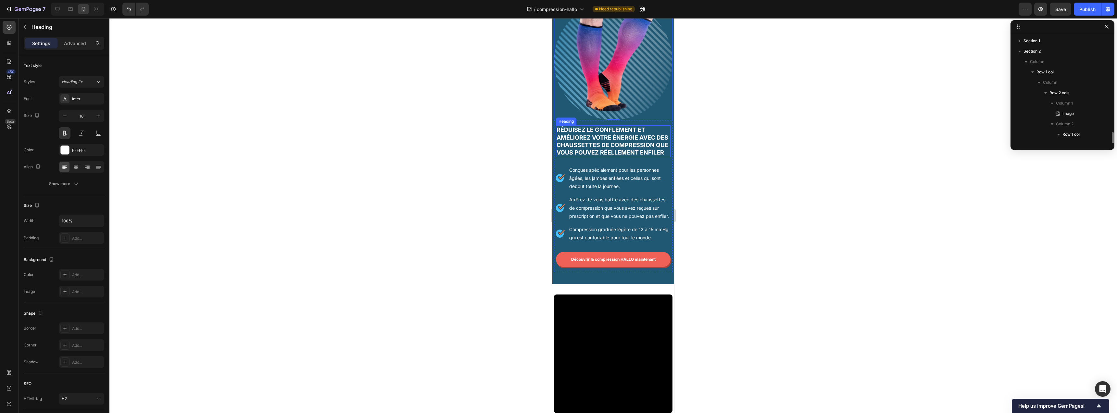
scroll to position [71, 0]
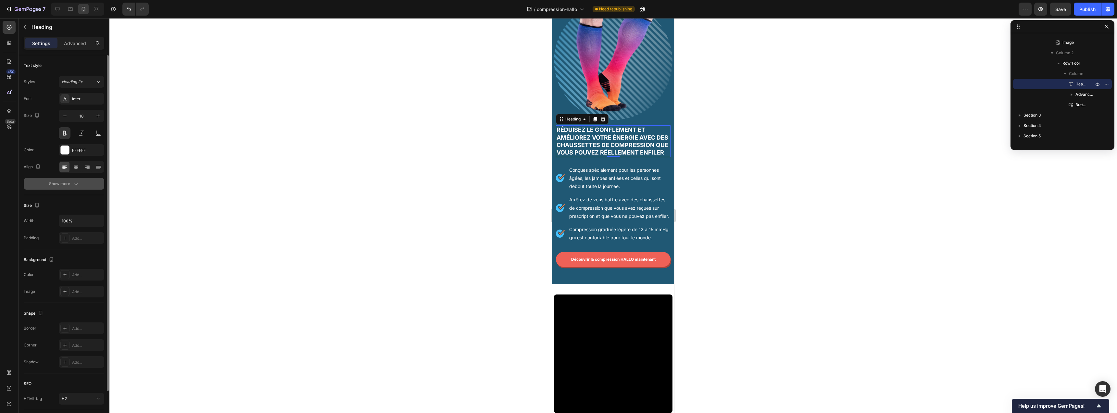
click at [69, 186] on div "Show more" at bounding box center [64, 184] width 30 height 6
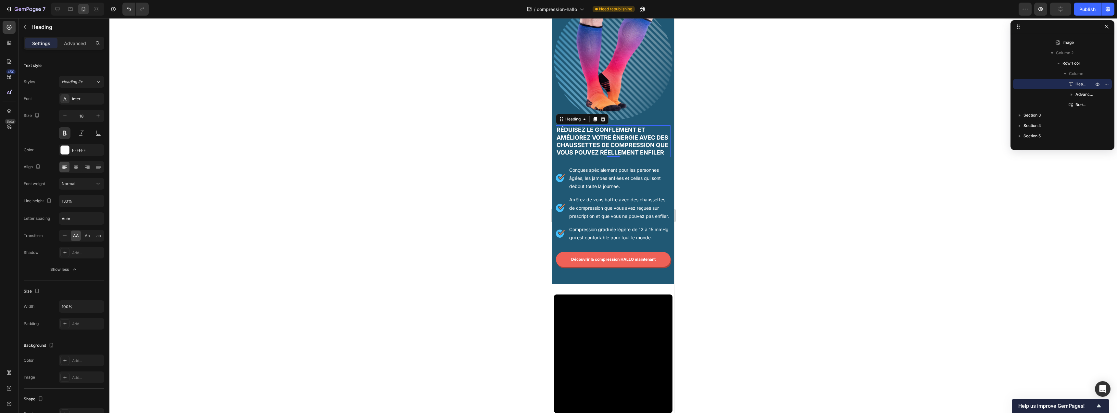
click at [567, 149] on h2 "Réduisez le gonflement et améliorez votre énergie avec des chaussettes de compr…" at bounding box center [613, 141] width 115 height 32
click at [559, 149] on p "Réduisez le gonflement et améliorez votre énergie avec des chaussettes de compr…" at bounding box center [613, 141] width 113 height 31
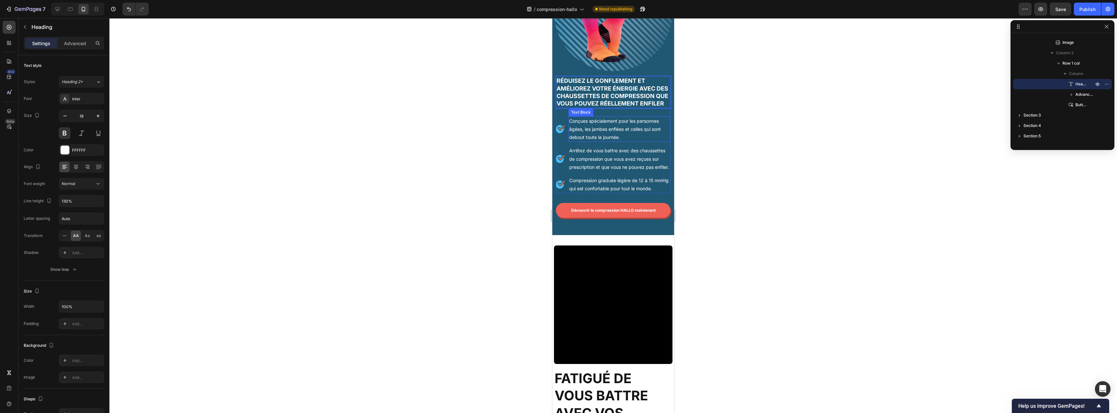
click at [615, 131] on p "Conçues spécialement pour les personnes âgées, les jambes enflées et celles qui…" at bounding box center [619, 129] width 101 height 25
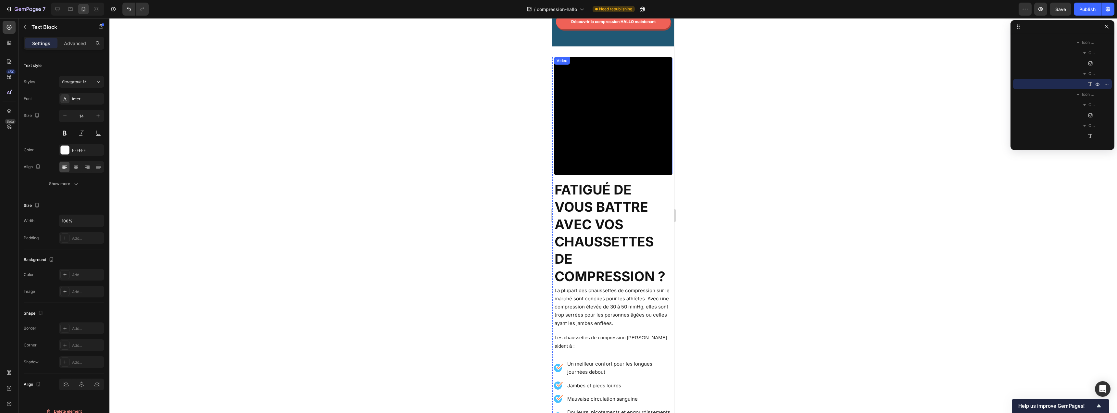
scroll to position [298, 0]
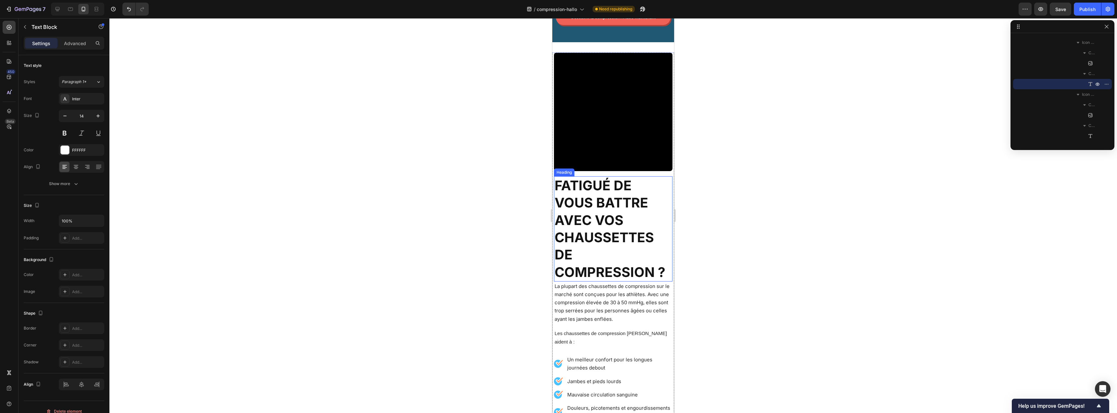
click at [618, 209] on h2 "Fatigué de vous battre avec vos chaussettes de compression ?" at bounding box center [613, 228] width 119 height 105
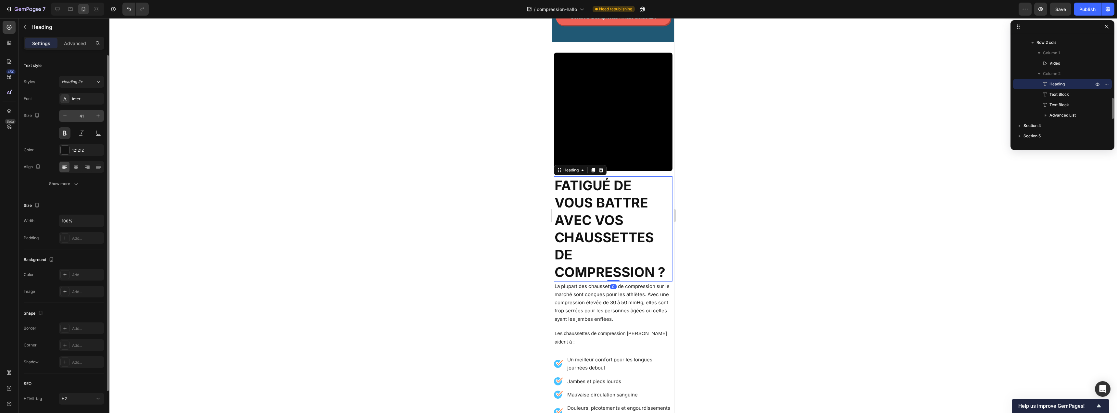
click at [88, 117] on input "41" at bounding box center [81, 116] width 21 height 12
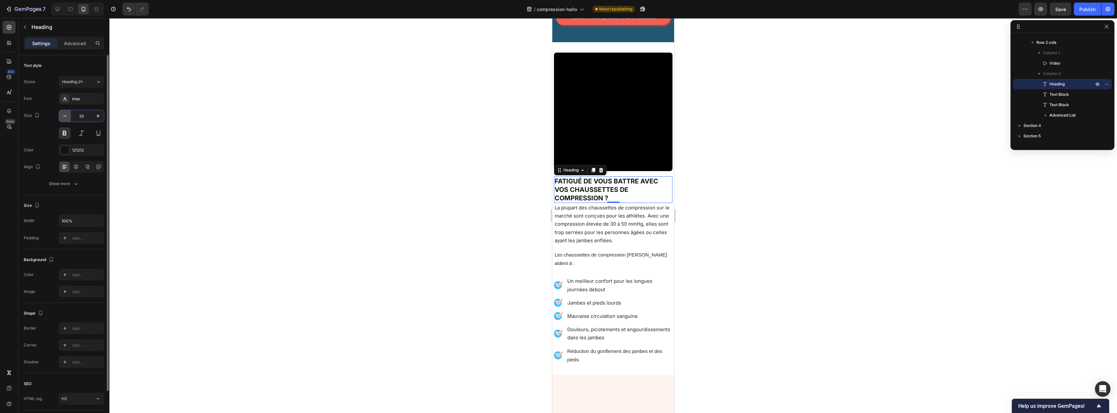
click at [66, 116] on icon "button" at bounding box center [65, 116] width 6 height 6
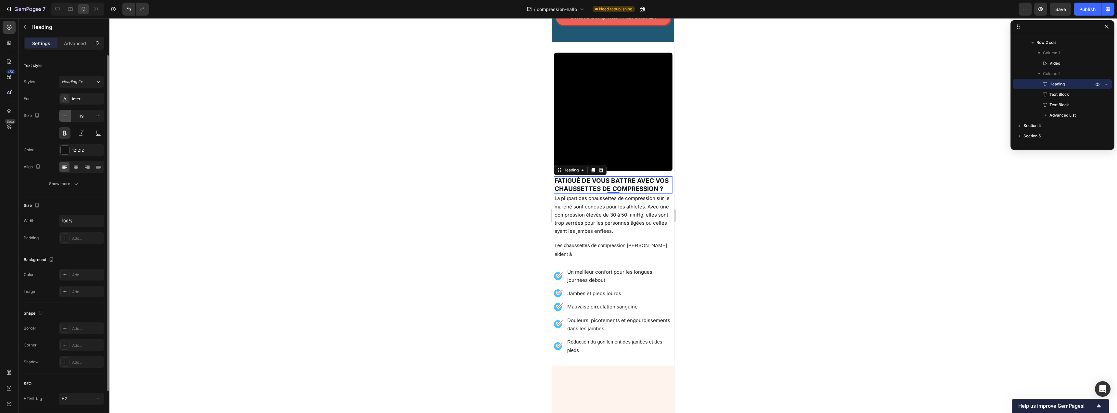
click at [66, 116] on icon "button" at bounding box center [64, 116] width 3 height 1
type input "18"
click at [66, 151] on div at bounding box center [65, 150] width 8 height 8
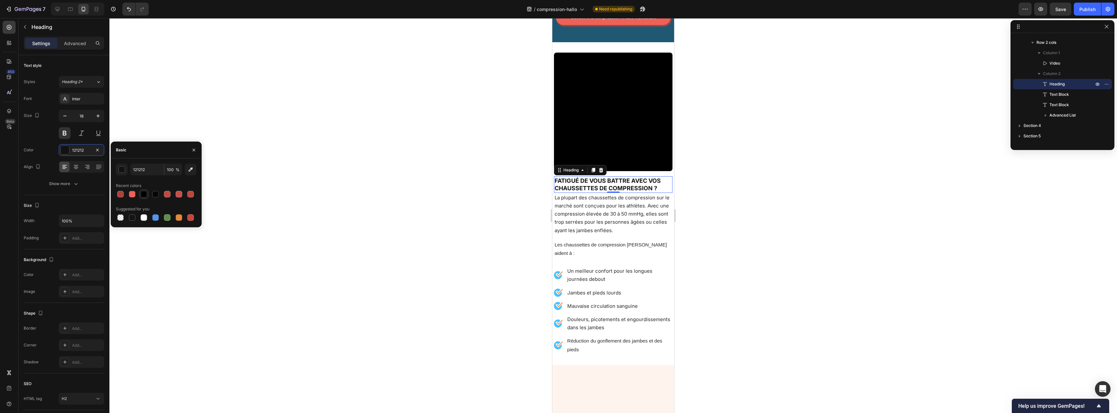
click at [144, 198] on div at bounding box center [144, 194] width 8 height 8
type input "000000"
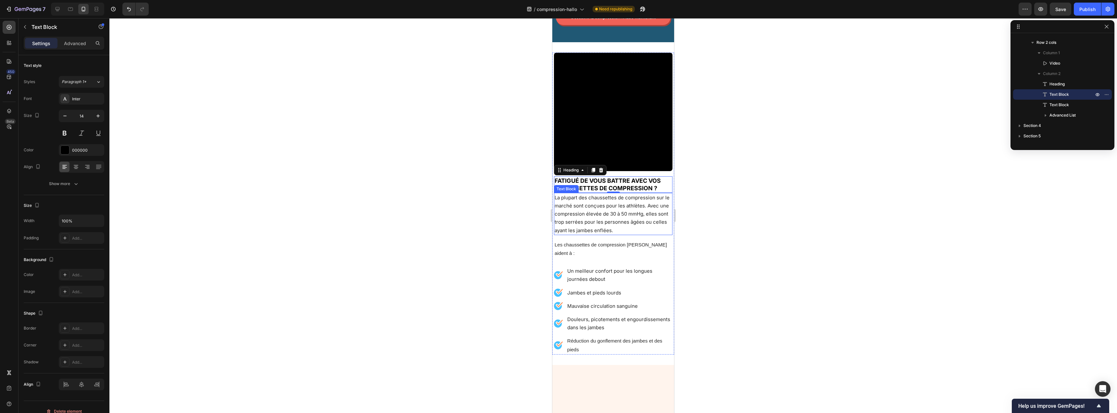
click at [636, 228] on span "La plupart des chaussettes de compression sur le marché sont conçues pour les a…" at bounding box center [612, 214] width 115 height 39
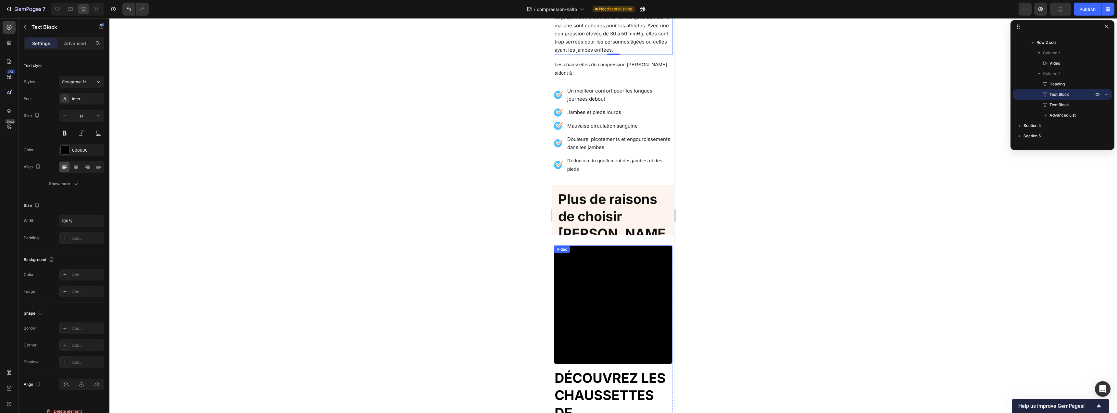
scroll to position [501, 0]
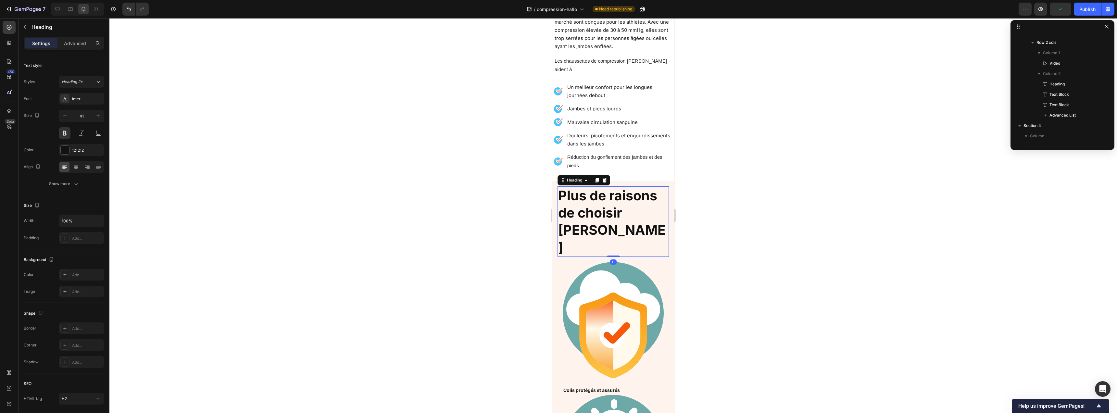
click at [617, 197] on h2 "Plus de raisons de choisir [PERSON_NAME]" at bounding box center [613, 221] width 111 height 70
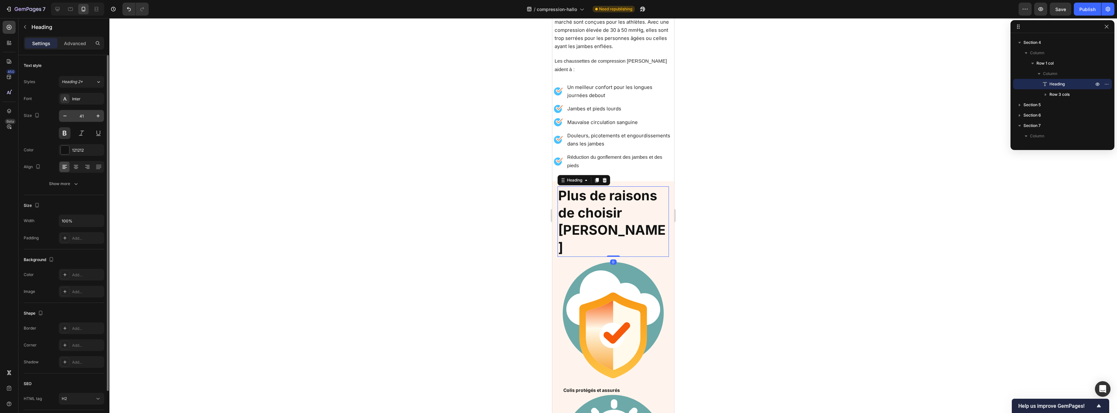
click at [86, 117] on input "41" at bounding box center [81, 116] width 21 height 12
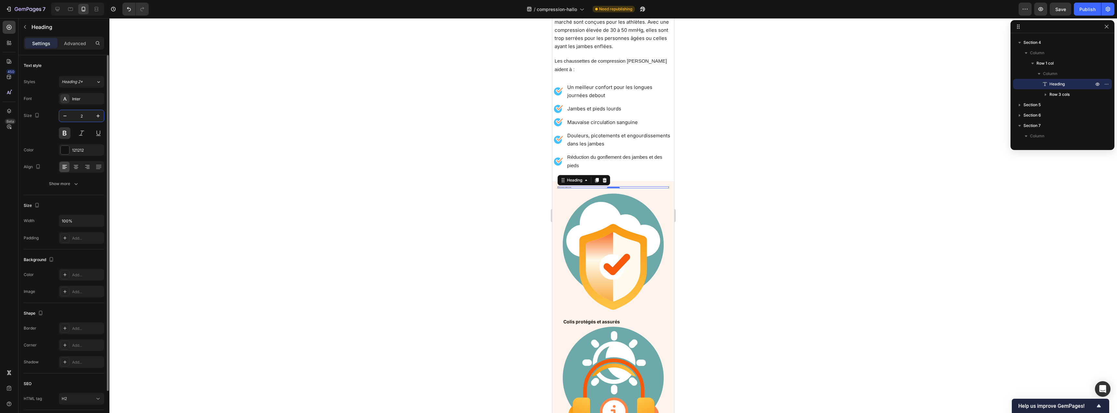
type input "20"
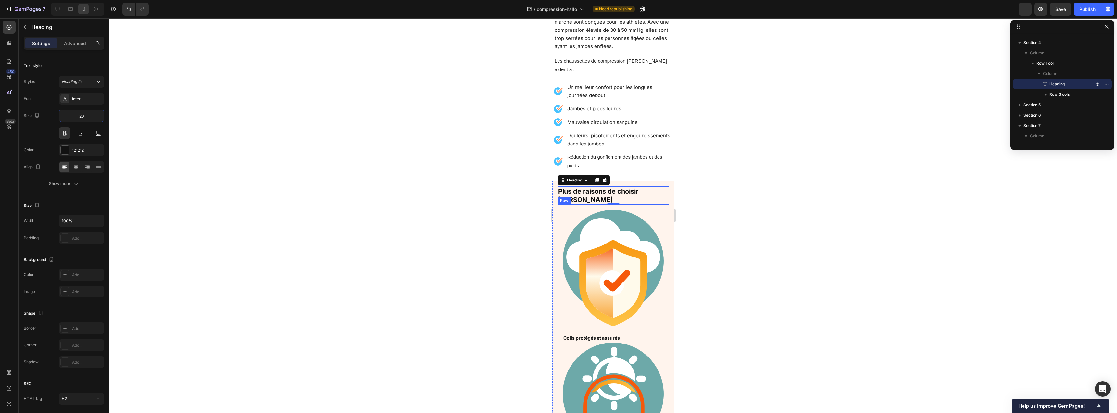
click at [562, 272] on div "Image Colis protégés et assurés Text Block Row Image Assistace 24h/24 Text Bloc…" at bounding box center [613, 412] width 111 height 415
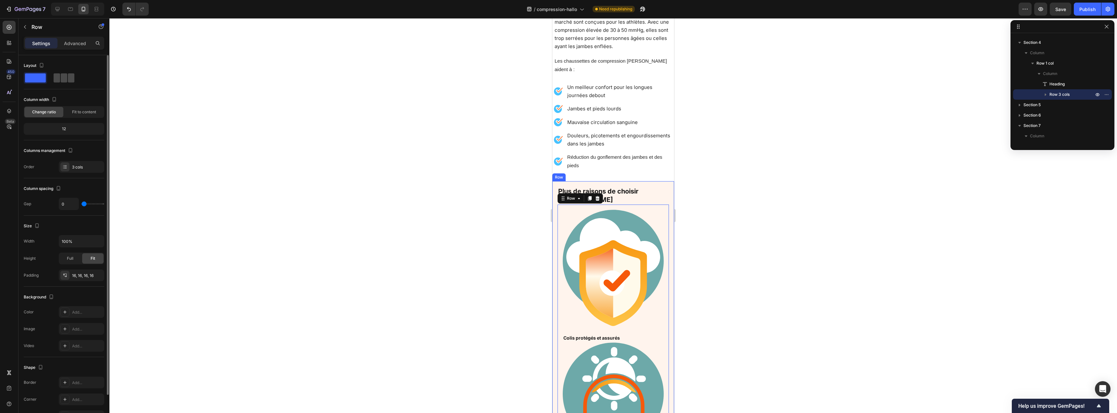
click at [64, 75] on span at bounding box center [64, 77] width 6 height 9
type input "16"
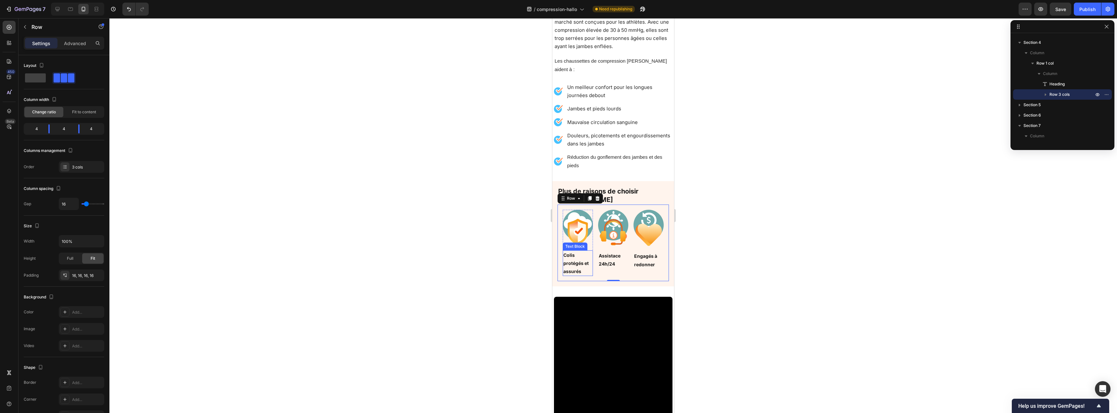
click at [573, 251] on p "Colis protégés et assurés" at bounding box center [578, 263] width 29 height 25
click at [558, 252] on div "Image Colis protégés et assurés Text Block Row Image Assistace 24h/24 Text Bloc…" at bounding box center [613, 243] width 111 height 77
click at [82, 43] on p "Advanced" at bounding box center [75, 43] width 22 height 7
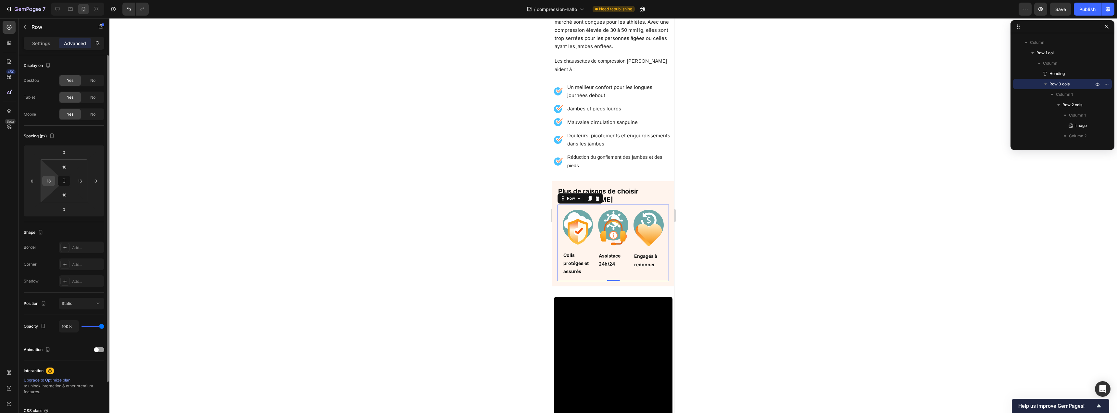
click at [53, 181] on input "16" at bounding box center [49, 181] width 10 height 10
type input "5"
click at [80, 180] on input "16" at bounding box center [80, 181] width 10 height 10
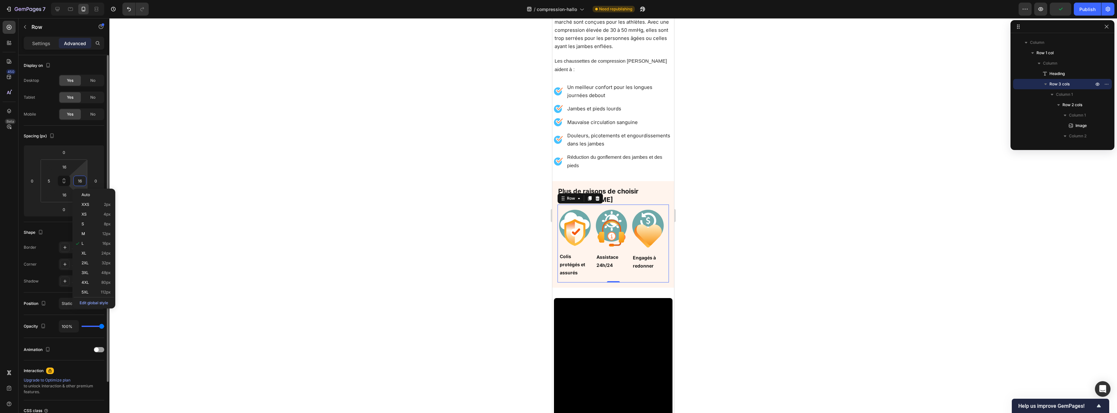
type input "5"
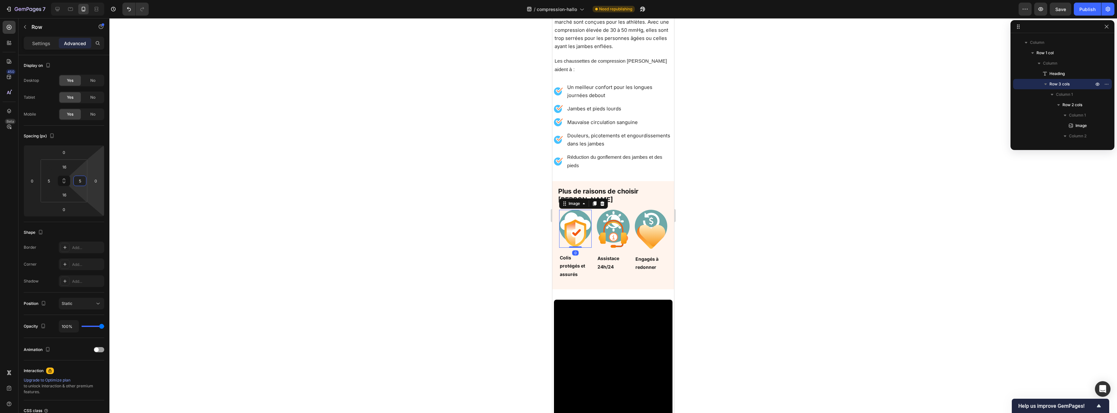
click at [573, 216] on img at bounding box center [575, 229] width 32 height 38
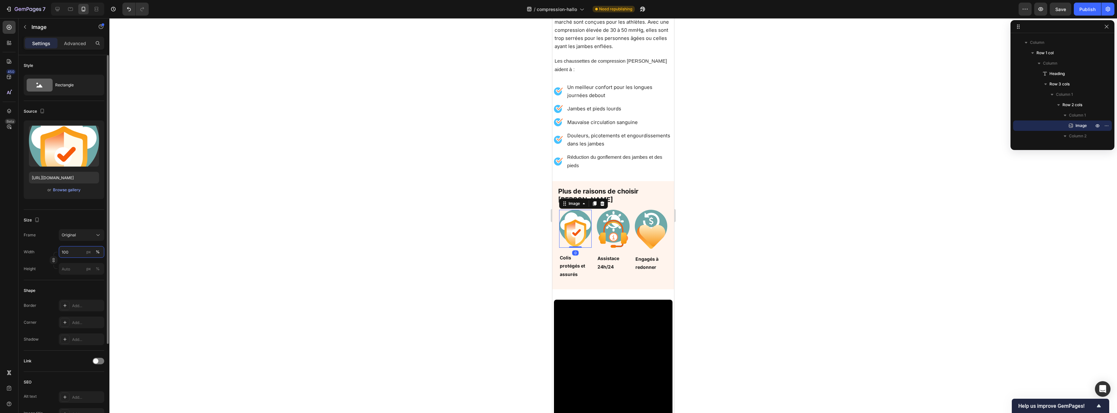
click at [71, 251] on input "100" at bounding box center [81, 252] width 45 height 12
type input "50"
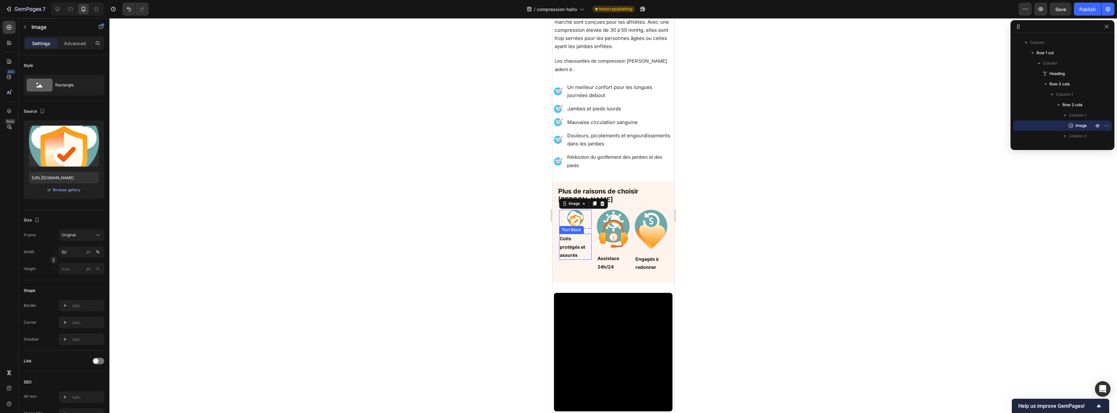
click at [578, 235] on p "Colis protégés et assurés" at bounding box center [575, 247] width 31 height 25
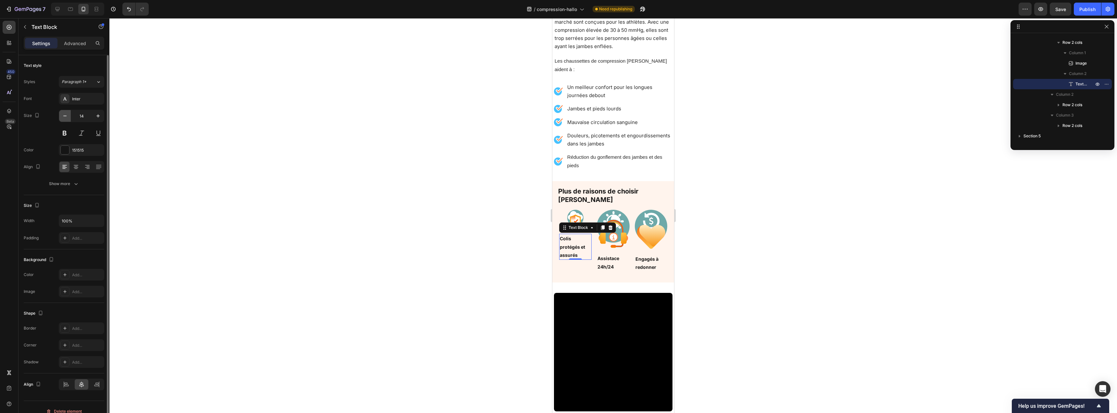
click at [69, 118] on button "button" at bounding box center [65, 116] width 12 height 12
click at [95, 118] on icon "button" at bounding box center [98, 116] width 6 height 6
type input "12"
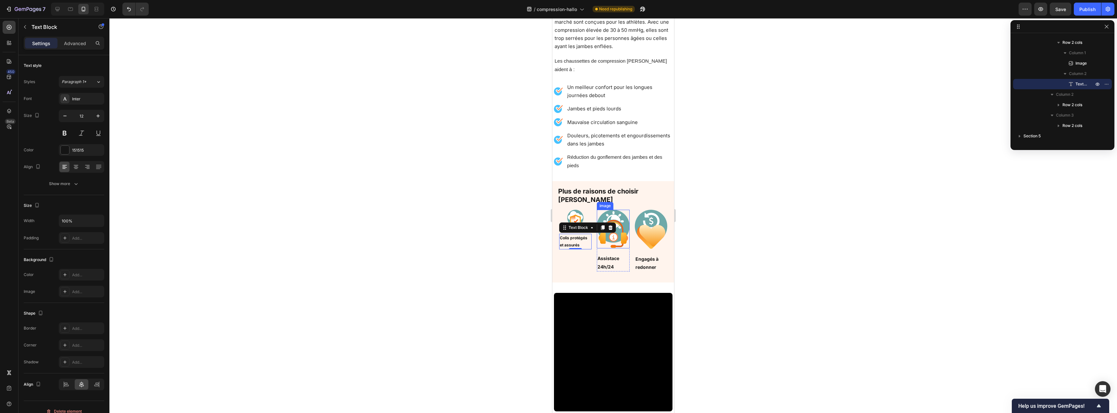
click at [618, 215] on img at bounding box center [613, 229] width 32 height 39
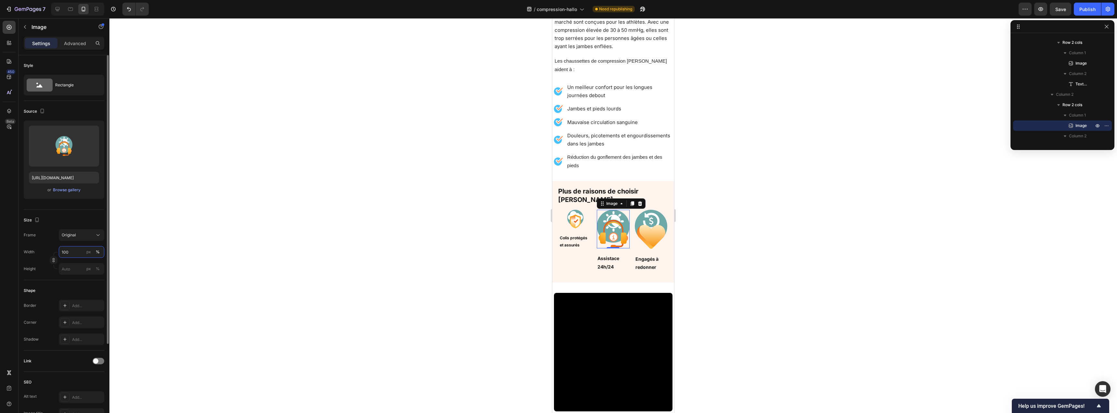
click at [78, 253] on input "100" at bounding box center [81, 252] width 45 height 12
type input "50"
click at [611, 235] on p "Assistace 24h/24" at bounding box center [613, 243] width 31 height 16
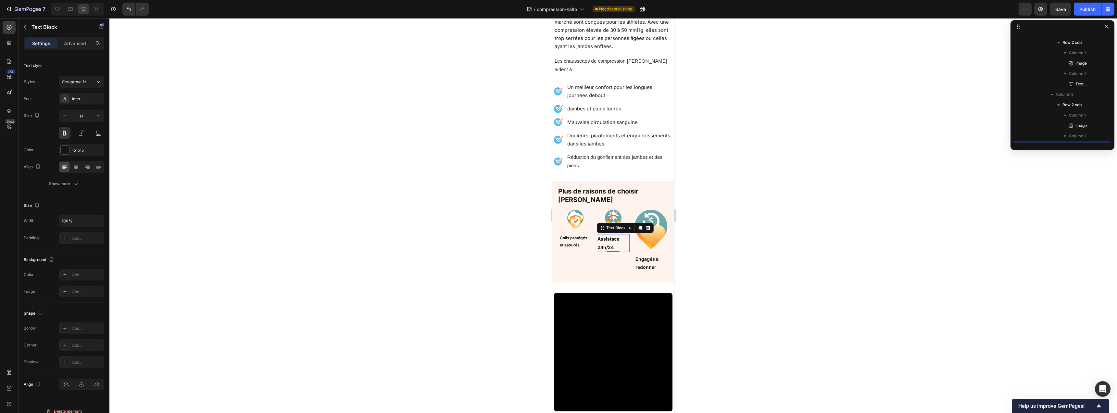
scroll to position [539, 0]
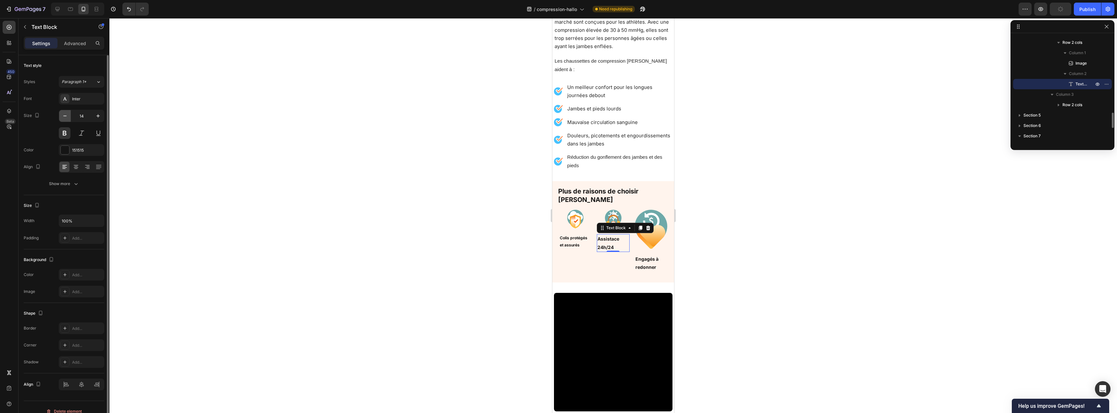
click at [69, 119] on button "button" at bounding box center [65, 116] width 12 height 12
type input "12"
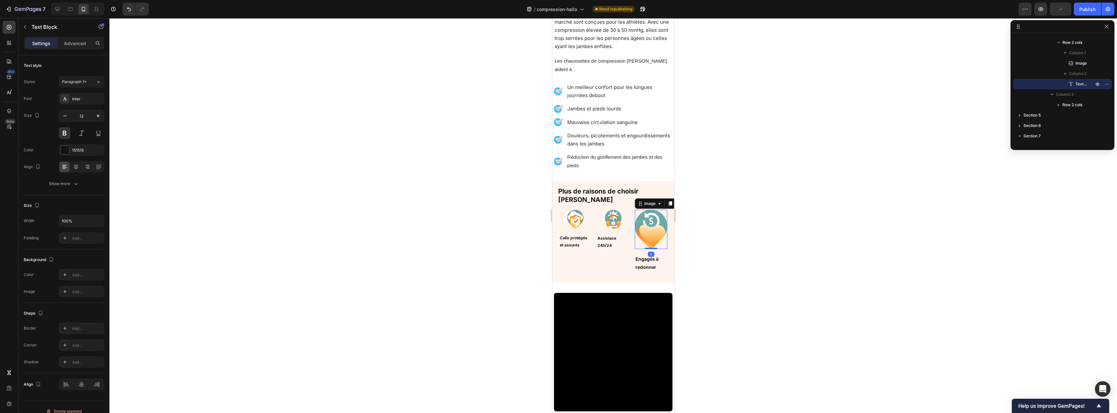
click at [657, 217] on img at bounding box center [651, 230] width 32 height 40
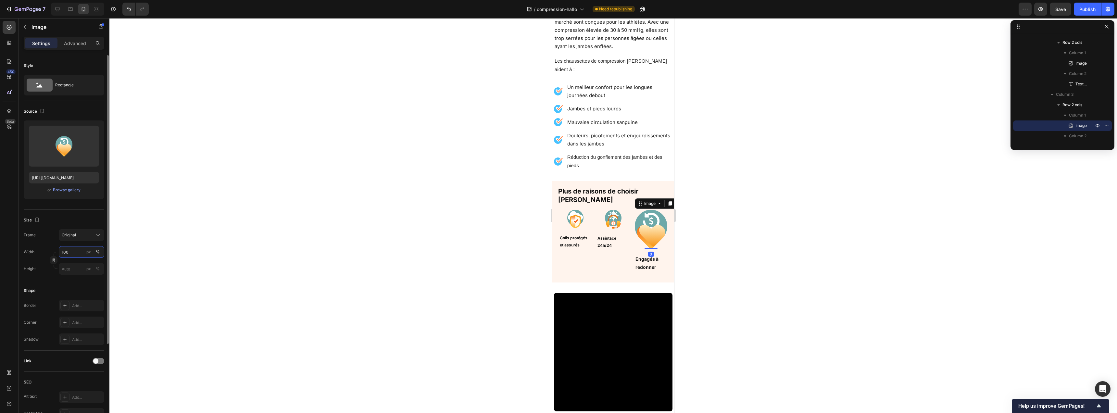
click at [70, 252] on input "100" at bounding box center [81, 252] width 45 height 12
type input "50"
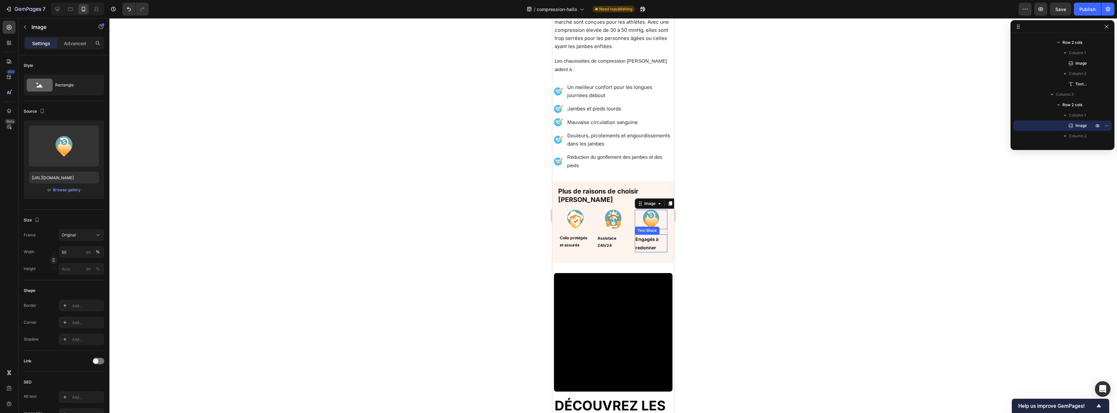
click at [638, 235] on p "Engagés à redonner" at bounding box center [651, 243] width 31 height 16
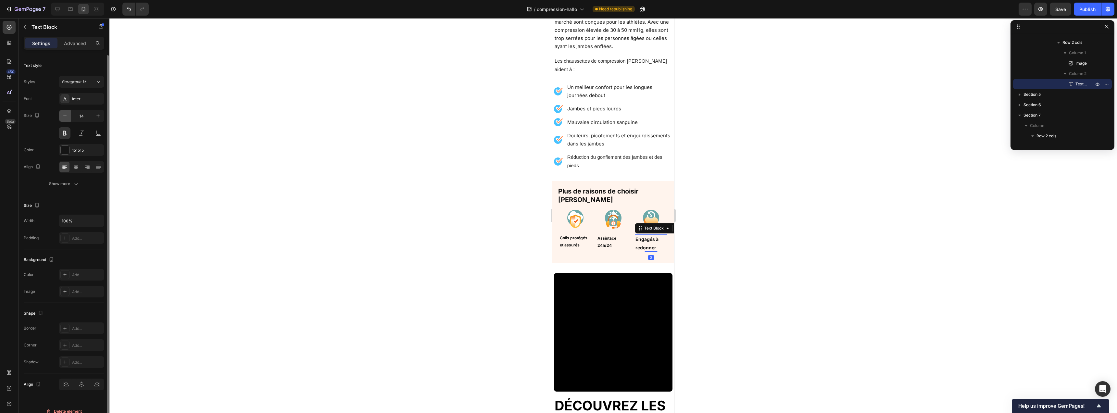
click at [66, 117] on icon "button" at bounding box center [65, 116] width 6 height 6
type input "12"
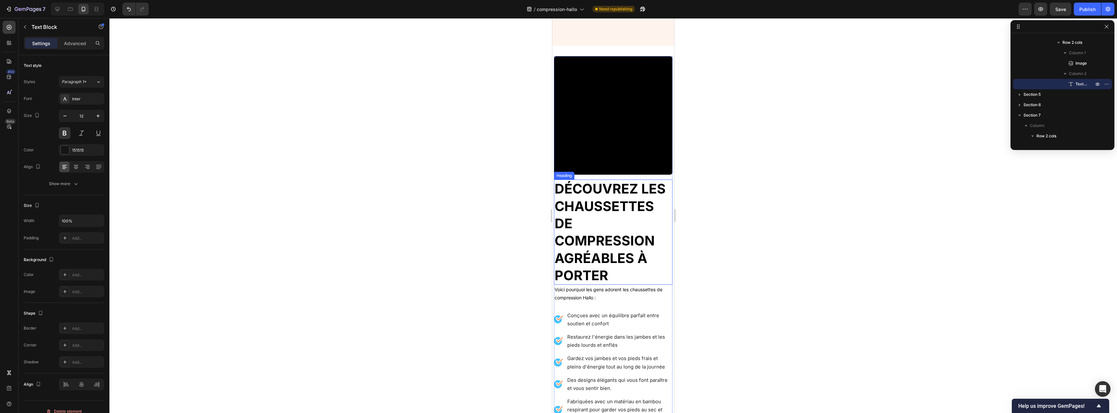
scroll to position [783, 0]
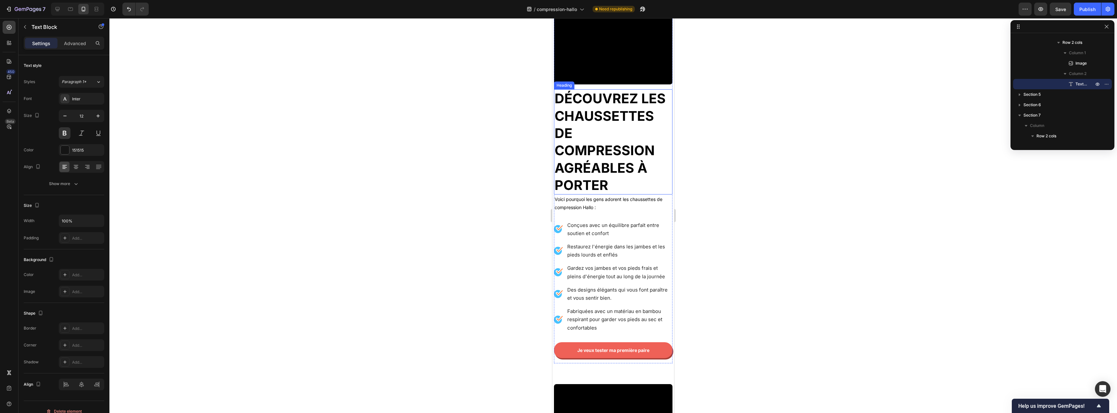
click at [614, 148] on h2 "Découvrez les chaussettes de compression agréables à porter" at bounding box center [613, 141] width 119 height 105
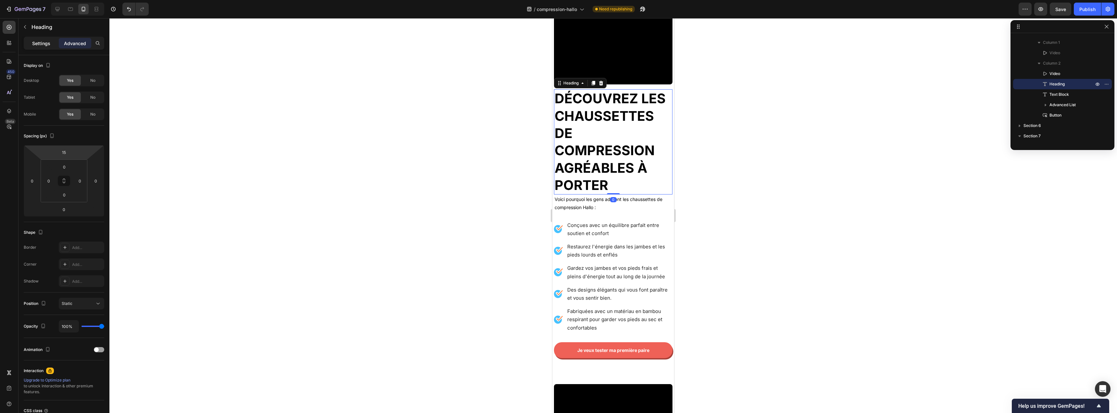
click at [47, 47] on div "Settings" at bounding box center [41, 43] width 32 height 10
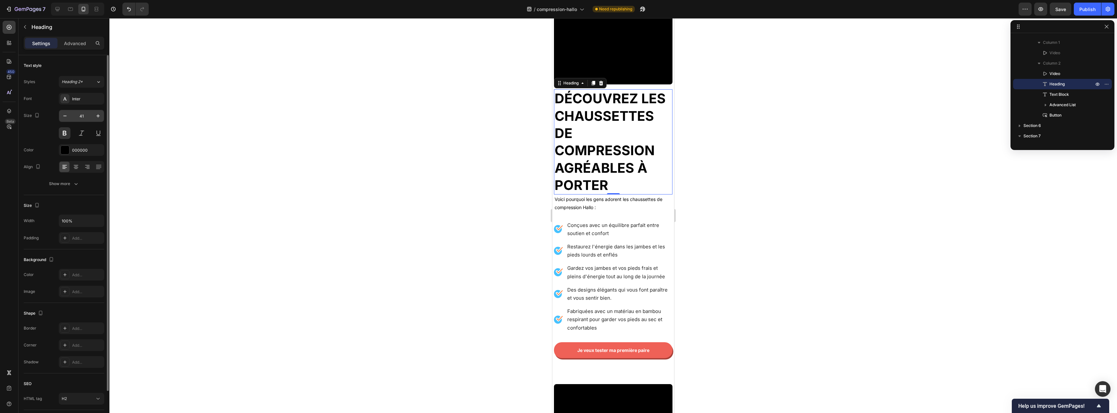
click at [80, 112] on input "41" at bounding box center [81, 116] width 21 height 12
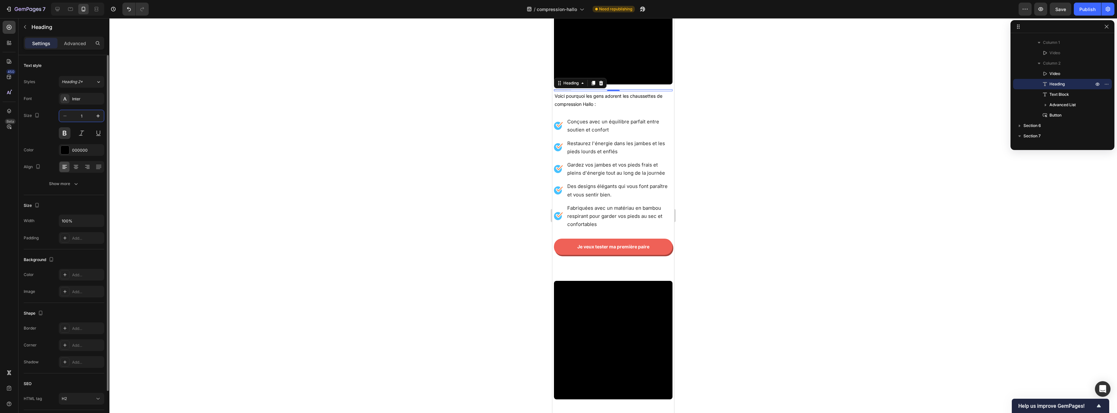
type input "18"
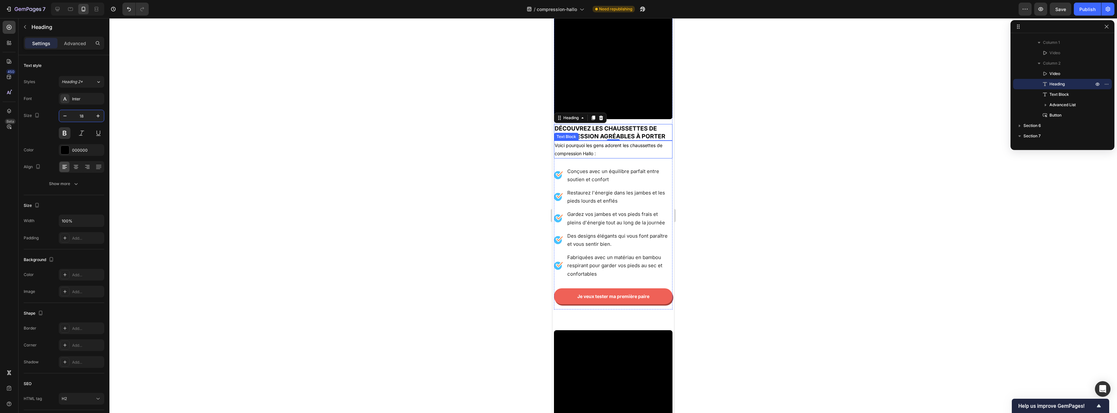
scroll to position [660, 0]
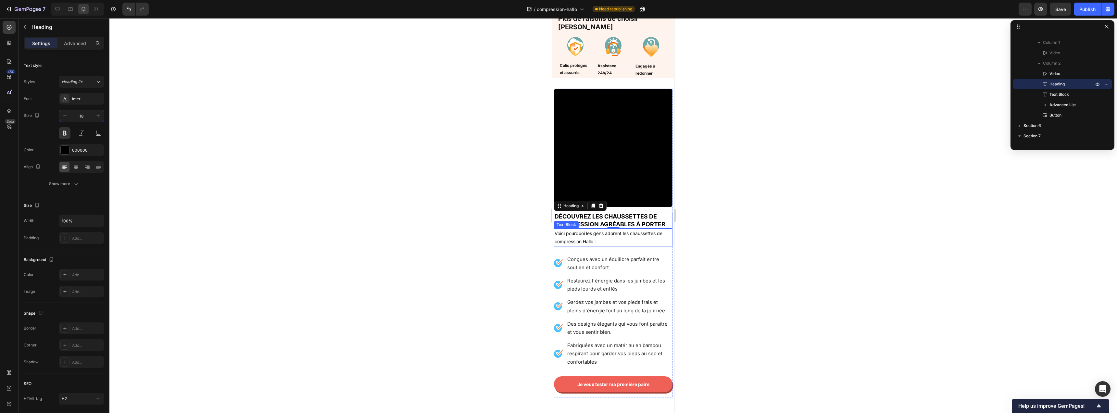
click at [472, 239] on div at bounding box center [613, 215] width 1008 height 395
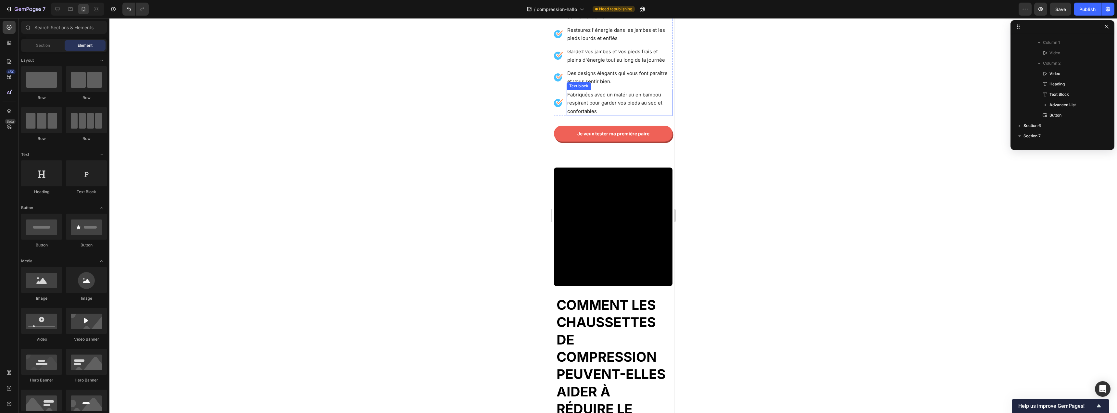
scroll to position [949, 0]
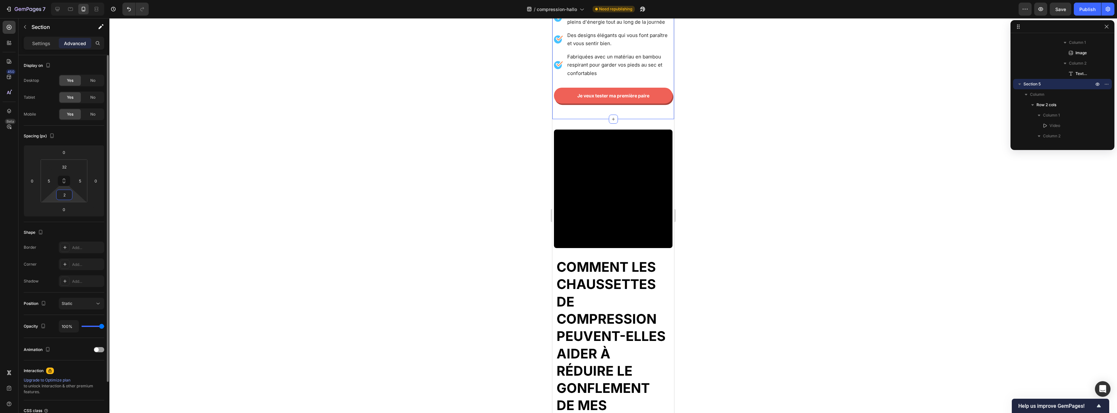
click at [69, 0] on html "7 Version history / compression-hallo Need republishing Preview Save Publish 45…" at bounding box center [558, 0] width 1117 height 0
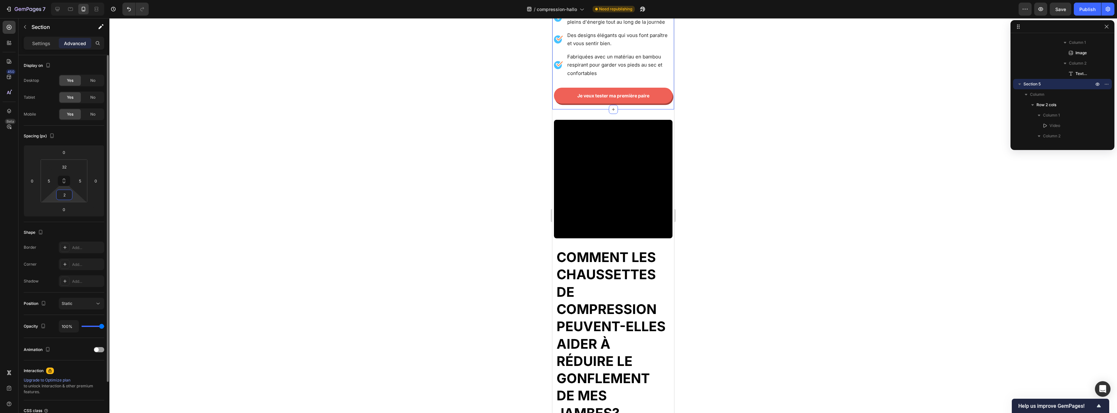
click at [70, 196] on input "2" at bounding box center [64, 195] width 13 height 10
type input "14"
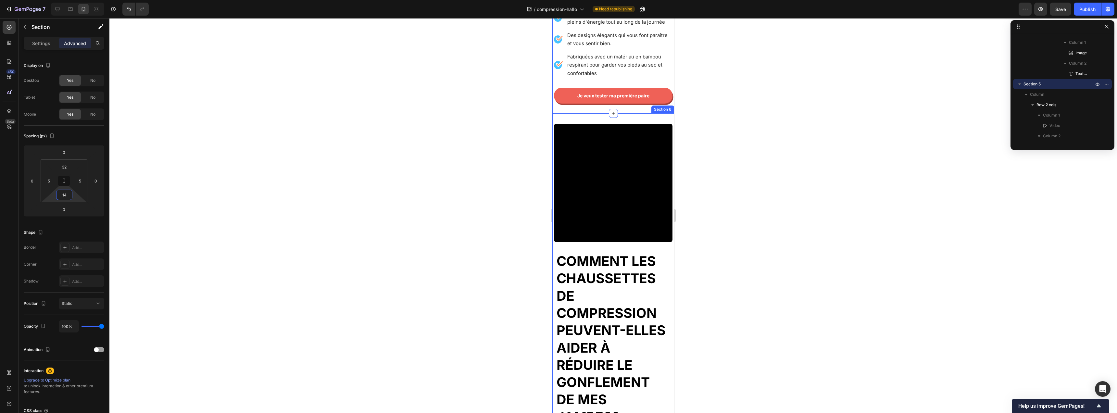
click at [565, 115] on div "Video Comment les chaussettes de compression peuvent-elles aider à réduire le g…" at bounding box center [614, 346] width 122 height 467
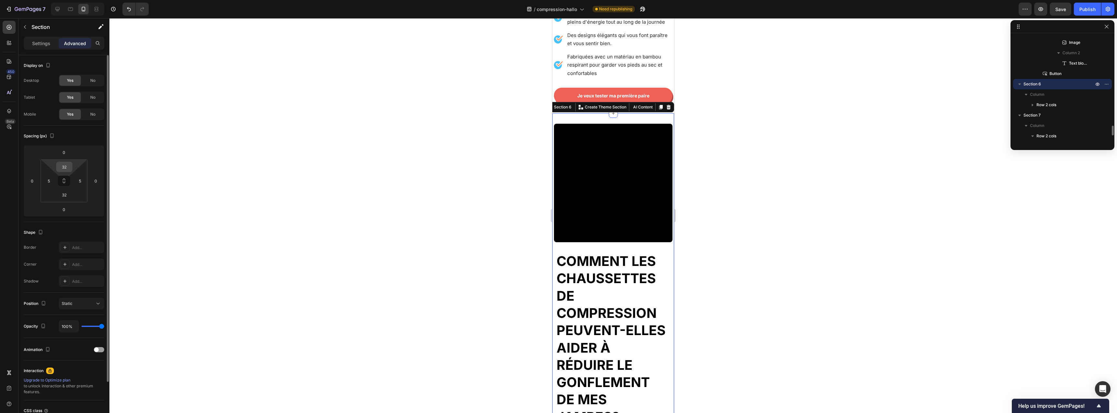
click at [64, 166] on input "32" at bounding box center [64, 167] width 13 height 10
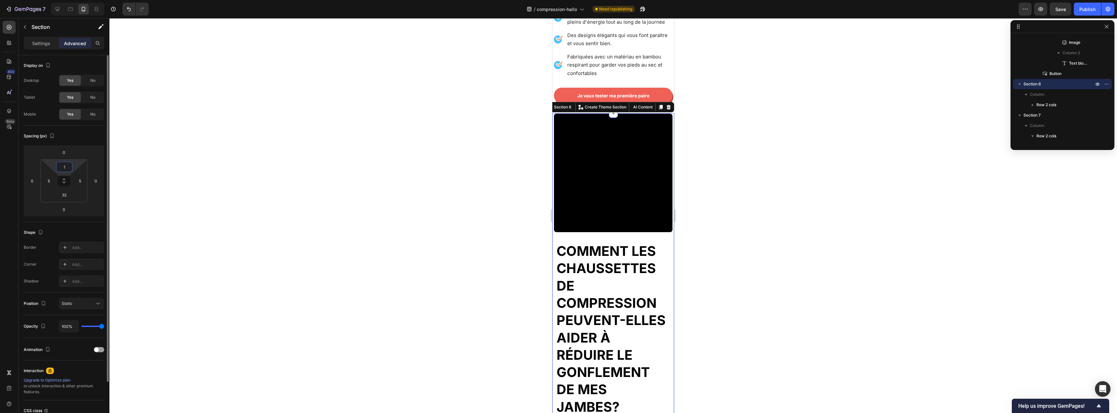
type input "14"
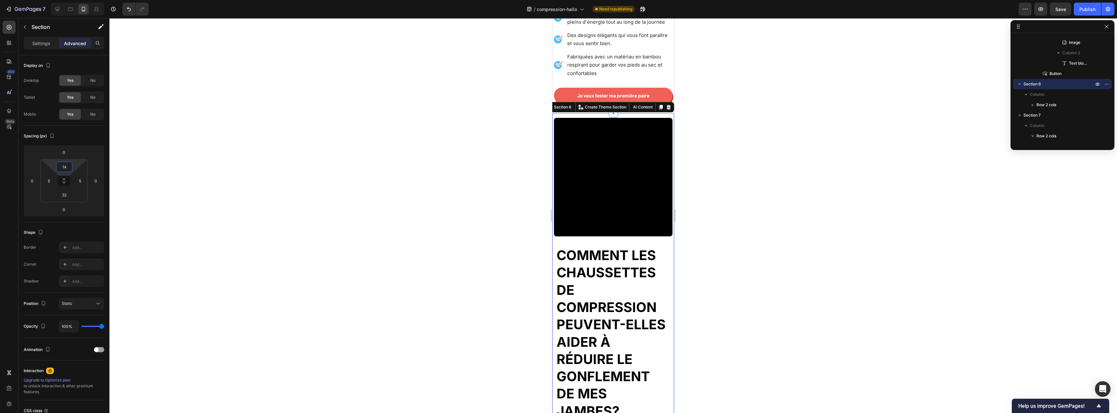
click at [386, 185] on div at bounding box center [613, 215] width 1008 height 395
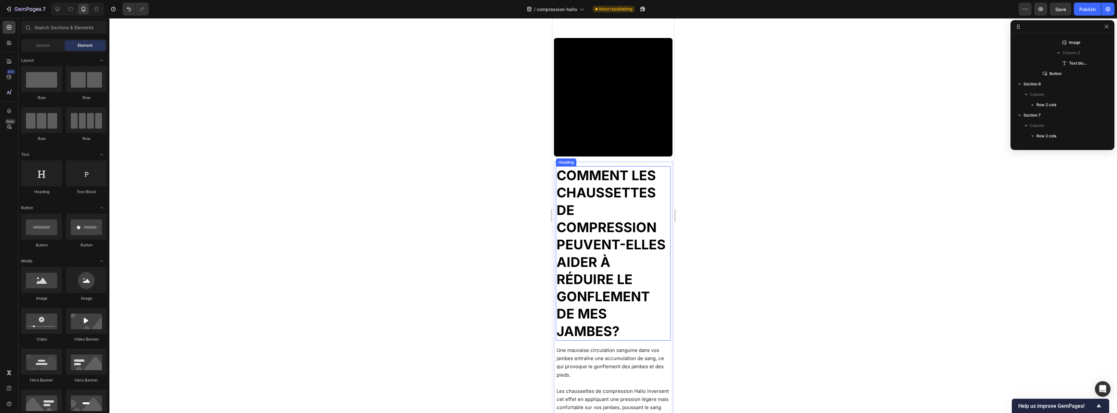
scroll to position [1085, 0]
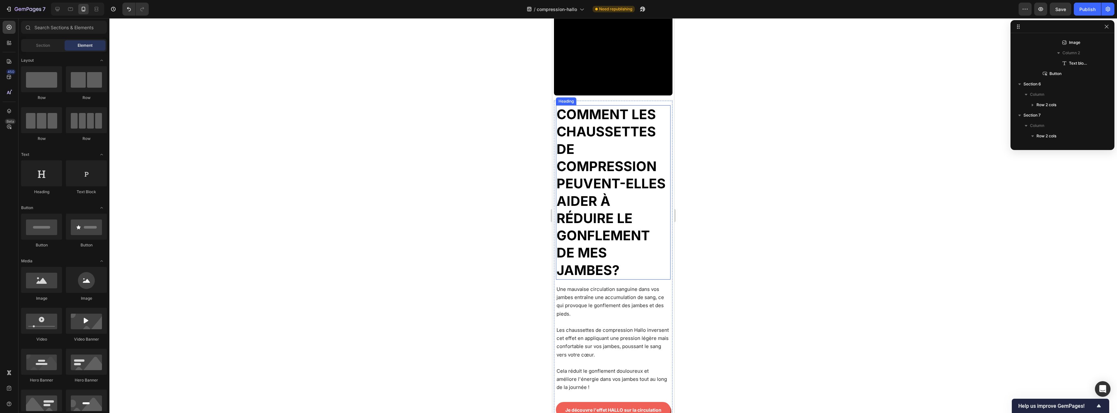
click at [620, 126] on h2 "Comment les chaussettes de compression peuvent-elles aider à réduire le gonflem…" at bounding box center [613, 192] width 115 height 174
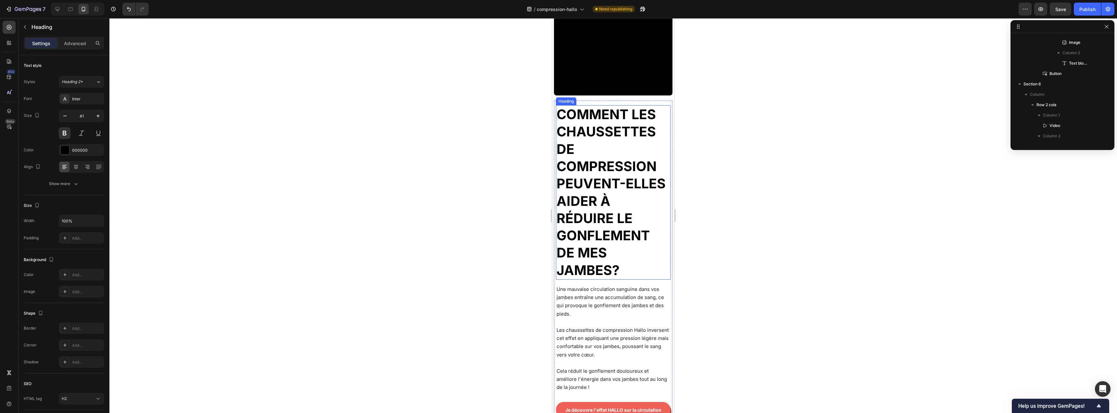
scroll to position [1069, 0]
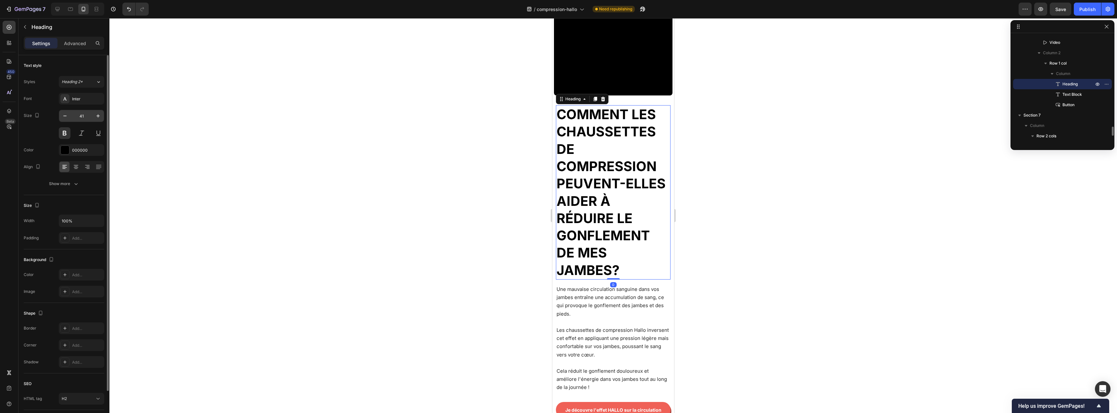
click at [85, 117] on input "41" at bounding box center [81, 116] width 21 height 12
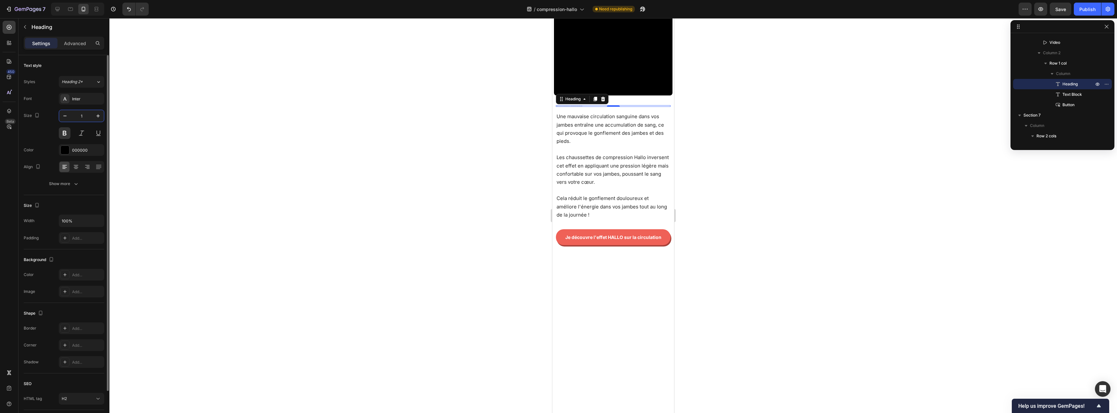
type input "18"
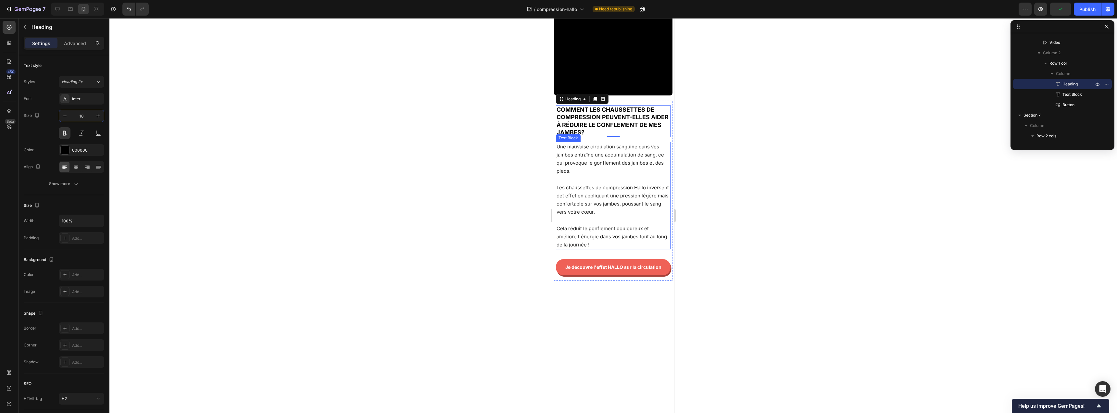
click at [624, 175] on p at bounding box center [613, 179] width 113 height 8
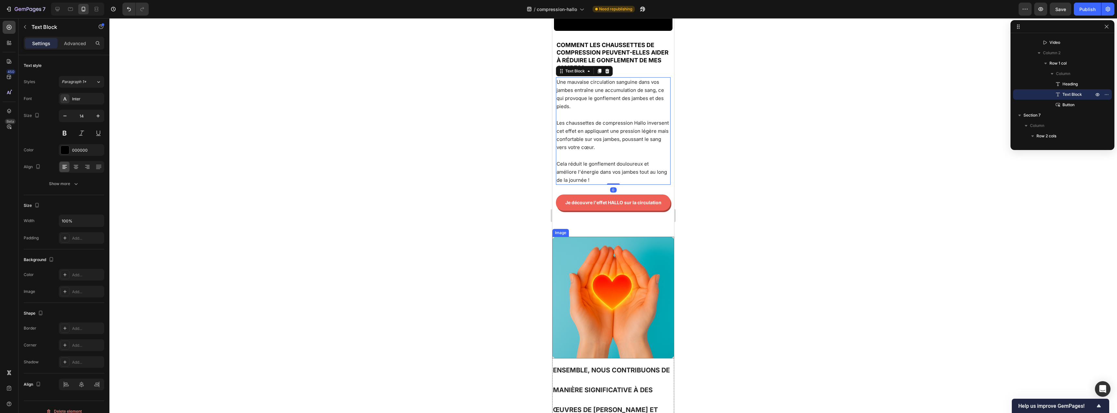
scroll to position [1219, 0]
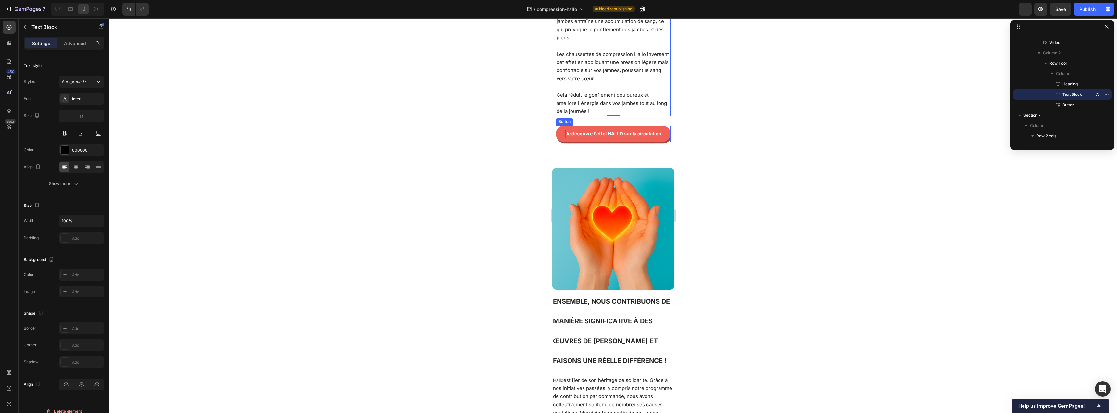
click at [603, 138] on p "Je découvre l'effet HALLO sur la circulation" at bounding box center [614, 134] width 96 height 8
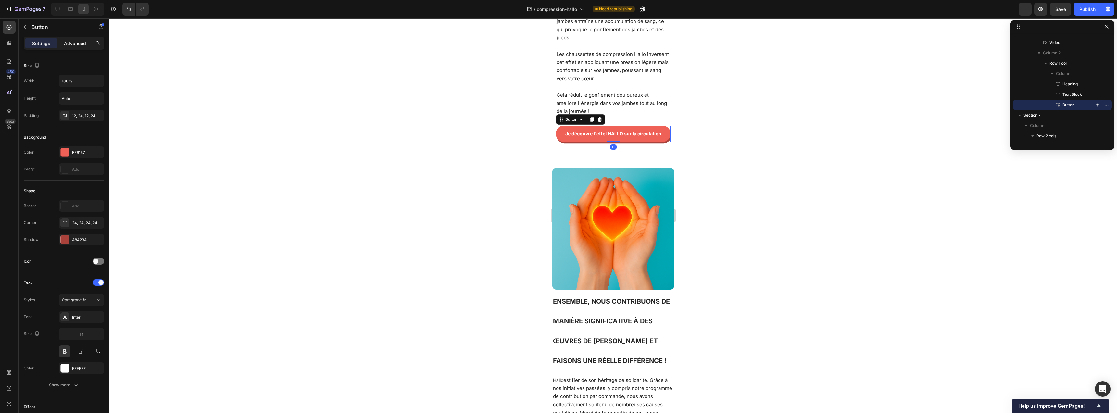
click at [77, 48] on div "Advanced" at bounding box center [75, 43] width 32 height 10
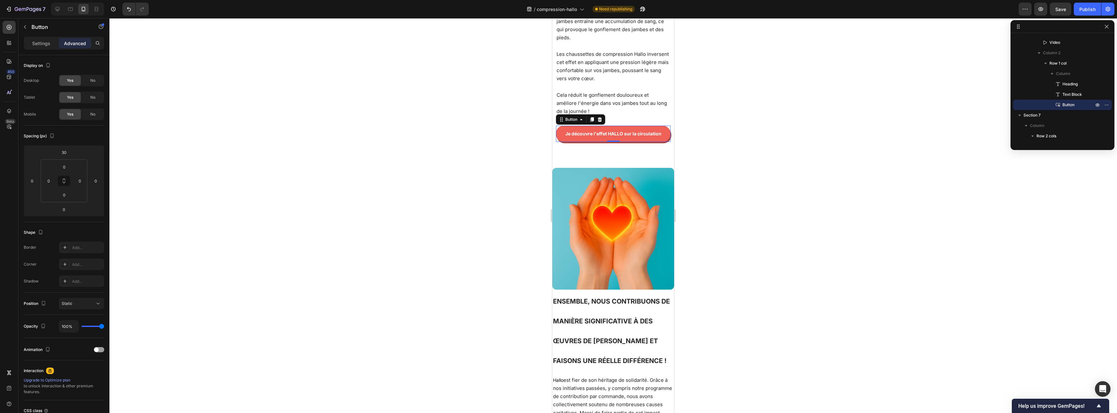
click at [45, 49] on div "Settings Advanced" at bounding box center [64, 43] width 81 height 13
click at [47, 47] on div "Settings" at bounding box center [41, 43] width 32 height 10
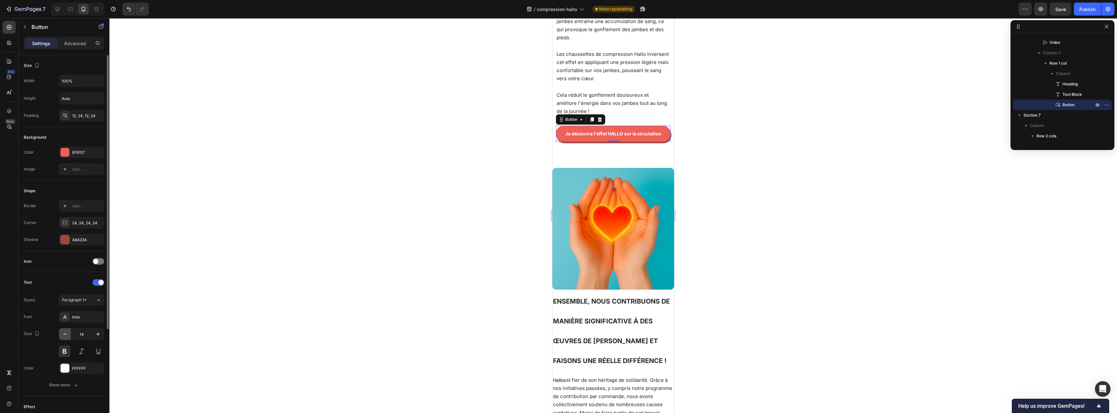
click at [68, 333] on icon "button" at bounding box center [65, 334] width 6 height 6
type input "13"
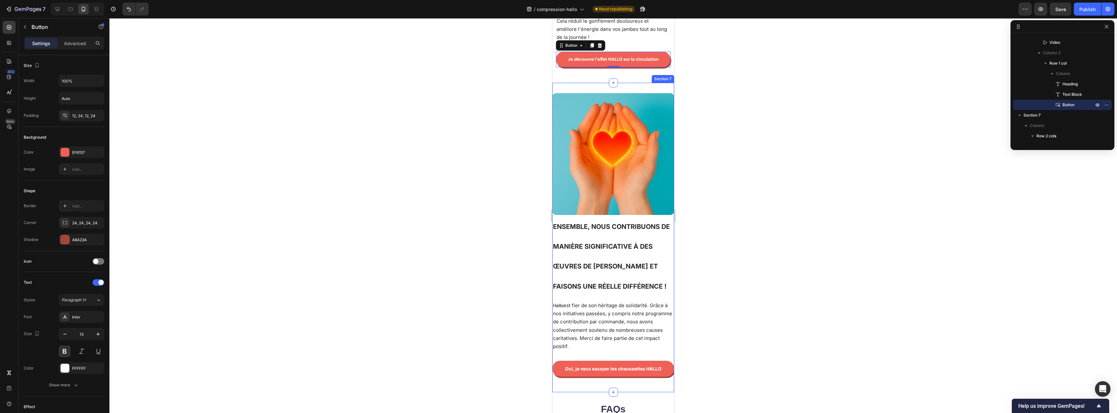
scroll to position [1264, 0]
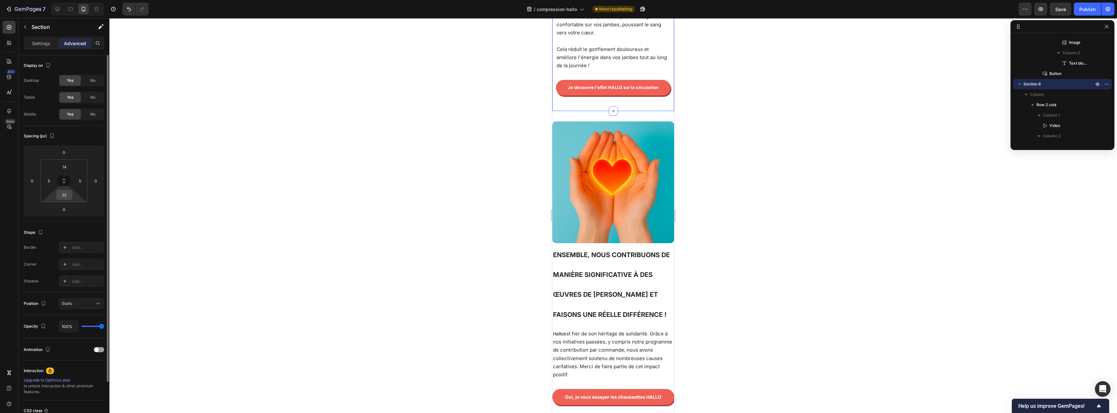
click at [67, 194] on input "32" at bounding box center [64, 195] width 13 height 10
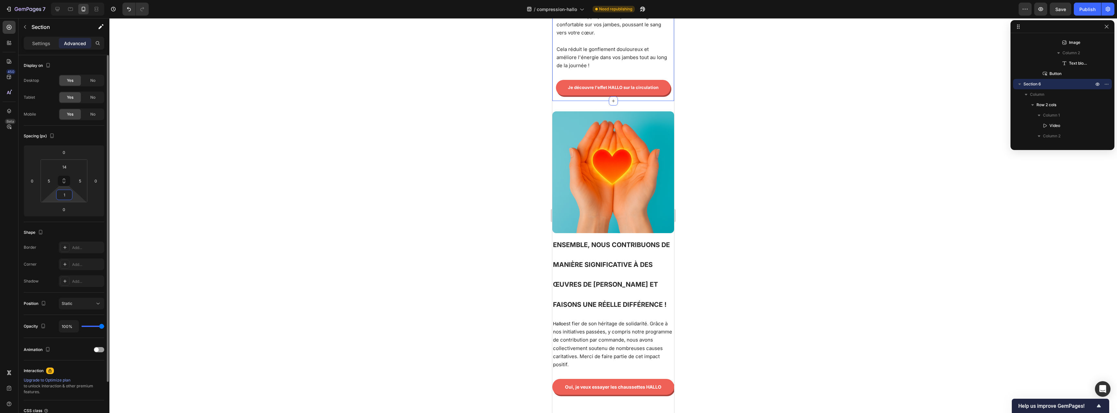
type input "14"
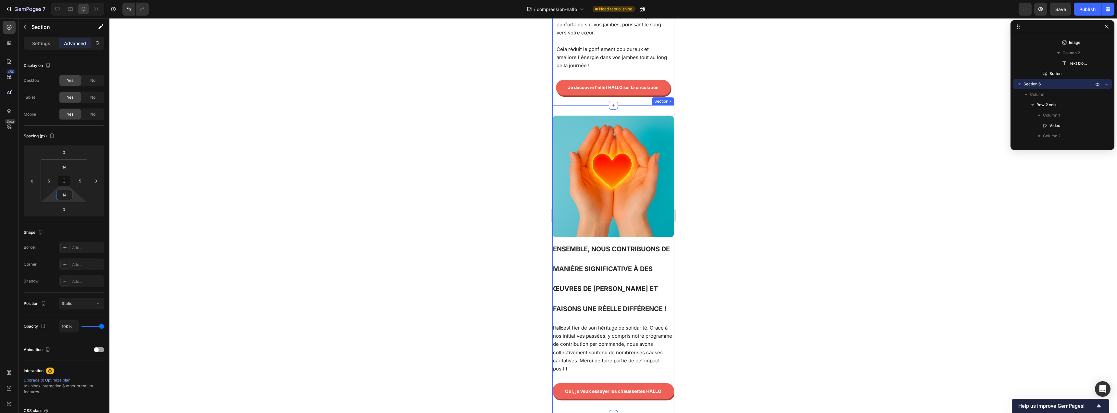
click at [586, 105] on div "Image Image Ensemble, nous contribuons de manière significative à des œuvres de…" at bounding box center [614, 260] width 122 height 310
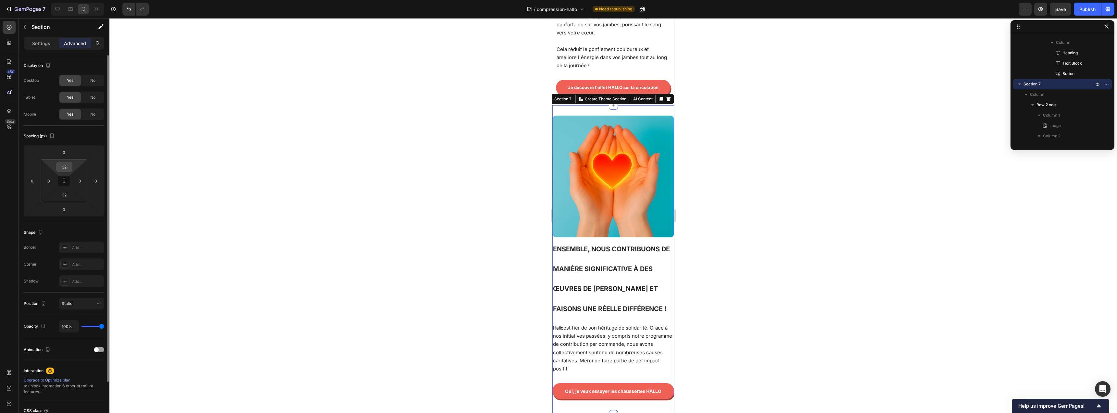
click at [64, 166] on input "32" at bounding box center [64, 167] width 13 height 10
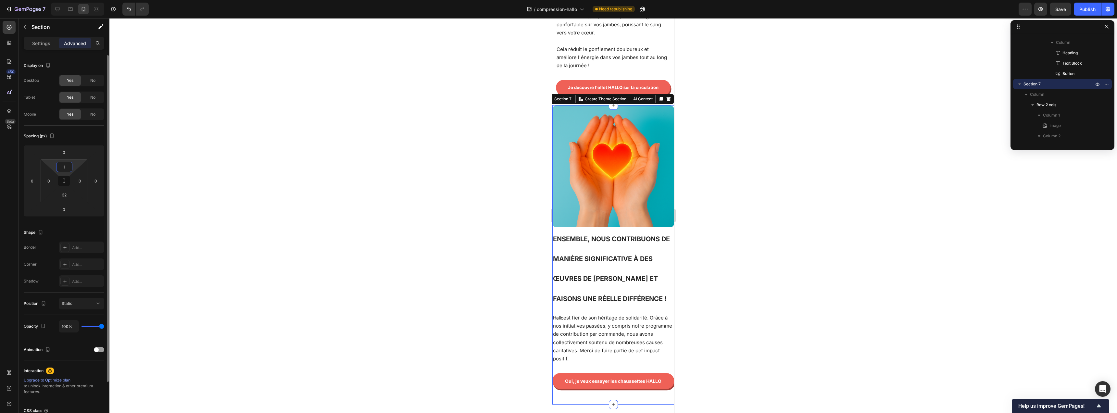
type input "14"
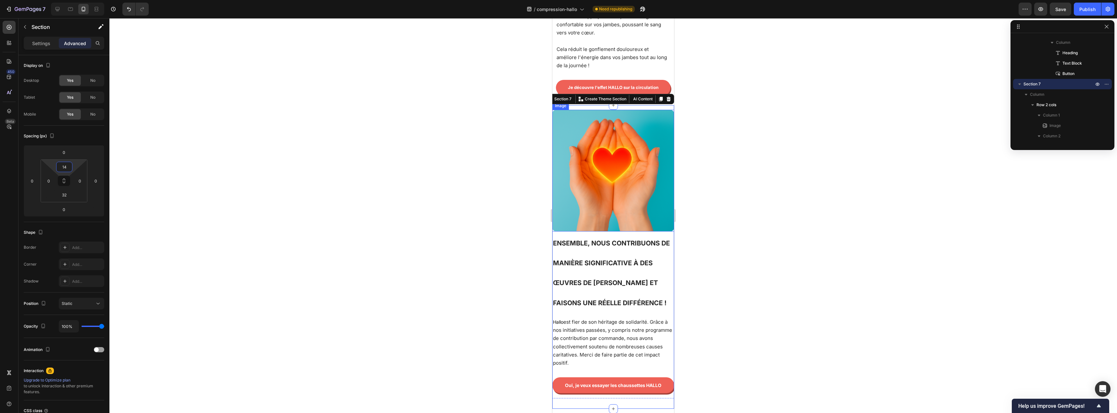
scroll to position [1321, 0]
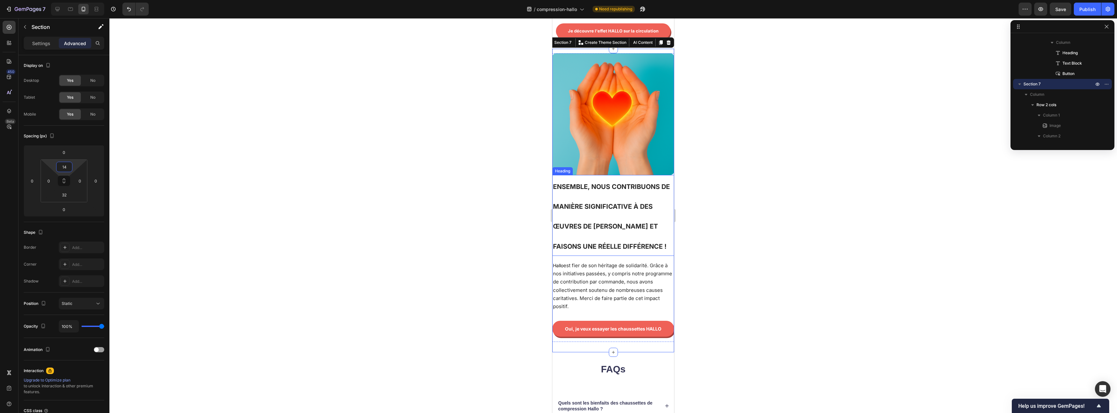
click at [618, 183] on span "Ensemble, nous contribuons de manière significative à des œuvres de [PERSON_NAM…" at bounding box center [611, 217] width 117 height 68
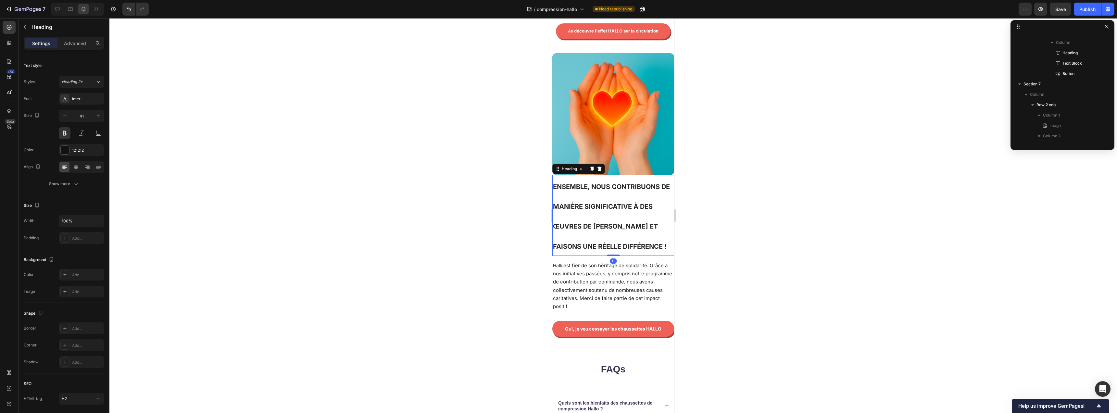
scroll to position [1151, 0]
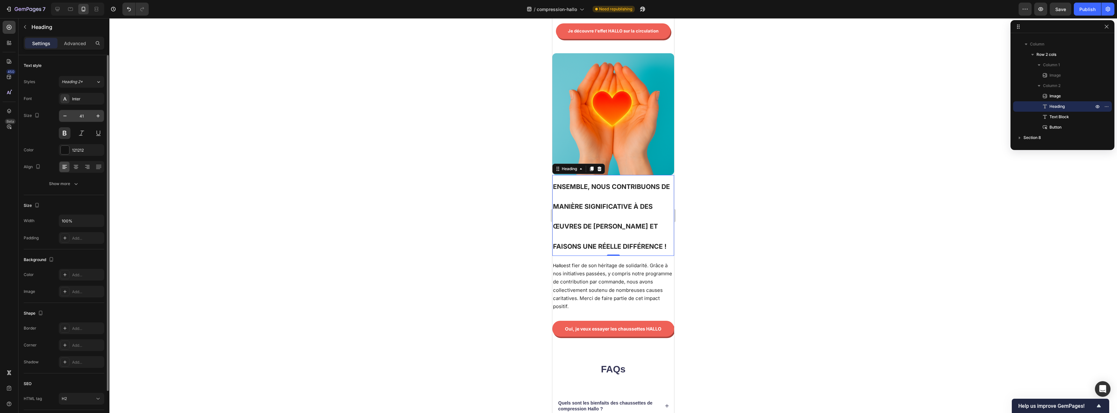
click at [81, 115] on input "41" at bounding box center [81, 116] width 21 height 12
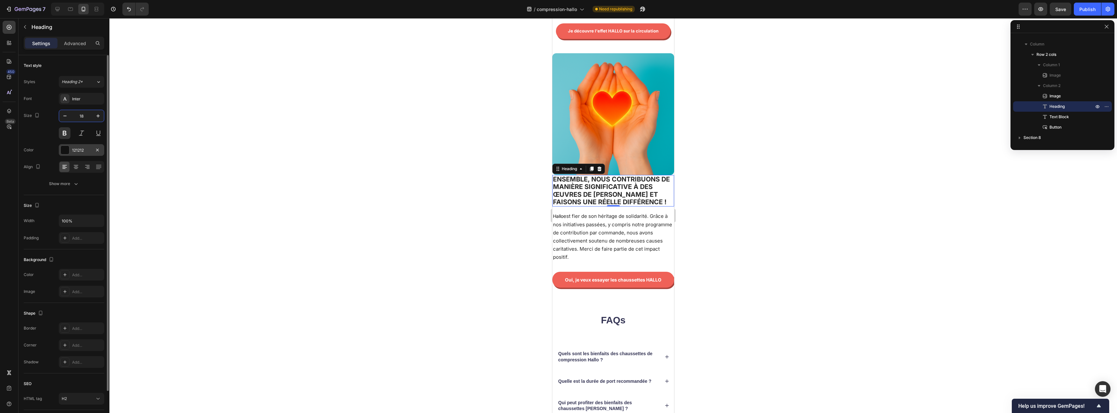
type input "18"
click at [84, 148] on div "121212" at bounding box center [81, 150] width 19 height 6
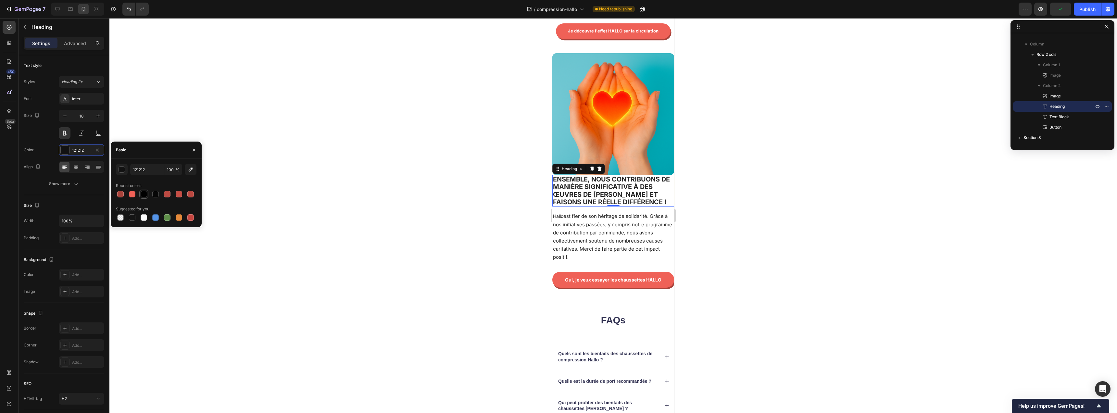
click at [144, 193] on div at bounding box center [144, 194] width 6 height 6
type input "000000"
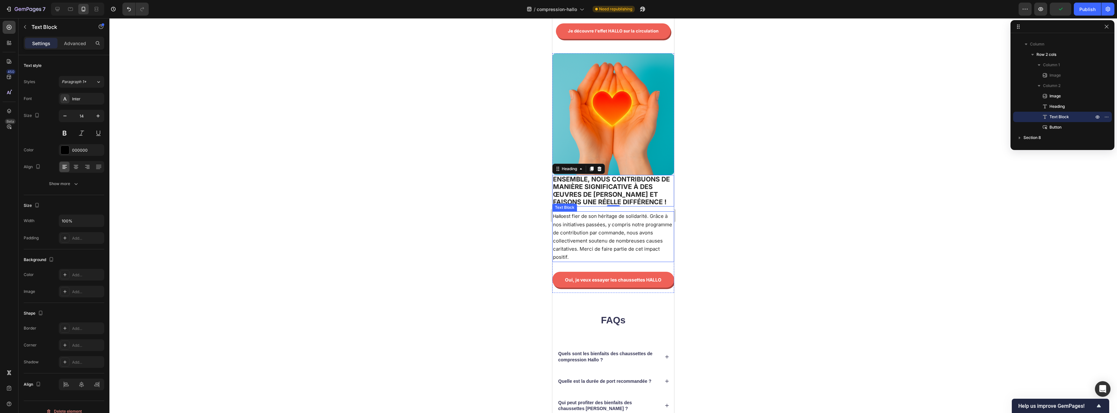
click at [603, 213] on span "est fier de son héritage de solidarité. Grâce à nos initiatives passées, y comp…" at bounding box center [612, 236] width 119 height 47
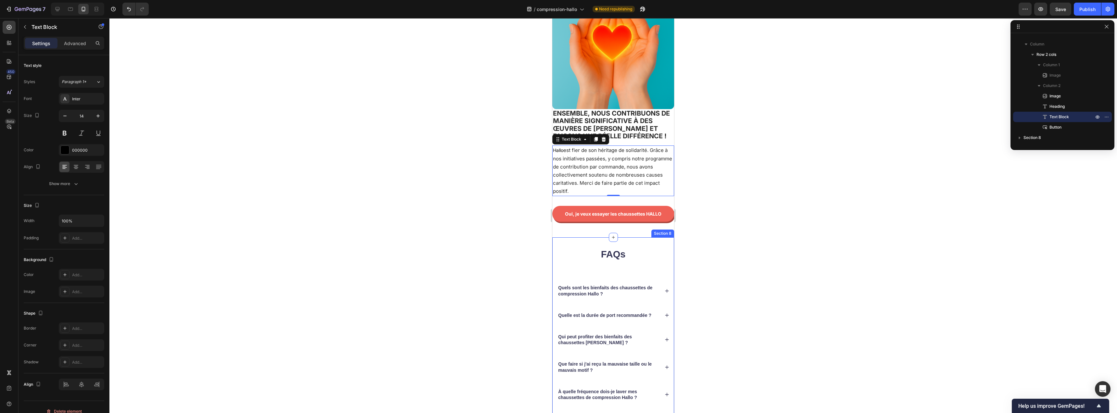
click at [589, 237] on div "FAQs Heading Quels sont les bienfaits des chaussettes de compression Hallo ? Qu…" at bounding box center [614, 351] width 122 height 228
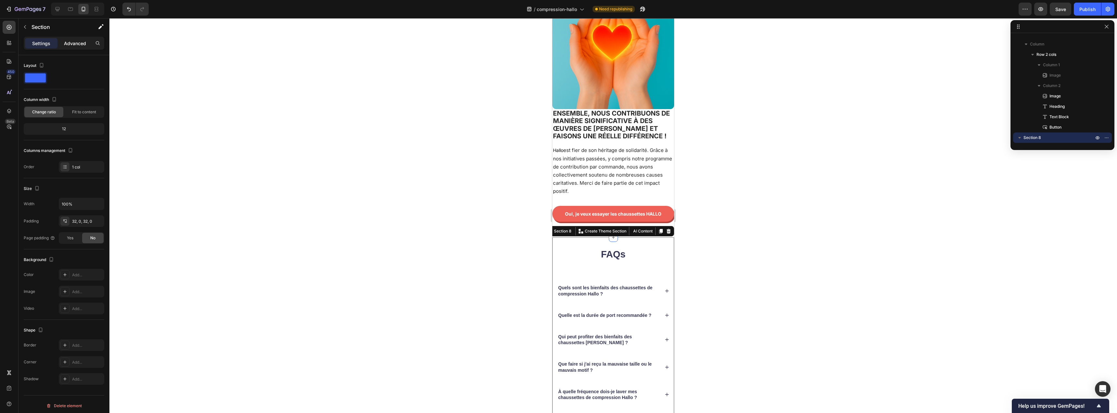
click at [70, 44] on p "Advanced" at bounding box center [75, 43] width 22 height 7
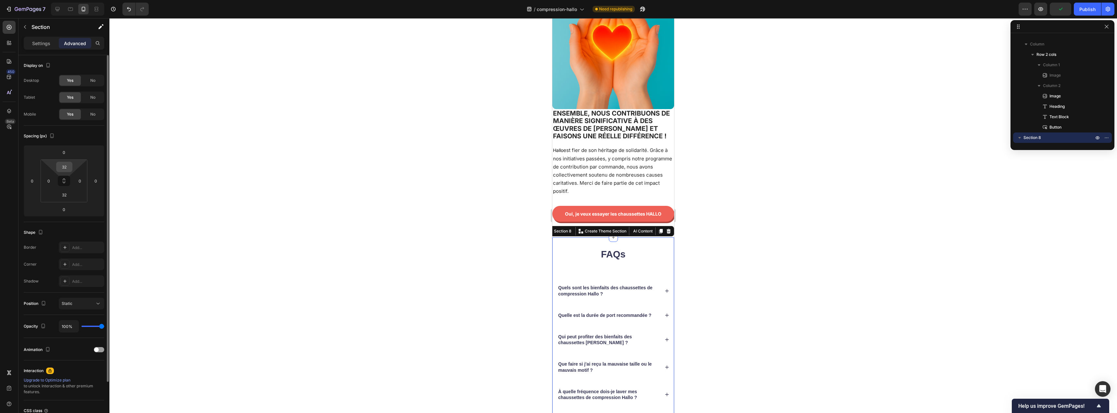
click at [67, 163] on input "32" at bounding box center [64, 167] width 13 height 10
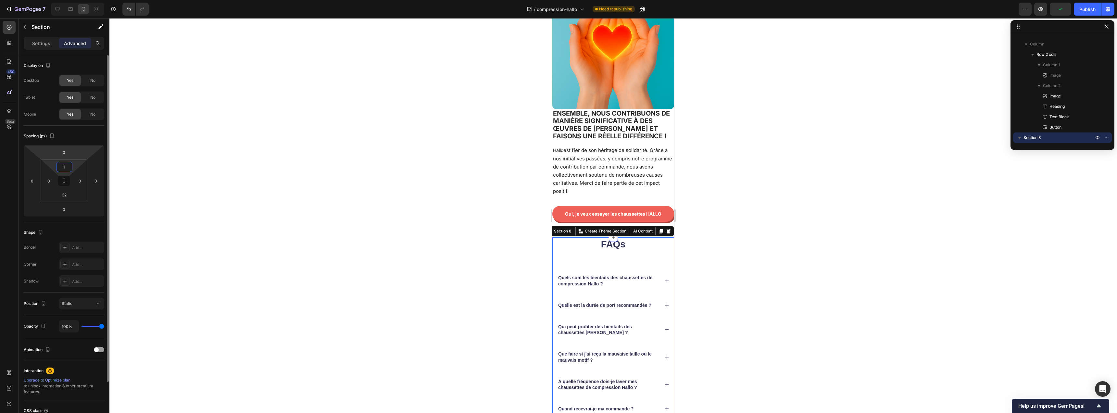
type input "15"
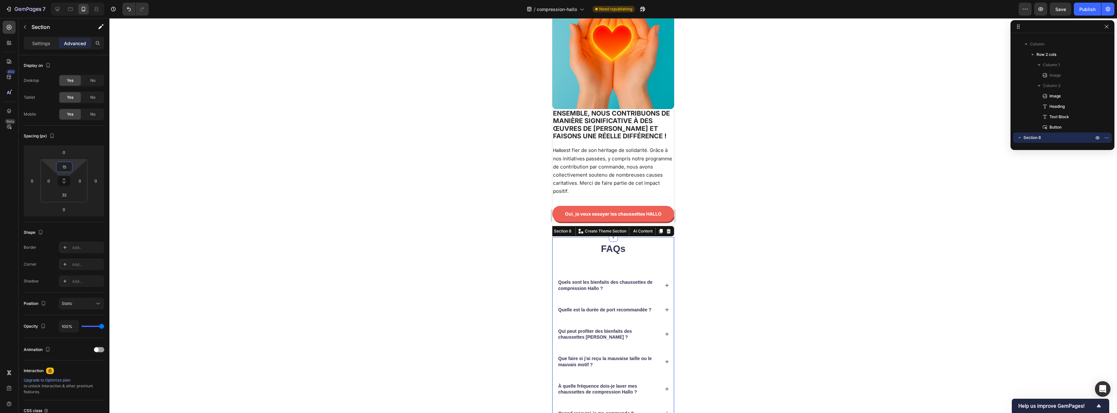
click at [440, 209] on div at bounding box center [613, 215] width 1008 height 395
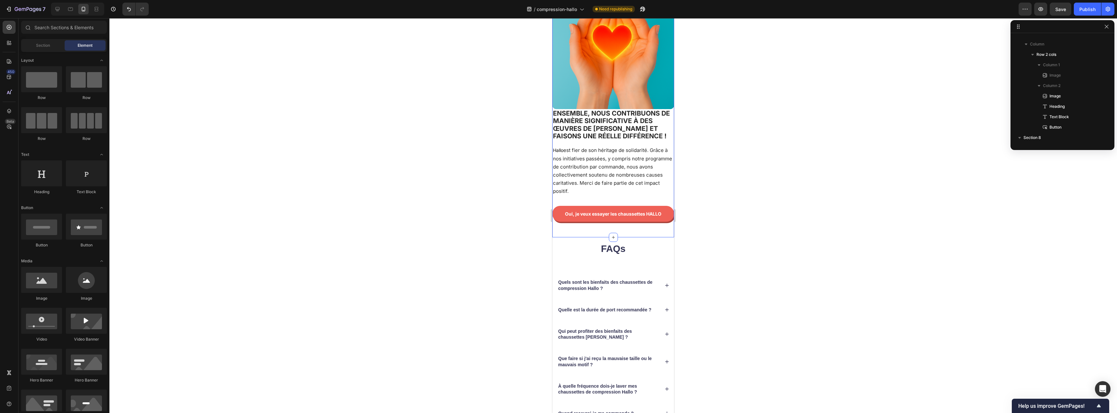
click at [588, 223] on div "Image Image Ensemble, nous contribuons de manière significative à des œuvres de…" at bounding box center [614, 110] width 122 height 255
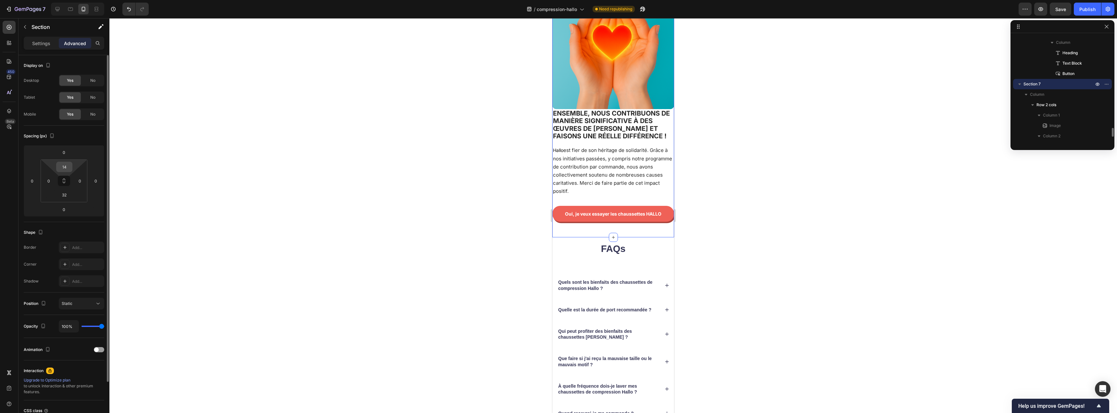
click at [69, 166] on input "14" at bounding box center [64, 167] width 13 height 10
click at [28, 0] on html "7 Version history / compression-hallo Need republishing Preview Save Publish 45…" at bounding box center [558, 0] width 1117 height 0
click at [68, 197] on input "32" at bounding box center [64, 195] width 13 height 10
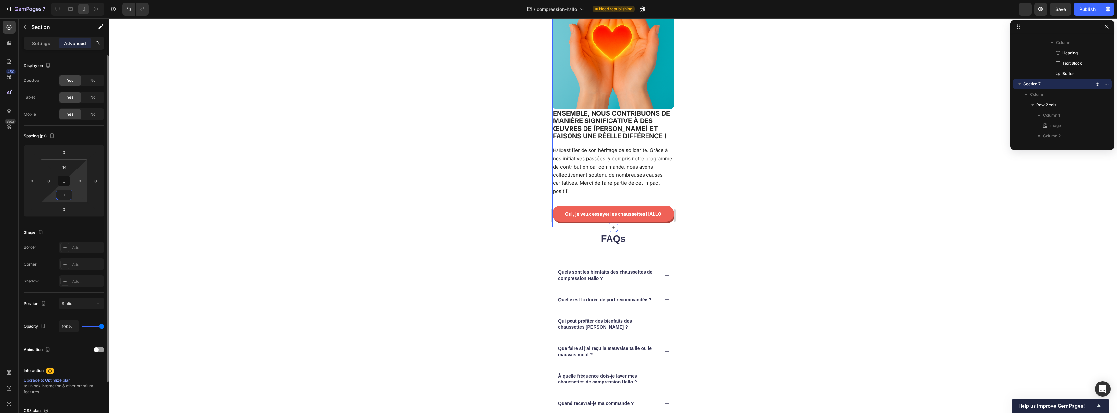
type input "15"
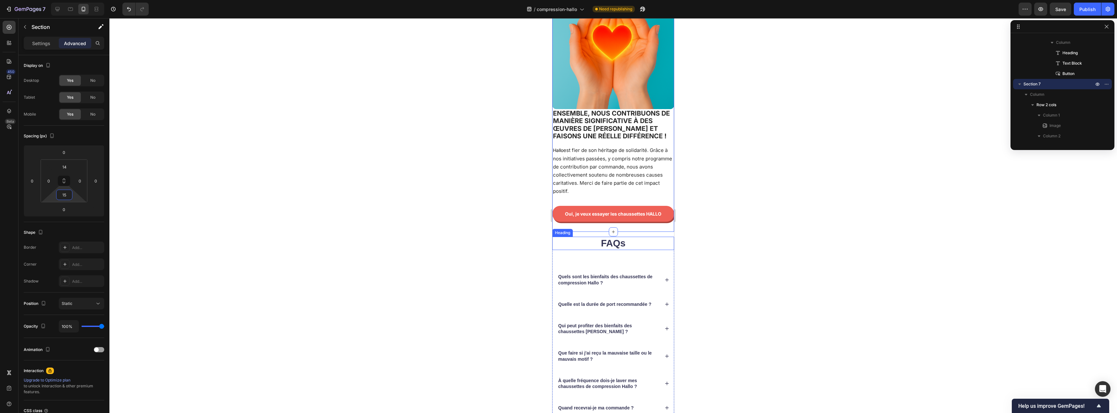
click at [440, 238] on div at bounding box center [613, 215] width 1008 height 395
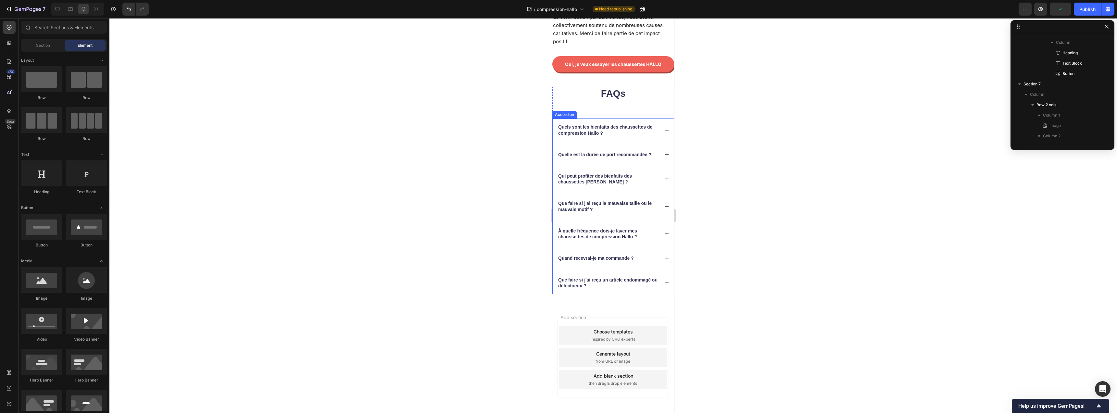
scroll to position [1540, 0]
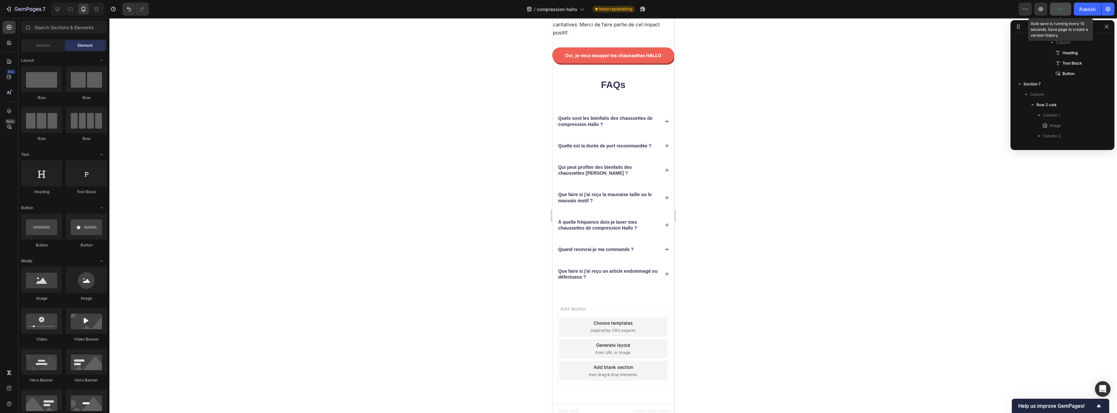
click at [1062, 10] on icon "button" at bounding box center [1061, 9] width 6 height 6
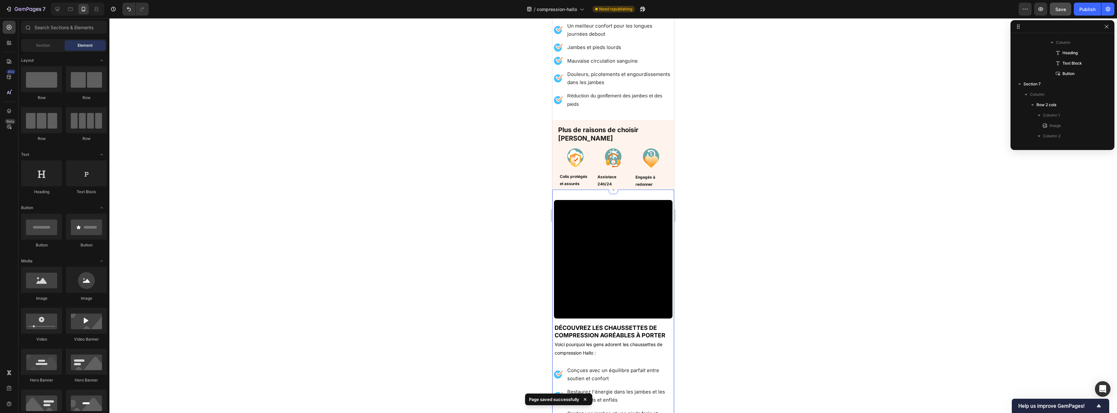
scroll to position [597, 0]
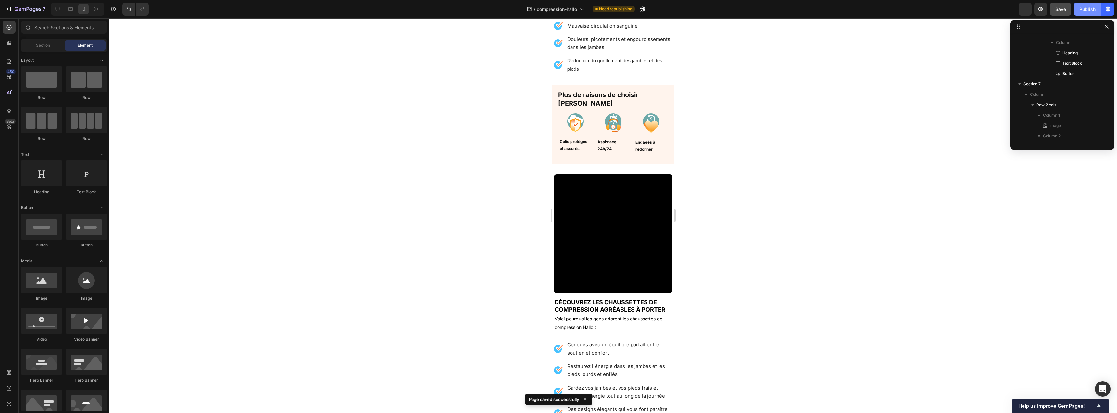
drag, startPoint x: 1092, startPoint y: 8, endPoint x: 1095, endPoint y: 7, distance: 3.4
click at [1093, 8] on div "Publish" at bounding box center [1088, 9] width 16 height 7
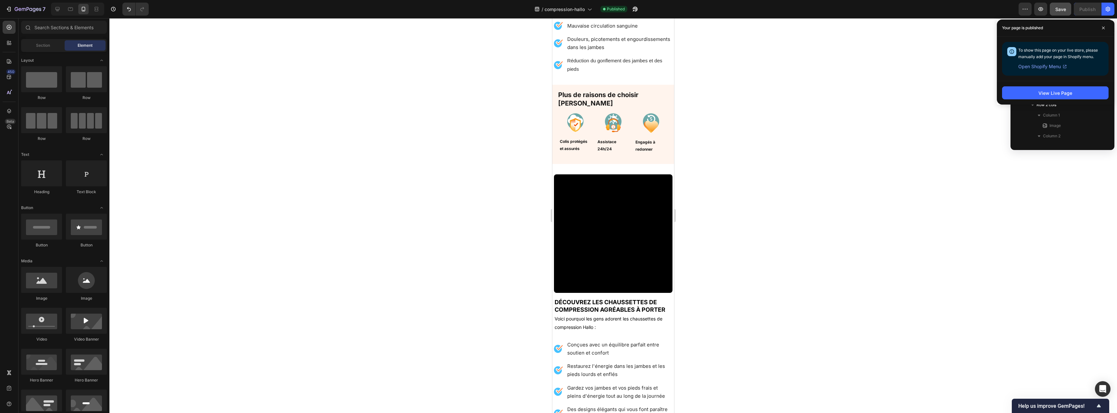
click at [929, 97] on div at bounding box center [613, 215] width 1008 height 395
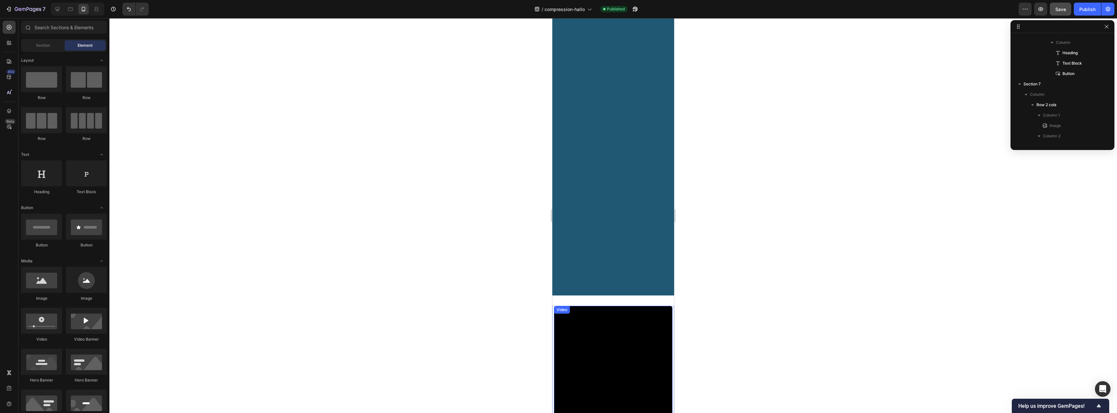
scroll to position [0, 0]
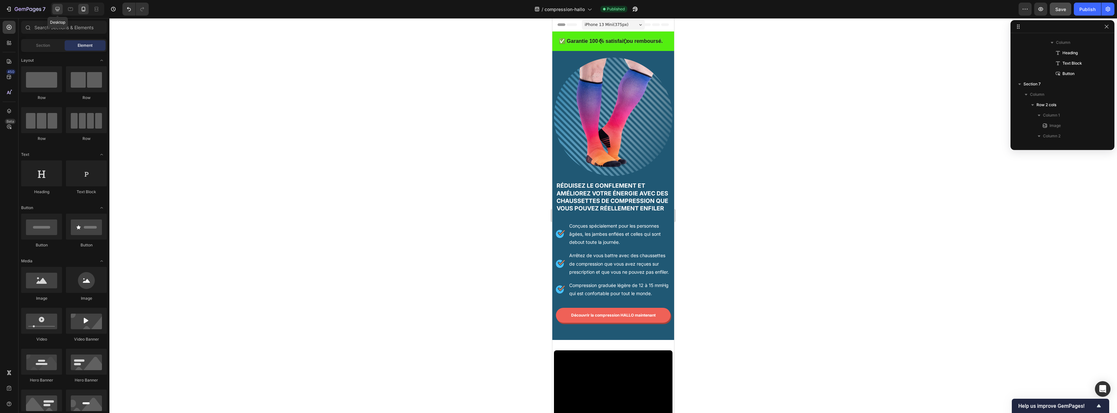
click at [58, 11] on icon at bounding box center [58, 9] width 4 height 4
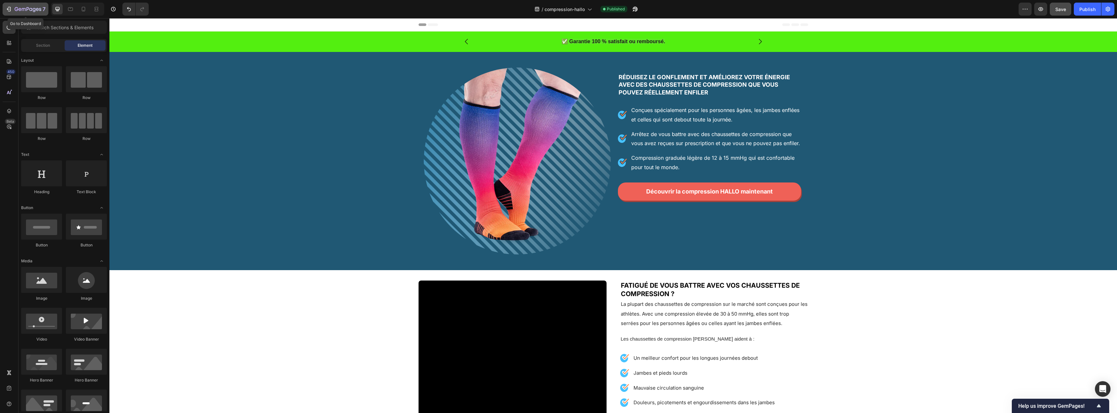
click at [33, 10] on icon "button" at bounding box center [34, 10] width 3 height 4
